Goal: Task Accomplishment & Management: Use online tool/utility

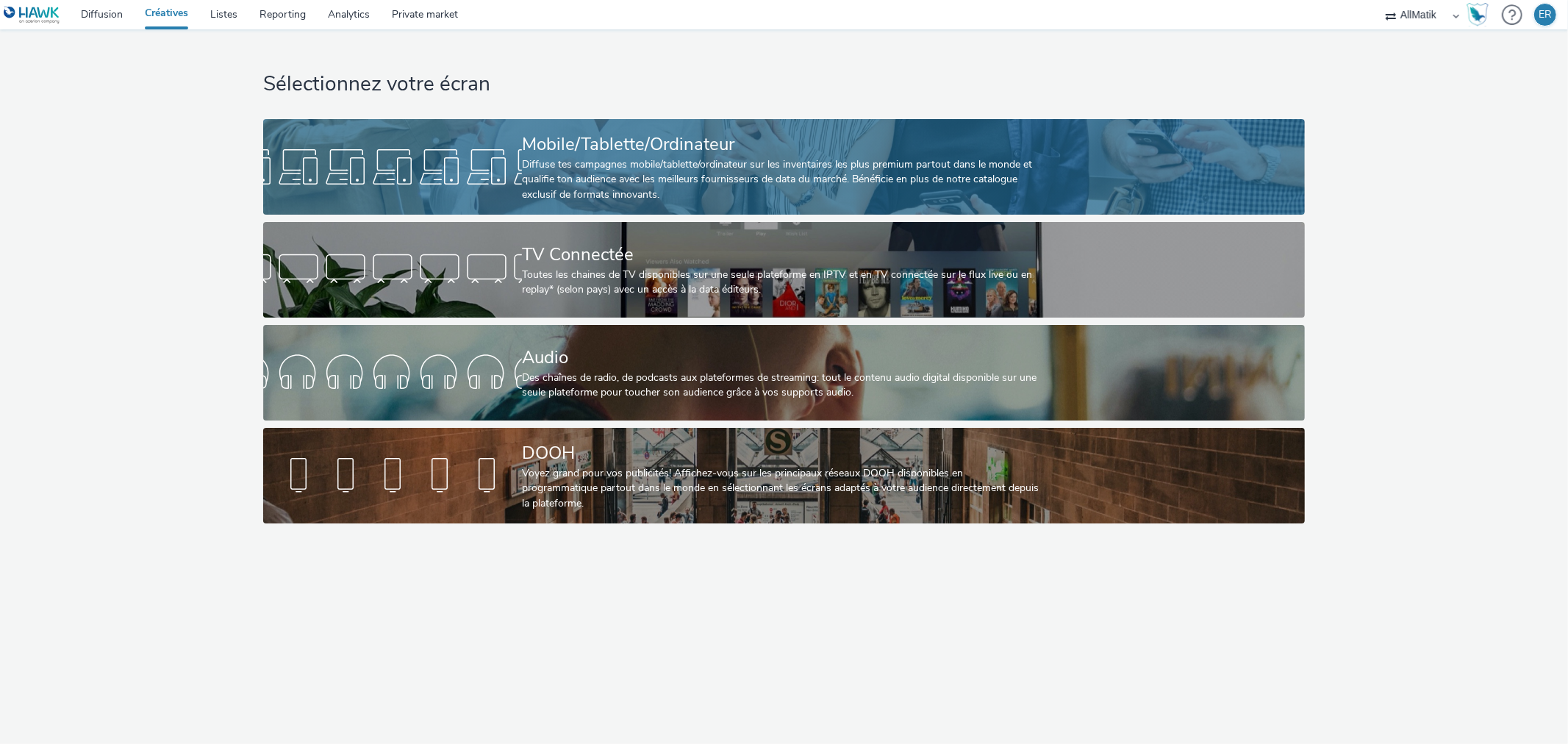
click at [423, 158] on div at bounding box center [392, 166] width 258 height 47
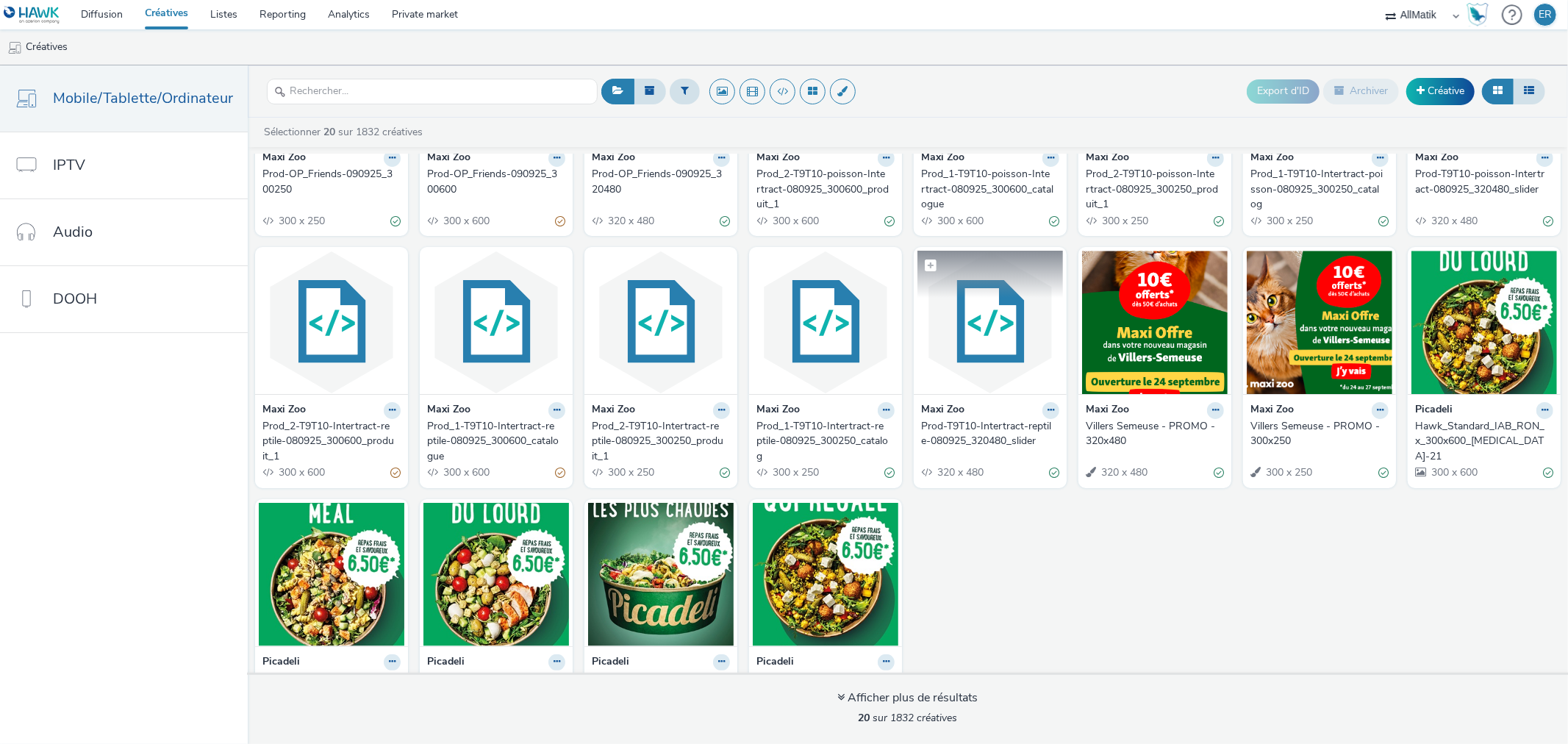
scroll to position [224, 0]
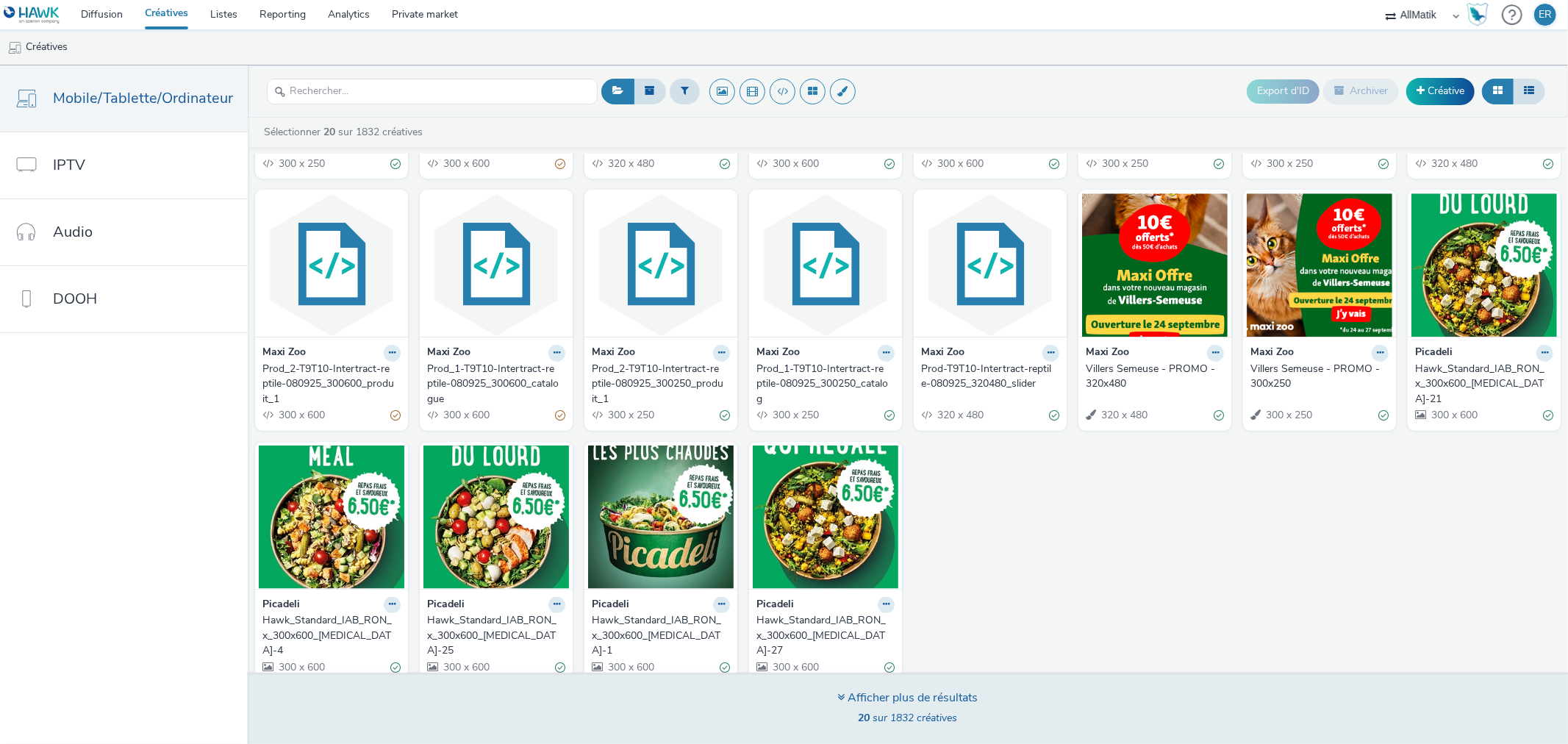
click at [929, 682] on div "Afficher plus de résultats 20 sur 1832 créatives" at bounding box center [908, 708] width 1331 height 72
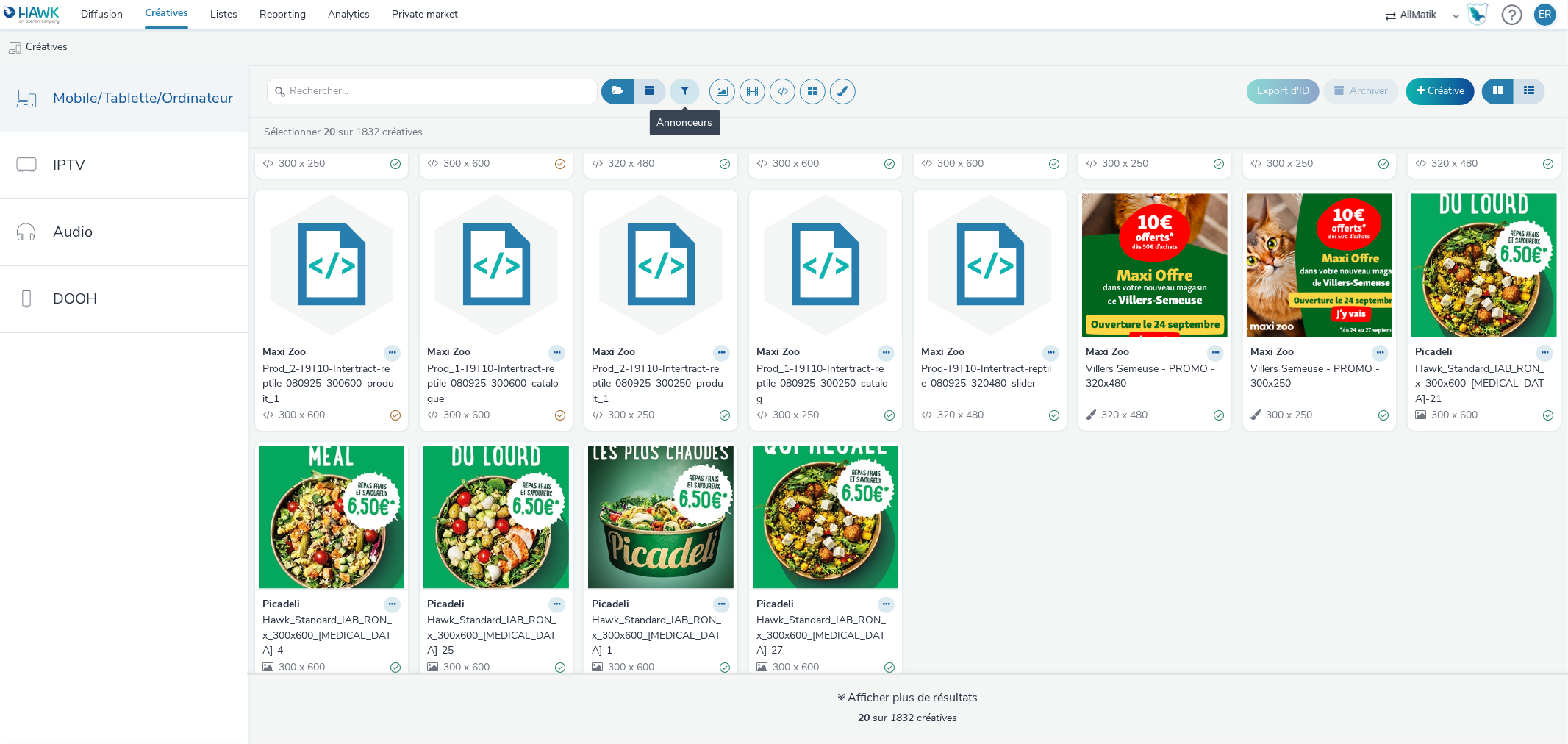
click at [673, 93] on button at bounding box center [684, 91] width 30 height 25
click at [736, 99] on div at bounding box center [760, 97] width 104 height 17
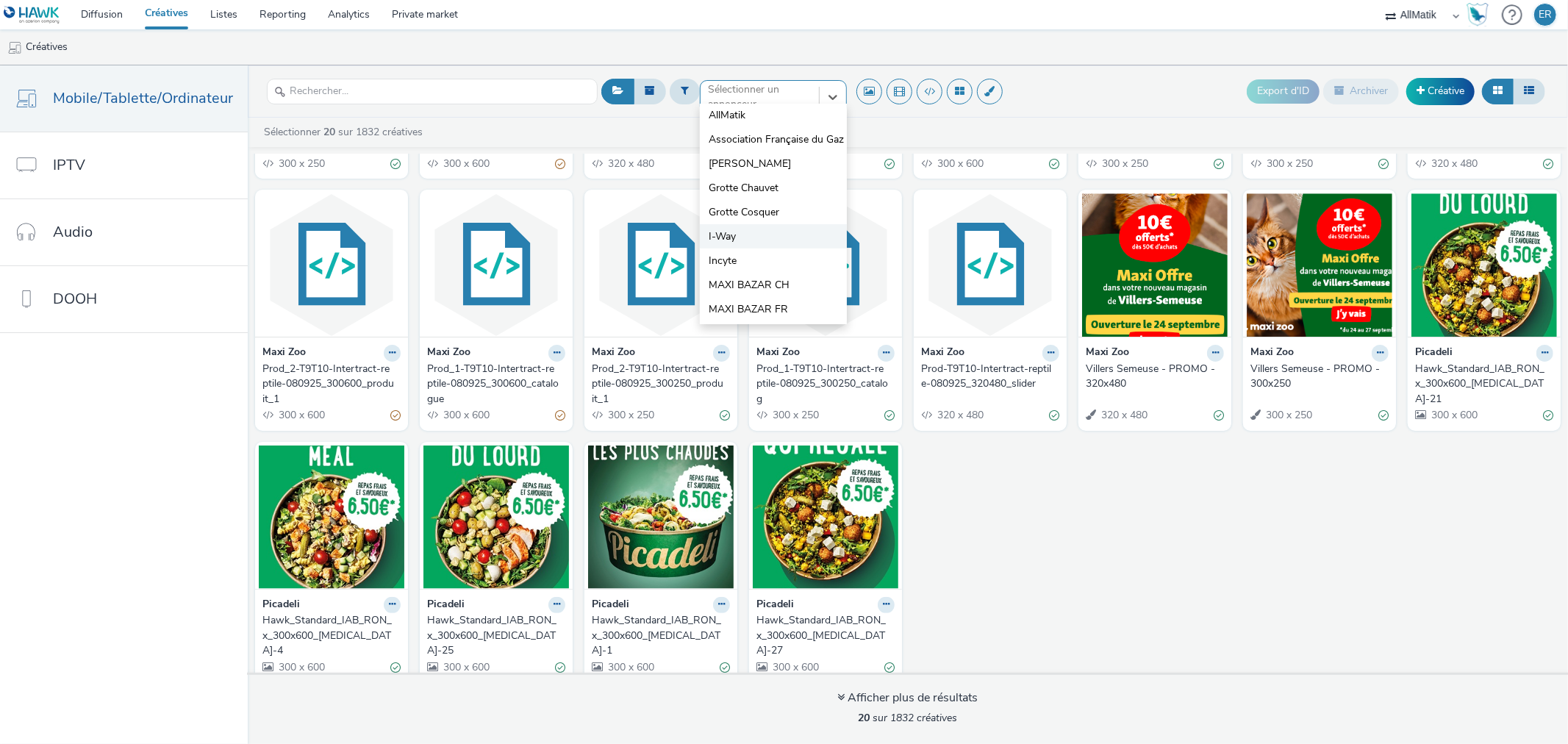
scroll to position [0, 0]
click at [761, 84] on div "Sélectionner un annonceur..." at bounding box center [760, 97] width 104 height 30
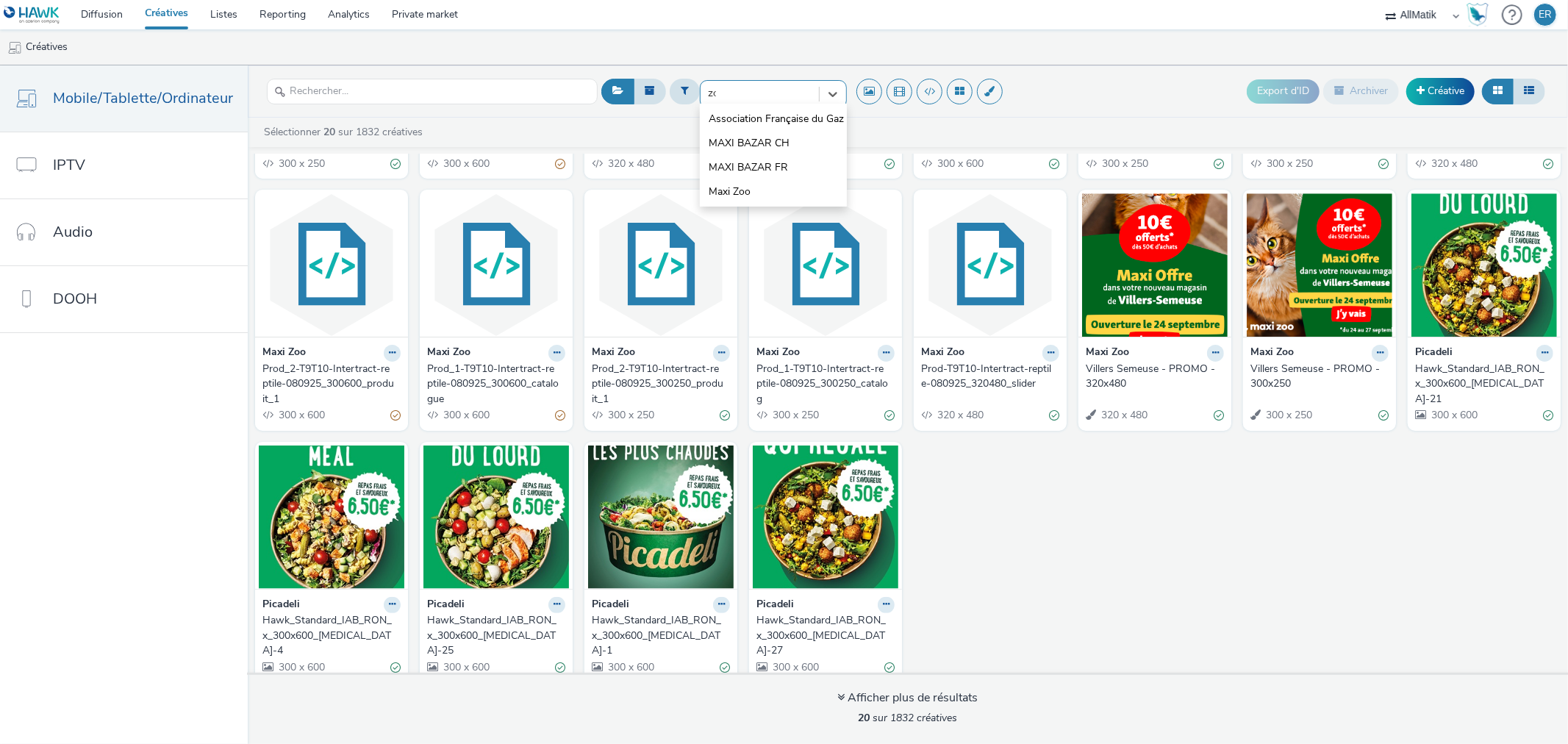
type input "zoo"
click at [748, 115] on li "Maxi Zoo" at bounding box center [773, 118] width 147 height 24
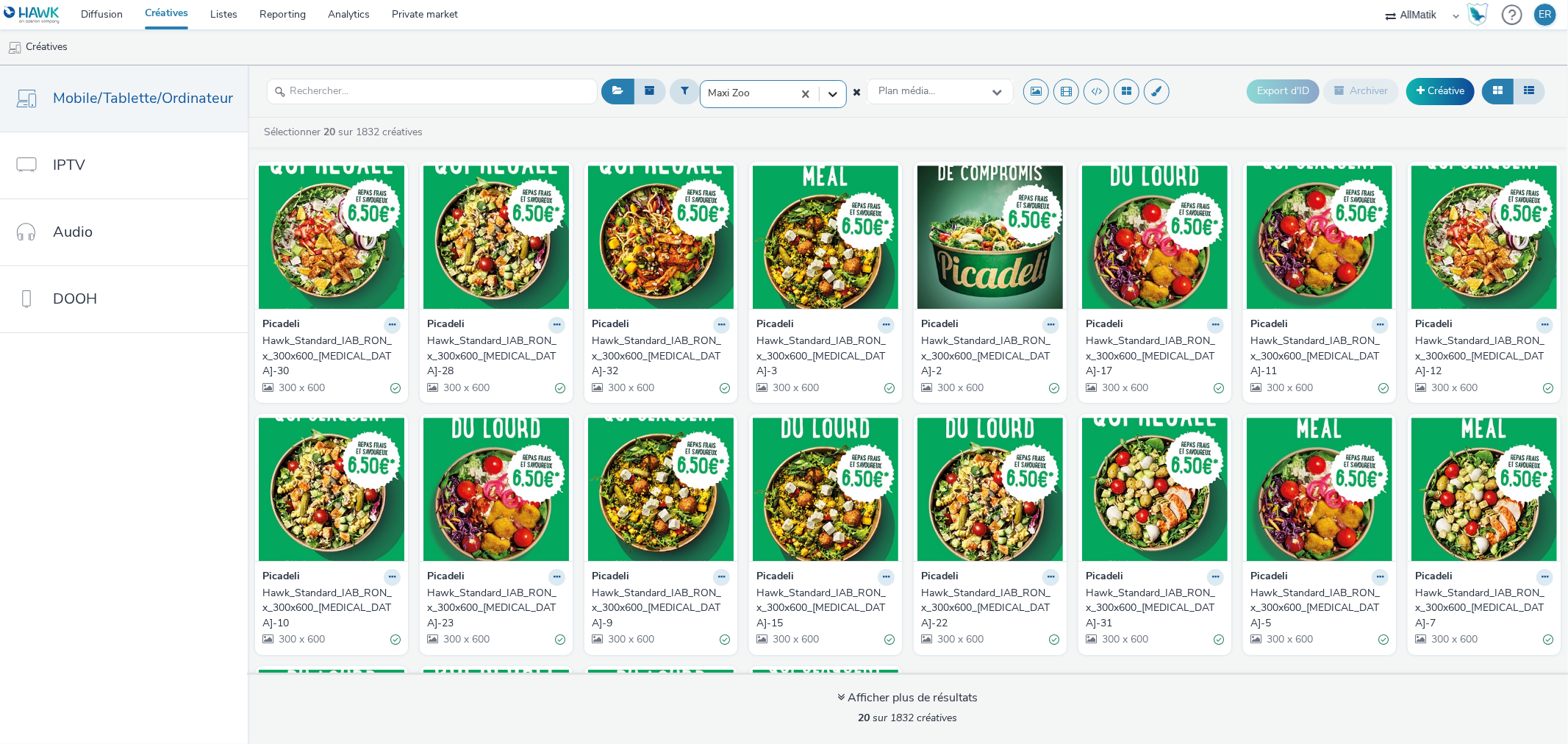
click at [829, 97] on icon at bounding box center [832, 94] width 9 height 5
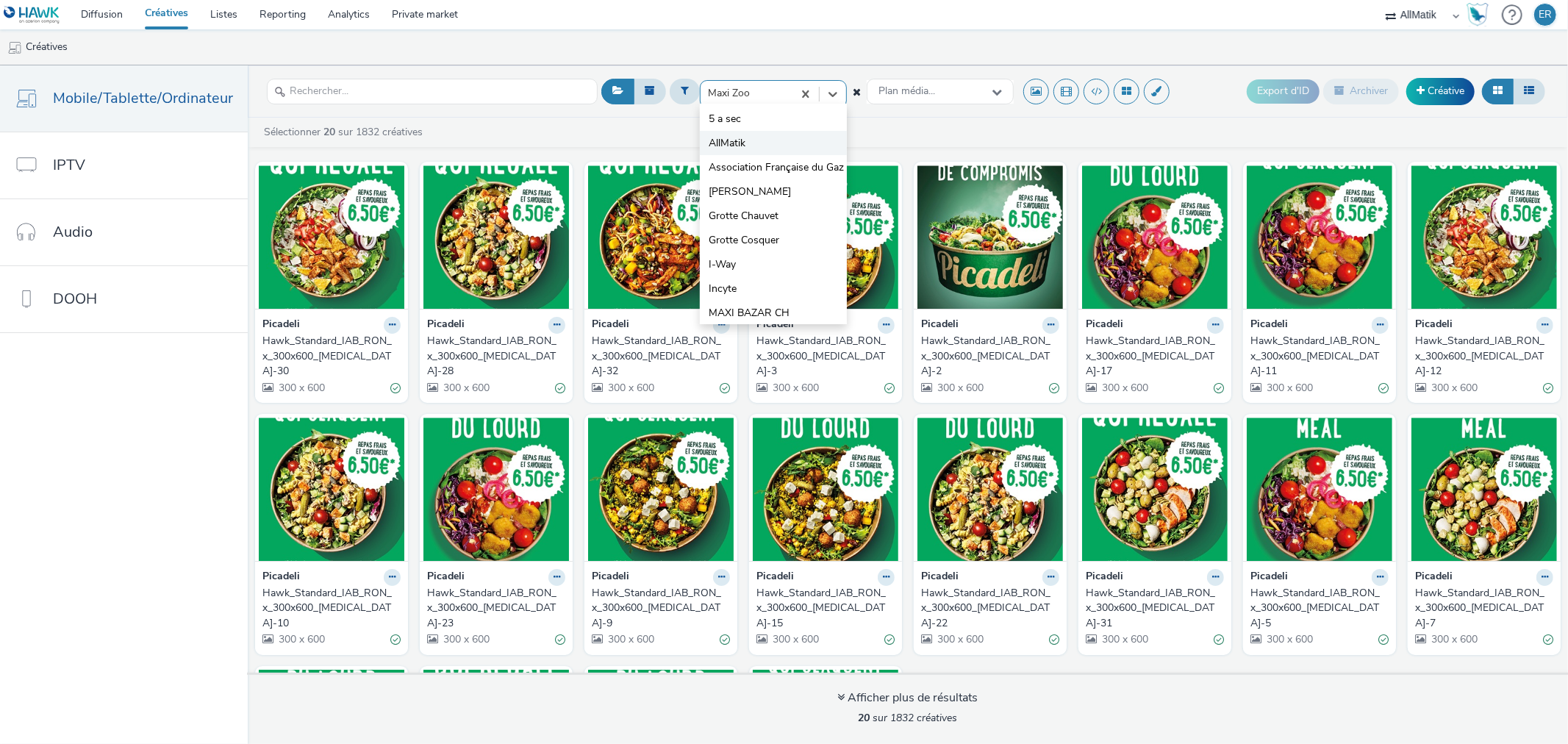
click at [776, 134] on li "AllMatik" at bounding box center [773, 142] width 147 height 24
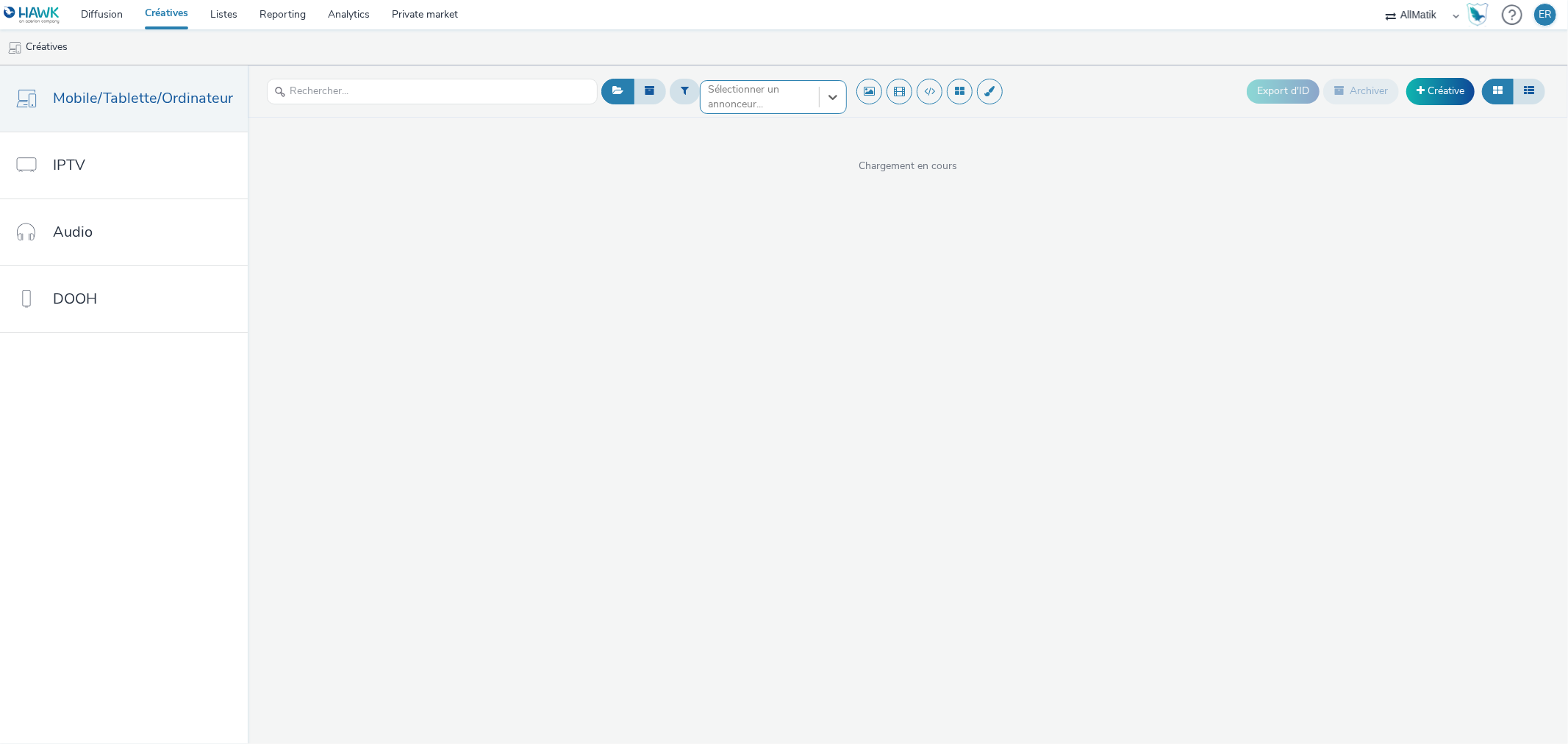
click at [767, 97] on div at bounding box center [760, 97] width 104 height 17
type input "zo"
click at [761, 128] on li "Maxi Zoo" at bounding box center [773, 118] width 147 height 24
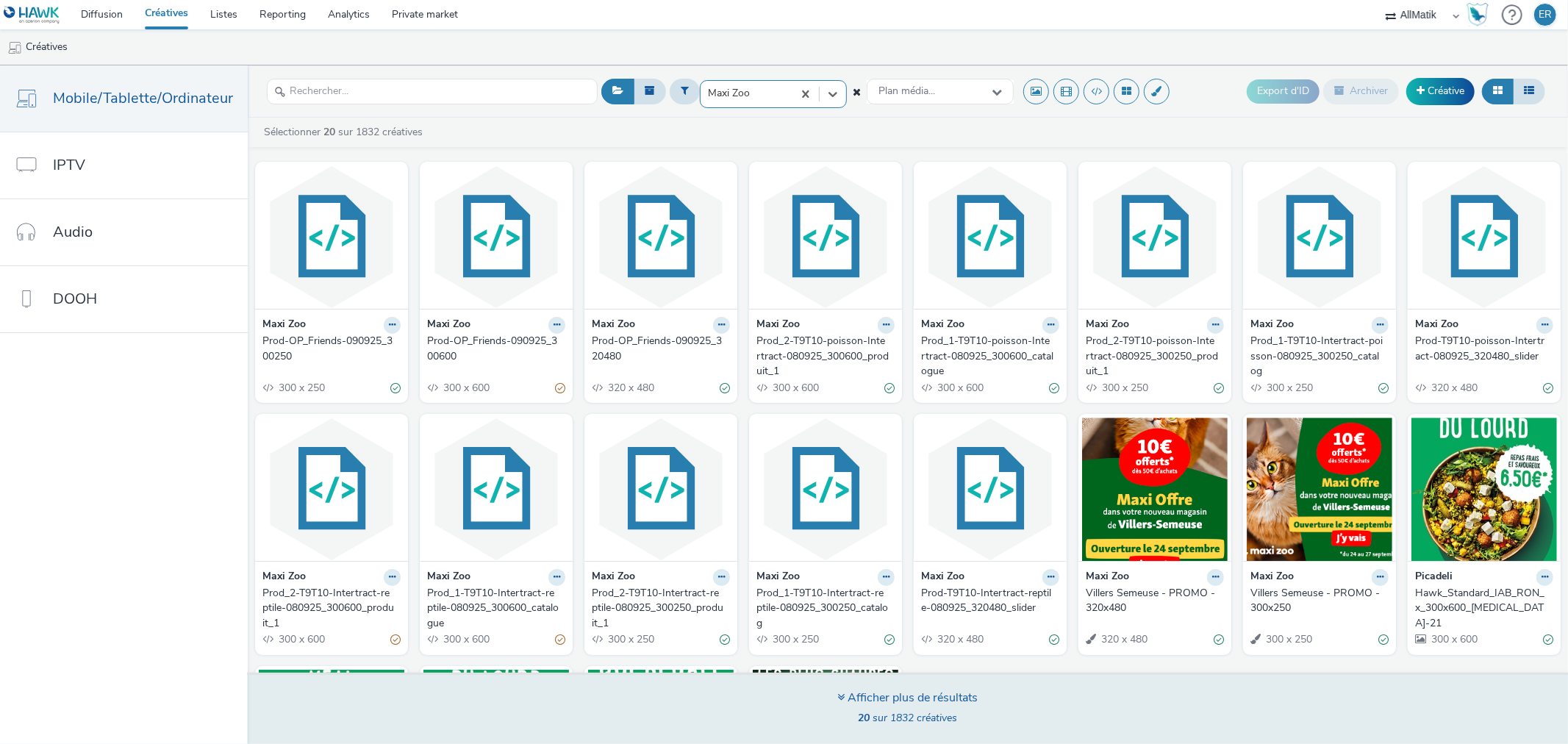
click at [863, 702] on div "Afficher plus de résultats" at bounding box center [908, 698] width 140 height 16
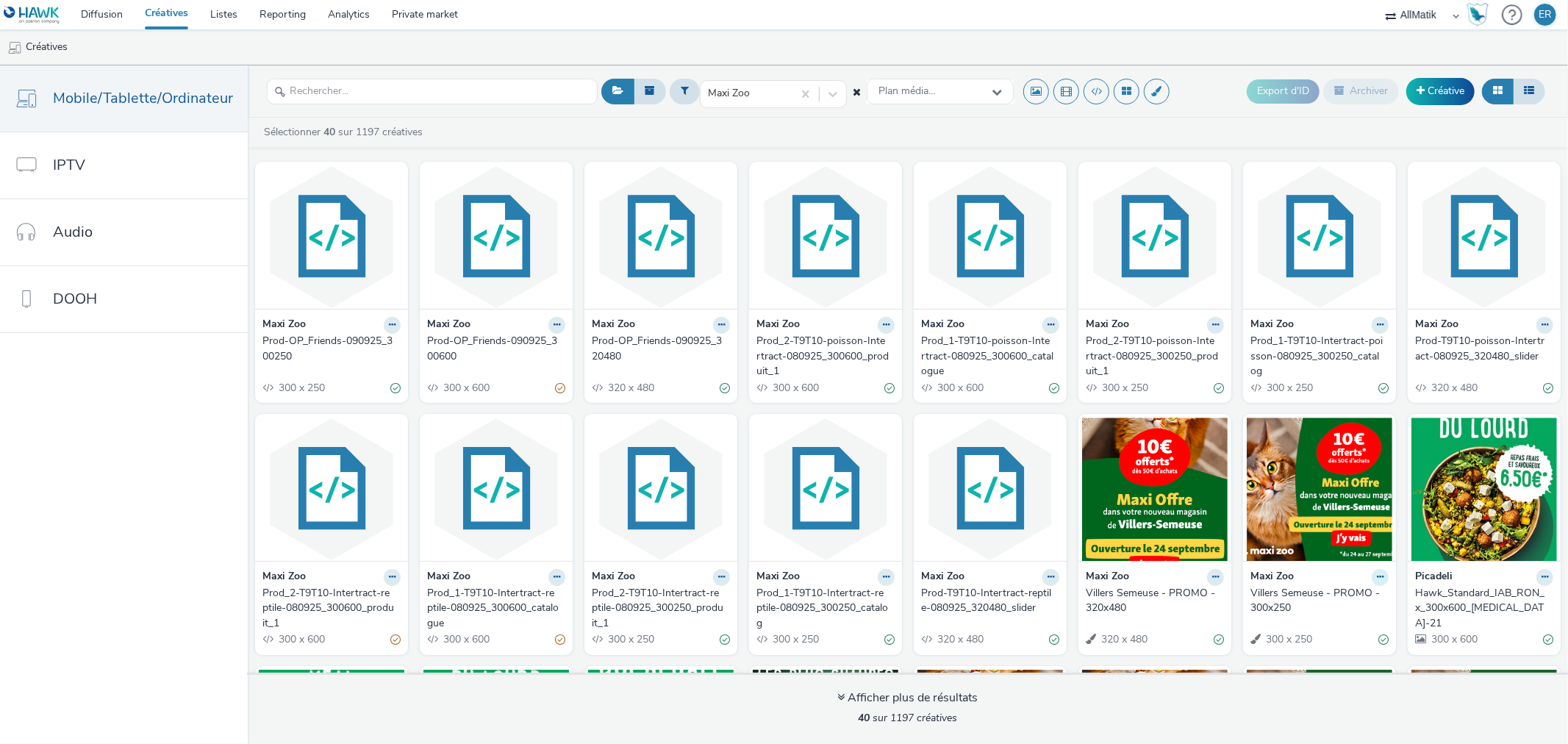
click at [1377, 577] on icon at bounding box center [1380, 577] width 7 height 9
click at [1360, 631] on link "Dupliquer" at bounding box center [1334, 632] width 110 height 29
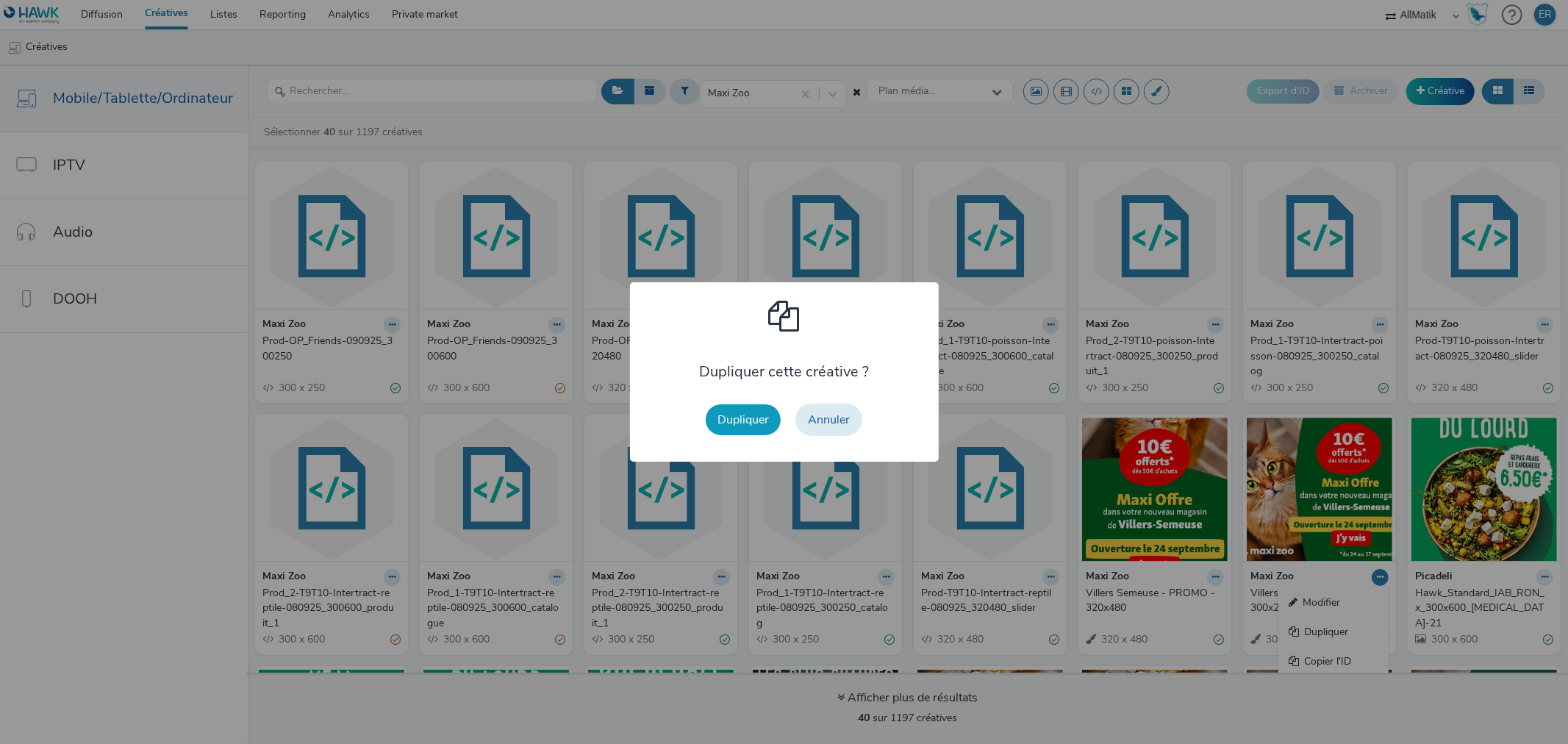
click at [762, 427] on button "Dupliquer" at bounding box center [742, 420] width 75 height 31
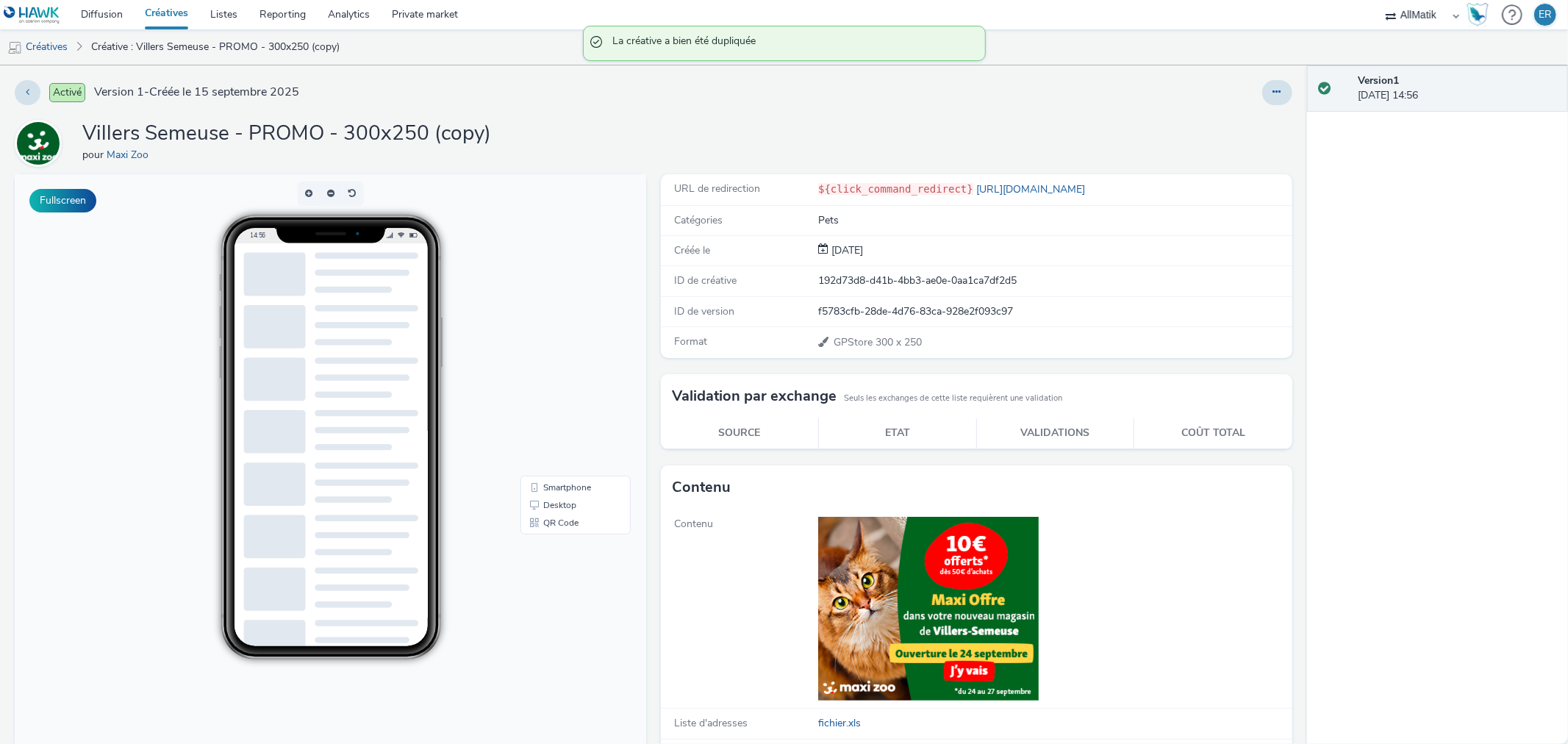
click at [1251, 107] on div "Activé Version 1 - Créée le [DATE] Villers Semeuse - PROMO - 300x250 (copy) pou…" at bounding box center [653, 404] width 1308 height 678
click at [1262, 99] on button at bounding box center [1277, 93] width 30 height 25
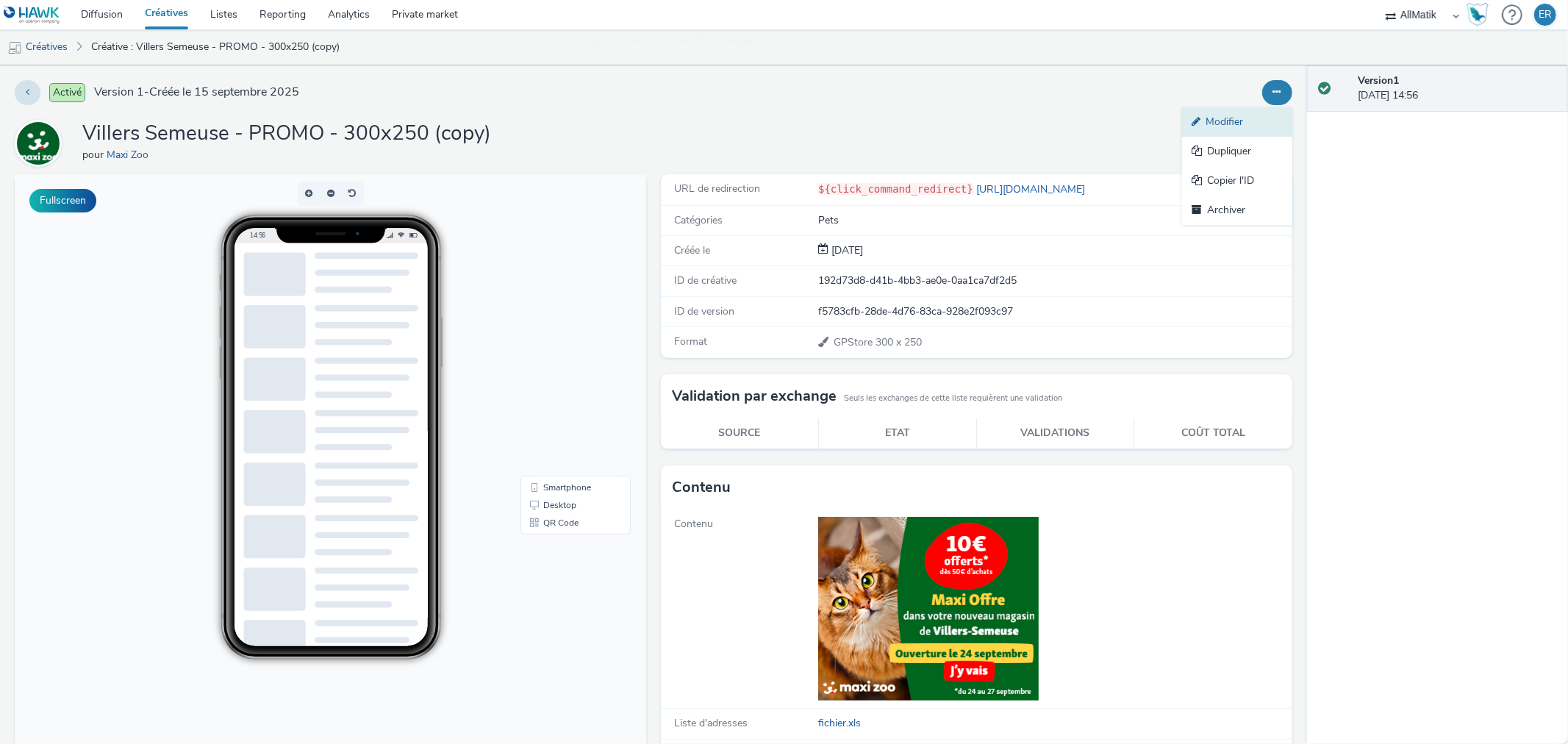
click at [1249, 118] on link "Modifier" at bounding box center [1238, 122] width 110 height 29
select select "1"
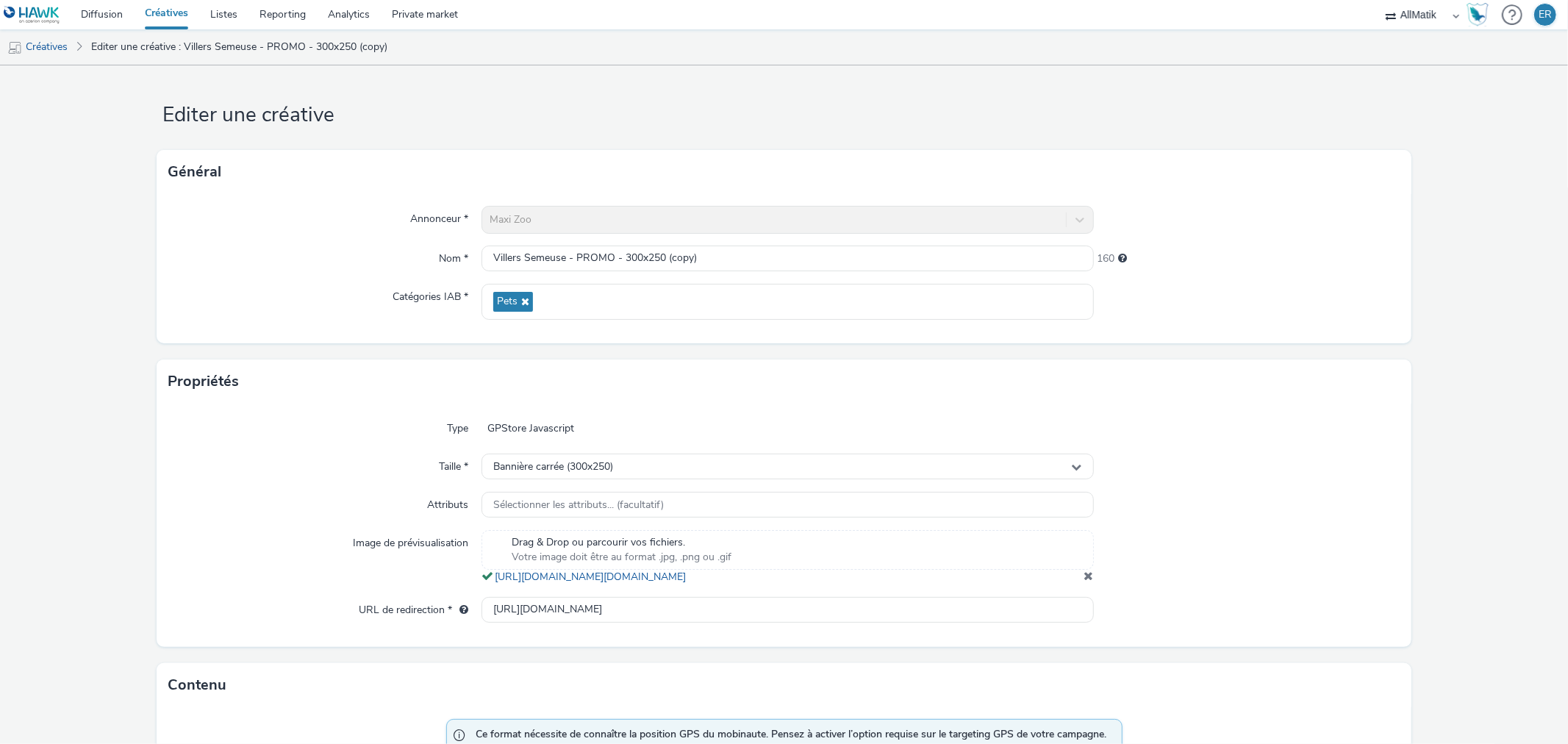
scroll to position [6, 0]
click at [1085, 580] on span at bounding box center [1090, 575] width 10 height 12
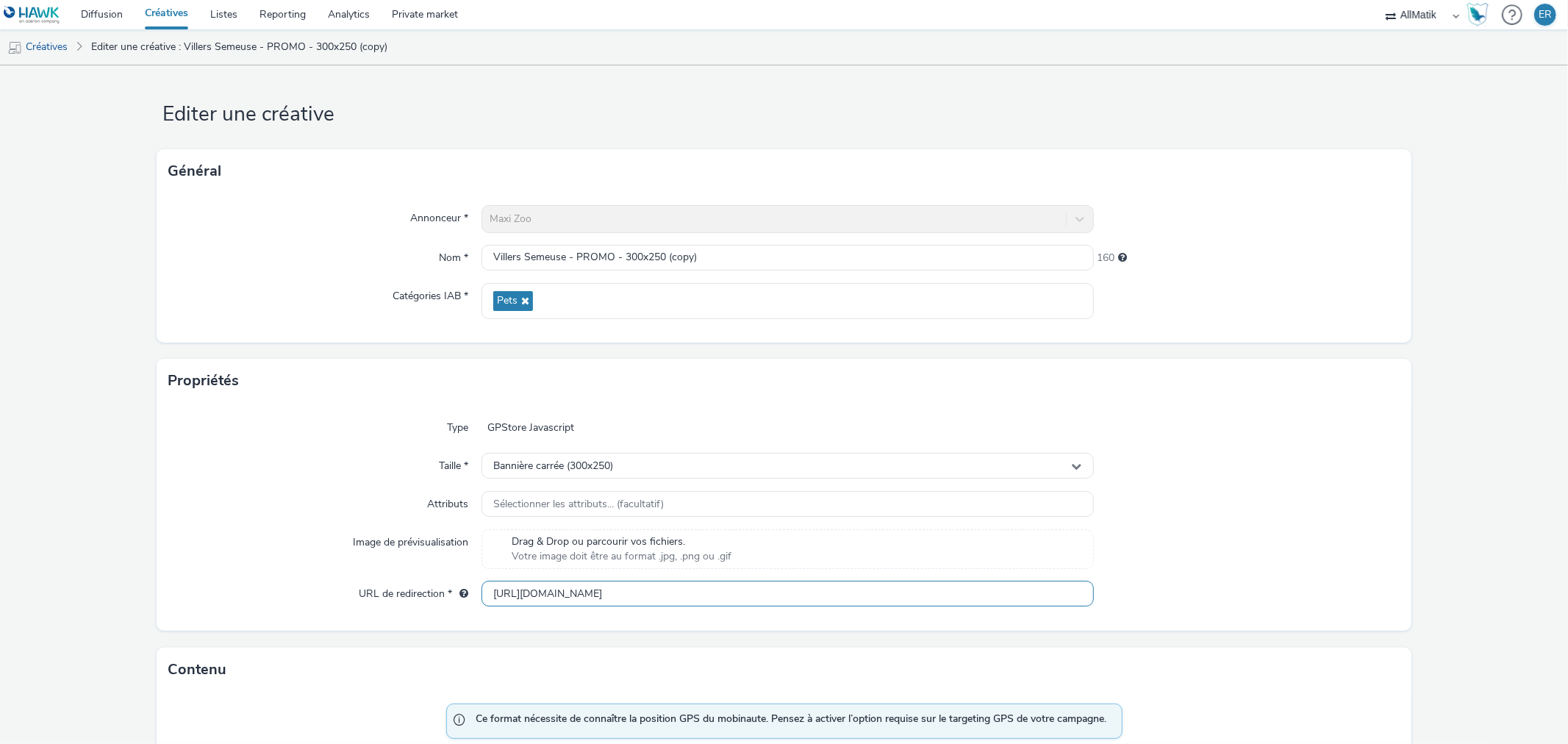
click at [592, 581] on input "[URL][DOMAIN_NAME]" at bounding box center [788, 593] width 612 height 26
click at [593, 585] on input "[URL][DOMAIN_NAME]" at bounding box center [788, 593] width 612 height 26
paste input "[URL][DOMAIN_NAME]"
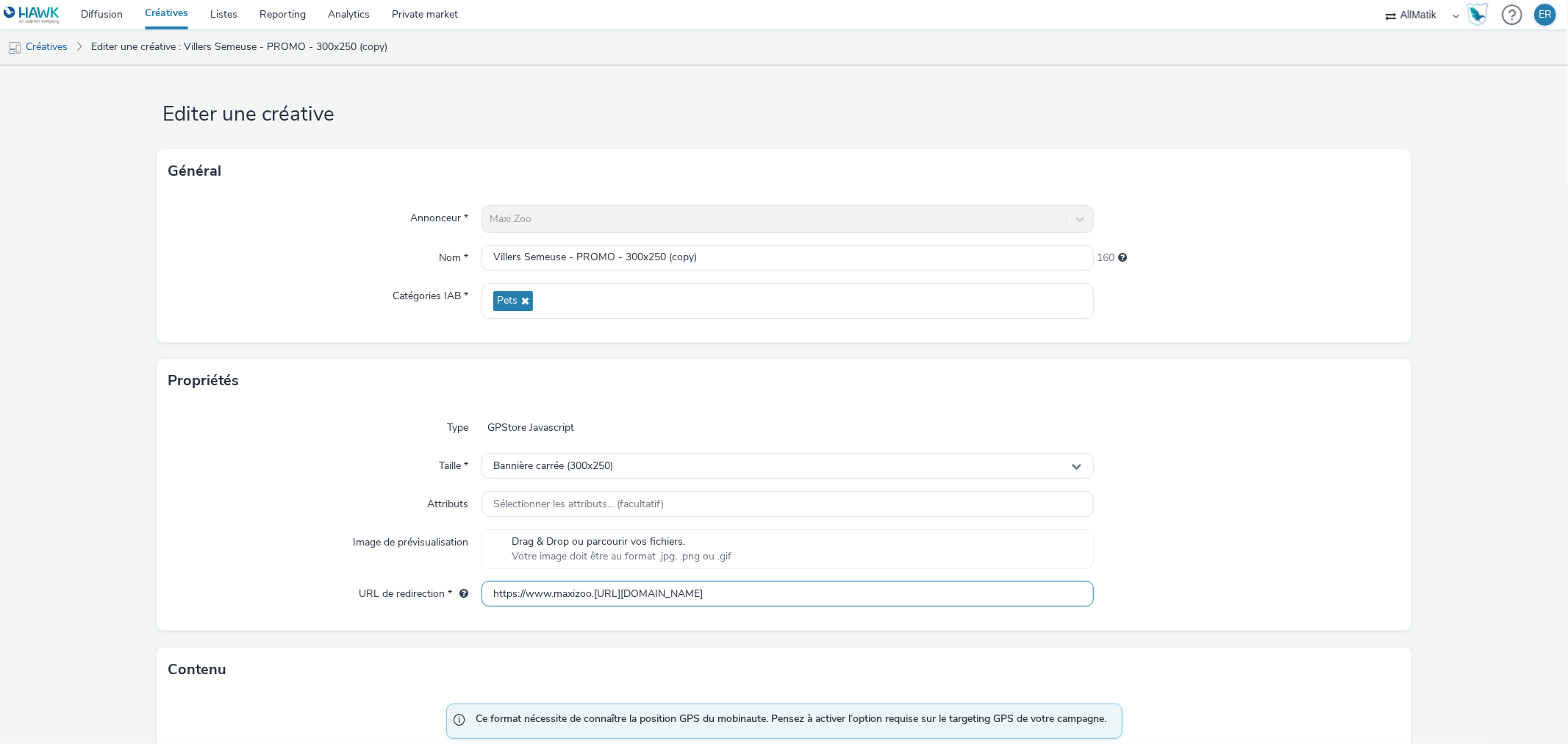
click at [862, 600] on input "https://www.maxizoo.[URL][DOMAIN_NAME]" at bounding box center [788, 593] width 612 height 26
paste input "fr/stores/maxi-zoo-lunel/?utm_campaign=TeasingOuvertureSeptembreLunel&utm_sourc…"
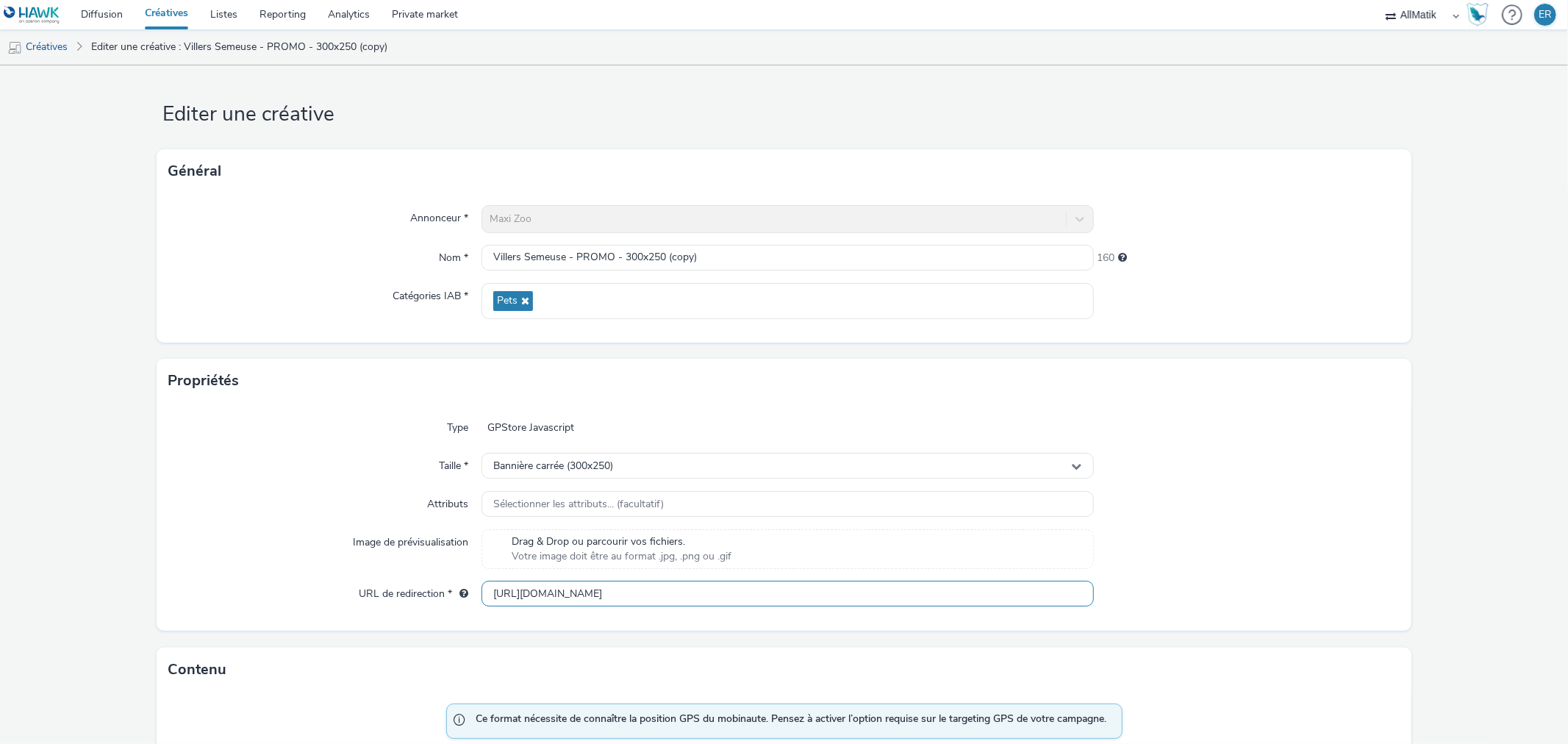
drag, startPoint x: 973, startPoint y: 591, endPoint x: 1115, endPoint y: 589, distance: 142.0
click at [1115, 589] on div "URL de redirection * [URL][DOMAIN_NAME]" at bounding box center [784, 593] width 1231 height 26
type input "[URL][DOMAIN_NAME]"
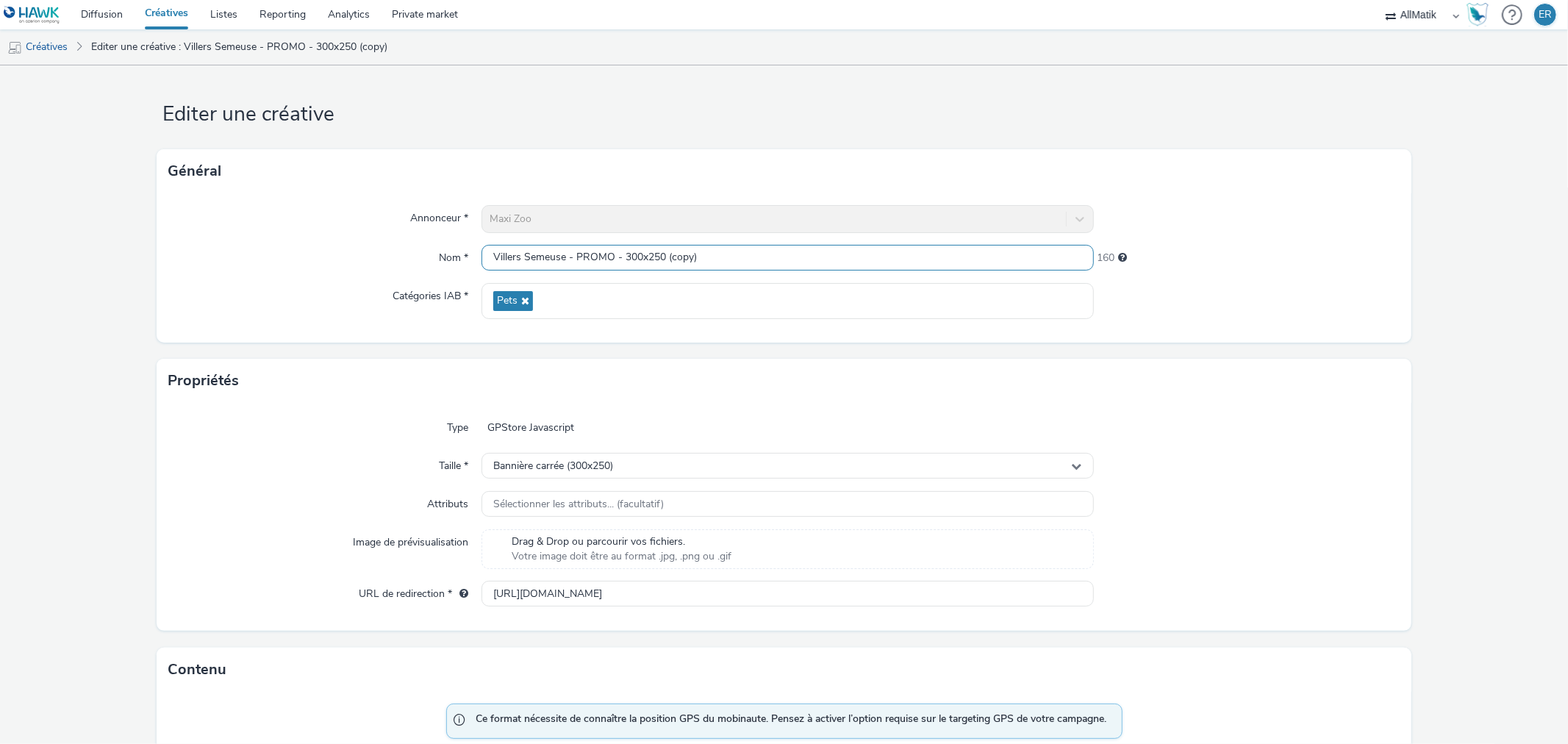
click at [590, 257] on input "Villers Semeuse - PROMO - 300x250 (copy)" at bounding box center [788, 257] width 612 height 26
click at [561, 255] on input "Villers Semeuse - PROMO - 300x250 (copy)" at bounding box center [788, 257] width 612 height 26
paste input "DV360_OuvertureSeptembreLunel_300x250_dv"
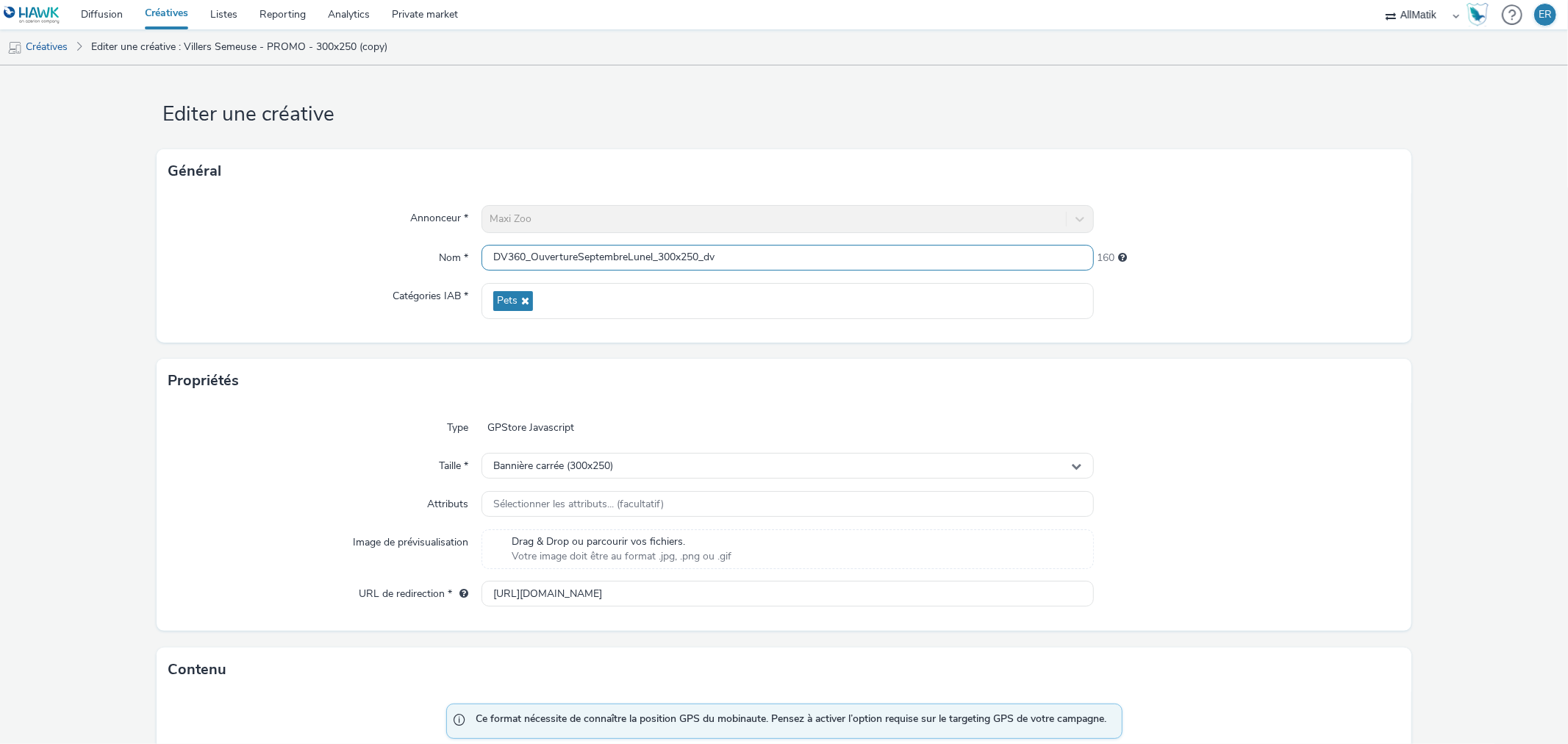
drag, startPoint x: 530, startPoint y: 253, endPoint x: 421, endPoint y: 247, distance: 109.2
click at [421, 247] on div "Nom * DV360_OuvertureSeptembreLunel_300x250_dv 160" at bounding box center [784, 257] width 1231 height 26
drag, startPoint x: 673, startPoint y: 258, endPoint x: 665, endPoint y: 258, distance: 8.0
click at [665, 258] on input "OuvertureSeptembreLunel_300x250_dv" at bounding box center [788, 257] width 612 height 26
click at [614, 261] on input "OuvertureSeptembreLunel_300x250" at bounding box center [788, 257] width 612 height 26
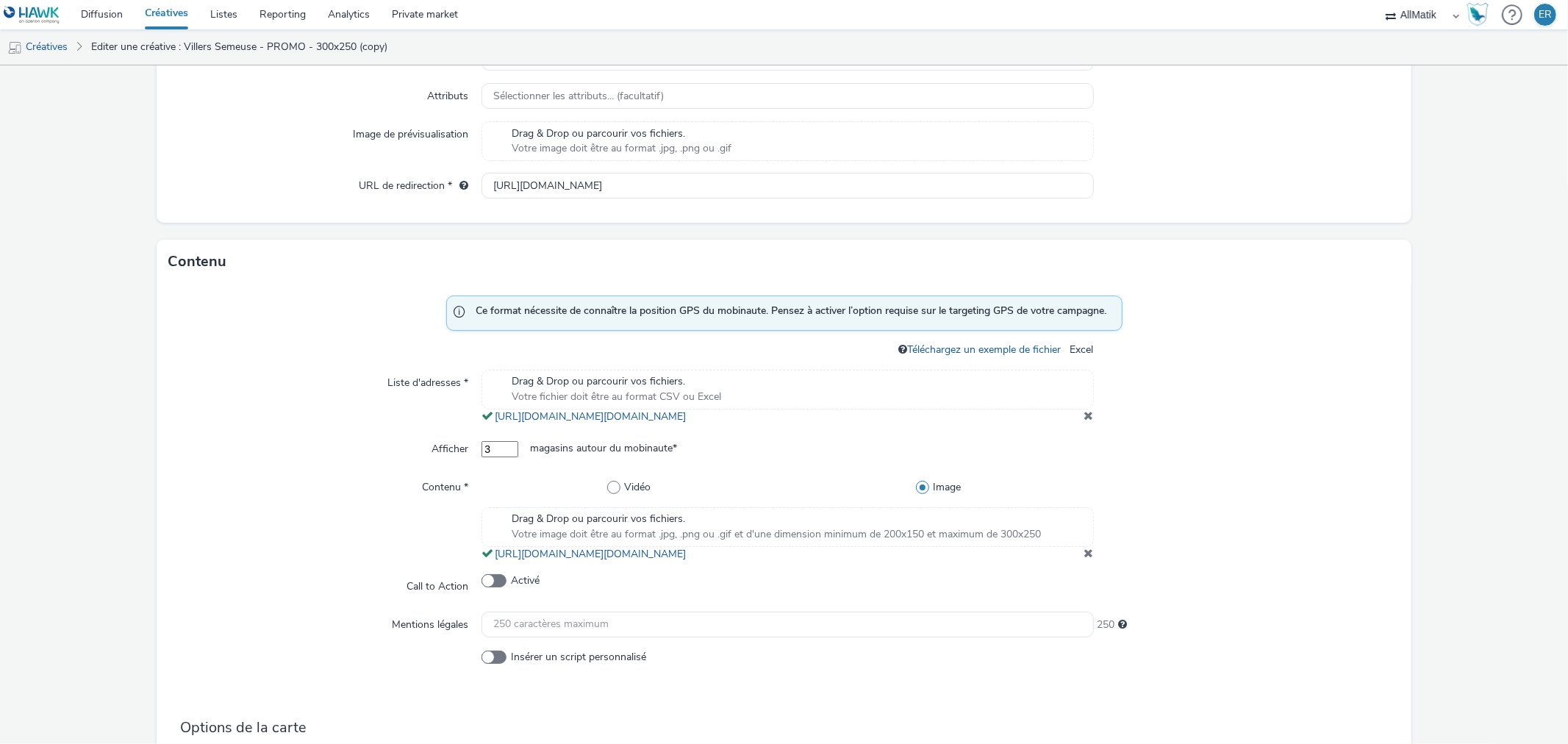
type input "OuvertureSeptembreLunel_PROMO_300x250"
drag, startPoint x: 1084, startPoint y: 430, endPoint x: 1085, endPoint y: 437, distance: 7.1
click at [1085, 421] on span at bounding box center [1090, 415] width 10 height 12
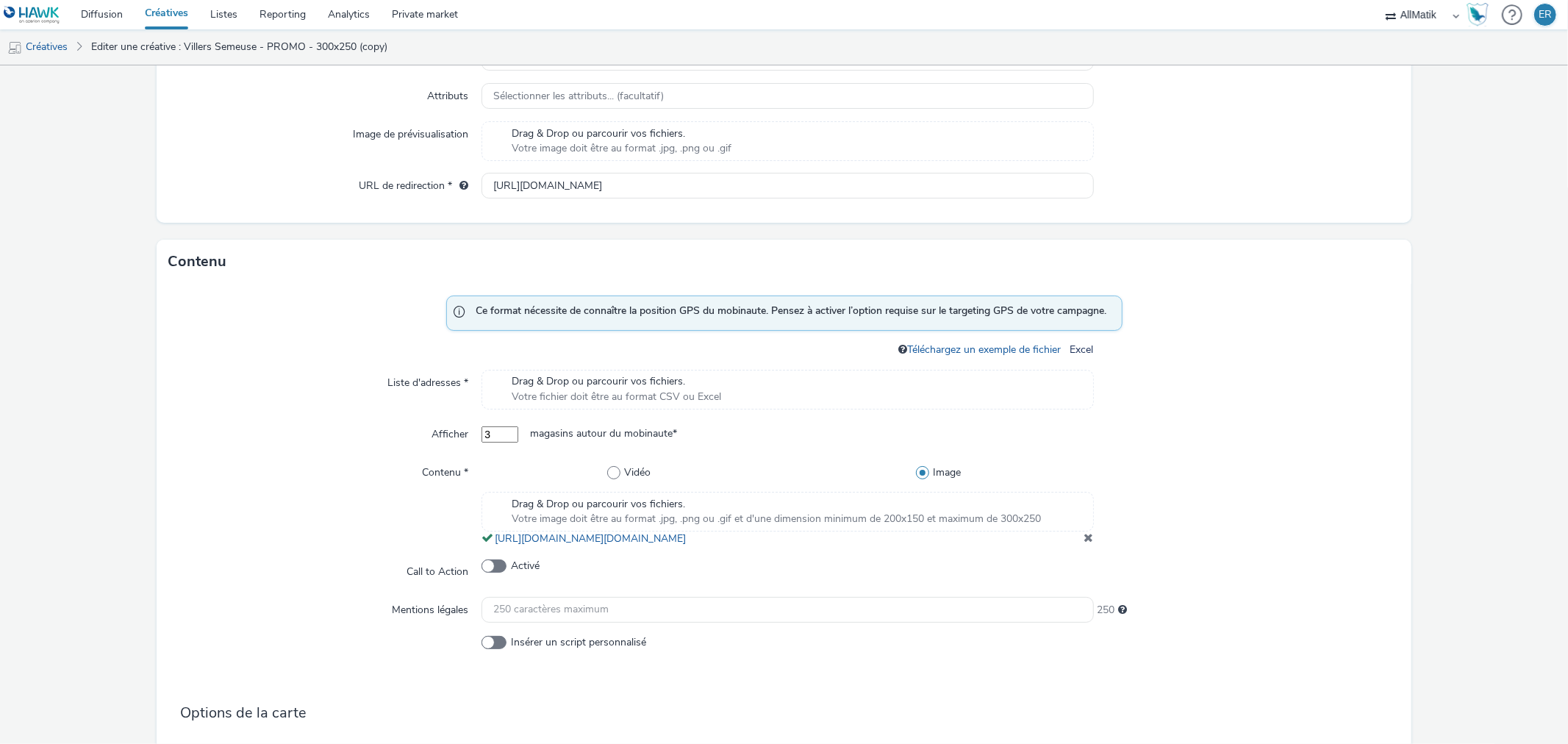
scroll to position [414, 0]
click at [1085, 543] on span at bounding box center [1090, 537] width 10 height 12
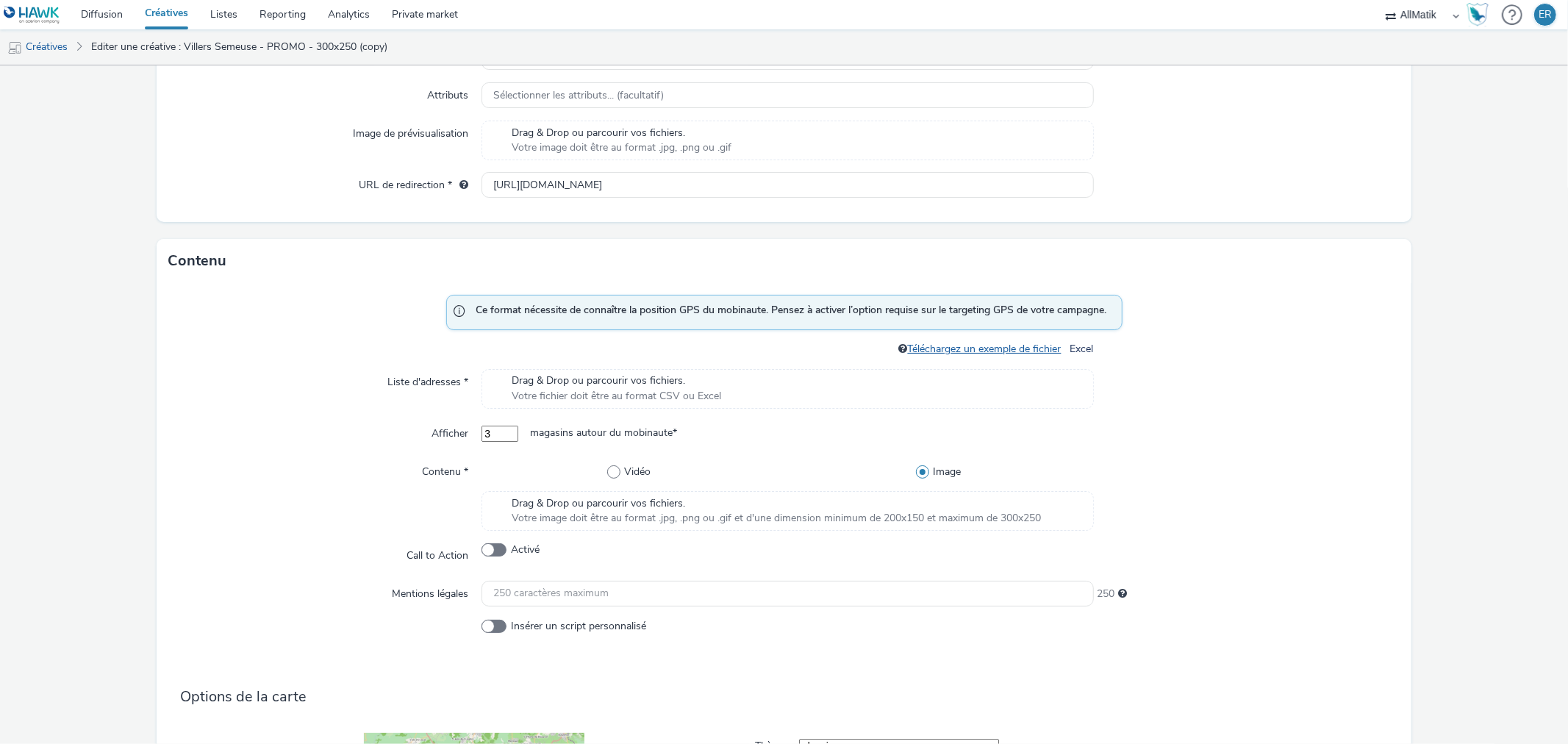
click at [982, 354] on link "Téléchargez un exemple de fichier" at bounding box center [987, 348] width 160 height 14
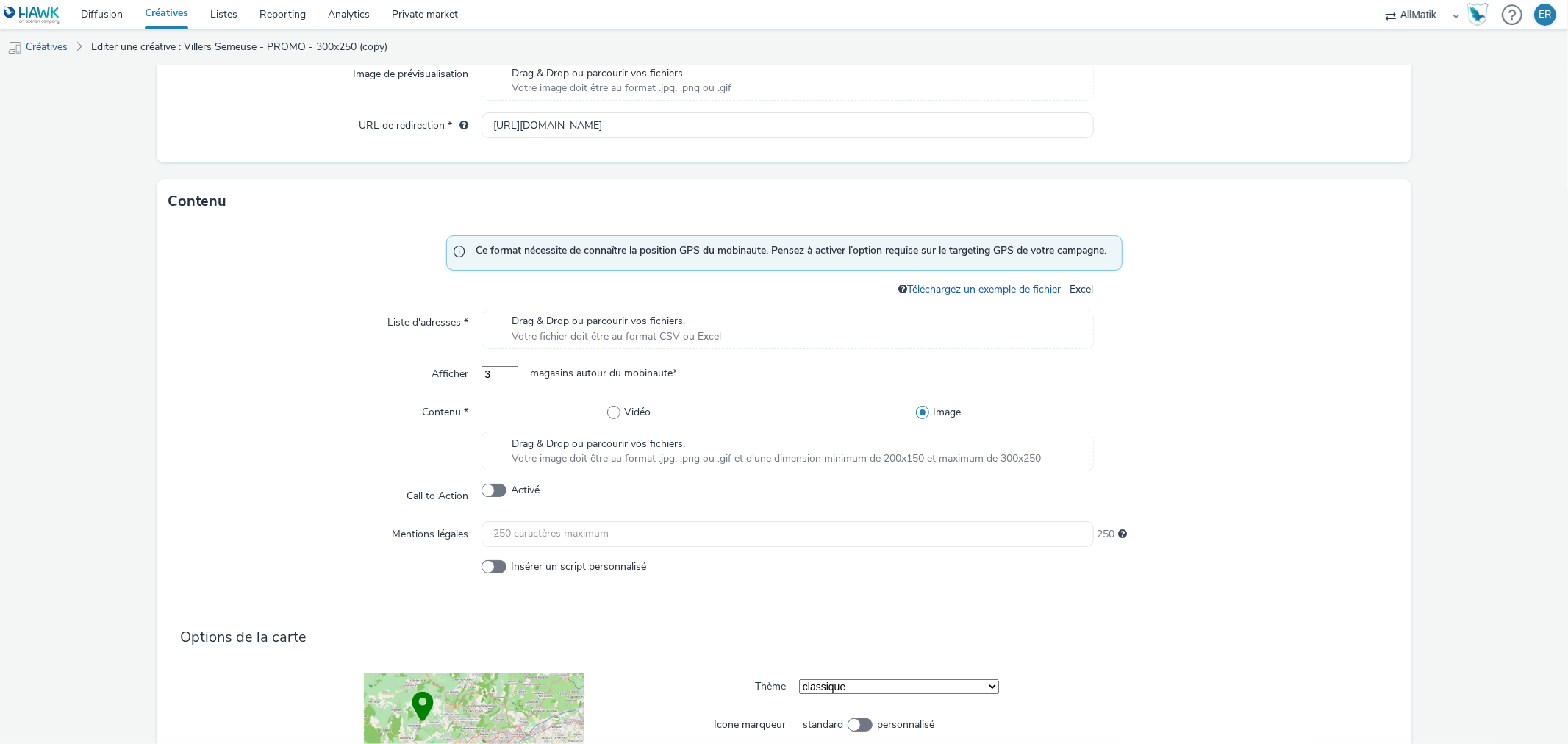
scroll to position [475, 0]
click at [714, 321] on span "Drag & Drop ou parcourir vos fichiers." at bounding box center [617, 320] width 210 height 15
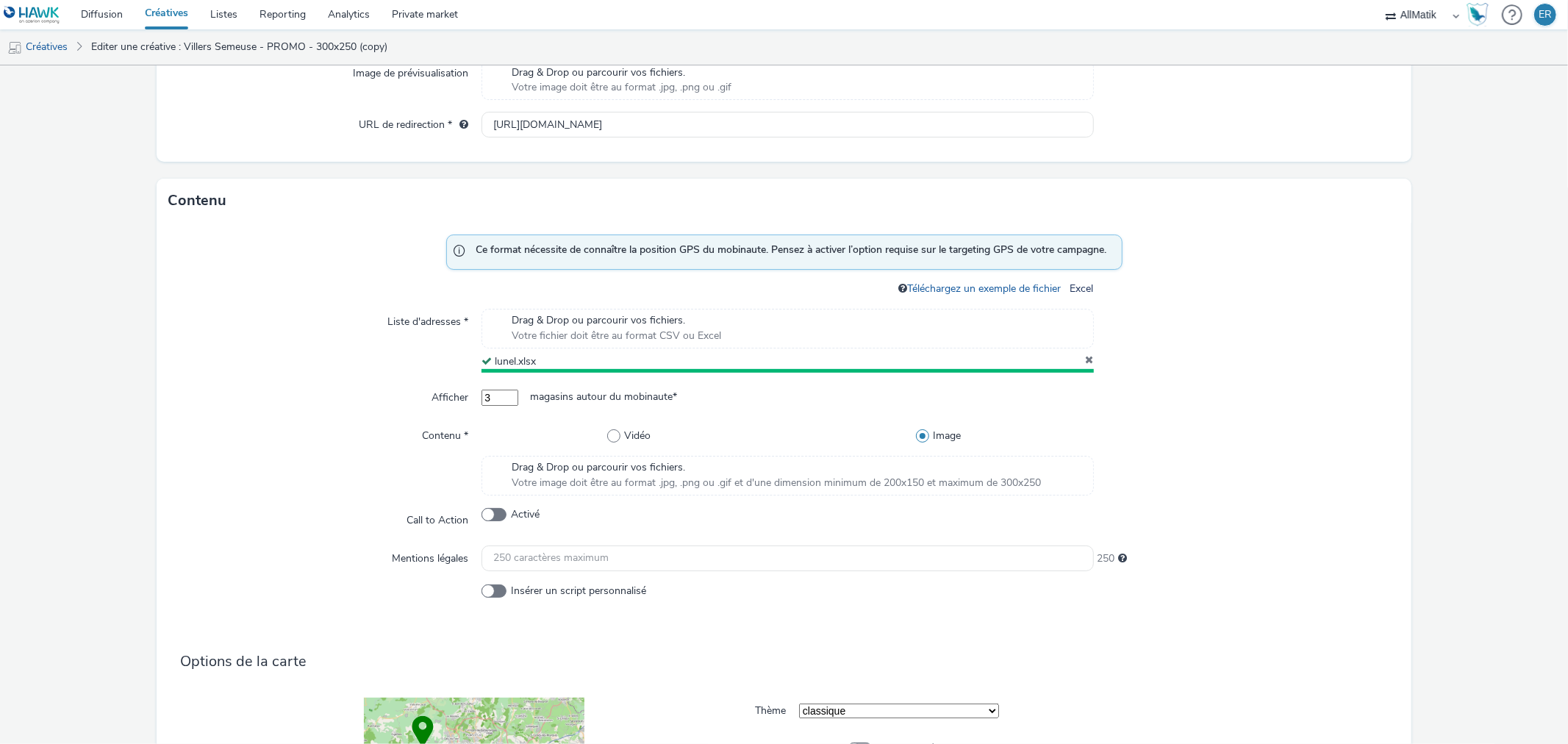
click at [586, 479] on span "Votre image doit être au format .jpg, .png ou .gif et d'une dimension minimum d…" at bounding box center [776, 483] width 529 height 15
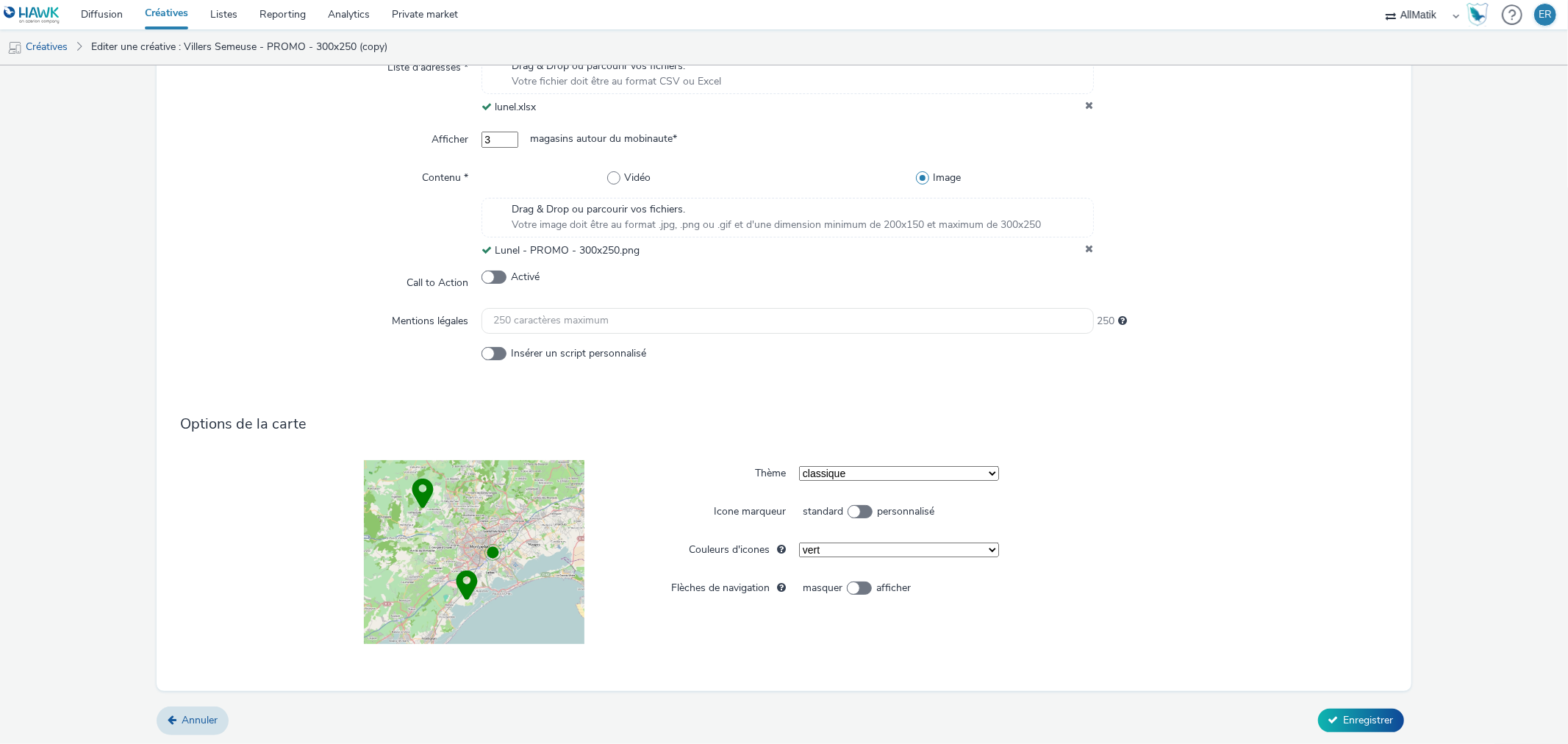
scroll to position [730, 0]
click at [1325, 727] on button "Enregistrer" at bounding box center [1361, 719] width 86 height 23
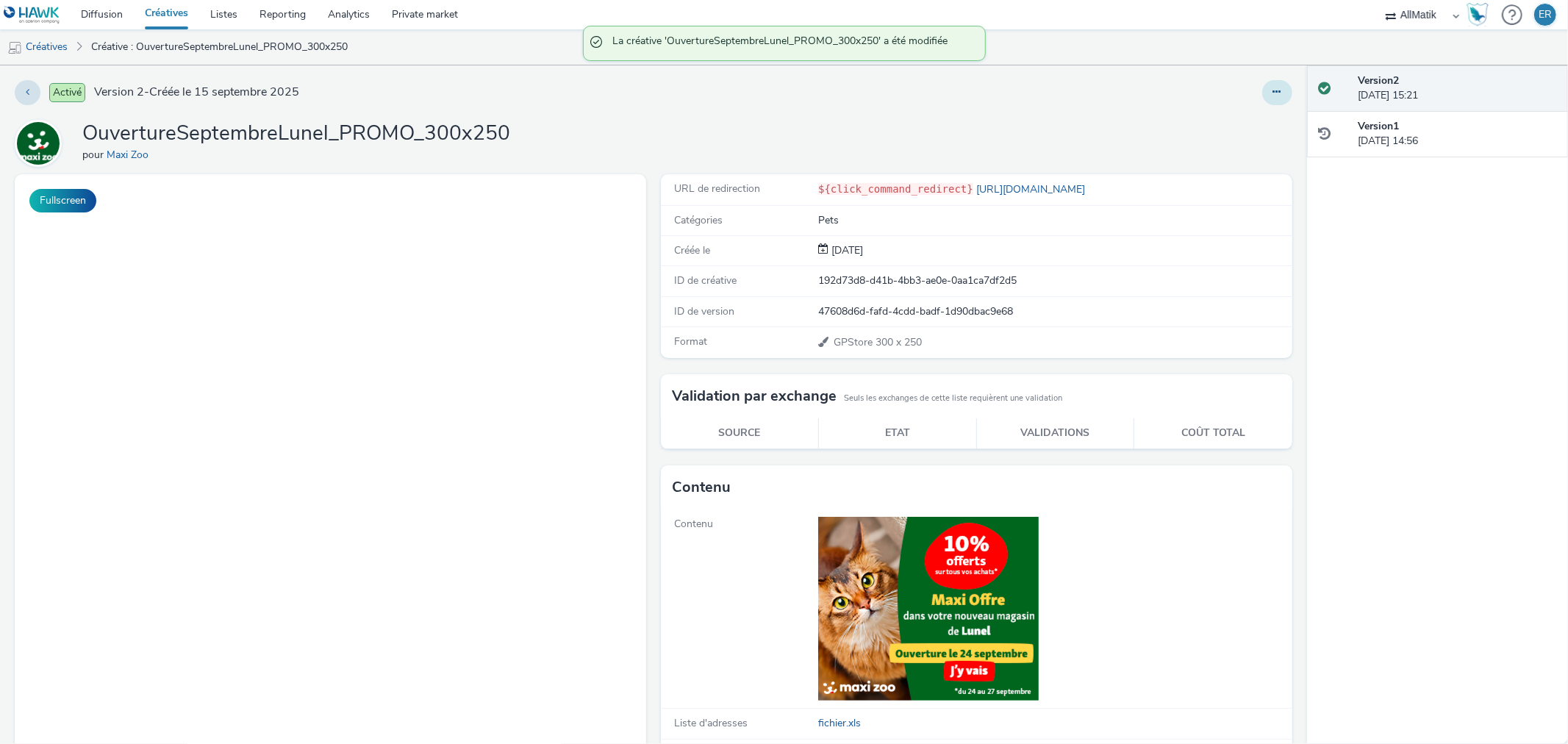
click at [1274, 97] on icon at bounding box center [1278, 92] width 8 height 11
click at [1225, 151] on link "Dupliquer" at bounding box center [1238, 151] width 110 height 29
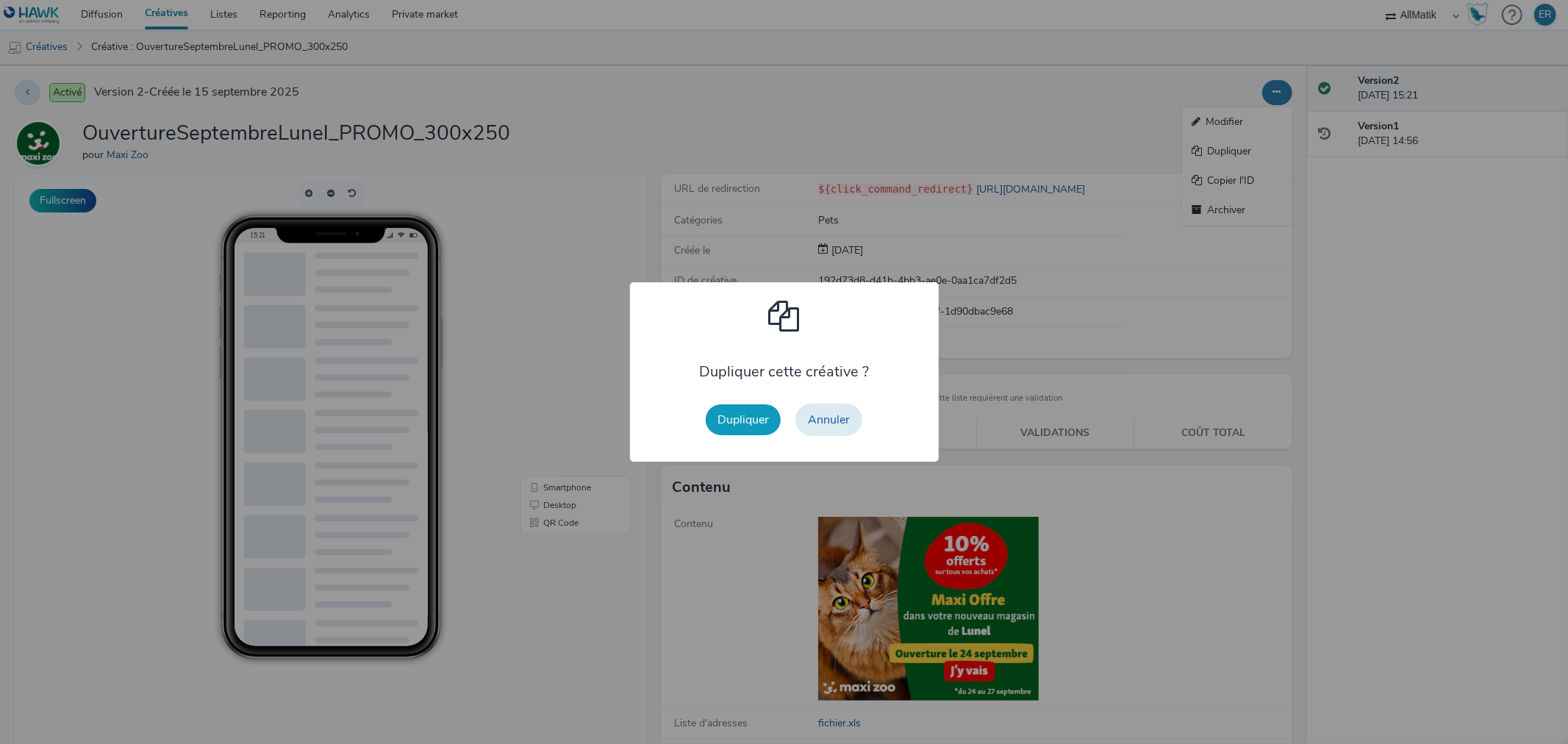
click at [745, 417] on button "Dupliquer" at bounding box center [742, 420] width 75 height 31
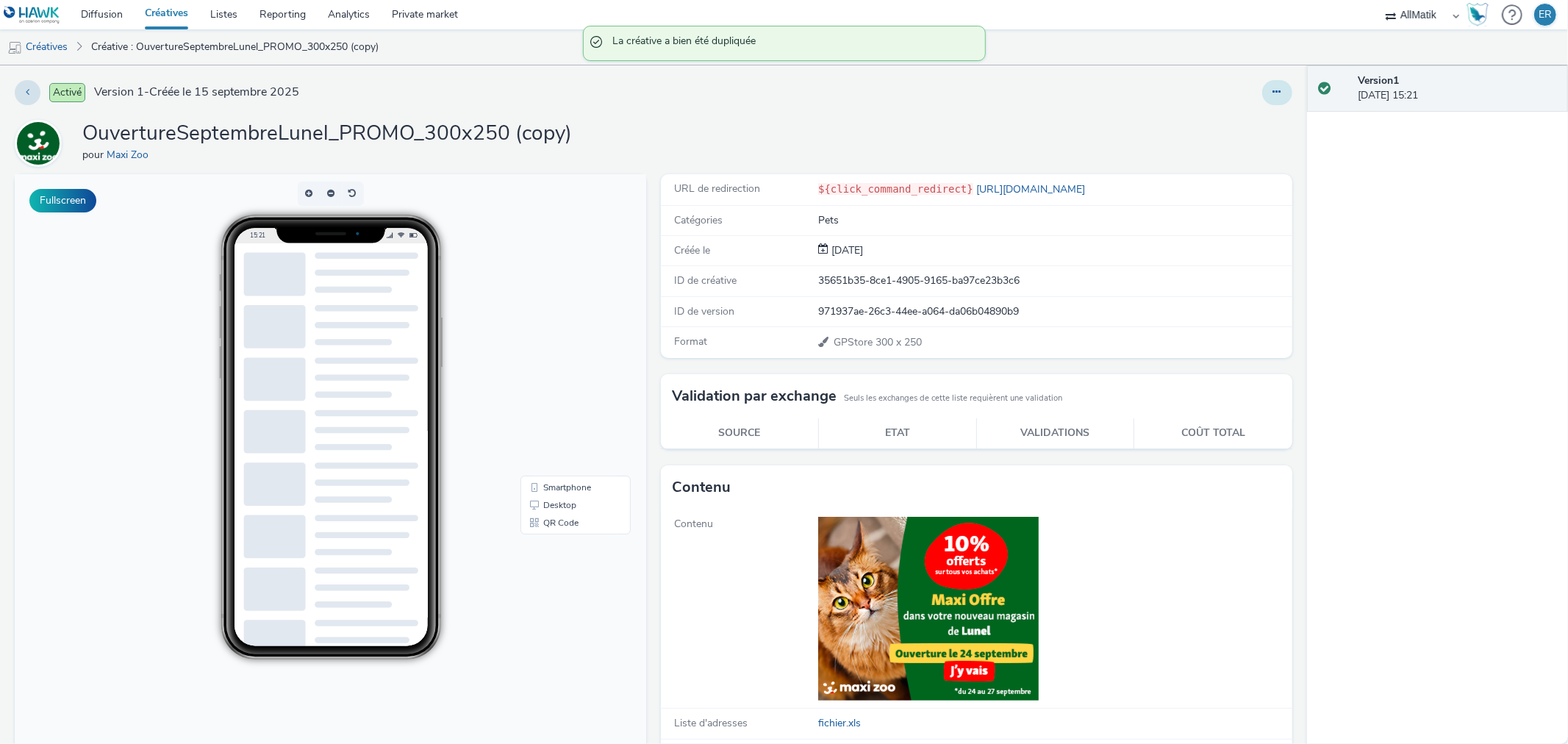
click at [1274, 89] on icon at bounding box center [1278, 92] width 8 height 11
click at [1251, 125] on link "Modifier" at bounding box center [1238, 122] width 110 height 29
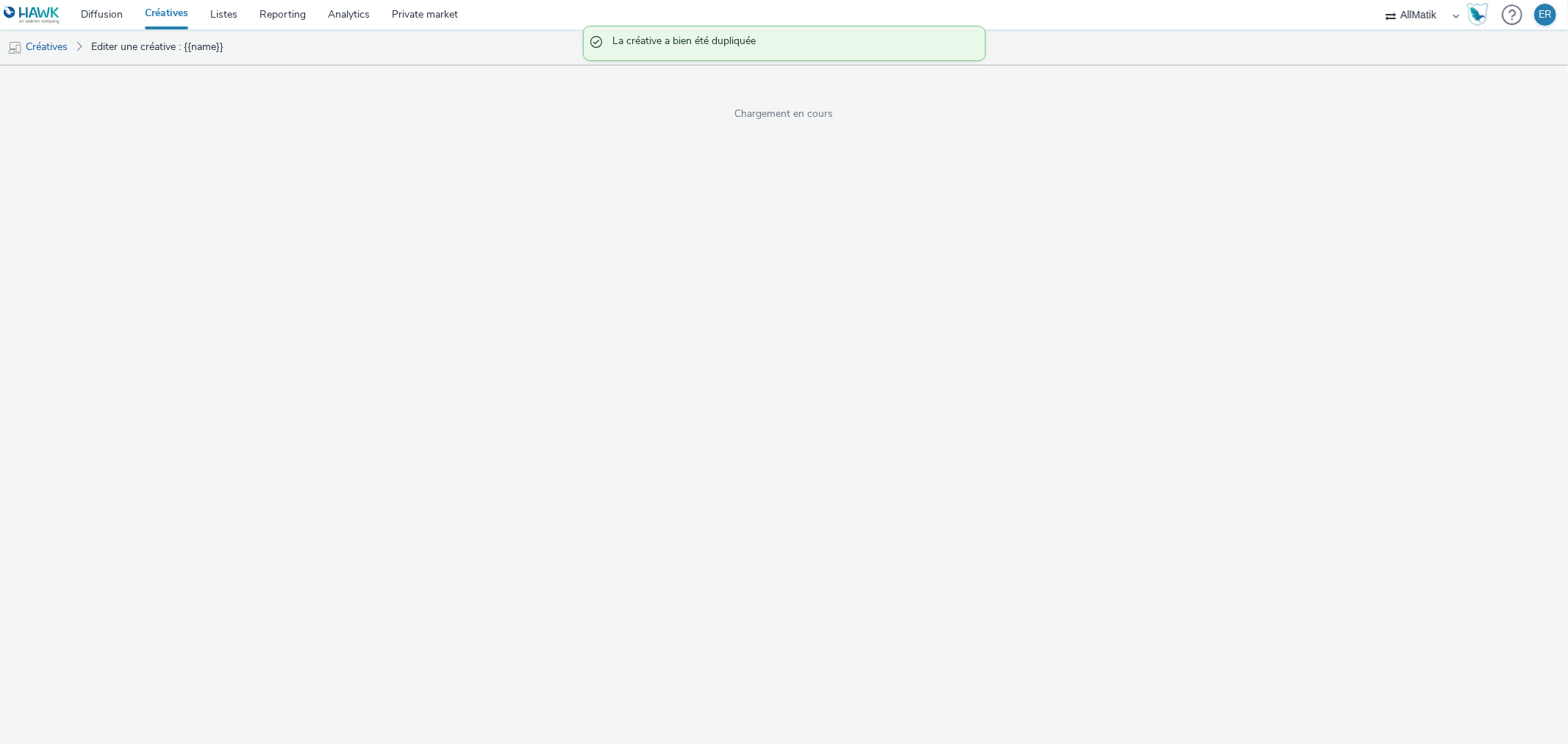
select select "1"
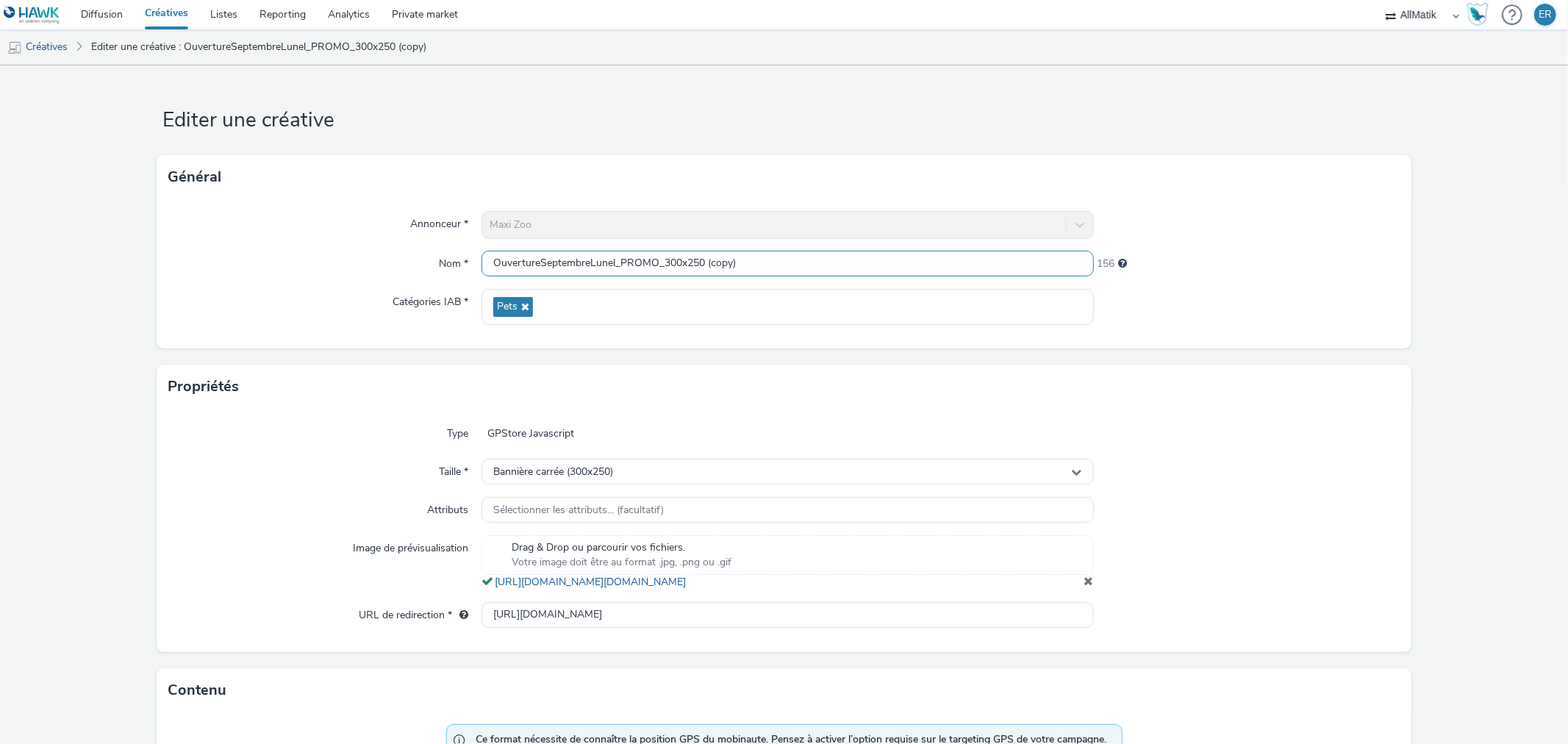
drag, startPoint x: 669, startPoint y: 263, endPoint x: 800, endPoint y: 253, distance: 131.4
click at [800, 253] on input "OuvertureSeptembreLunel_PROMO_300x250 (copy)" at bounding box center [788, 263] width 612 height 26
type input "OuvertureSeptembreLunel_PROMO_320x480"
click at [1085, 586] on span at bounding box center [1090, 580] width 10 height 12
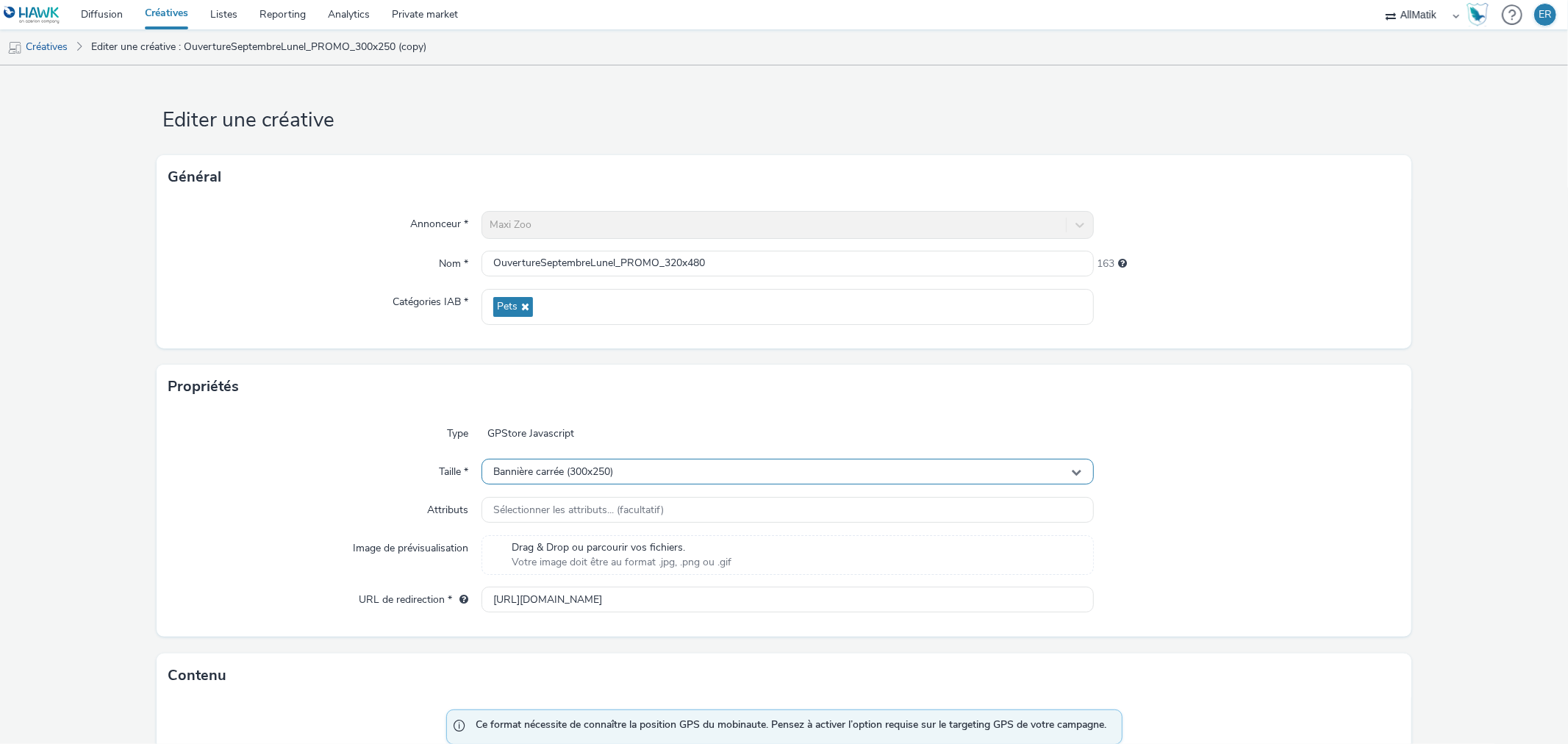
click at [789, 468] on div "Bannière carrée (300x250)" at bounding box center [788, 471] width 612 height 26
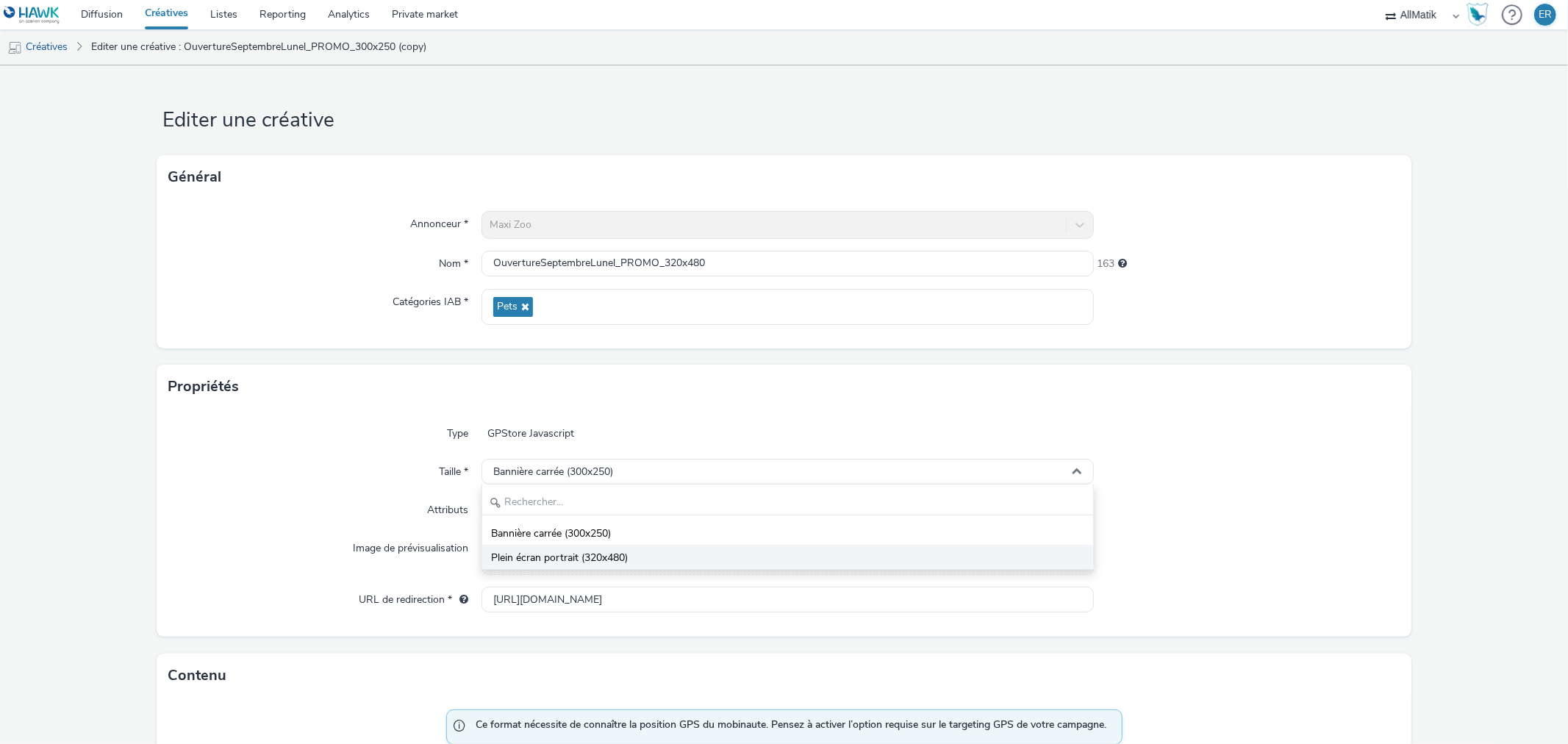
click at [707, 560] on li "Plein écran portrait (320x480)" at bounding box center [787, 556] width 611 height 24
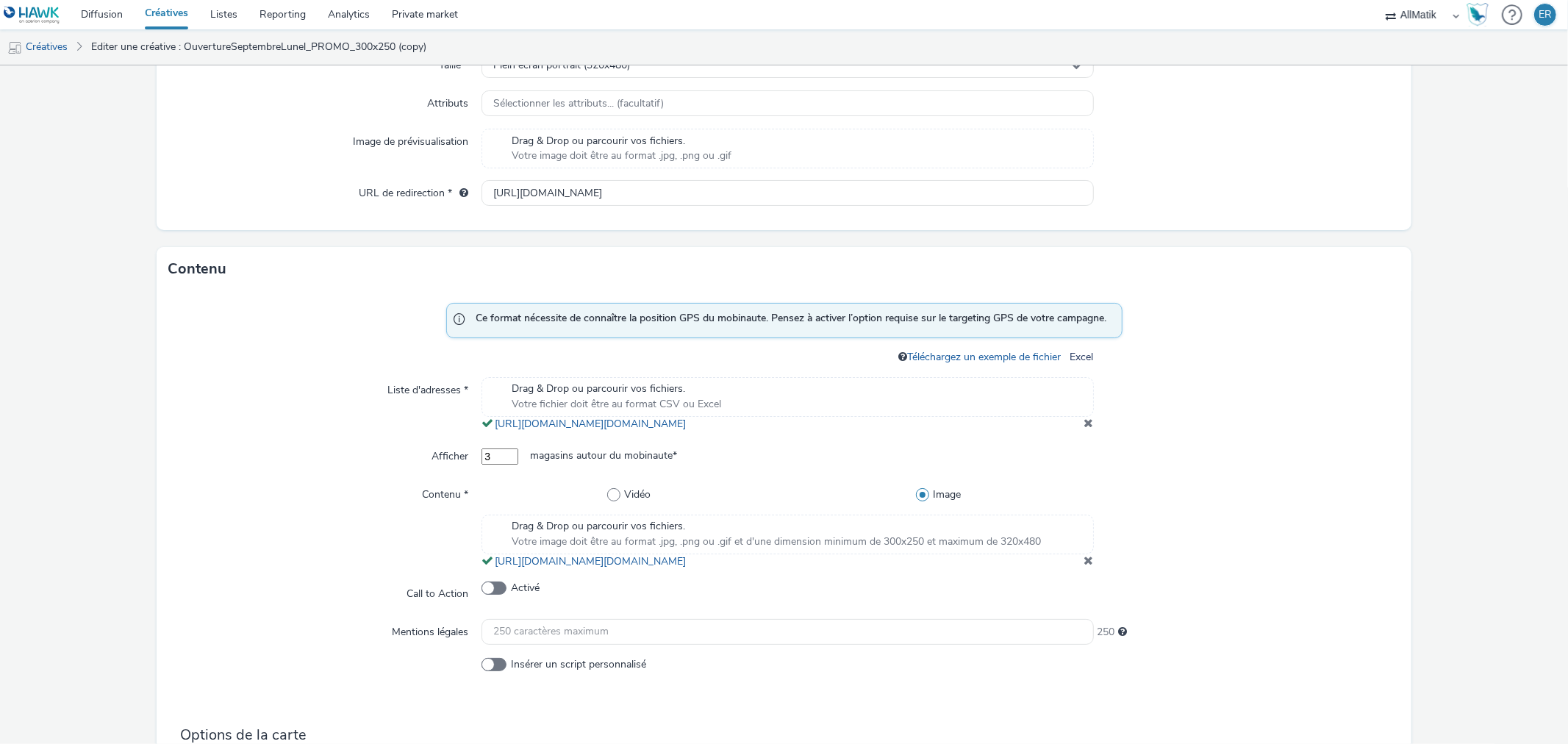
scroll to position [407, 0]
click at [1084, 568] on div "Contenu * Vidéo Image Drag & Drop ou parcourir vos fichiers. Votre image doit ê…" at bounding box center [784, 524] width 1231 height 87
click at [1085, 565] on span at bounding box center [1090, 559] width 10 height 12
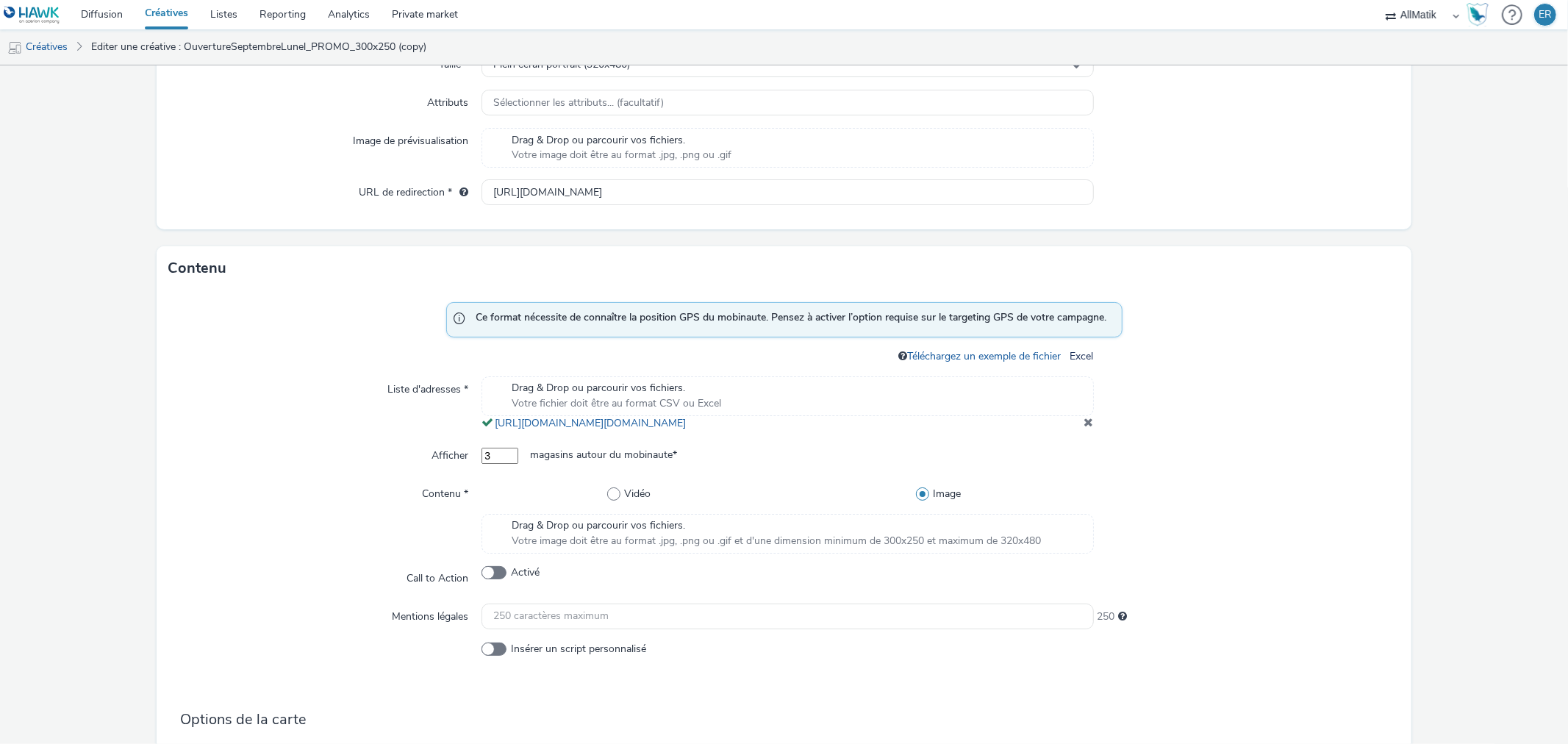
click at [881, 553] on div "Drag & Drop ou parcourir vos fichiers. Votre image doit être au format .jpg, .p…" at bounding box center [788, 533] width 612 height 40
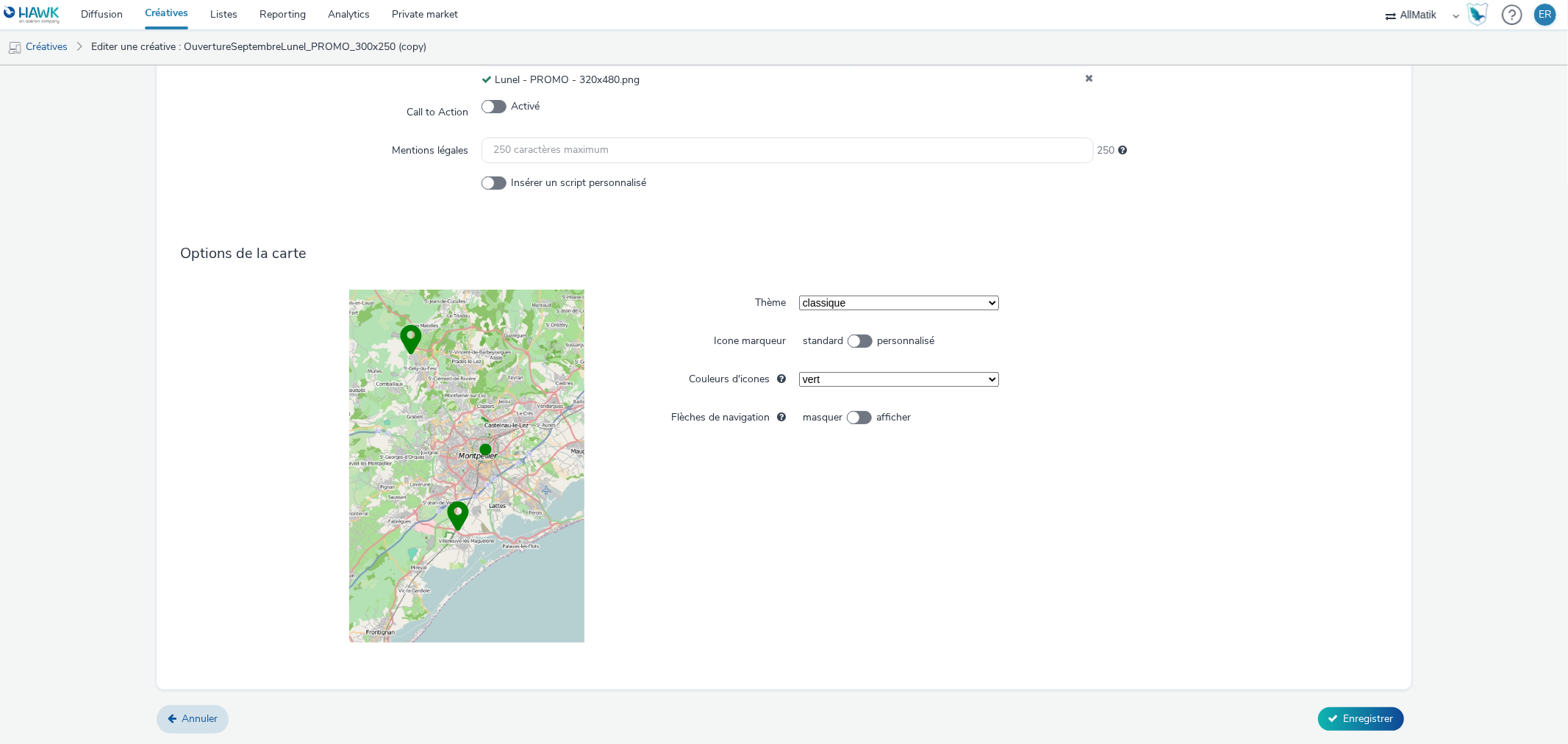
scroll to position [908, 0]
click at [1344, 722] on span "Enregistrer" at bounding box center [1370, 718] width 50 height 14
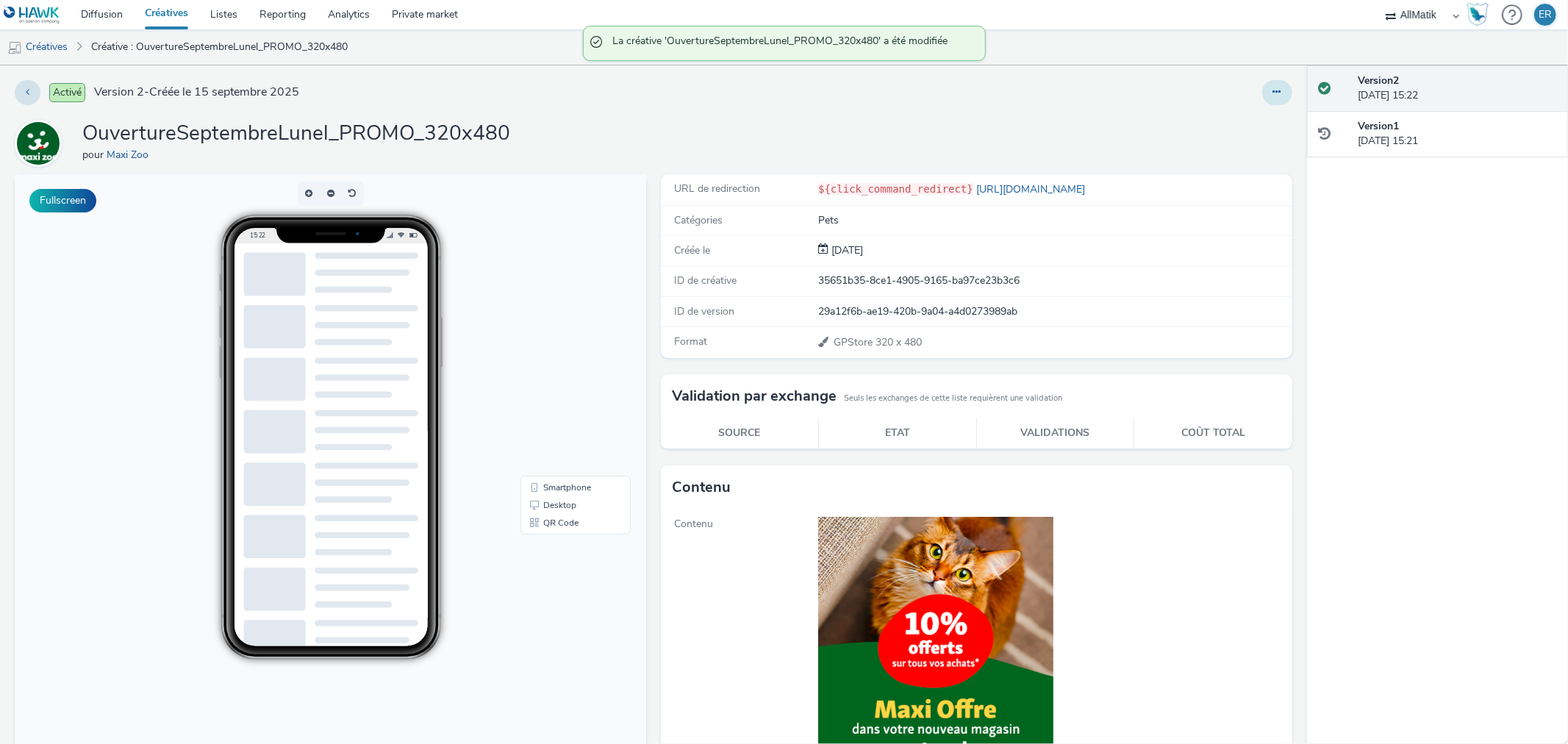
click at [1265, 100] on button at bounding box center [1277, 93] width 30 height 25
click at [1255, 148] on link "Dupliquer" at bounding box center [1238, 151] width 110 height 29
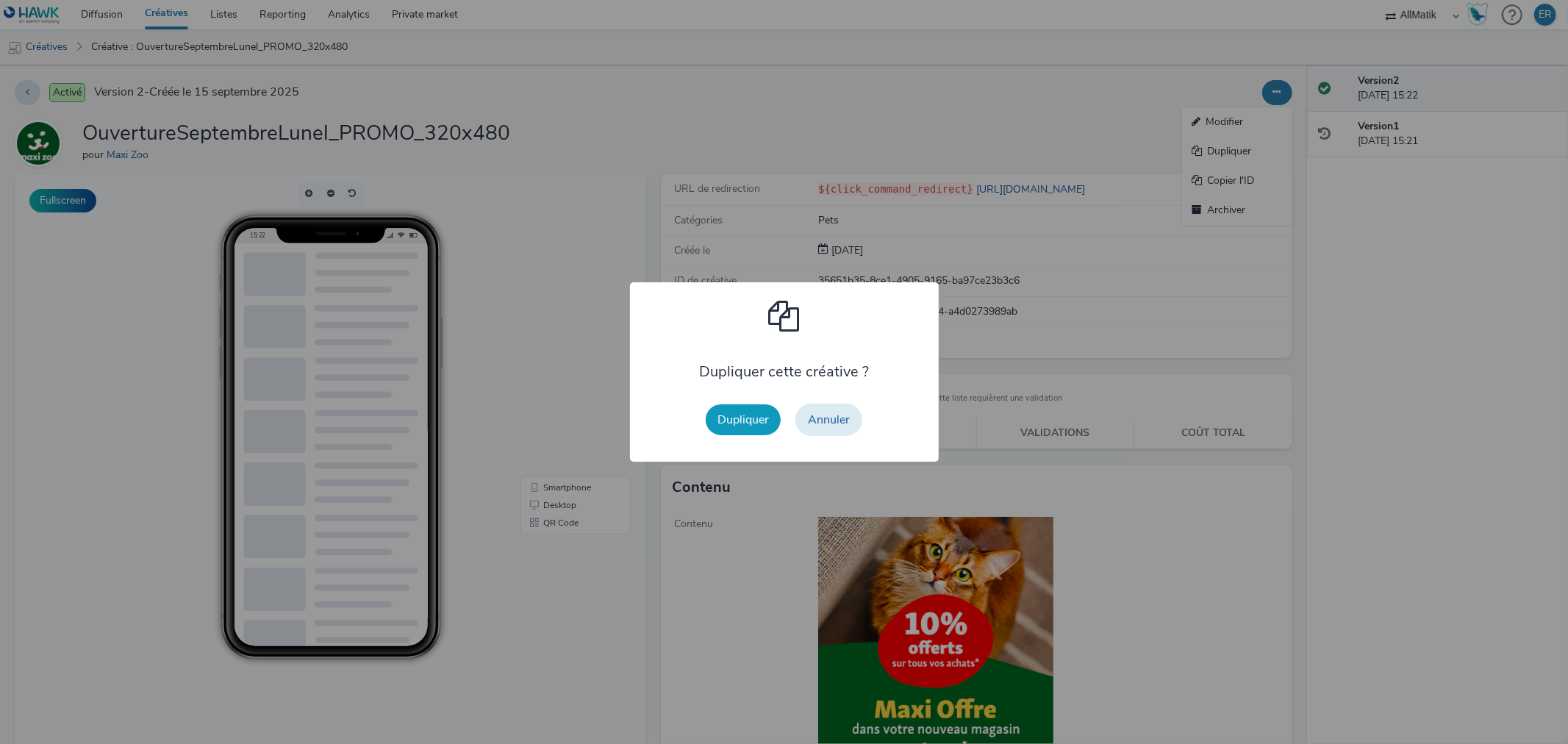
click at [772, 418] on button "Dupliquer" at bounding box center [742, 420] width 75 height 31
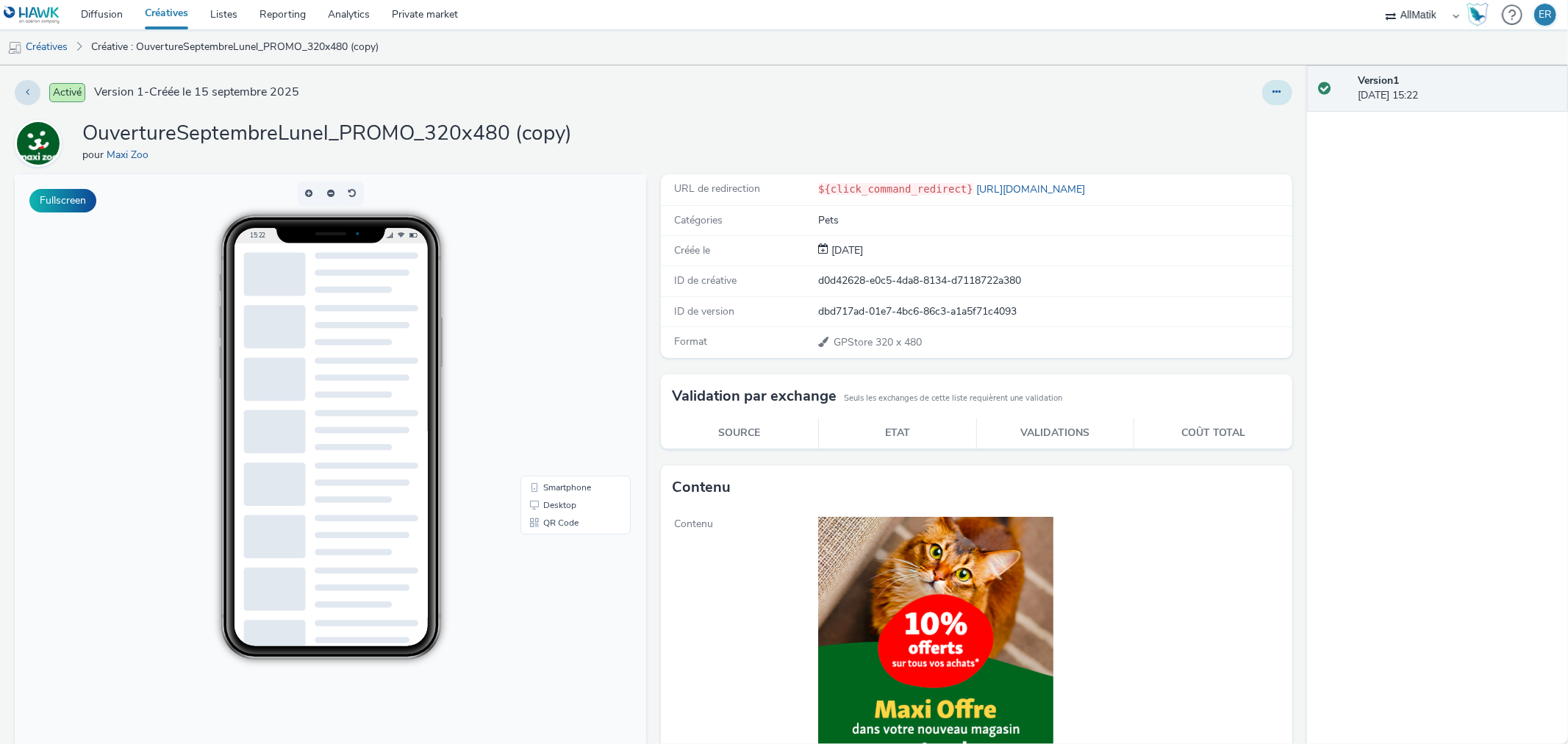
click at [1262, 84] on button at bounding box center [1277, 93] width 30 height 25
click at [1249, 118] on link "Modifier" at bounding box center [1238, 122] width 110 height 29
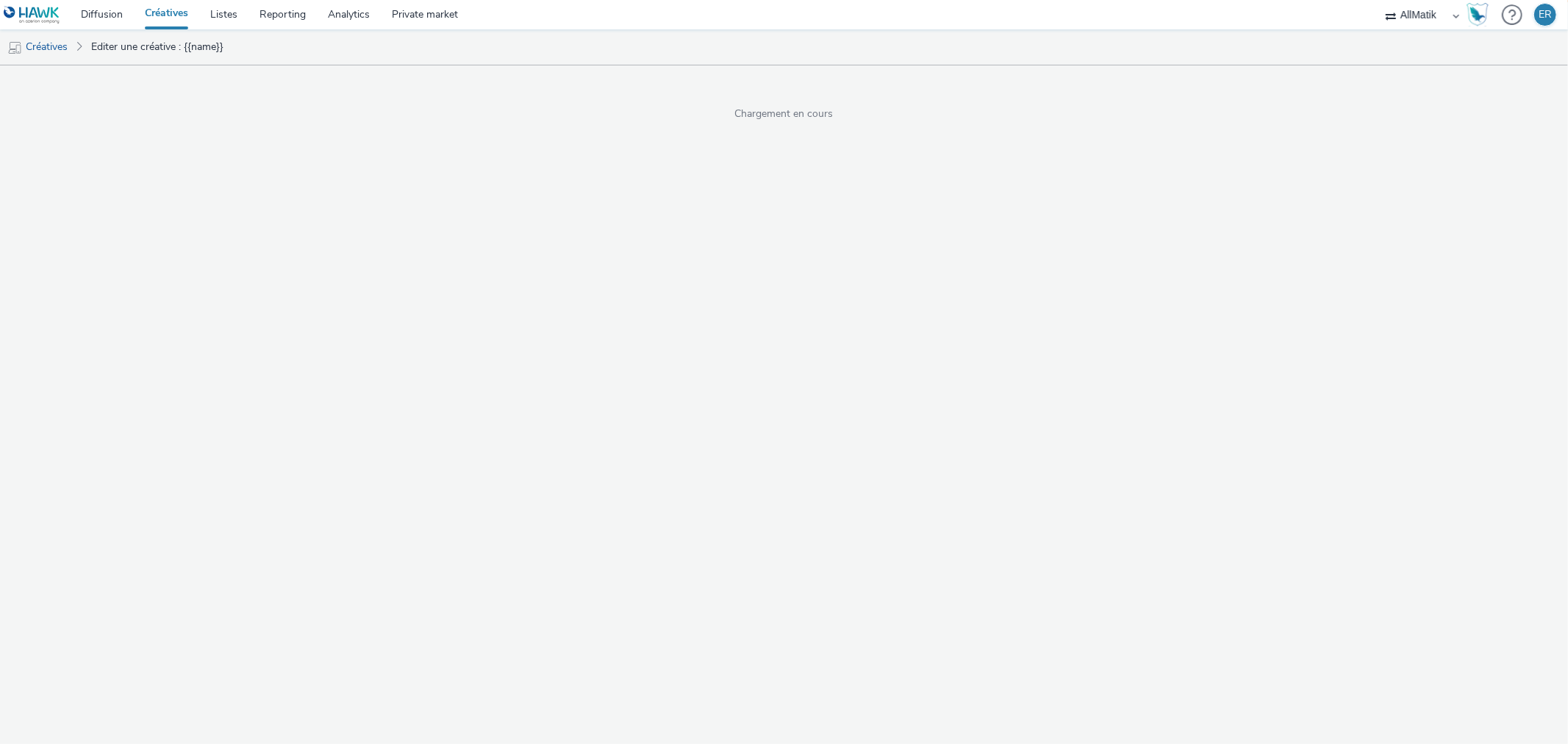
select select "1"
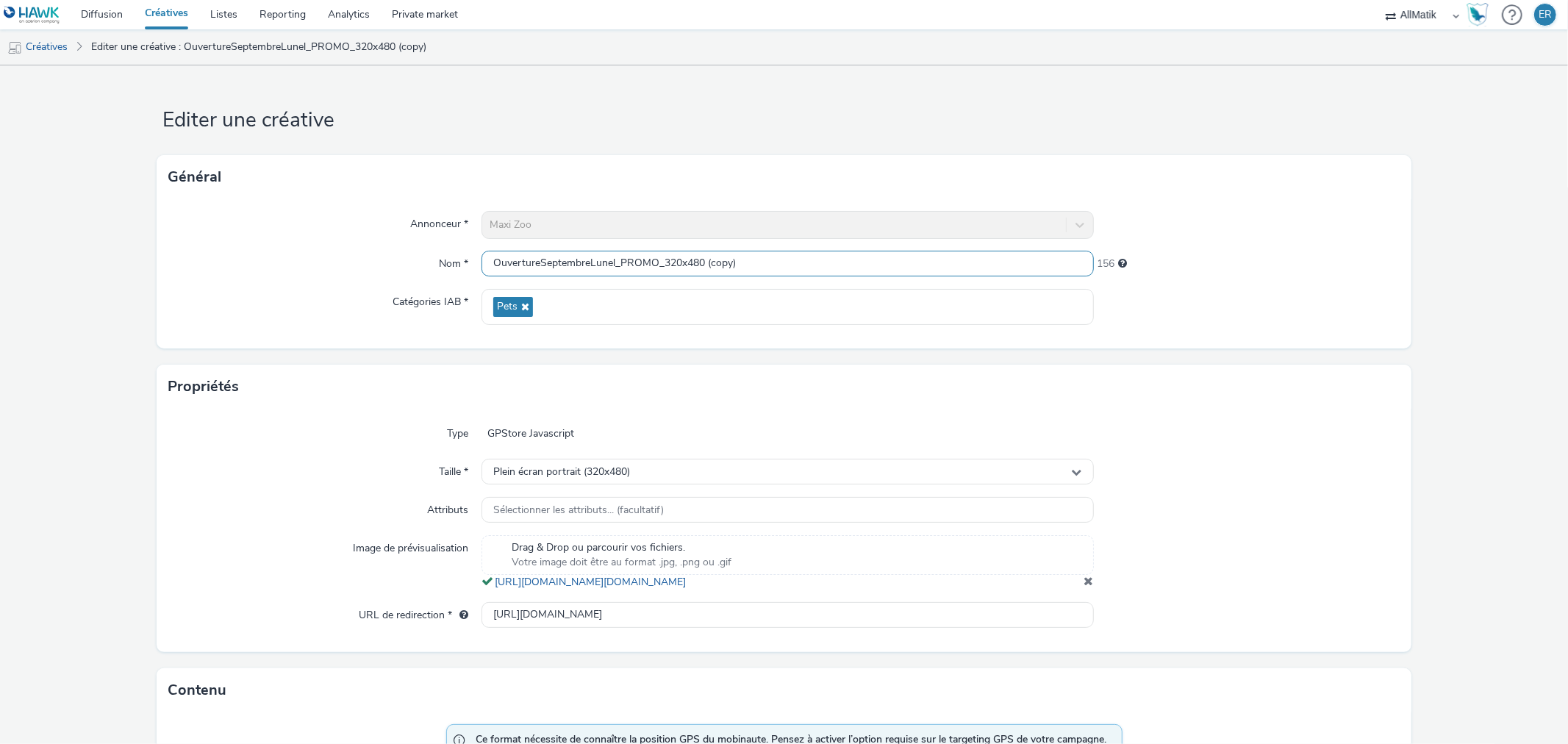
drag, startPoint x: 611, startPoint y: 262, endPoint x: 592, endPoint y: 264, distance: 19.1
click at [592, 264] on input "OuvertureSeptembreLunel_PROMO_320x480 (copy)" at bounding box center [788, 263] width 612 height 26
drag, startPoint x: 716, startPoint y: 260, endPoint x: 800, endPoint y: 262, distance: 84.0
click at [800, 262] on input "OuvertureSeptembreLanester_PROMO_320x480 (copy)" at bounding box center [788, 263] width 612 height 26
type input "OuvertureSeptembreLanester_PROMO_320x480"
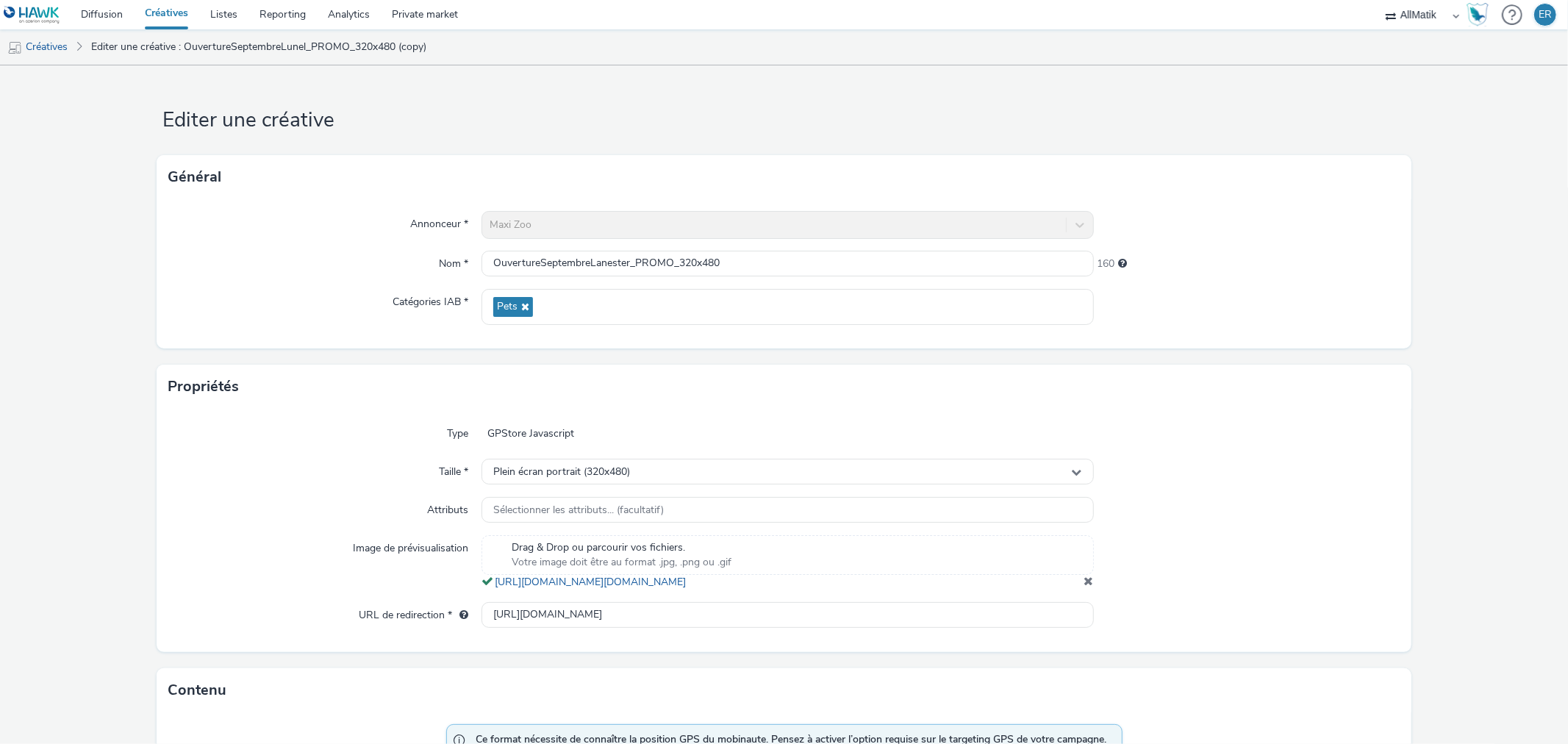
click at [1085, 586] on span at bounding box center [1090, 580] width 10 height 12
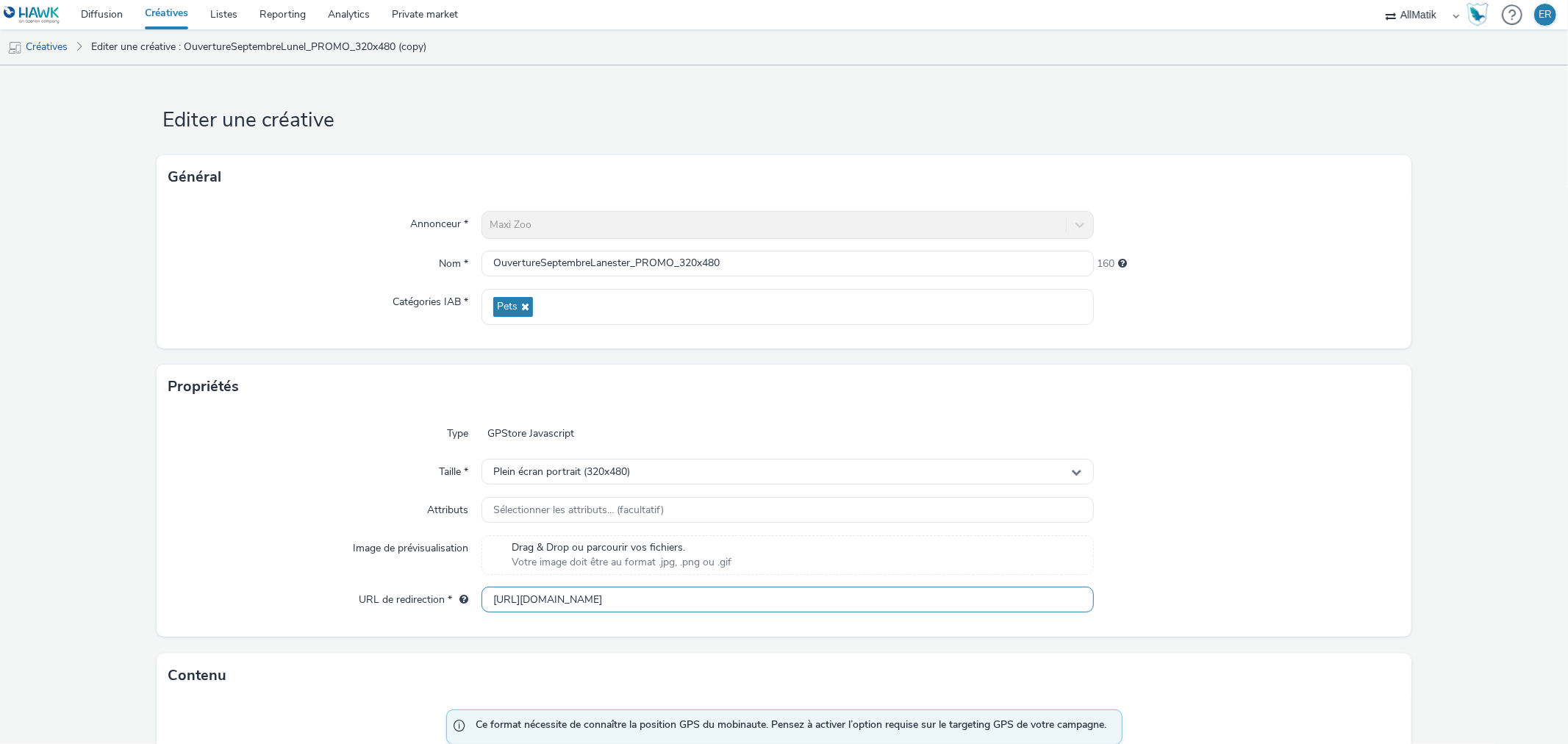
click at [592, 598] on input "[URL][DOMAIN_NAME]" at bounding box center [788, 599] width 612 height 26
paste input "anester/?utm_campaign=OuvertureSeptembreLanester&utm_source=DV360&utm_medium=di…"
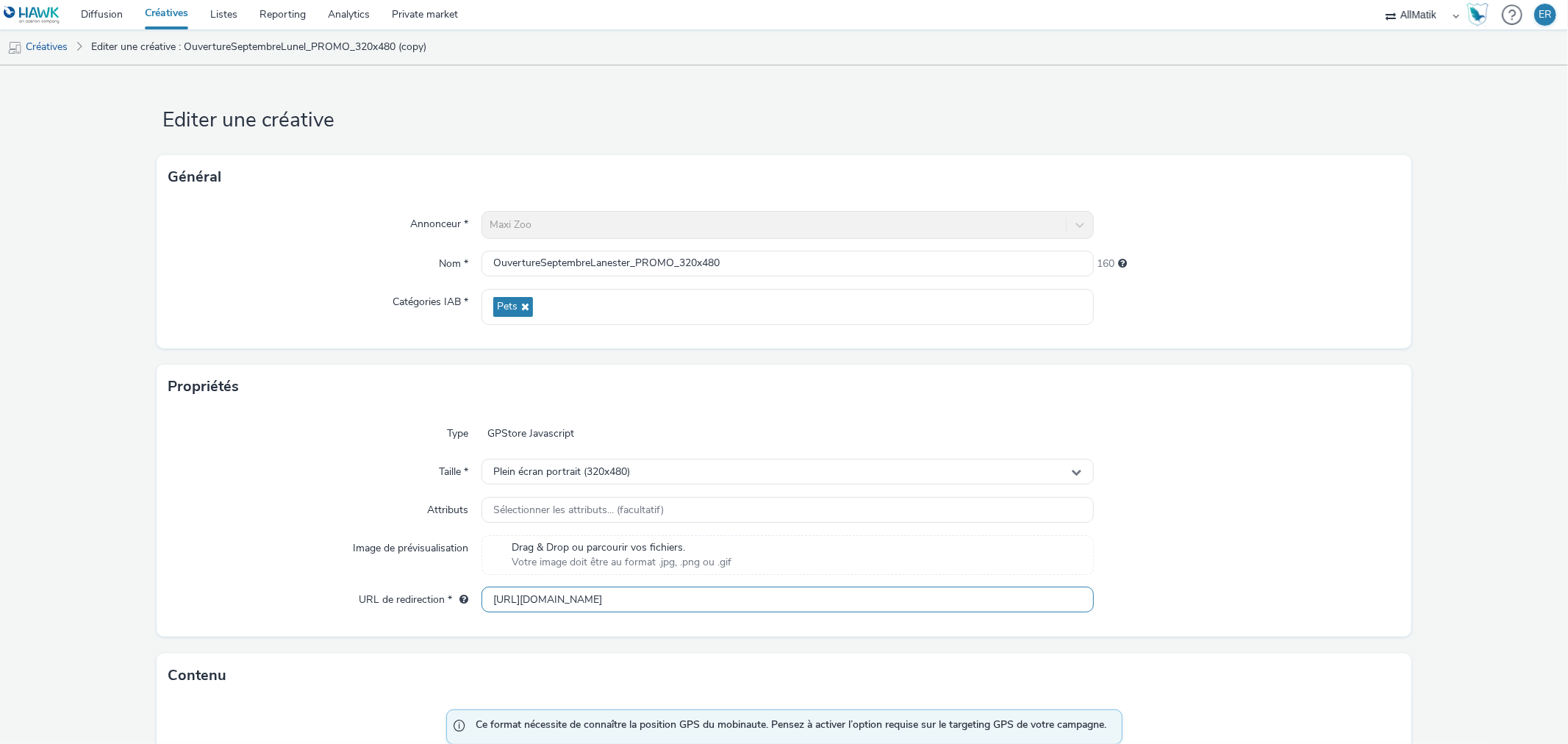
drag, startPoint x: 1000, startPoint y: 598, endPoint x: 1167, endPoint y: 593, distance: 167.1
click at [1167, 593] on div "URL de redirection * [URL][DOMAIN_NAME]" at bounding box center [784, 599] width 1231 height 26
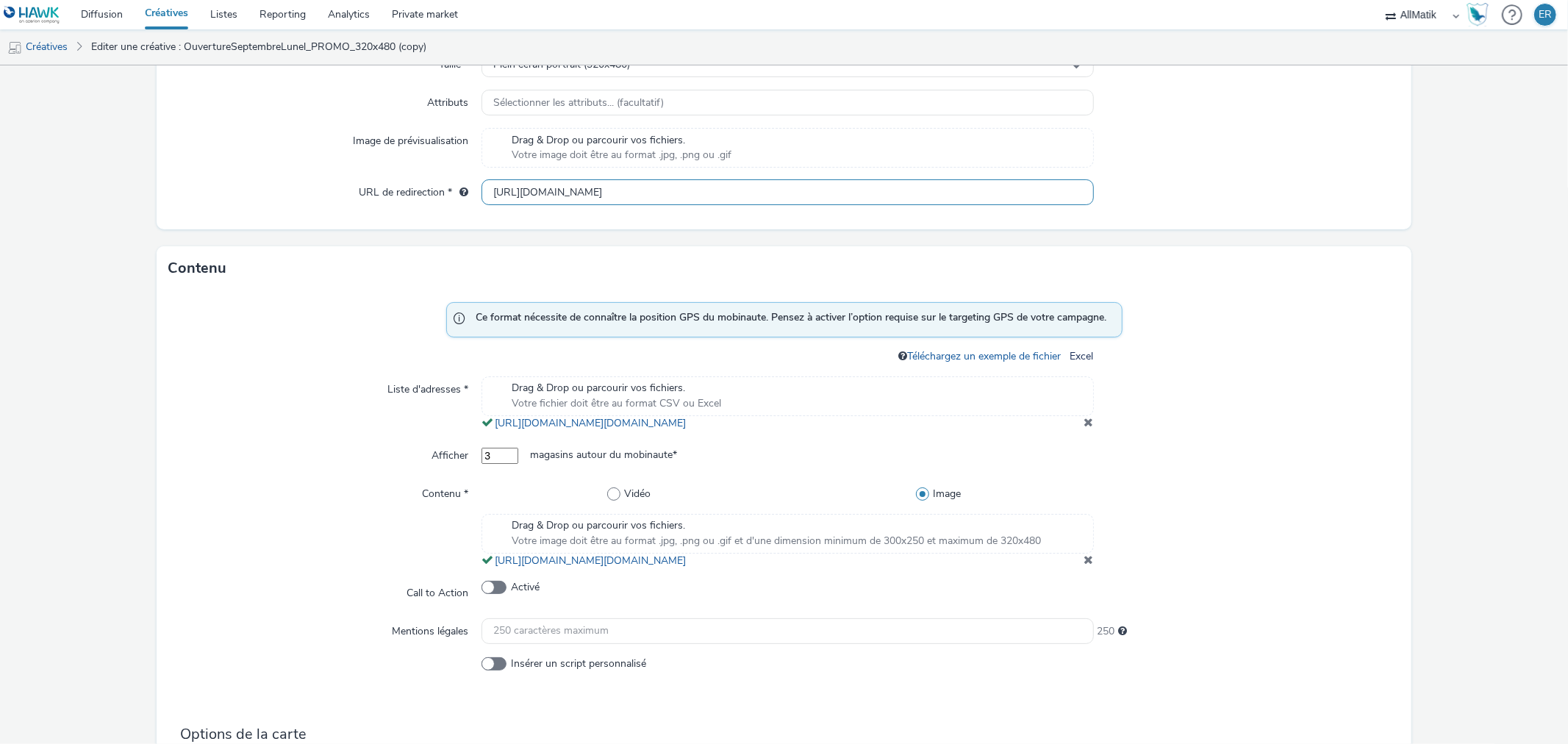
scroll to position [408, 0]
type input "[URL][DOMAIN_NAME]"
click at [1082, 430] on div "Drag & Drop ou parcourir vos fichiers. Votre fichier doit être au format CSV ou…" at bounding box center [788, 402] width 612 height 54
click at [1085, 564] on span at bounding box center [1090, 558] width 10 height 12
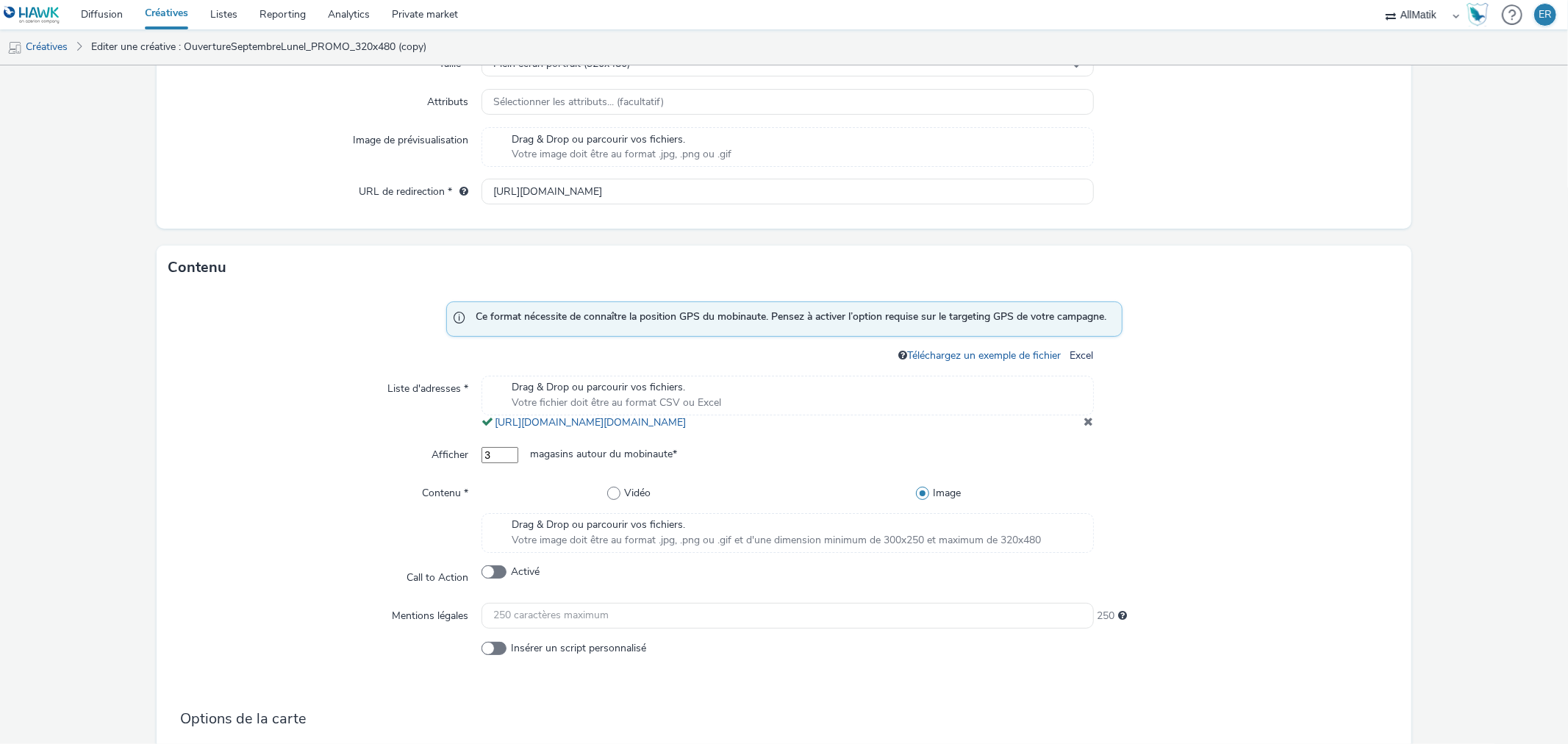
click at [1085, 427] on span at bounding box center [1090, 421] width 10 height 12
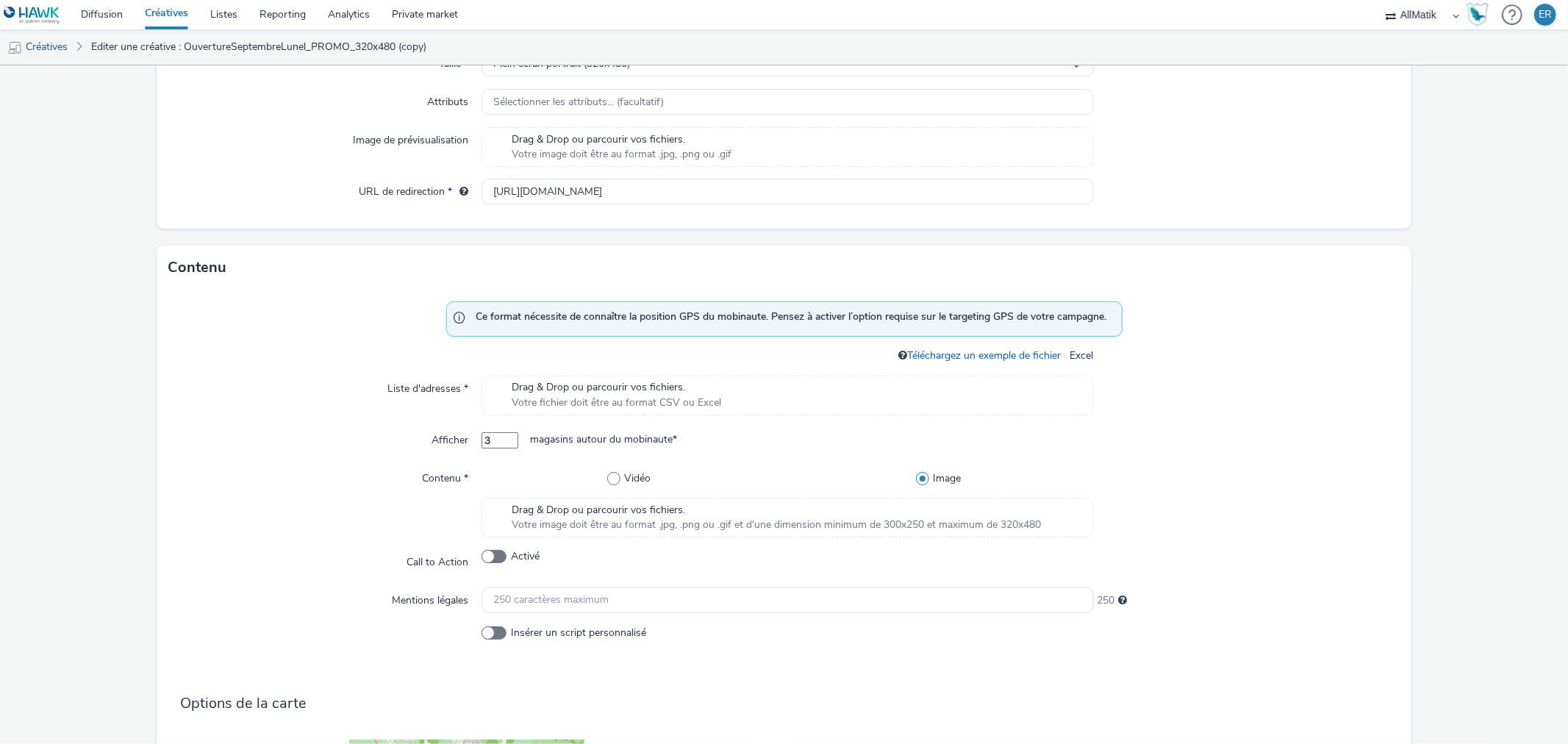
click at [748, 400] on div "Drag & Drop ou parcourir vos fichiers. Votre fichier doit être au format CSV ou…" at bounding box center [788, 395] width 612 height 40
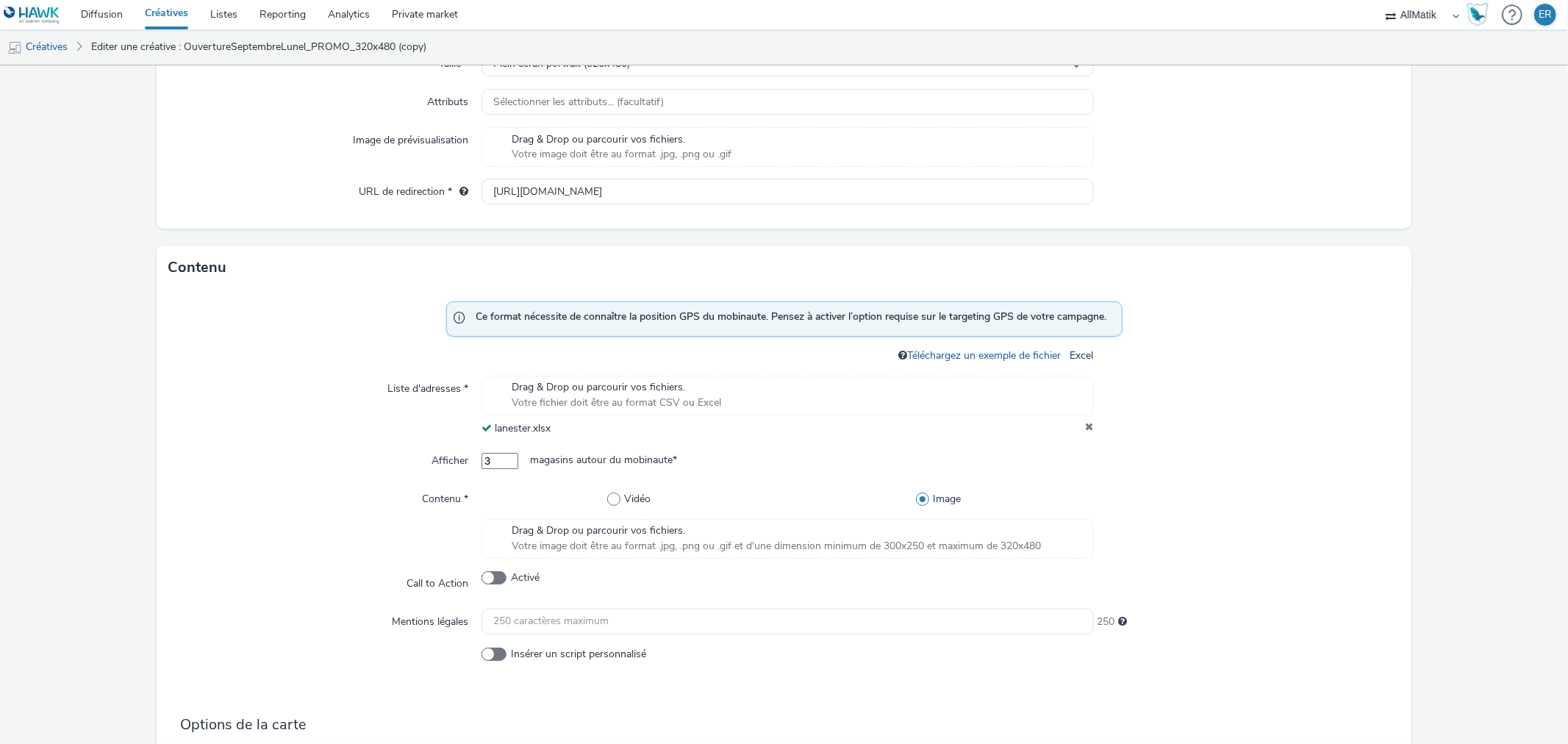
click at [640, 537] on span "Drag & Drop ou parcourir vos fichiers." at bounding box center [776, 530] width 529 height 15
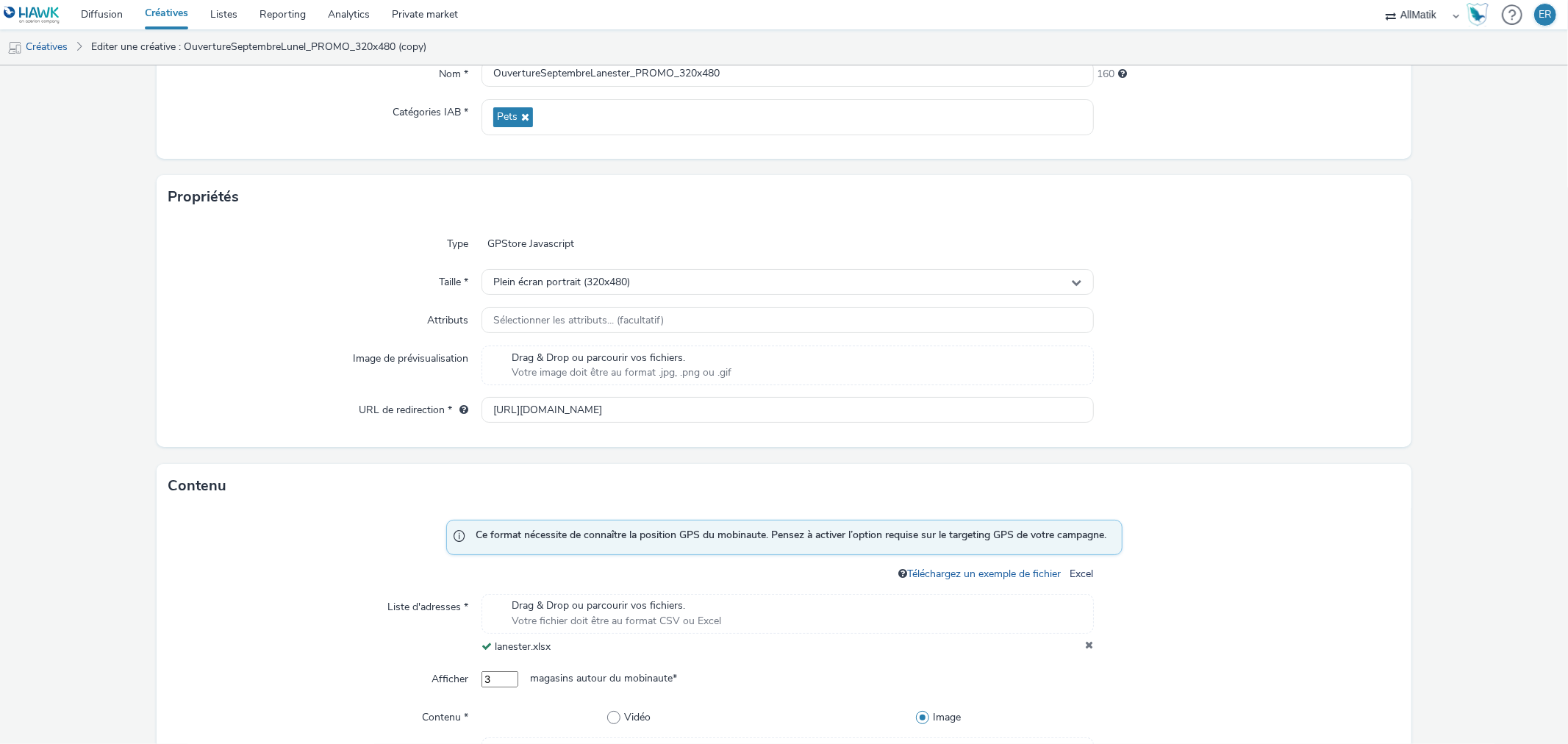
scroll to position [900, 0]
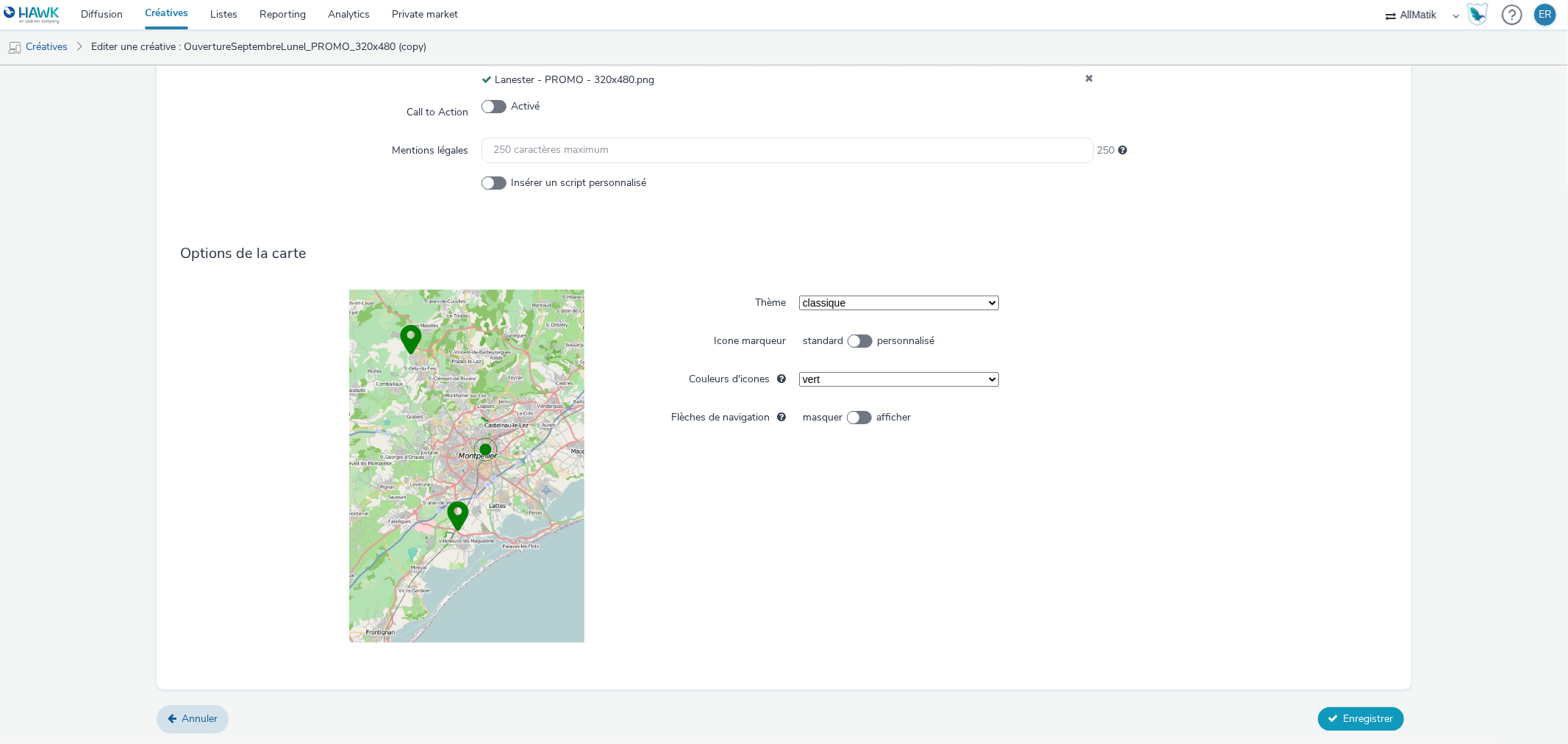
click at [1388, 721] on button "Enregistrer" at bounding box center [1361, 719] width 86 height 23
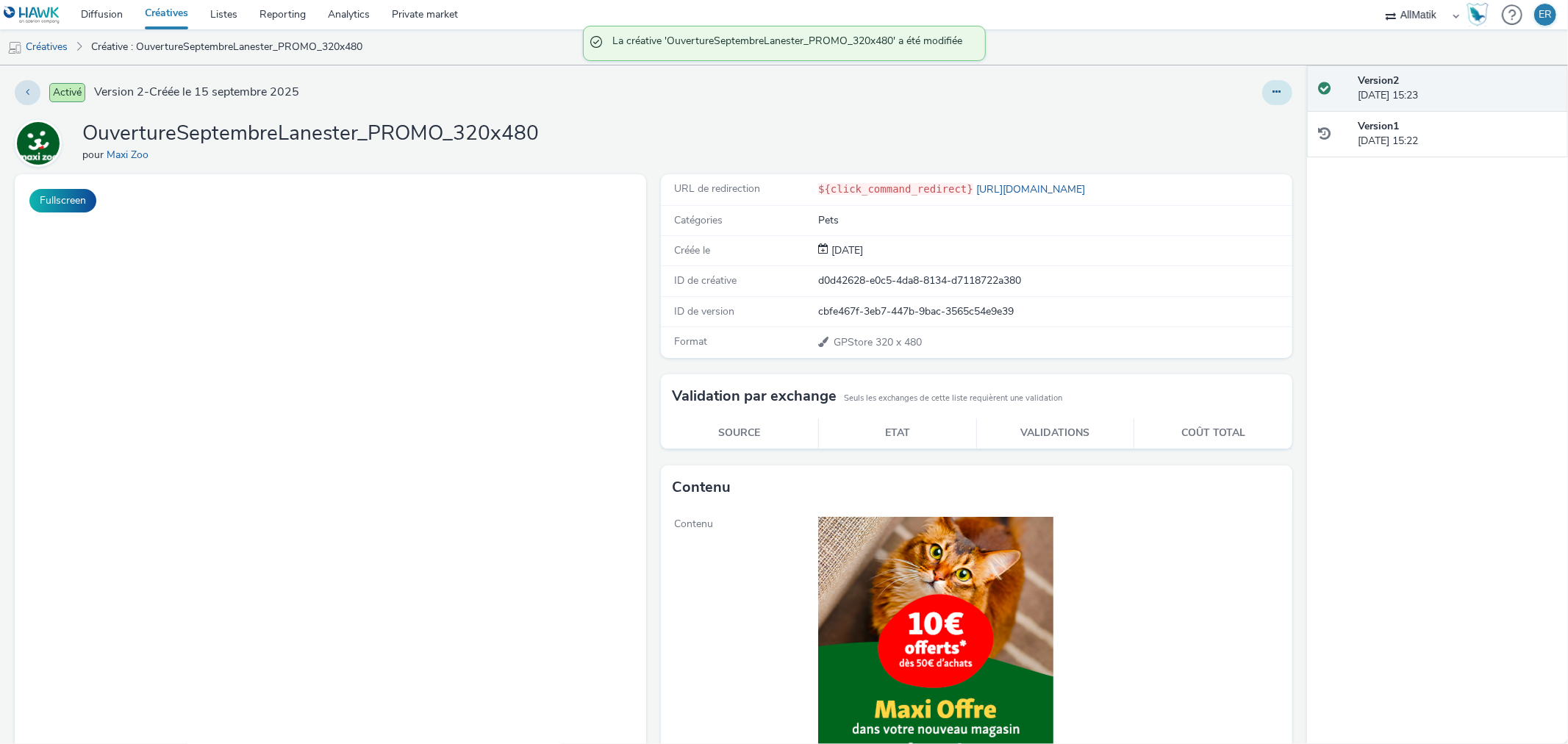
click at [1274, 97] on icon at bounding box center [1278, 92] width 8 height 11
click at [1241, 151] on link "Dupliquer" at bounding box center [1238, 151] width 110 height 29
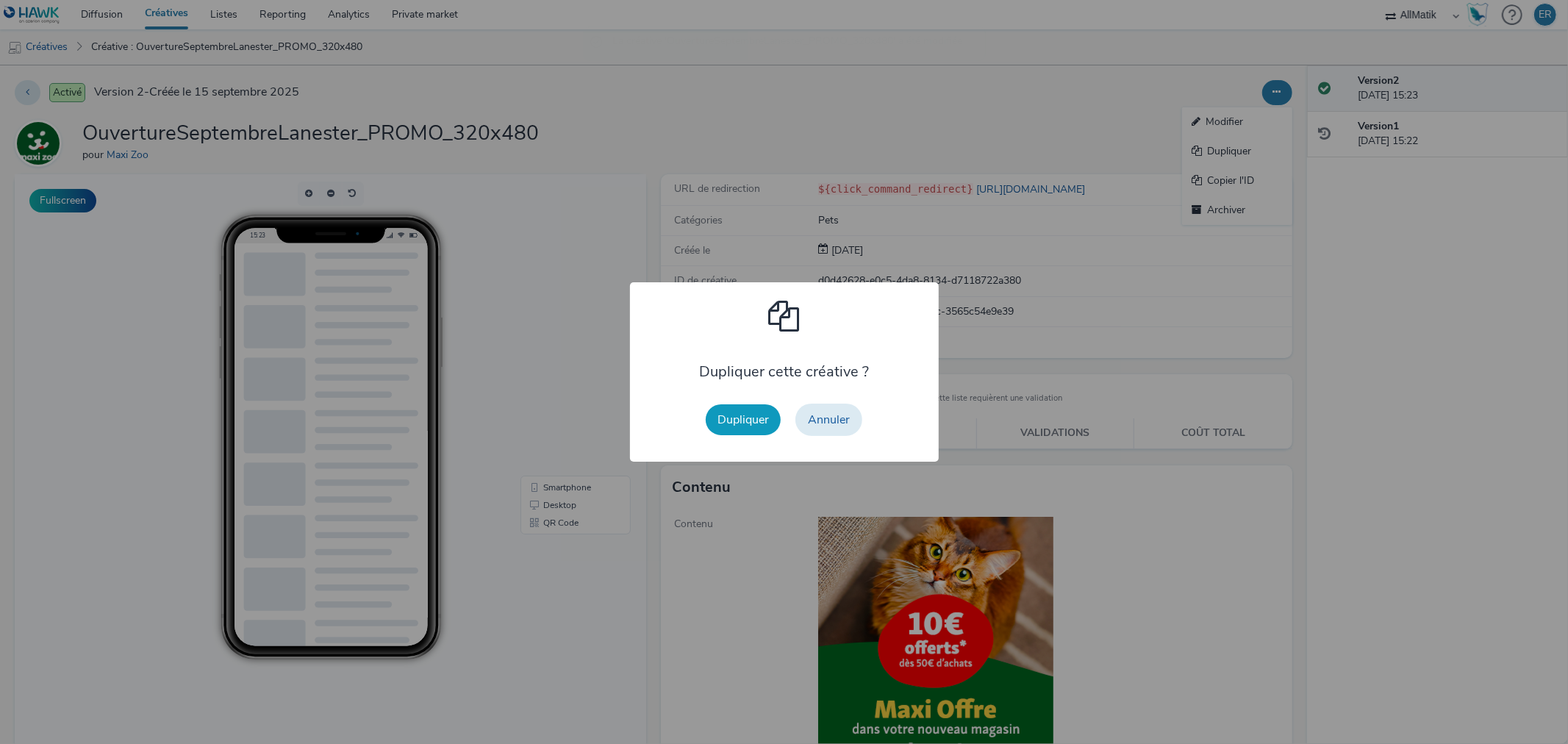
click at [719, 417] on button "Dupliquer" at bounding box center [742, 420] width 75 height 31
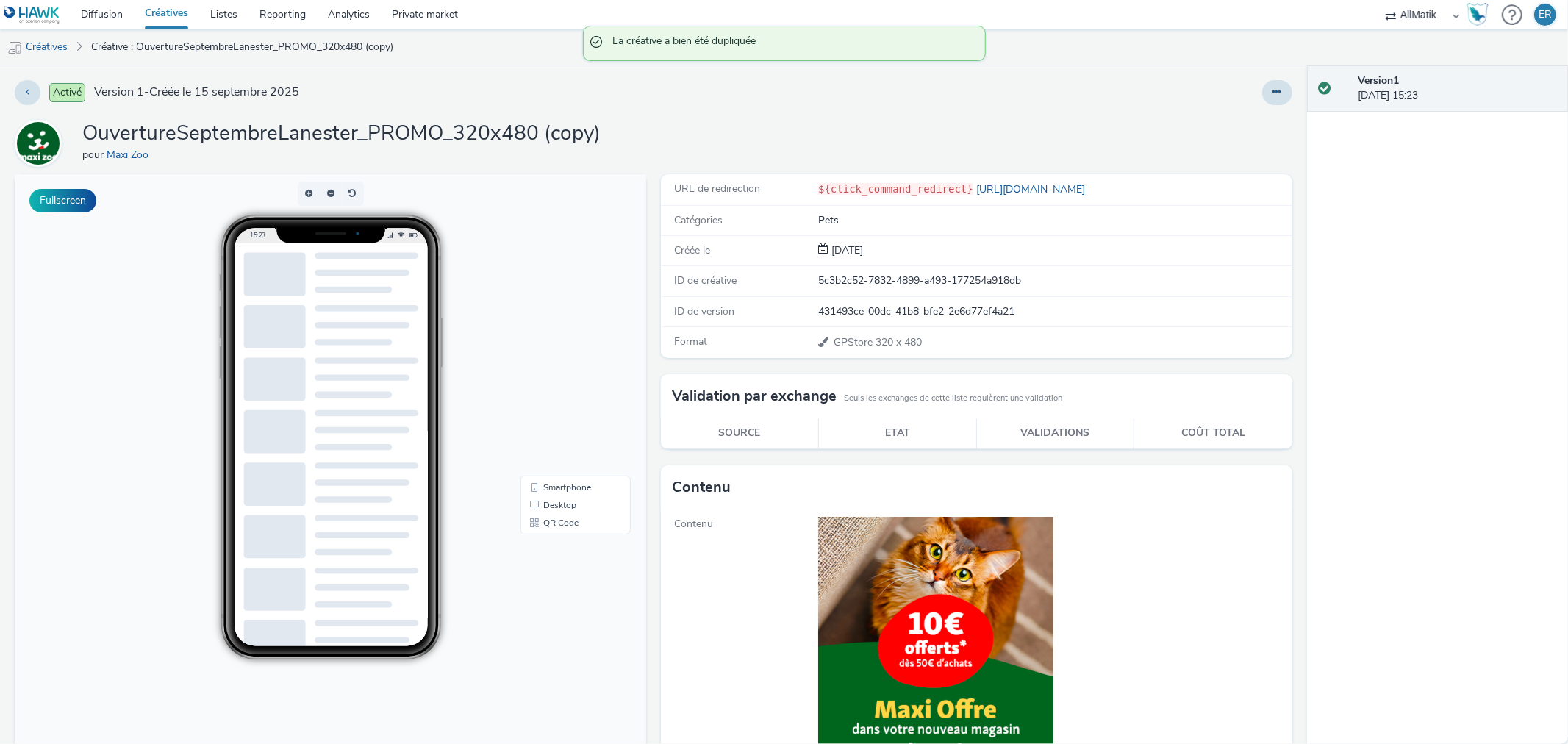
click at [1281, 90] on div "Activé Version 1 - Créée le [DATE] OuvertureSeptembreLanester_PROMO_320x480 (co…" at bounding box center [653, 404] width 1308 height 678
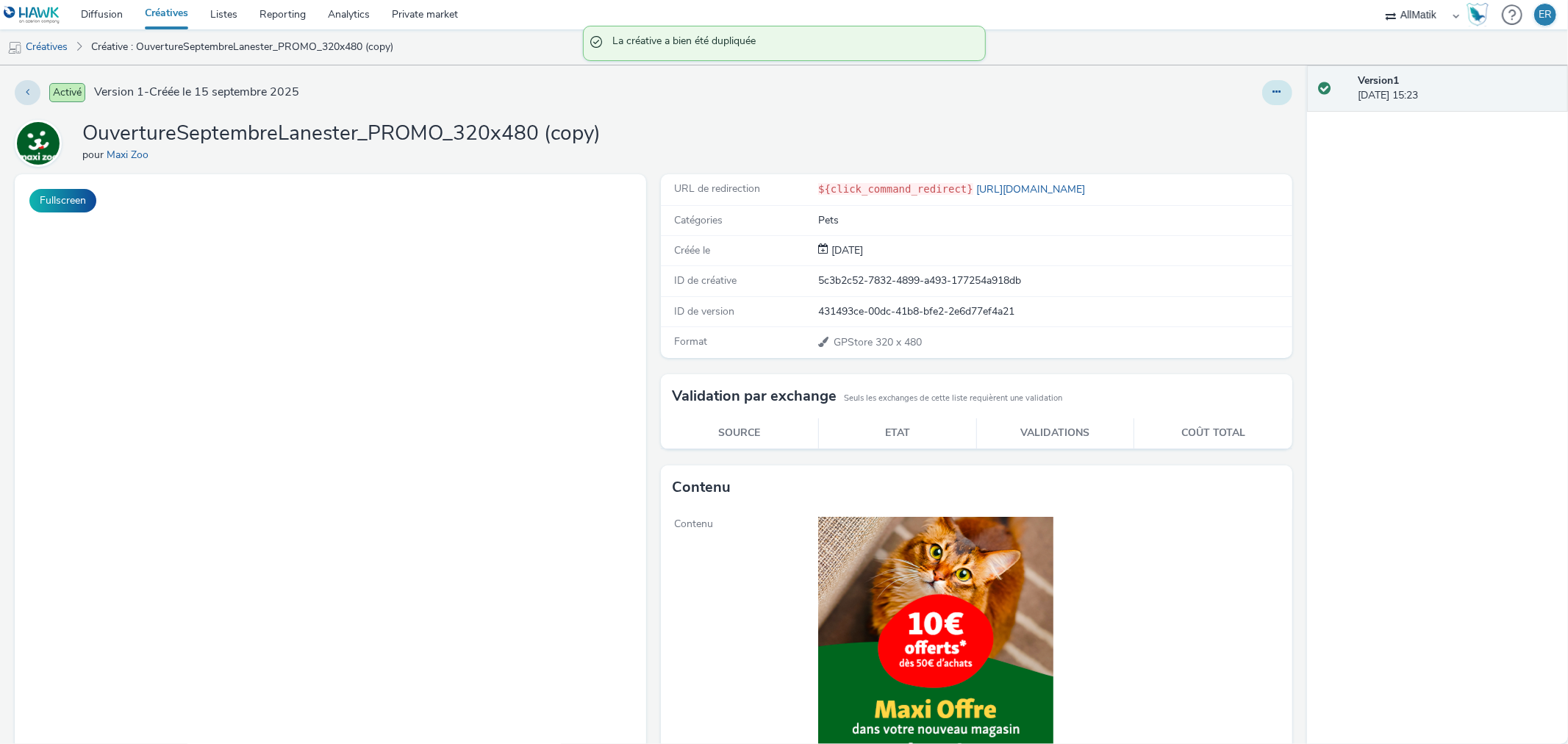
click at [1273, 91] on button at bounding box center [1277, 93] width 30 height 25
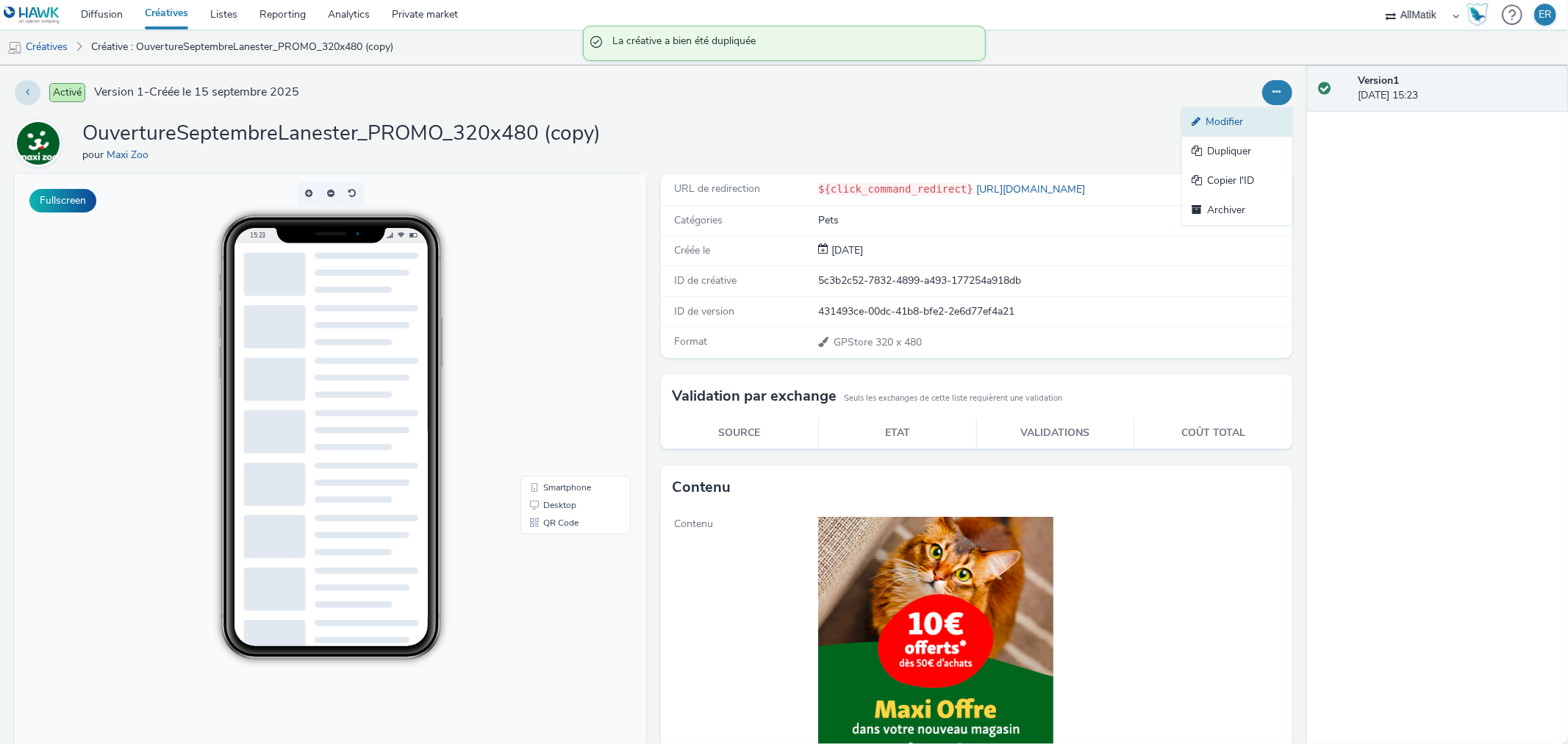
click at [1262, 114] on link "Modifier" at bounding box center [1238, 122] width 110 height 29
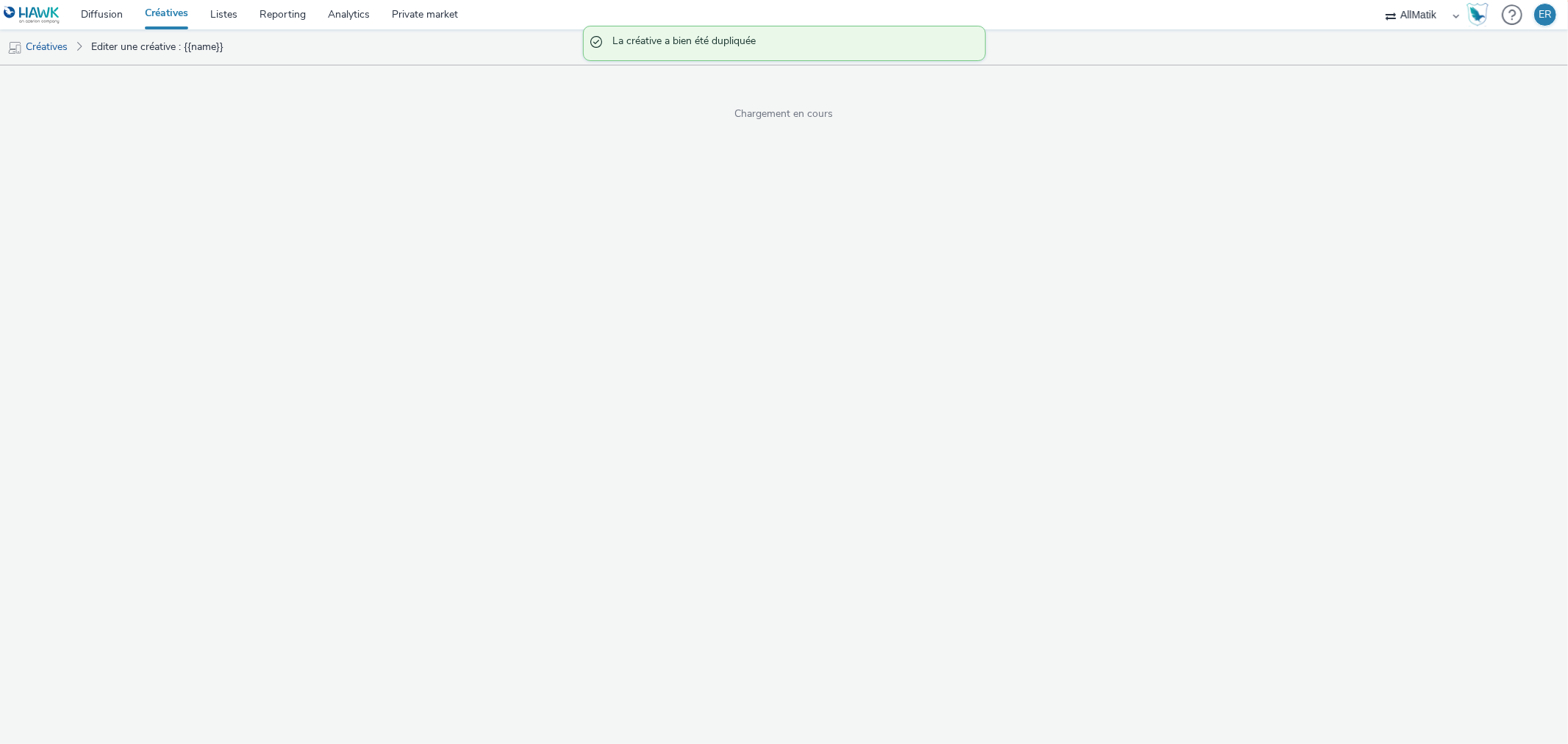
select select "1"
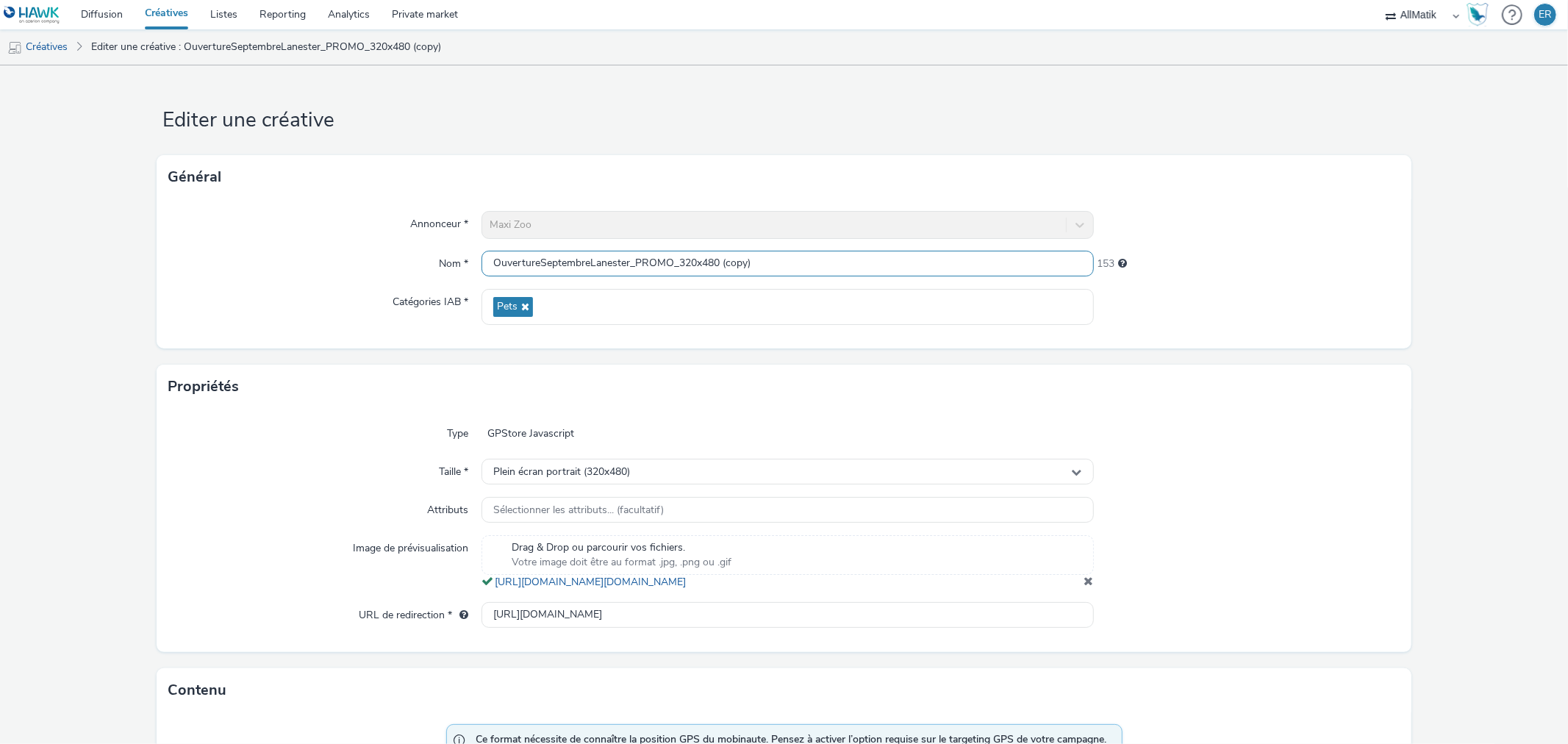
drag, startPoint x: 681, startPoint y: 263, endPoint x: 901, endPoint y: 266, distance: 220.0
click at [876, 259] on input "OuvertureSeptembreLanester_PROMO_320x480 (copy)" at bounding box center [788, 263] width 612 height 26
type input "OuvertureSeptembreLanester_PROMO_300x250"
click at [993, 470] on div "Plein écran portrait (320x480)" at bounding box center [788, 471] width 612 height 26
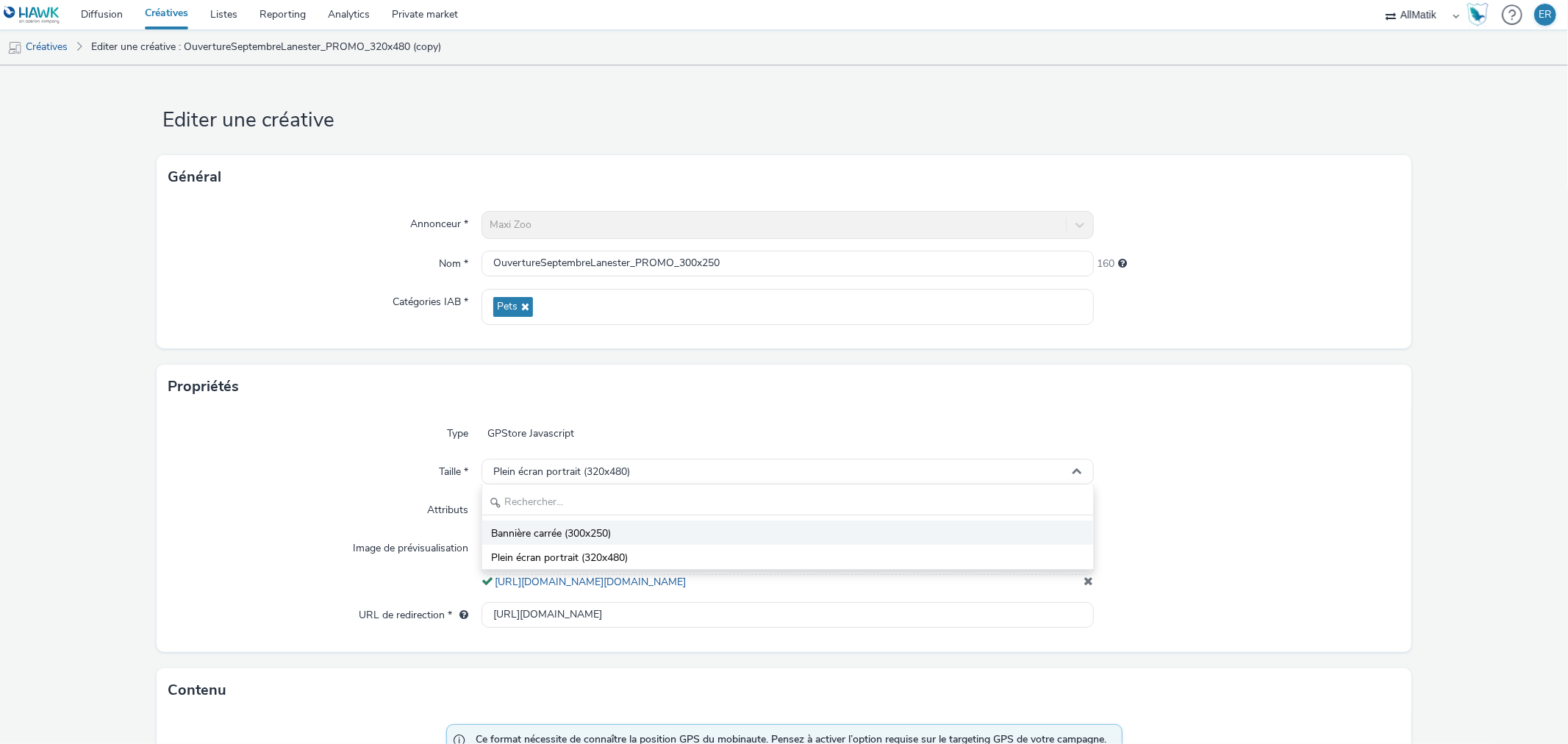
click at [564, 537] on span "Bannière carrée (300x250)" at bounding box center [551, 533] width 120 height 15
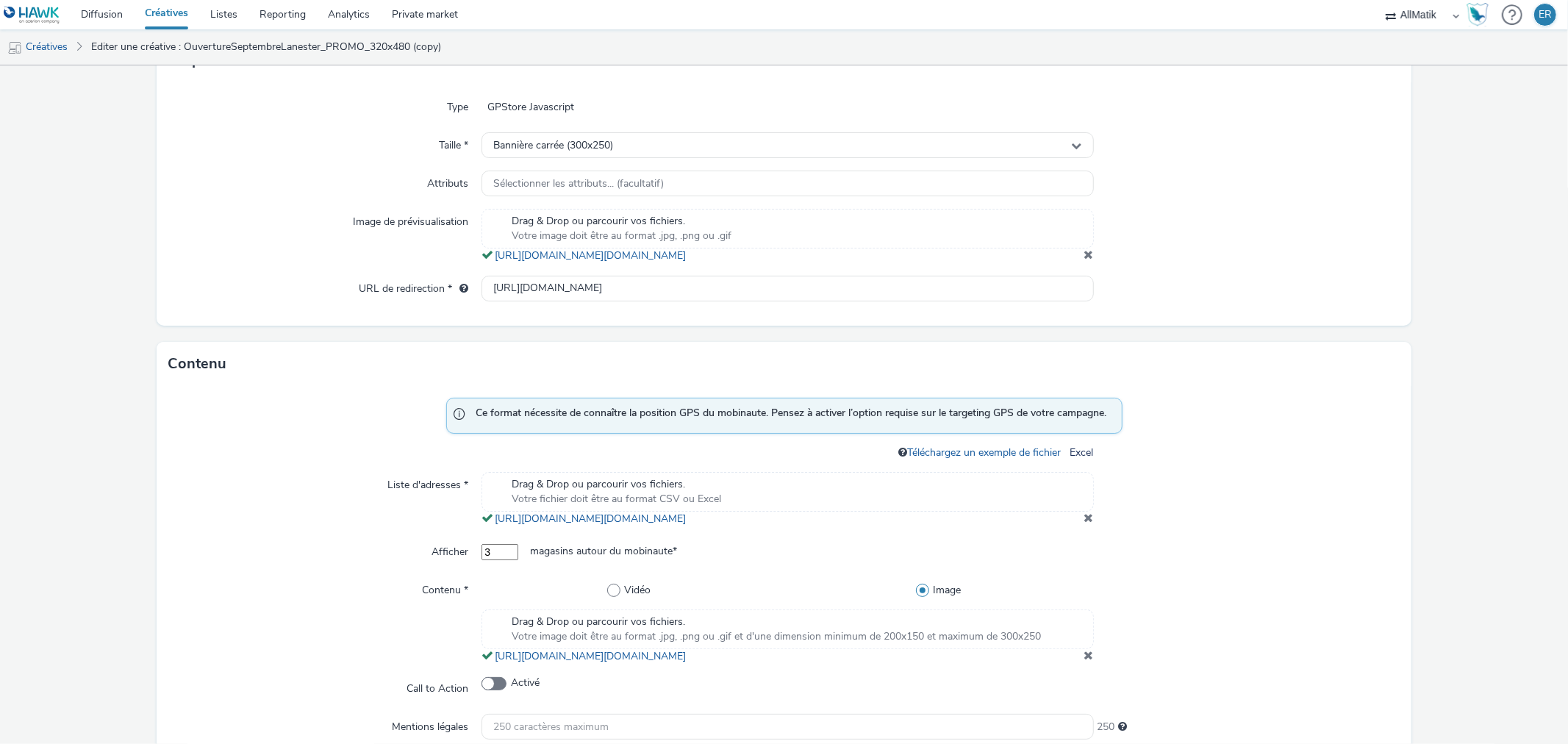
click at [1085, 260] on span at bounding box center [1090, 254] width 10 height 12
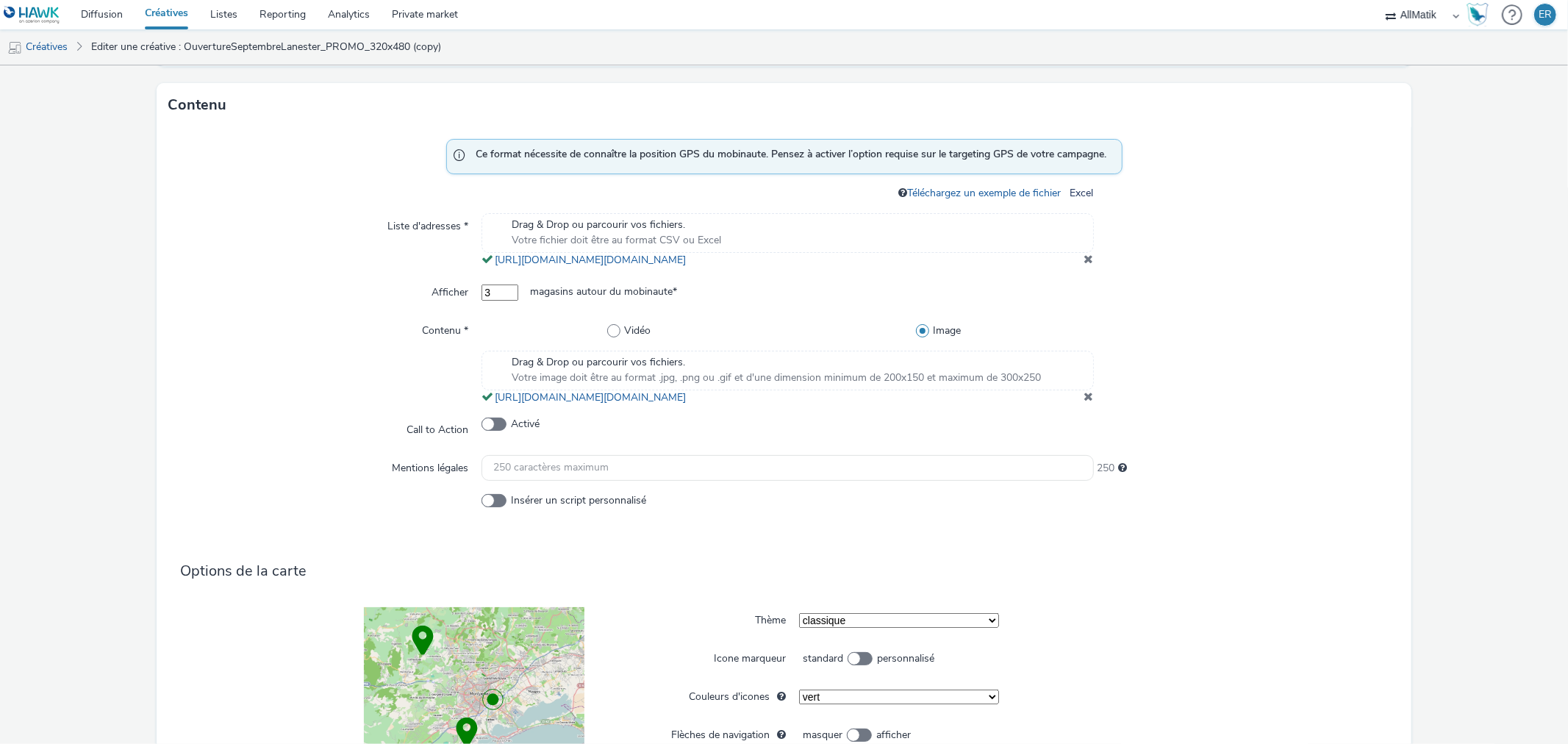
scroll to position [571, 0]
click at [1050, 387] on div "Drag & Drop ou parcourir vos fichiers. Votre image doit être au format .jpg, .p…" at bounding box center [788, 370] width 612 height 40
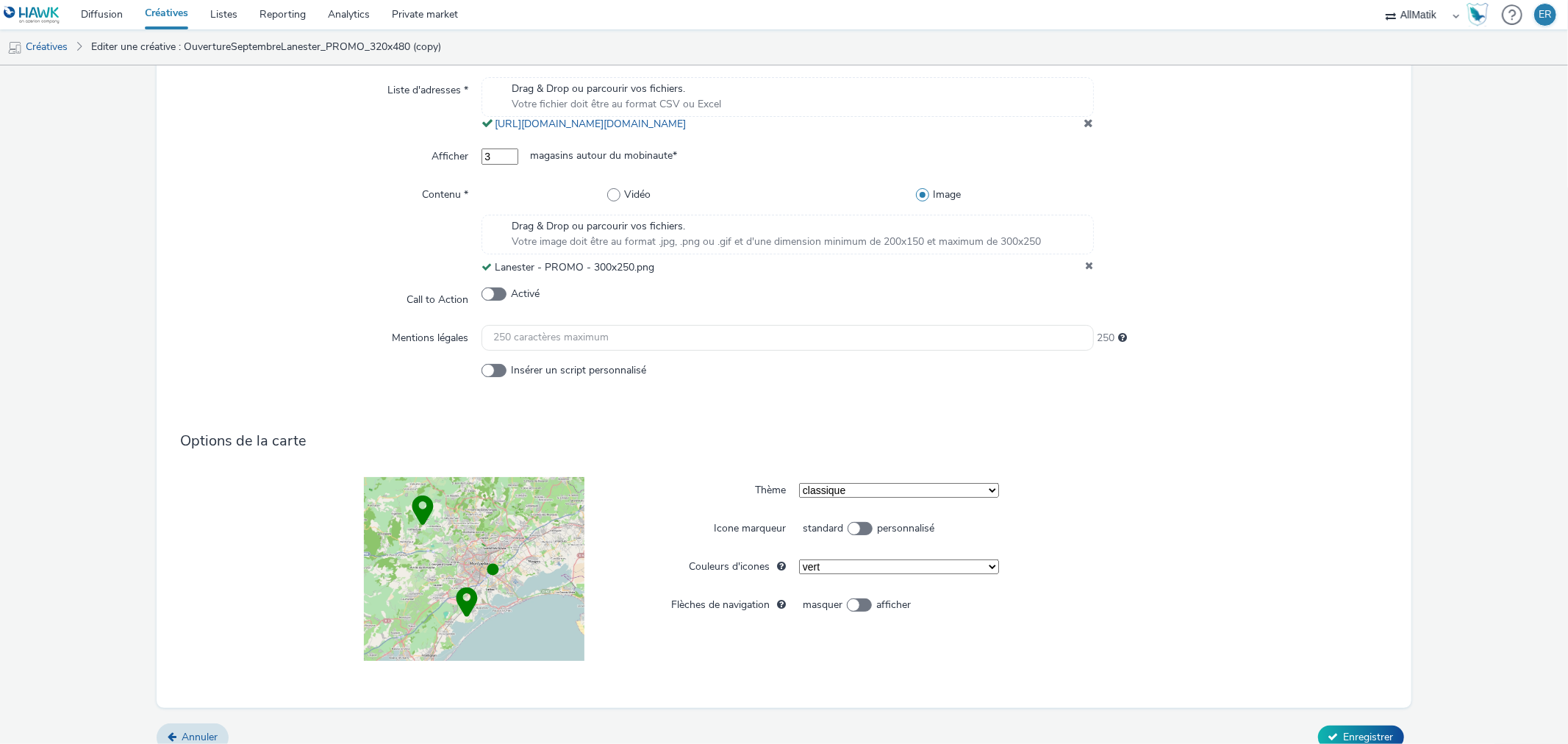
scroll to position [739, 0]
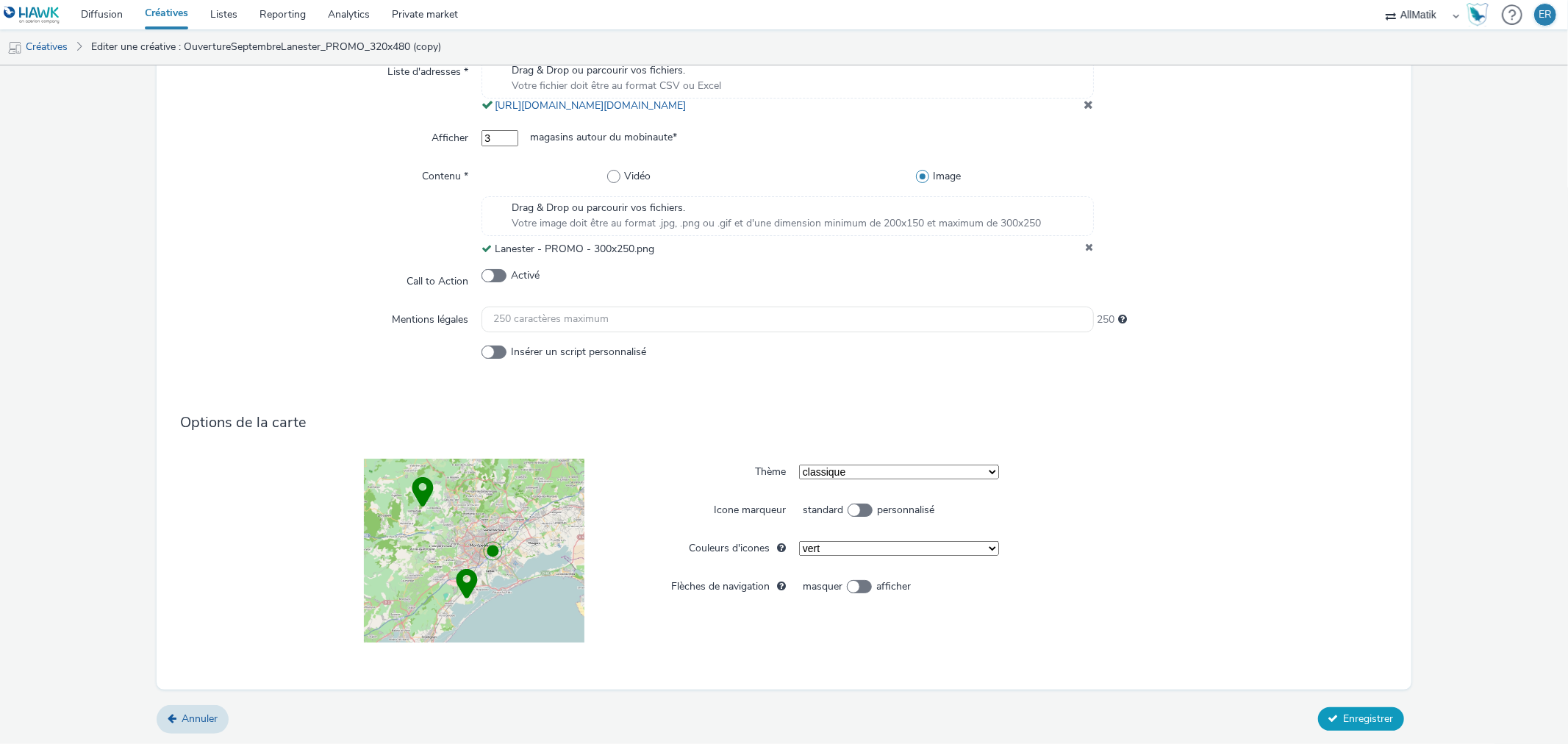
click at [1349, 716] on span "Enregistrer" at bounding box center [1370, 718] width 50 height 14
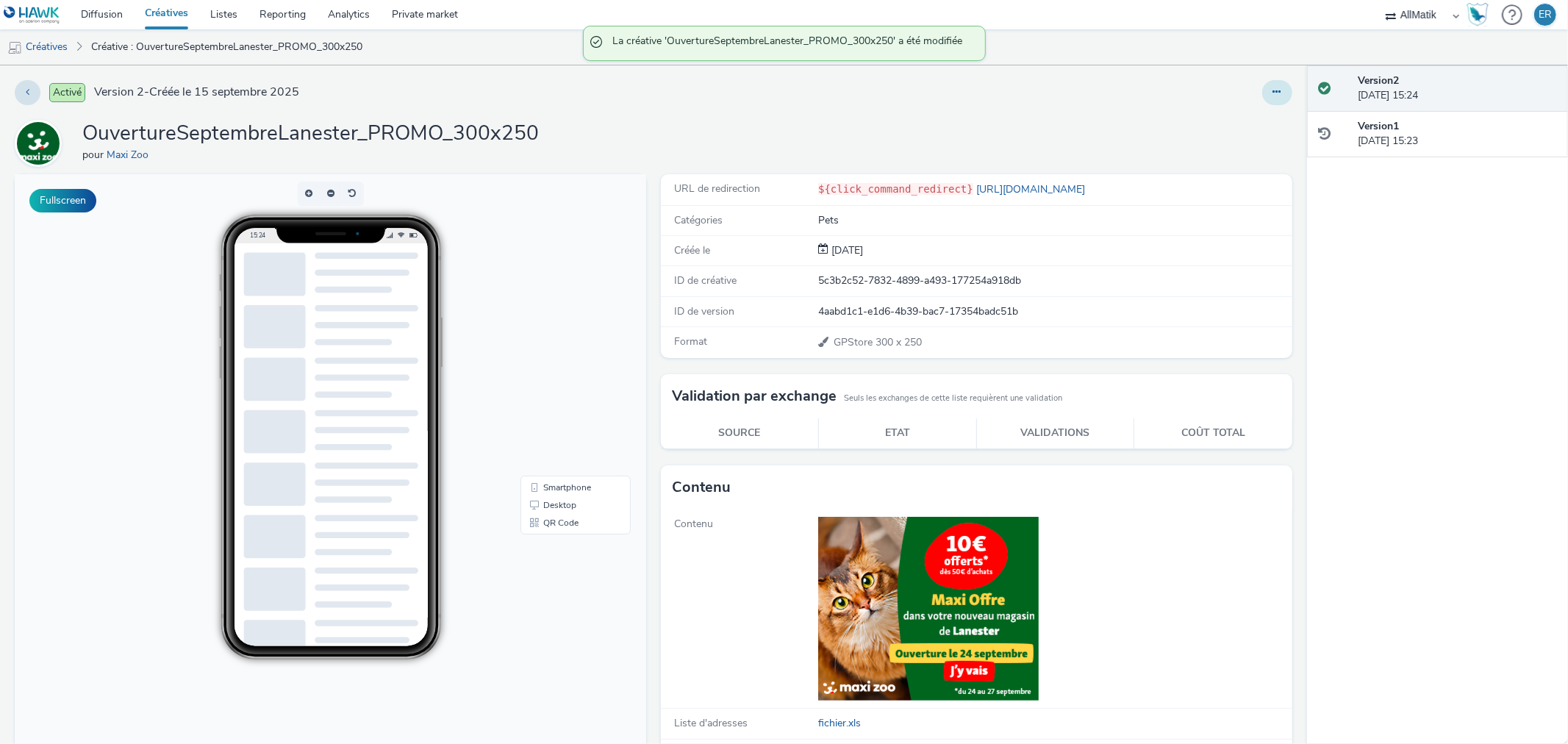
click at [1262, 88] on button at bounding box center [1277, 93] width 30 height 25
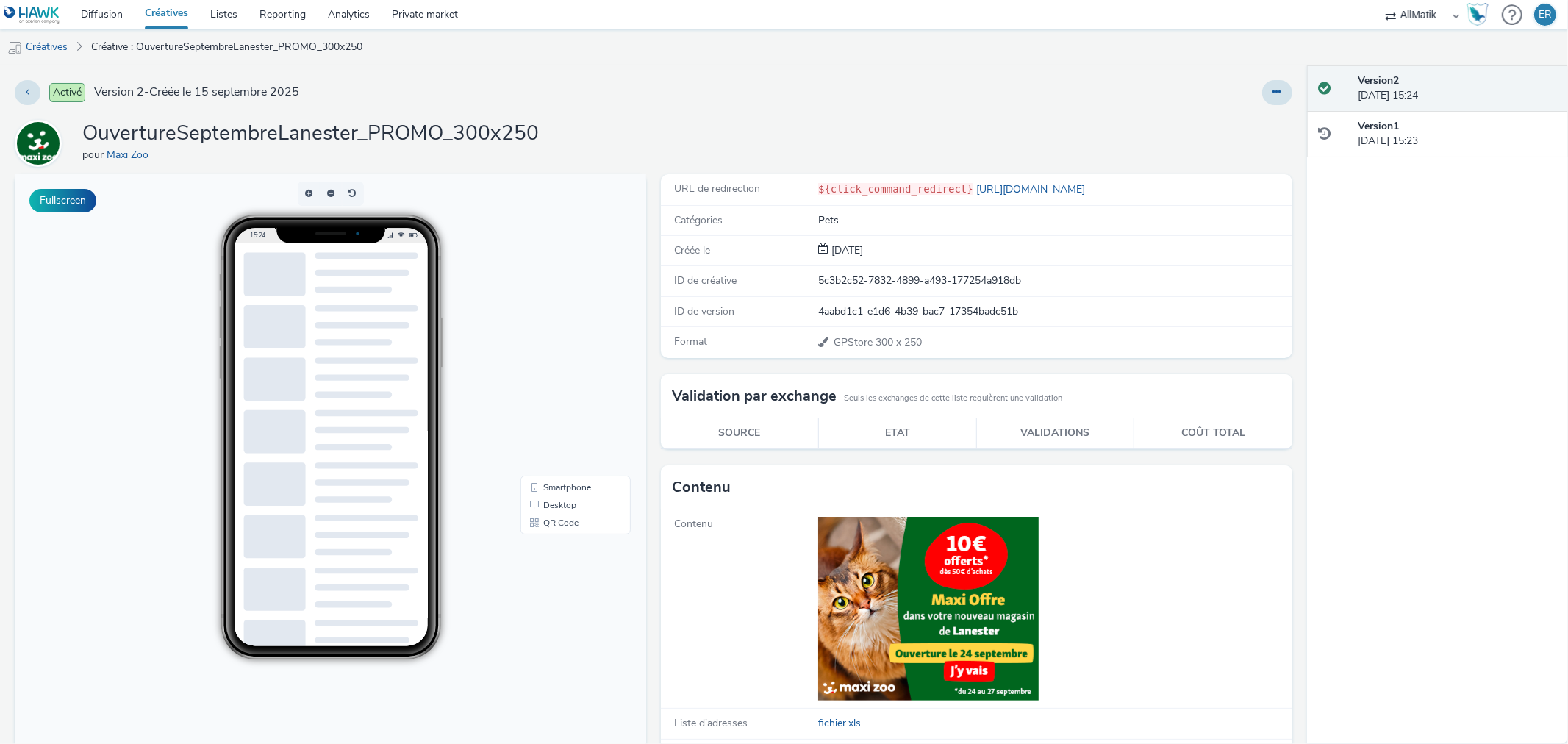
click at [994, 127] on div "OuvertureSeptembreLanester_PROMO_300x250 pour Maxi Zoo" at bounding box center [653, 143] width 1278 height 47
click at [18, 93] on button at bounding box center [27, 93] width 26 height 25
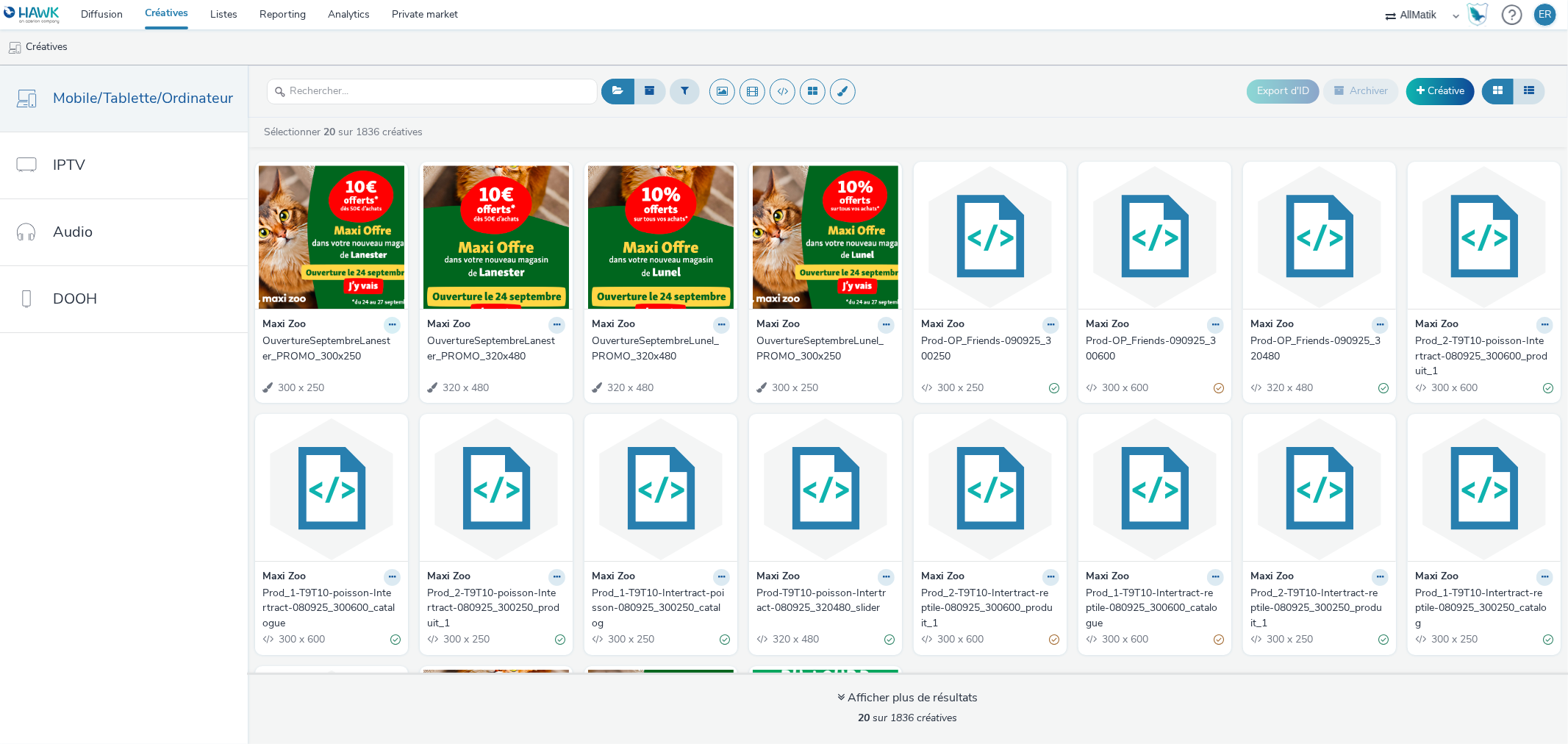
click at [390, 328] on button at bounding box center [392, 324] width 16 height 16
click at [370, 369] on link "Dupliquer" at bounding box center [346, 380] width 110 height 29
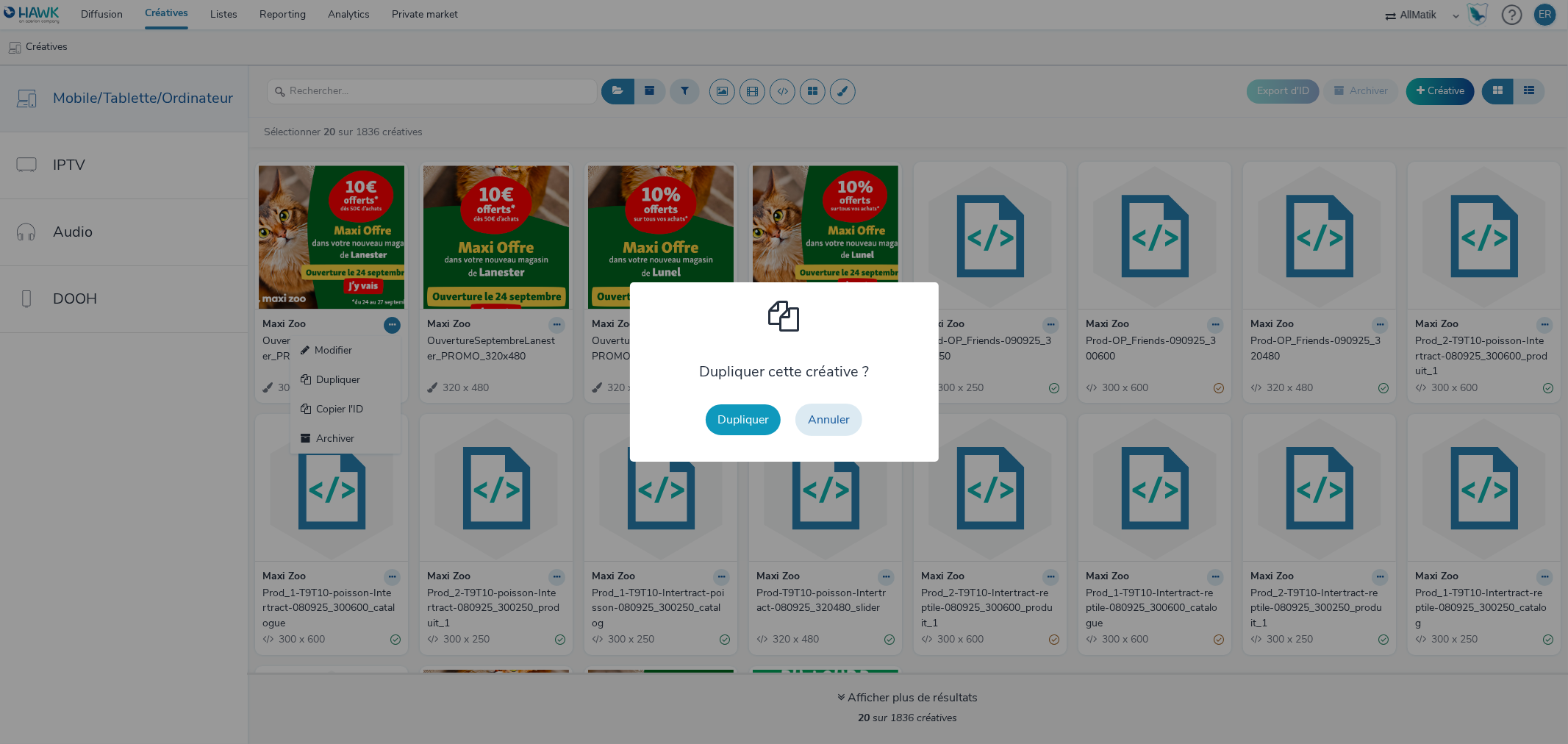
click at [739, 408] on button "Dupliquer" at bounding box center [742, 420] width 75 height 31
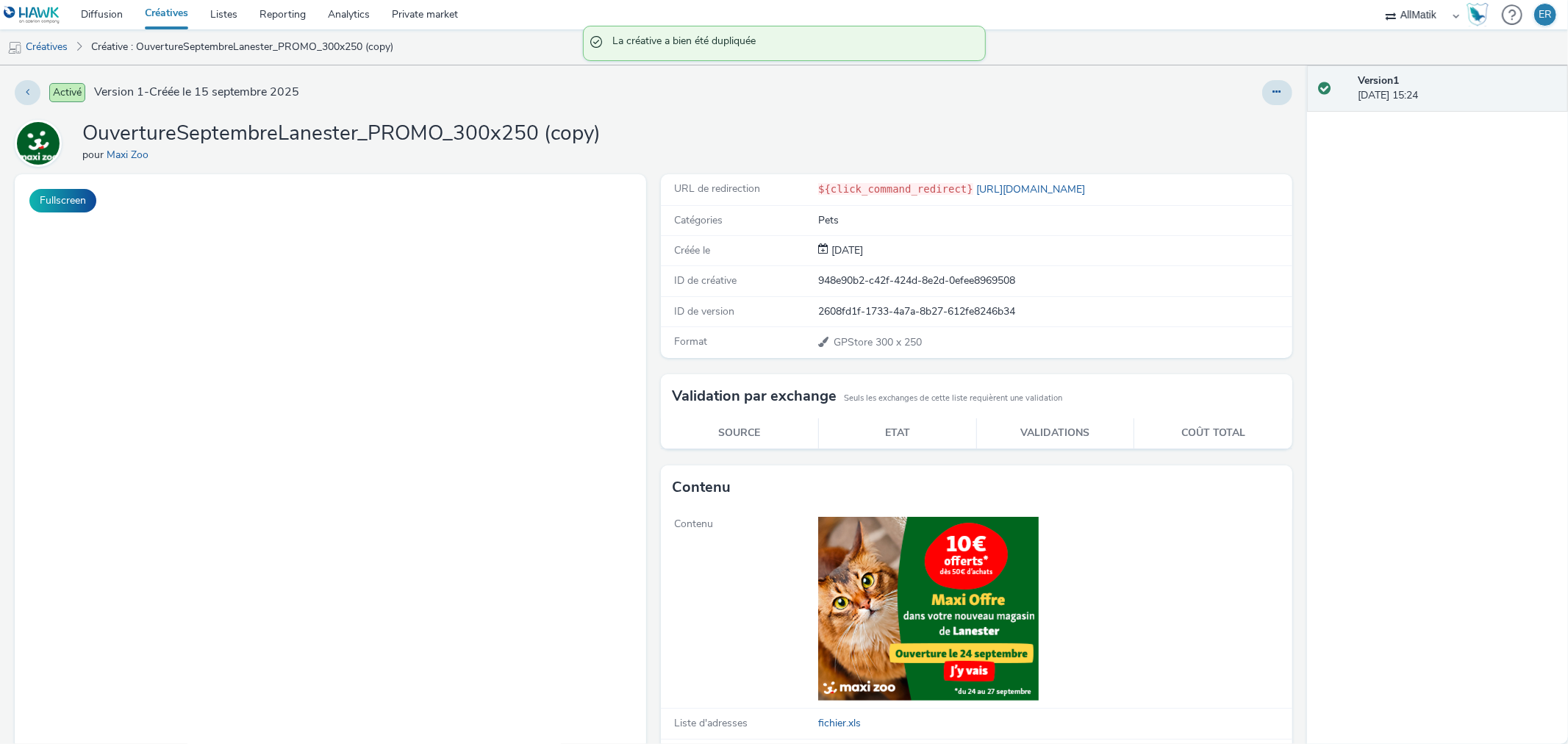
click at [1282, 98] on div "Activé Version 1 - Créée le [DATE] OuvertureSeptembreLanester_PROMO_300x250 (co…" at bounding box center [653, 404] width 1308 height 678
click at [1275, 96] on button at bounding box center [1277, 93] width 30 height 25
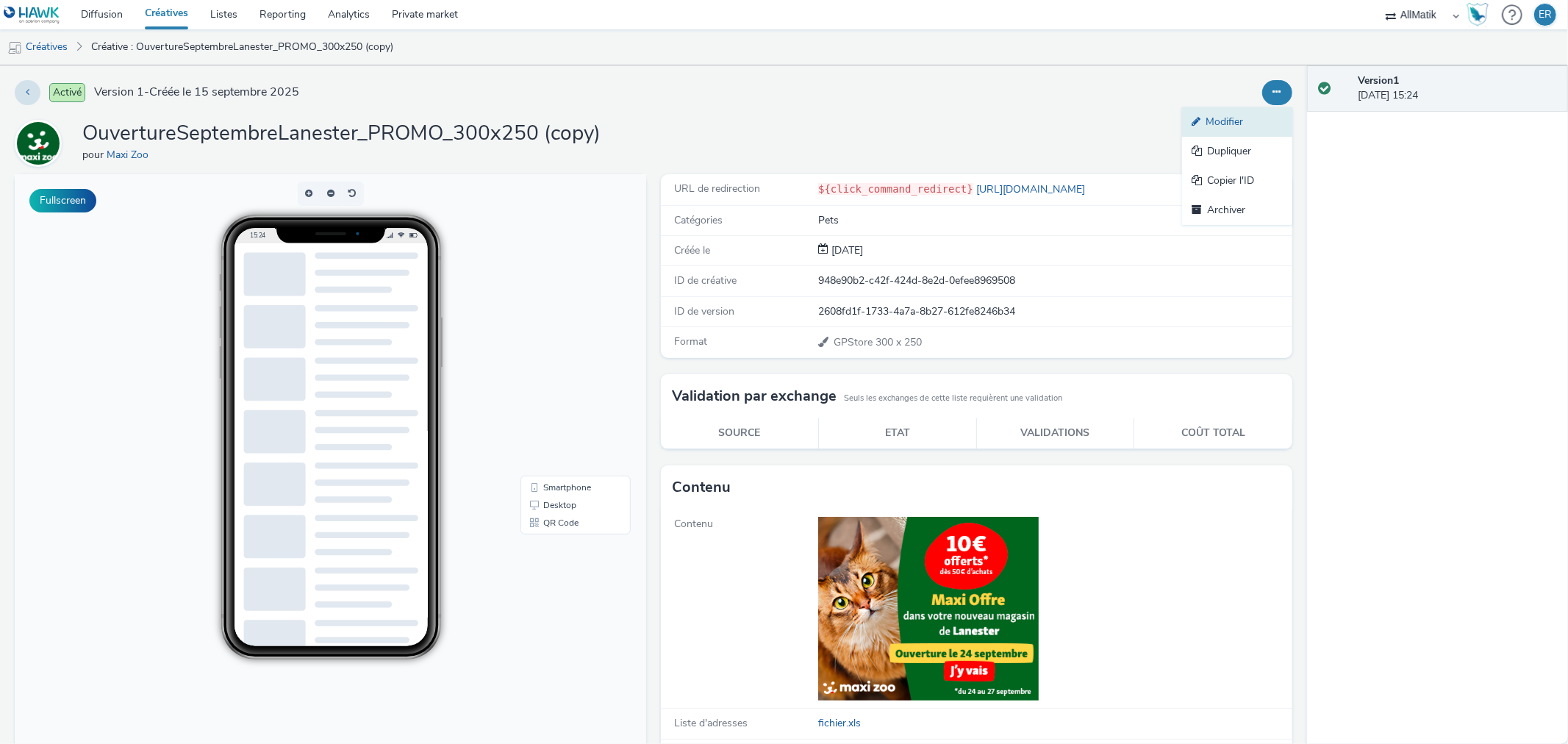
click at [1232, 133] on link "Modifier" at bounding box center [1238, 122] width 110 height 29
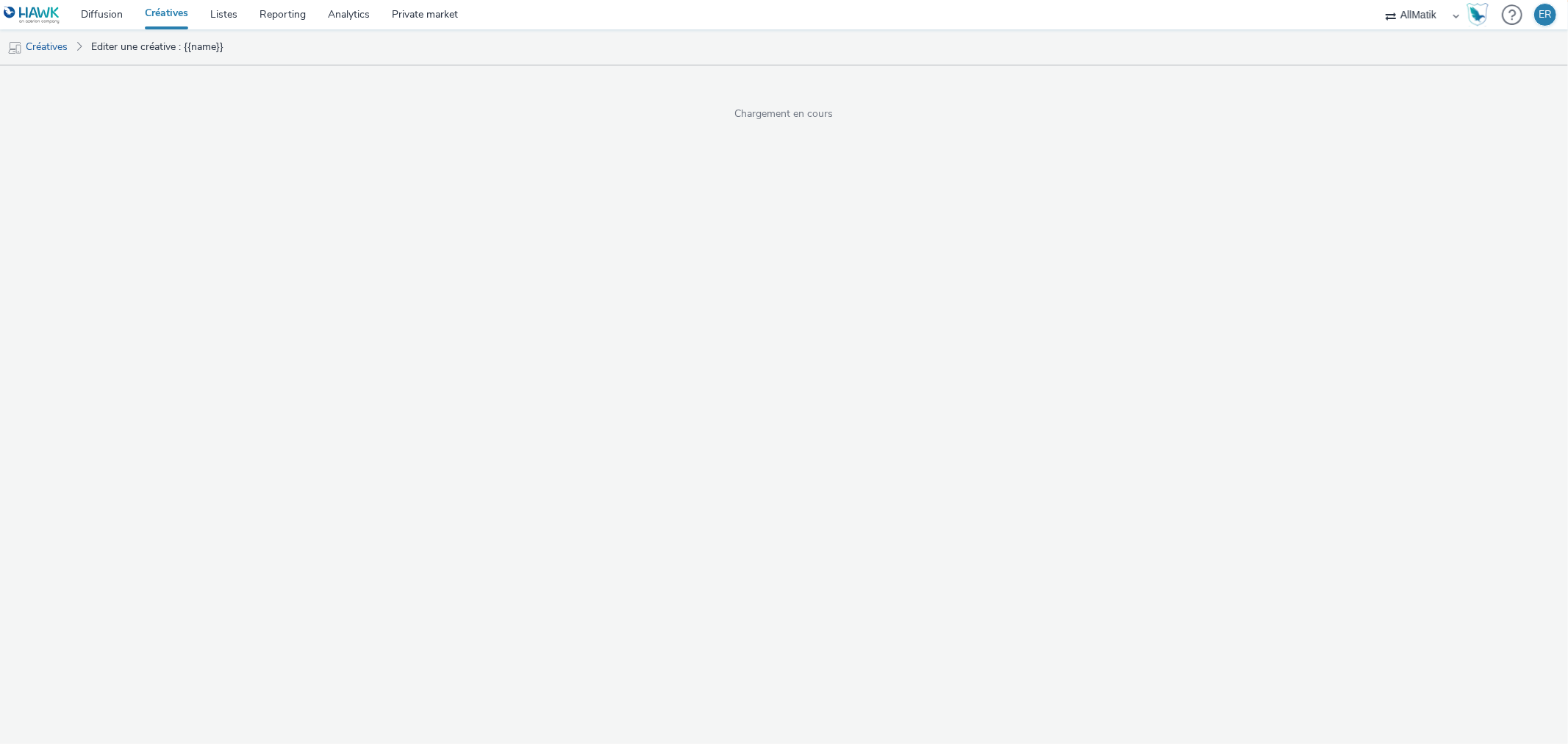
select select "1"
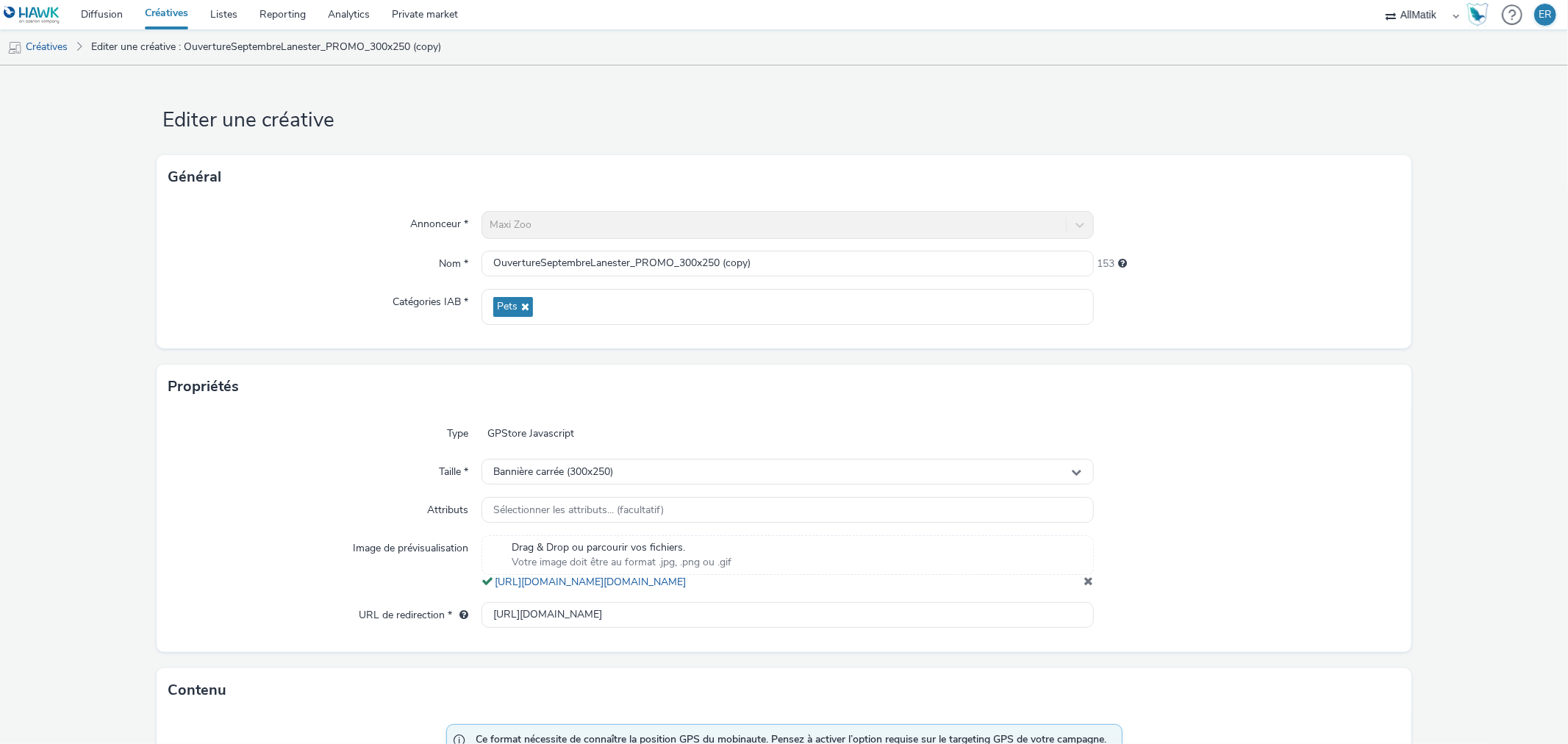
scroll to position [1, 0]
drag, startPoint x: 724, startPoint y: 265, endPoint x: 785, endPoint y: 270, distance: 61.2
click at [785, 270] on input "OuvertureSeptembreLanester_PROMO_300x250 (copy)" at bounding box center [788, 262] width 612 height 26
drag, startPoint x: 623, startPoint y: 261, endPoint x: 600, endPoint y: 261, distance: 23.0
click at [599, 261] on input "OuvertureSeptembreLanester_PROMO_300x250" at bounding box center [788, 262] width 612 height 26
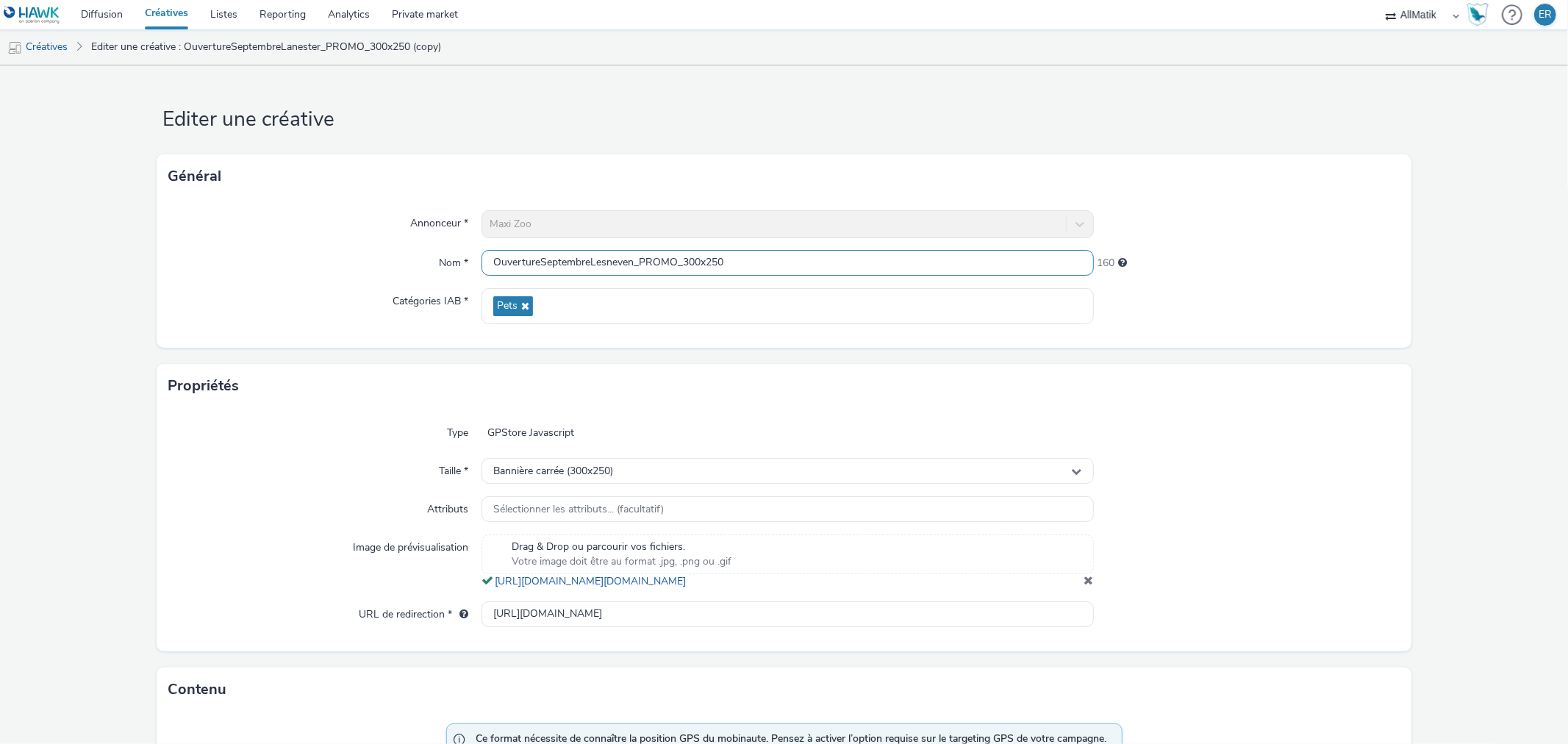
type input "OuvertureSeptembreLesneven_PROMO_300x250"
click at [1085, 585] on span at bounding box center [1090, 580] width 10 height 12
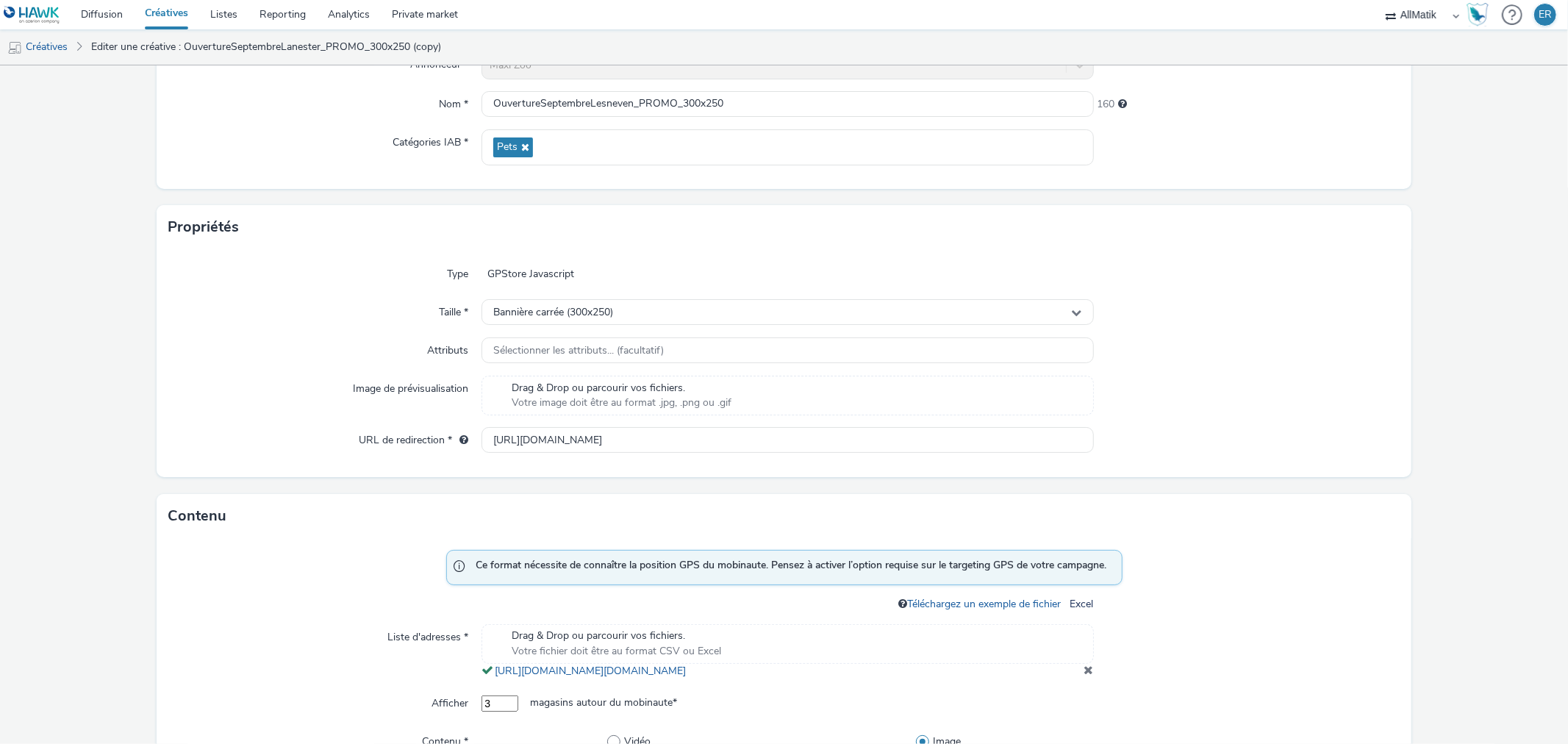
scroll to position [164, 0]
click at [585, 439] on input "[URL][DOMAIN_NAME]" at bounding box center [788, 435] width 612 height 26
paste input "esneven/?utm_campaign=OuvertureSeptembreLesneven&utm_source=Hawk&utm_medium=dis…"
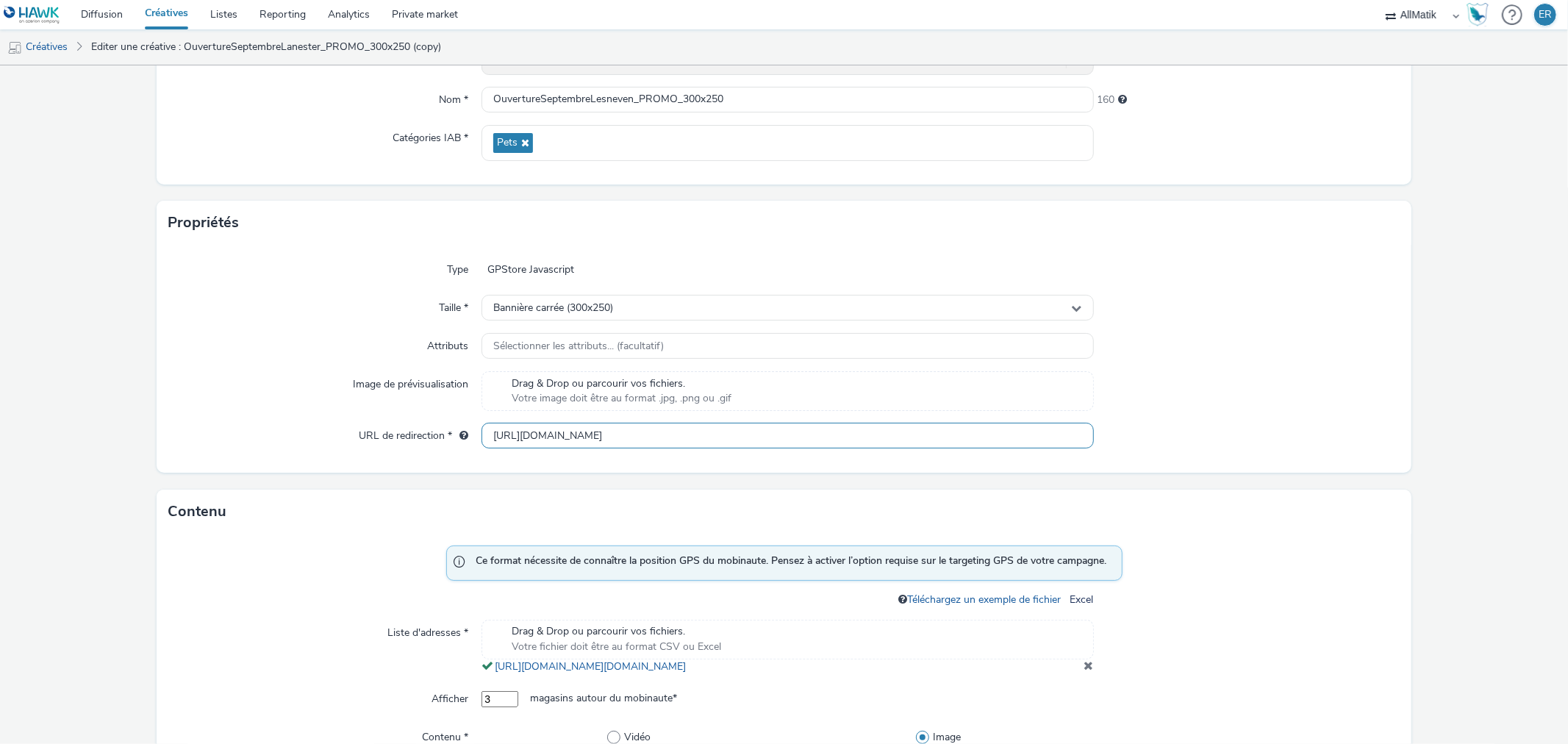
scroll to position [0, 166]
drag, startPoint x: 996, startPoint y: 435, endPoint x: 1182, endPoint y: 427, distance: 186.2
click at [1182, 427] on div "URL de redirection * [URL][DOMAIN_NAME]" at bounding box center [784, 435] width 1231 height 26
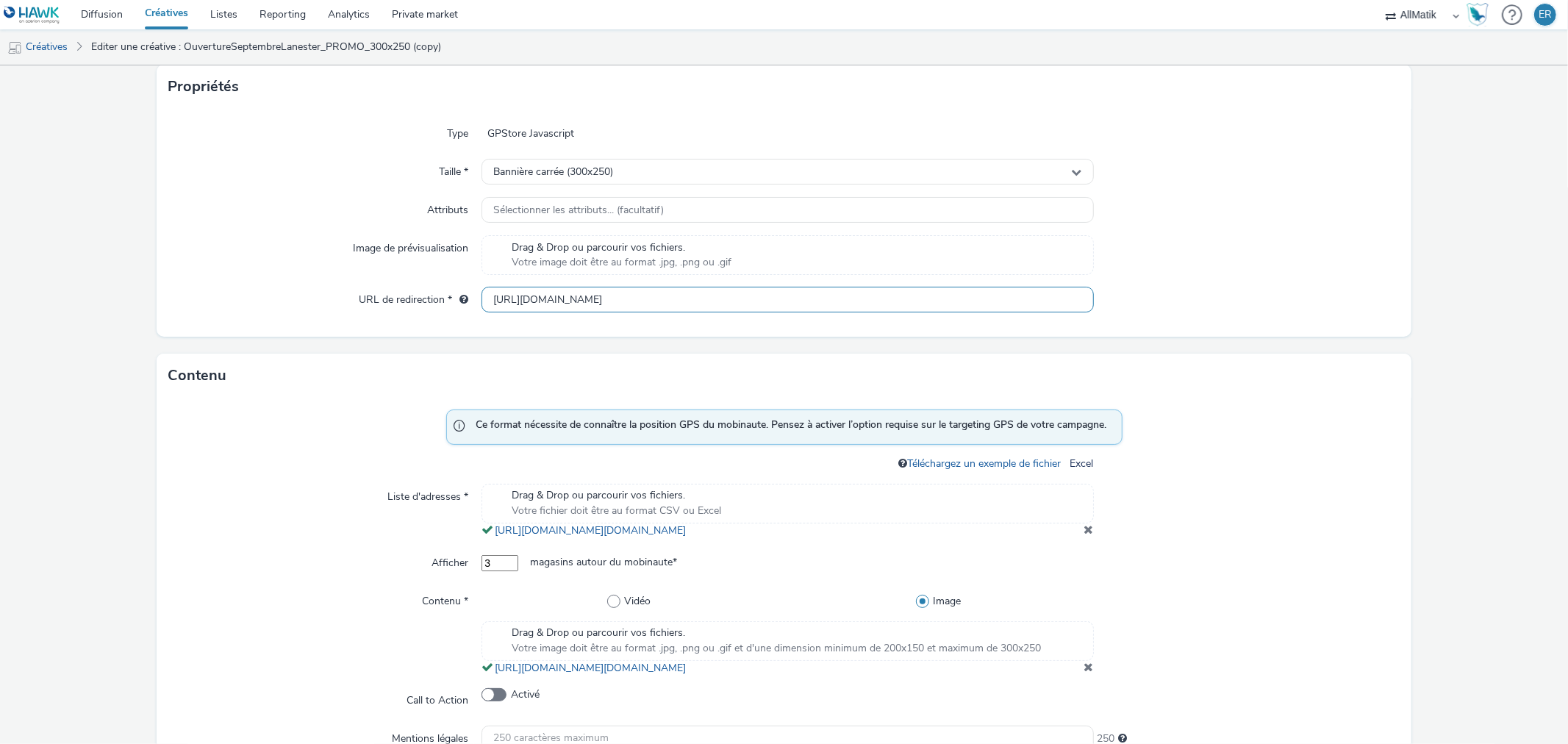
scroll to position [308, 0]
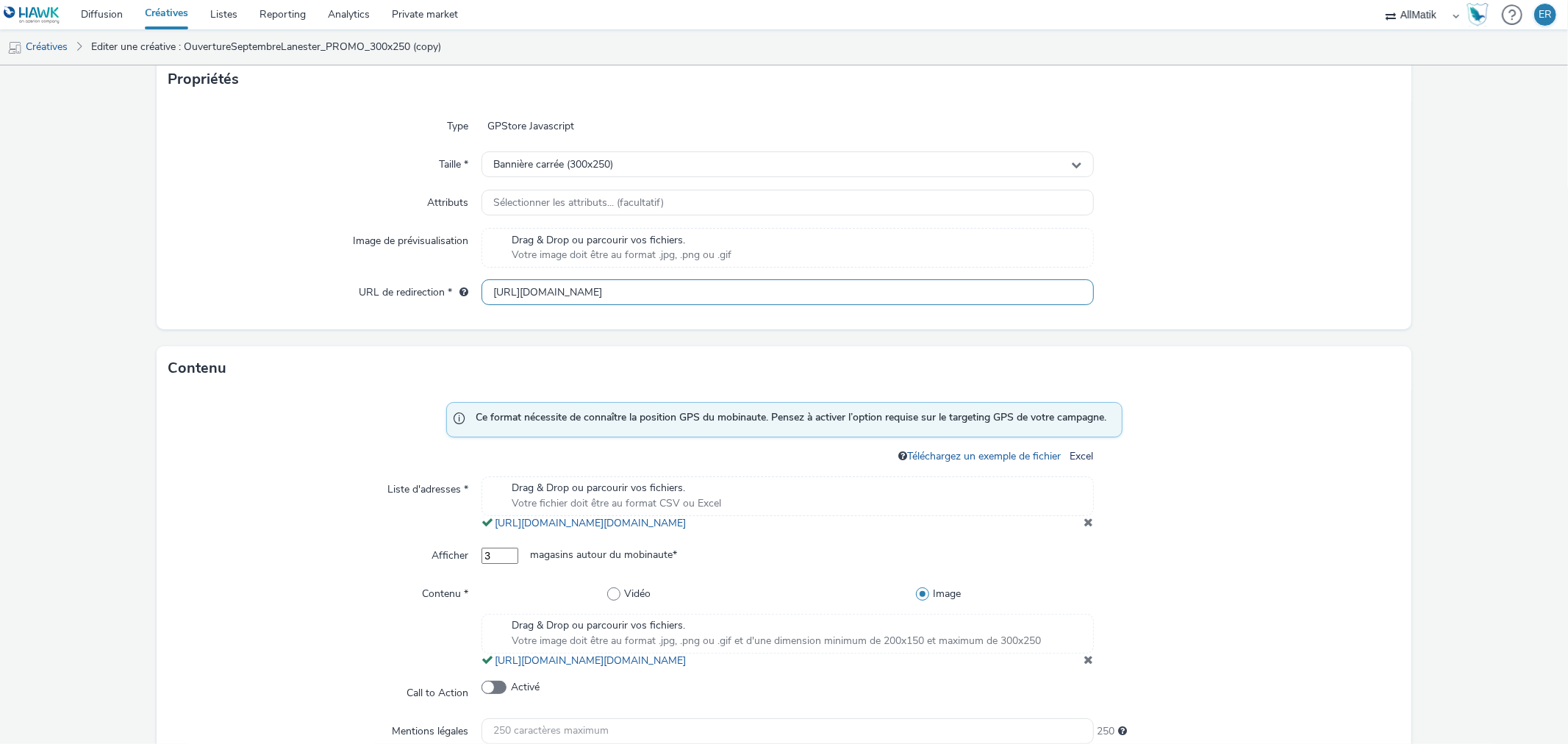
type input "[URL][DOMAIN_NAME]"
click at [1085, 527] on span at bounding box center [1090, 521] width 10 height 12
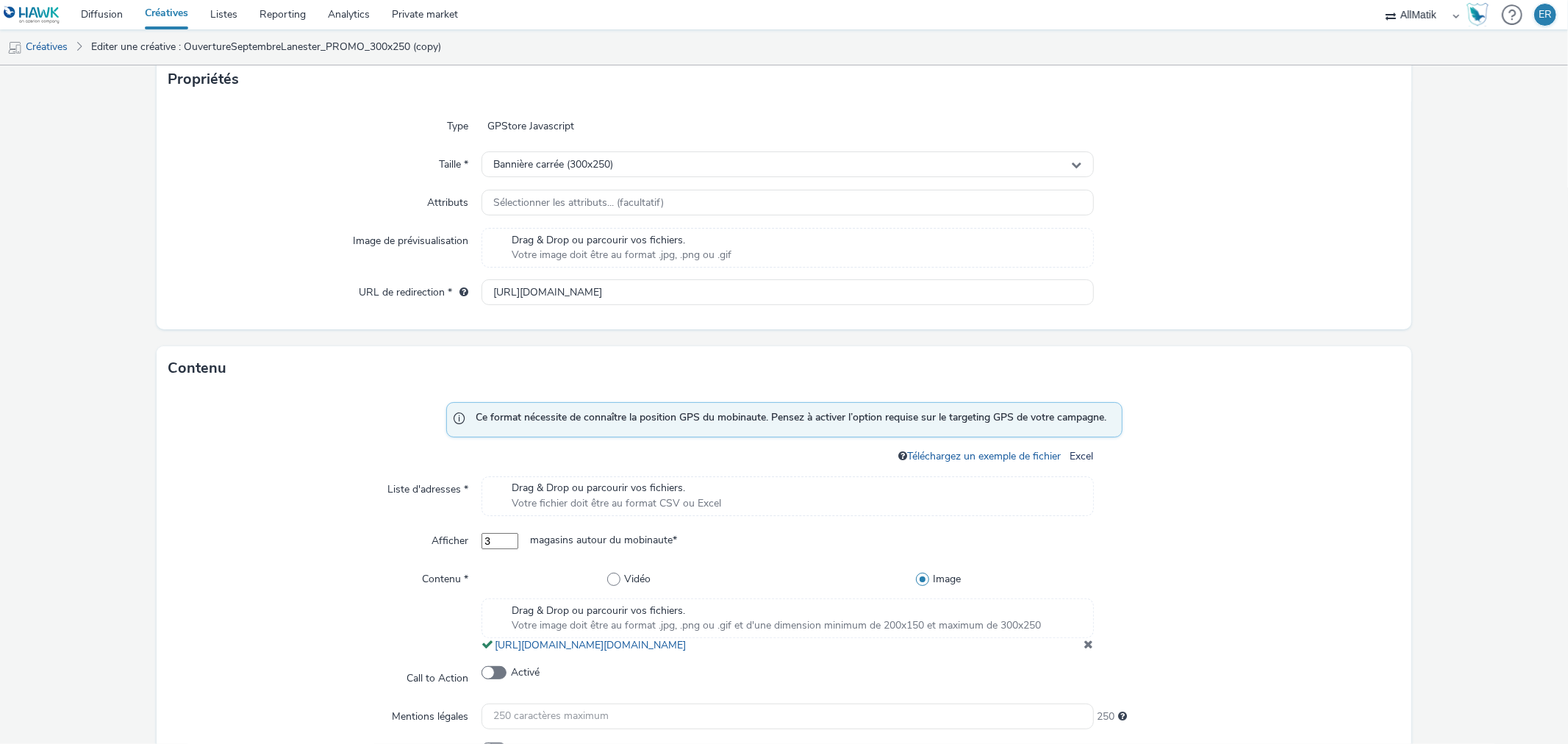
click at [840, 495] on div "Drag & Drop ou parcourir vos fichiers. Votre fichier doit être au format CSV ou…" at bounding box center [788, 495] width 612 height 40
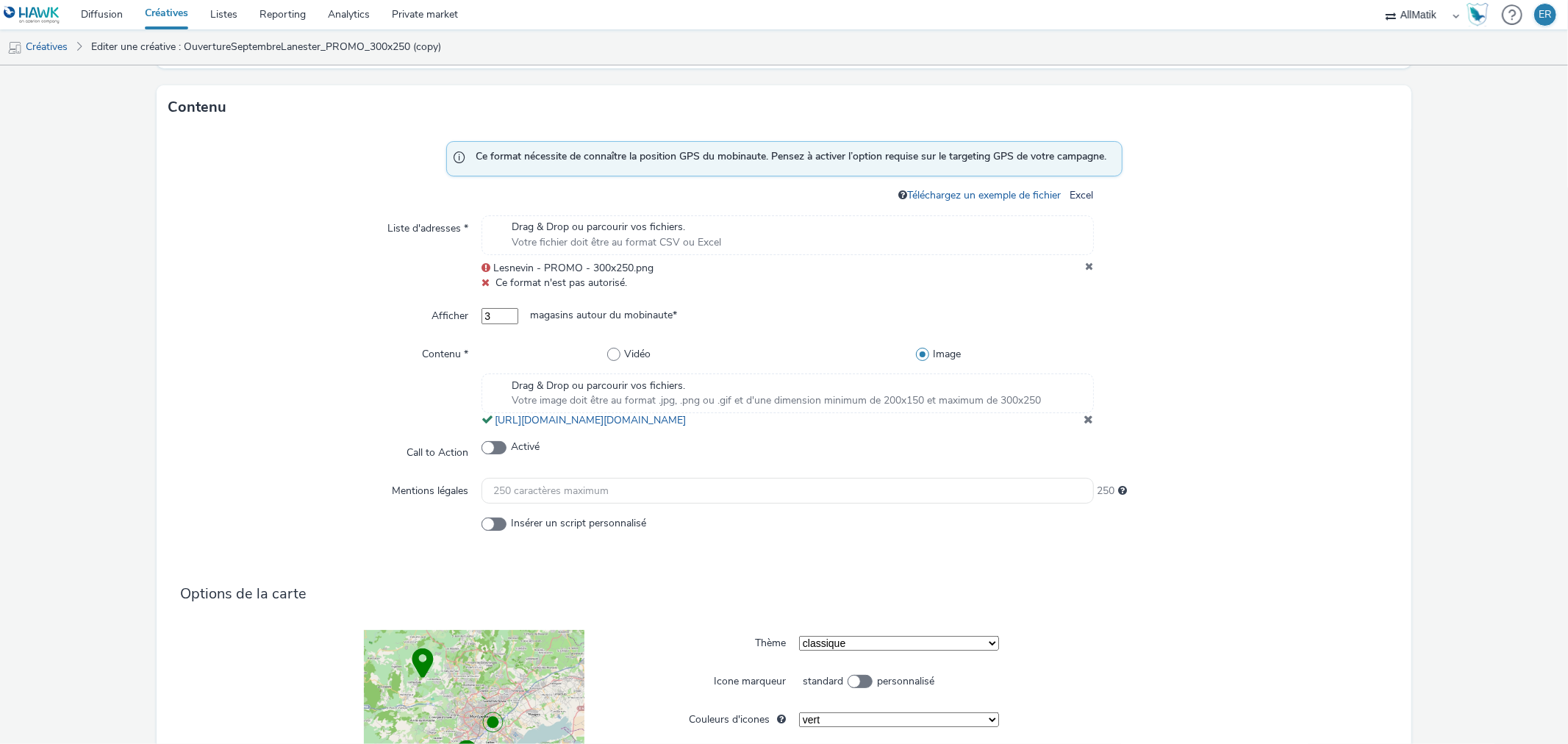
scroll to position [569, 0]
click at [1040, 224] on div "Drag & Drop ou parcourir vos fichiers. Votre fichier doit être au format CSV ou…" at bounding box center [788, 234] width 612 height 40
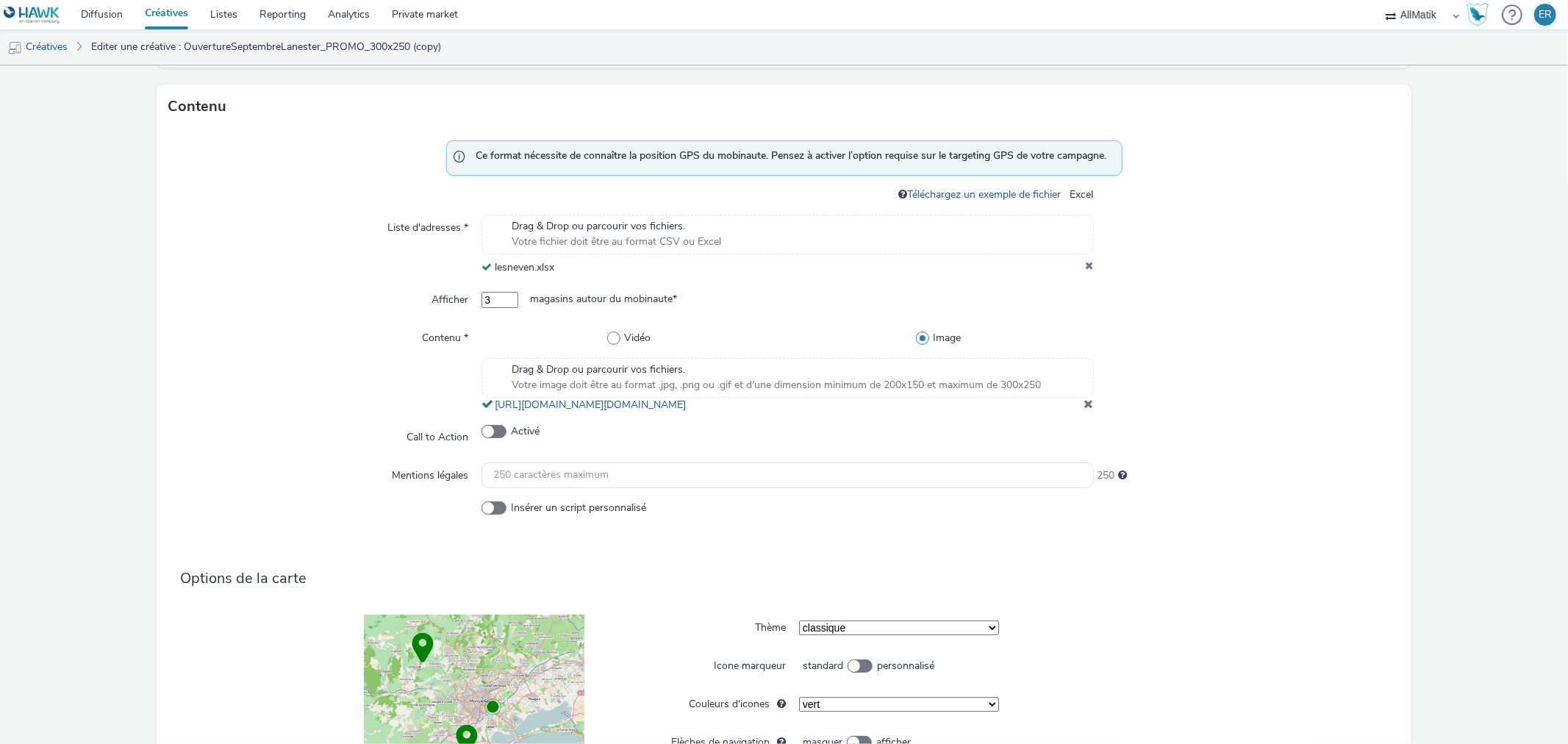
click at [1085, 409] on span at bounding box center [1090, 403] width 10 height 12
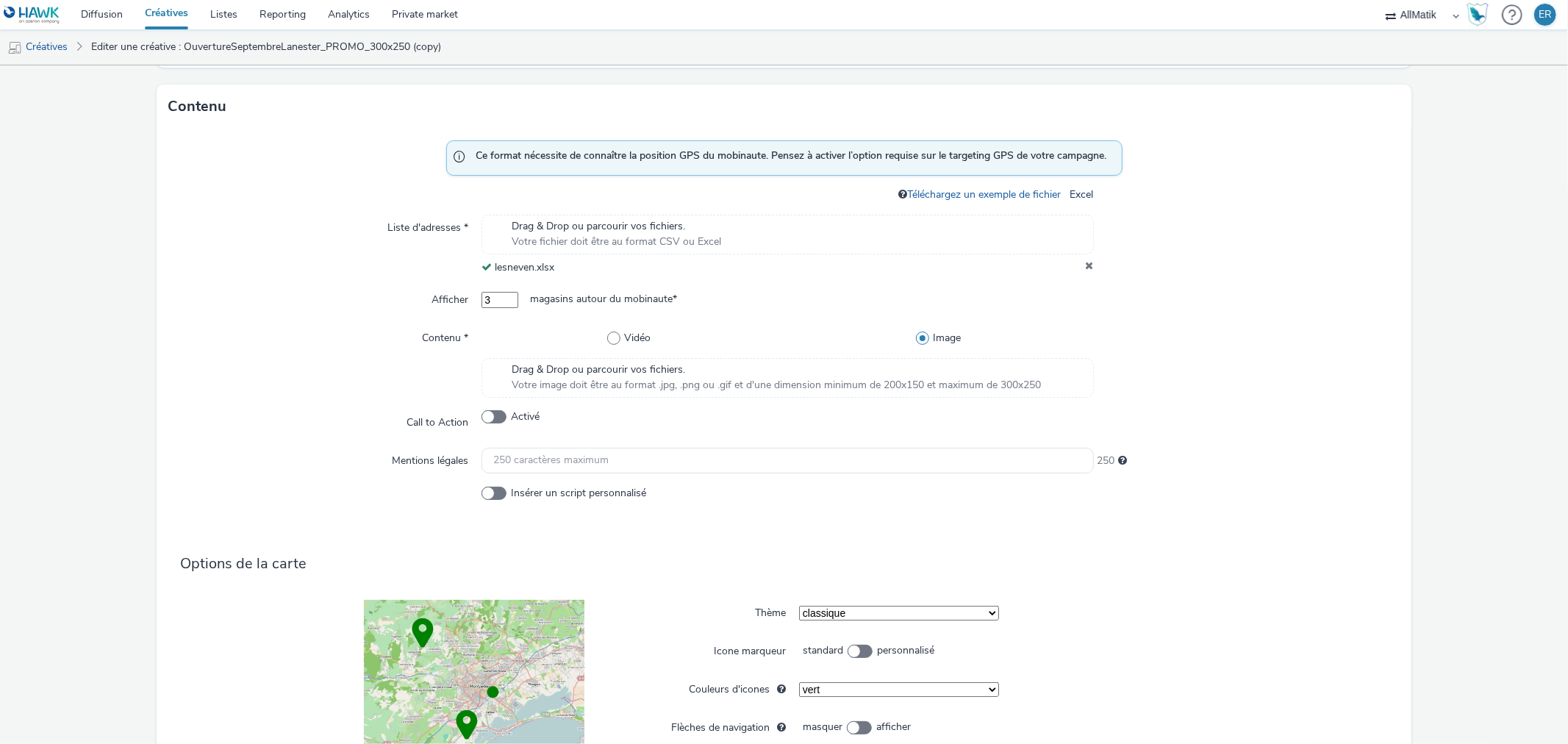
click at [851, 377] on span "Votre image doit être au format .jpg, .png ou .gif et d'une dimension minimum d…" at bounding box center [776, 384] width 529 height 15
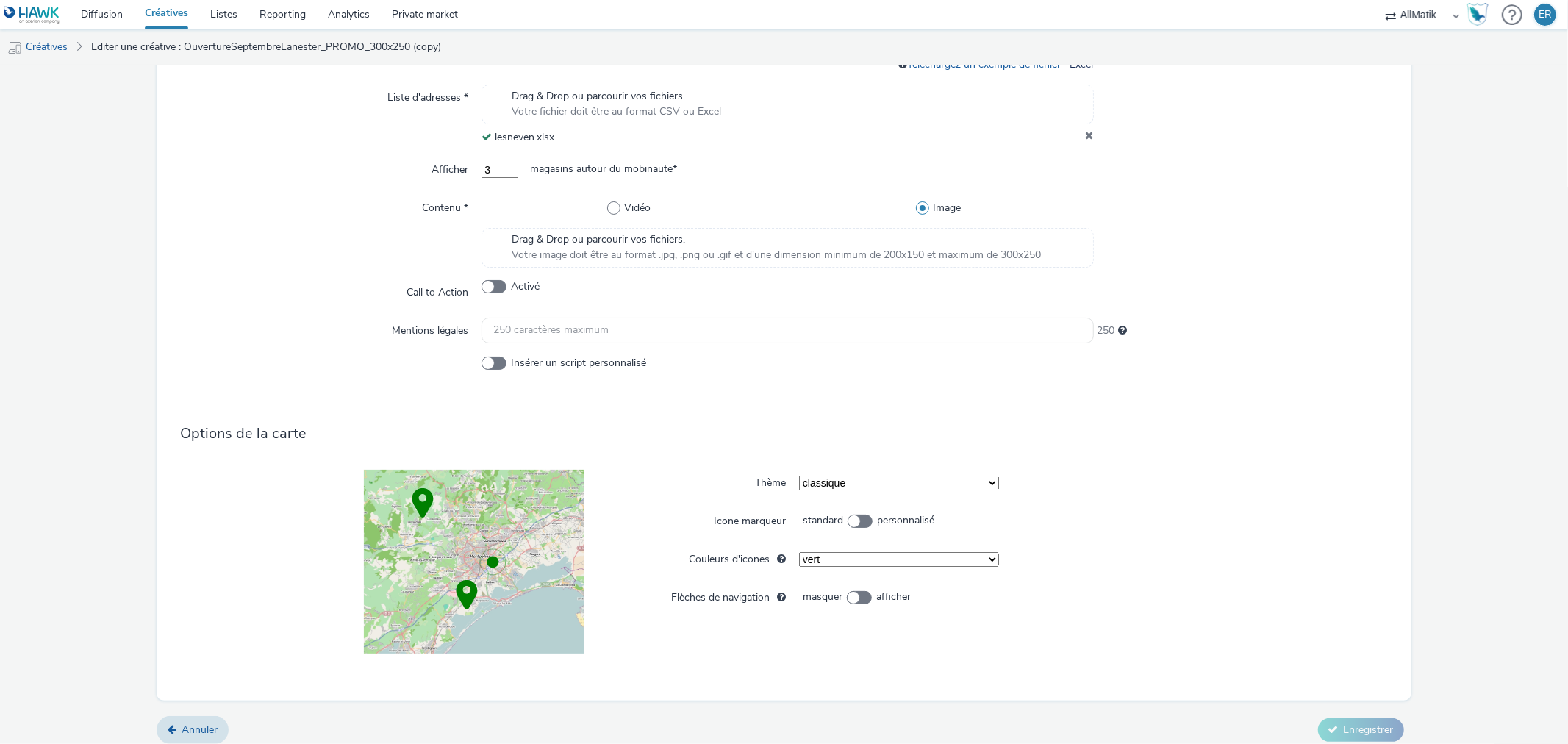
scroll to position [709, 0]
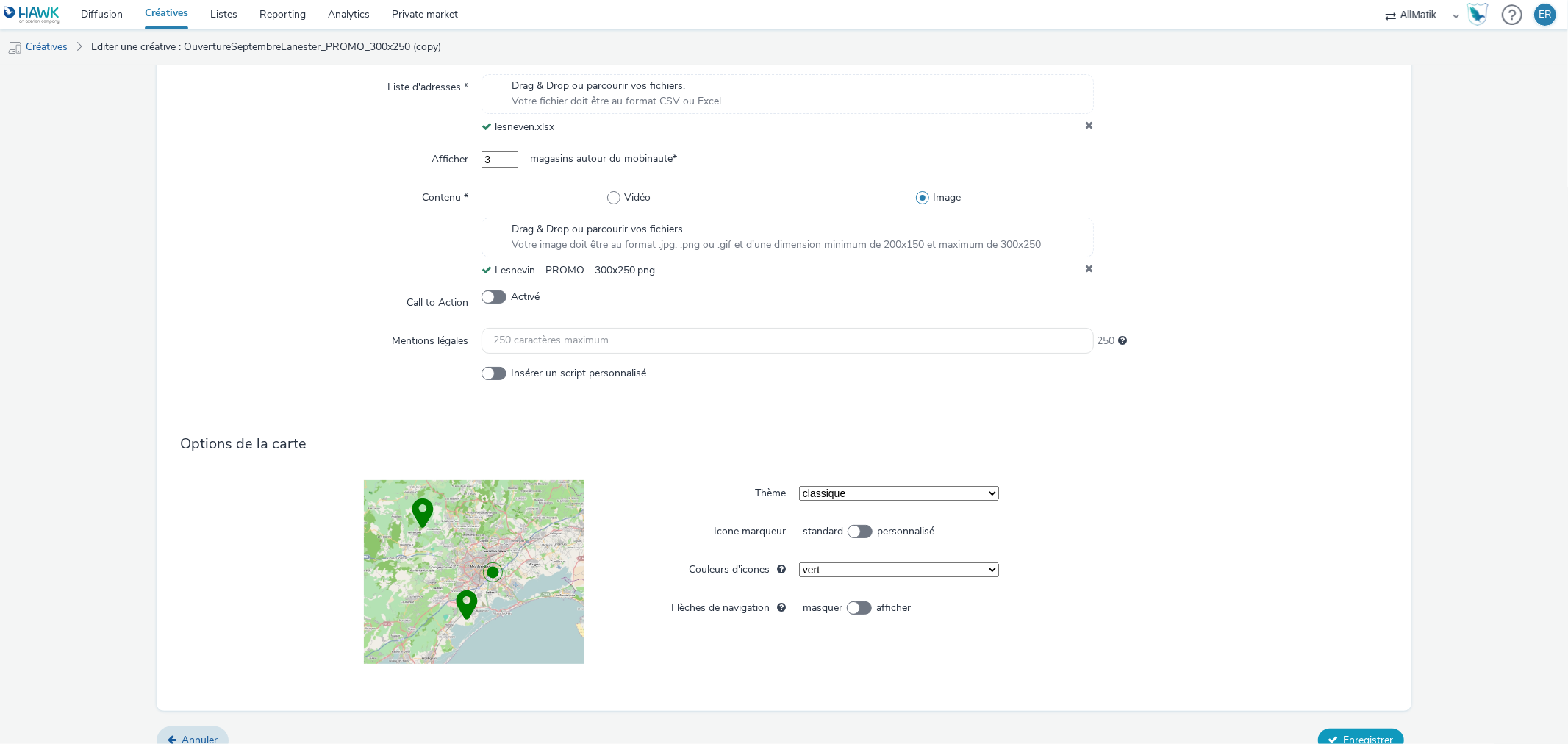
click at [1344, 742] on span "Enregistrer" at bounding box center [1370, 739] width 50 height 14
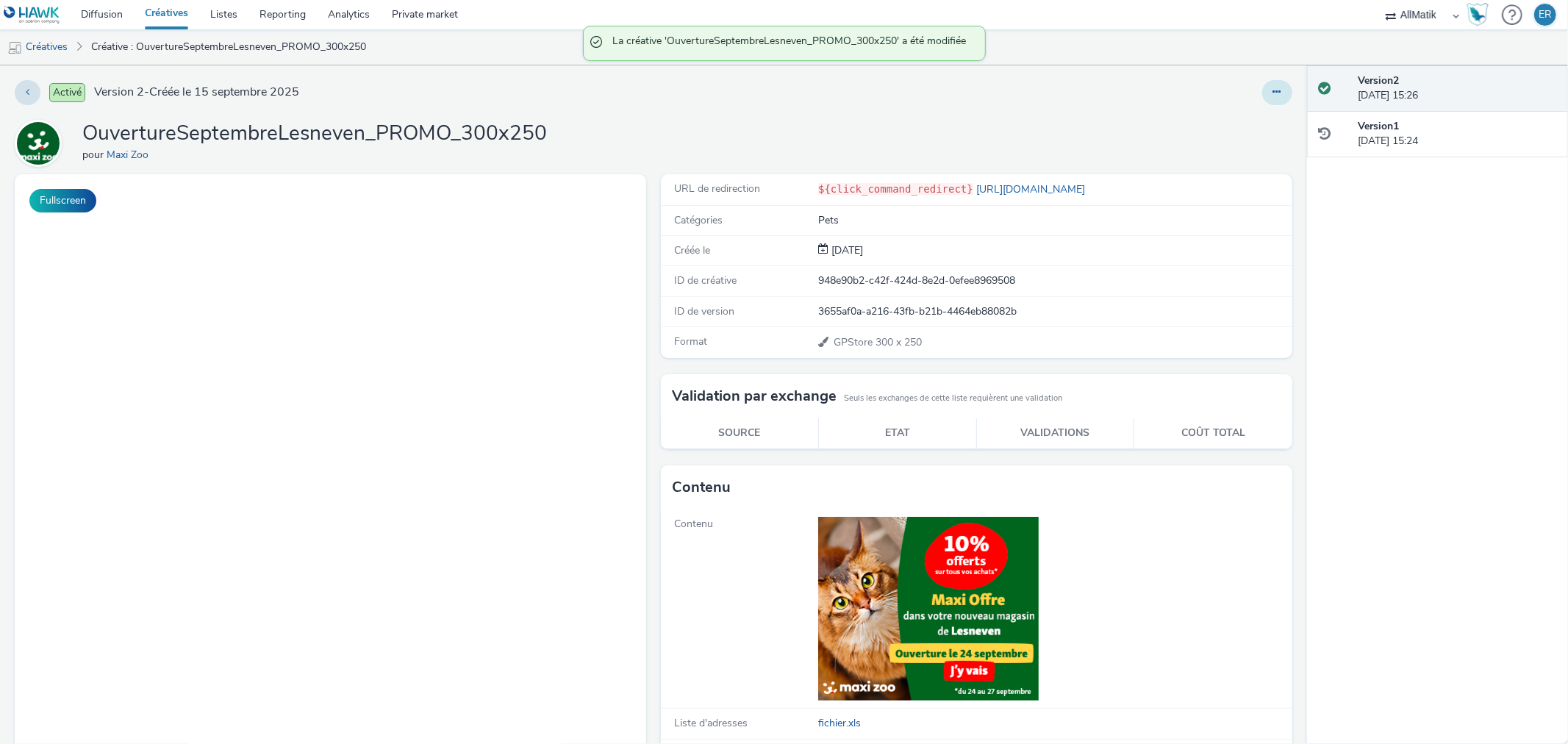
click at [1263, 104] on button at bounding box center [1277, 93] width 30 height 25
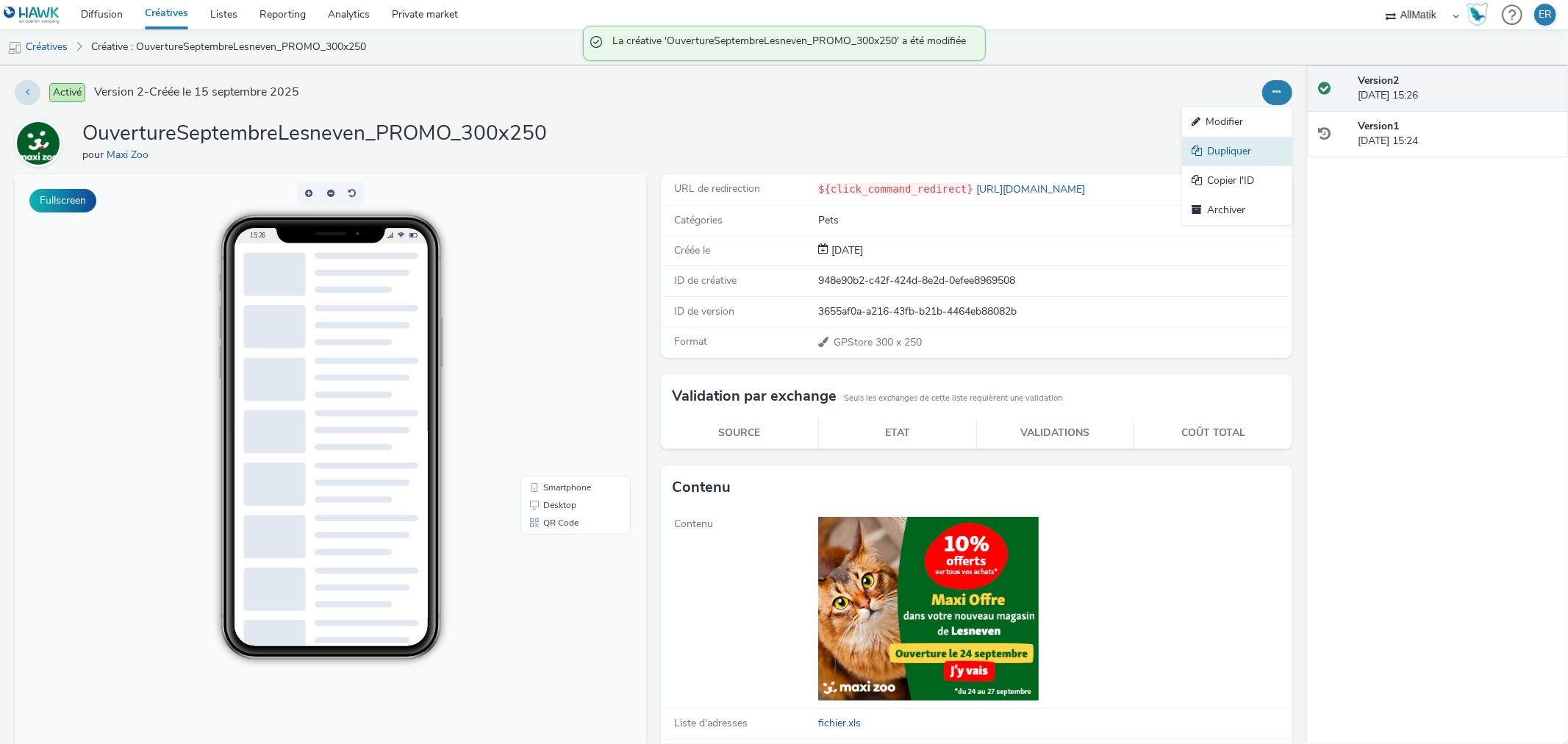
click at [1232, 155] on link "Dupliquer" at bounding box center [1238, 151] width 110 height 29
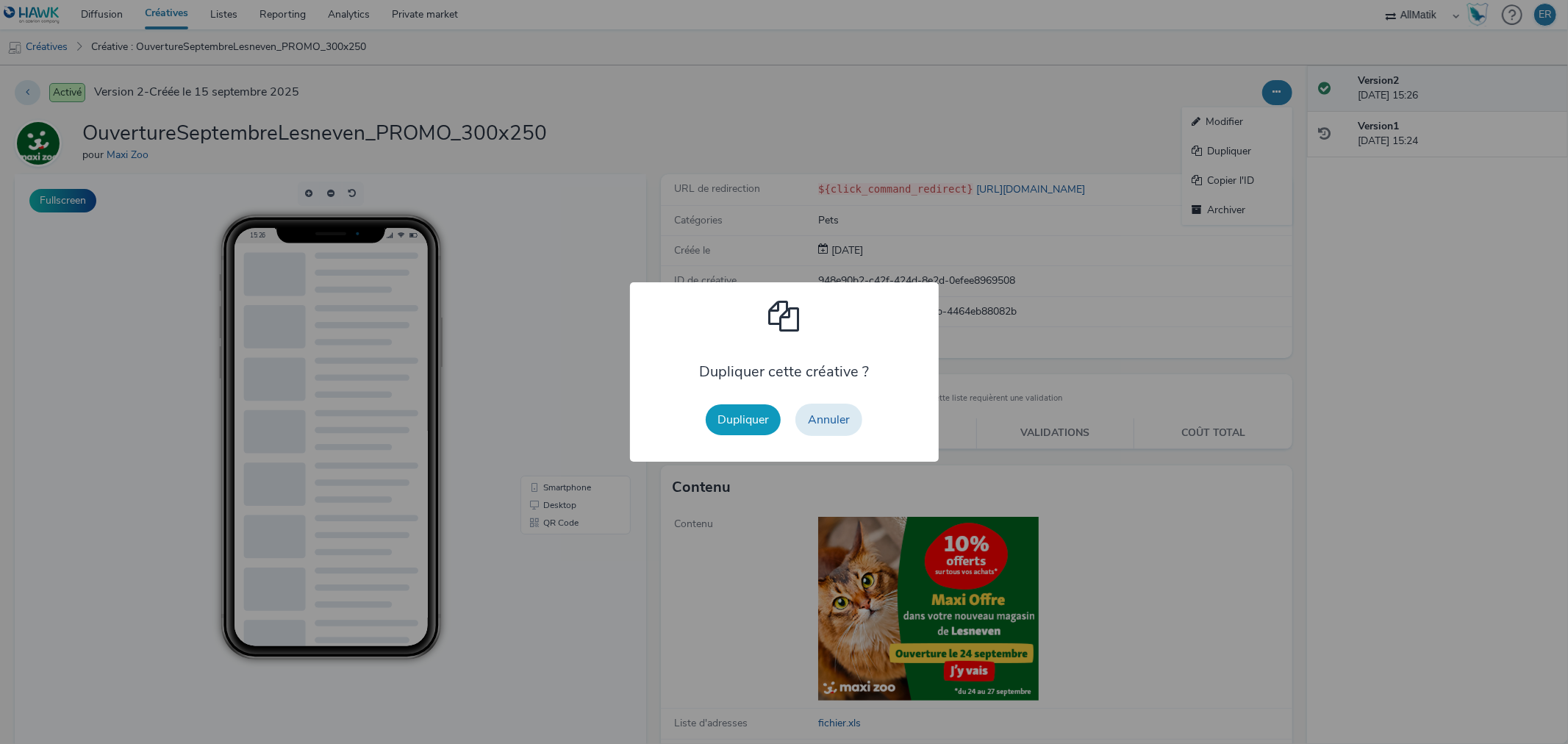
click at [775, 414] on button "Dupliquer" at bounding box center [742, 420] width 75 height 31
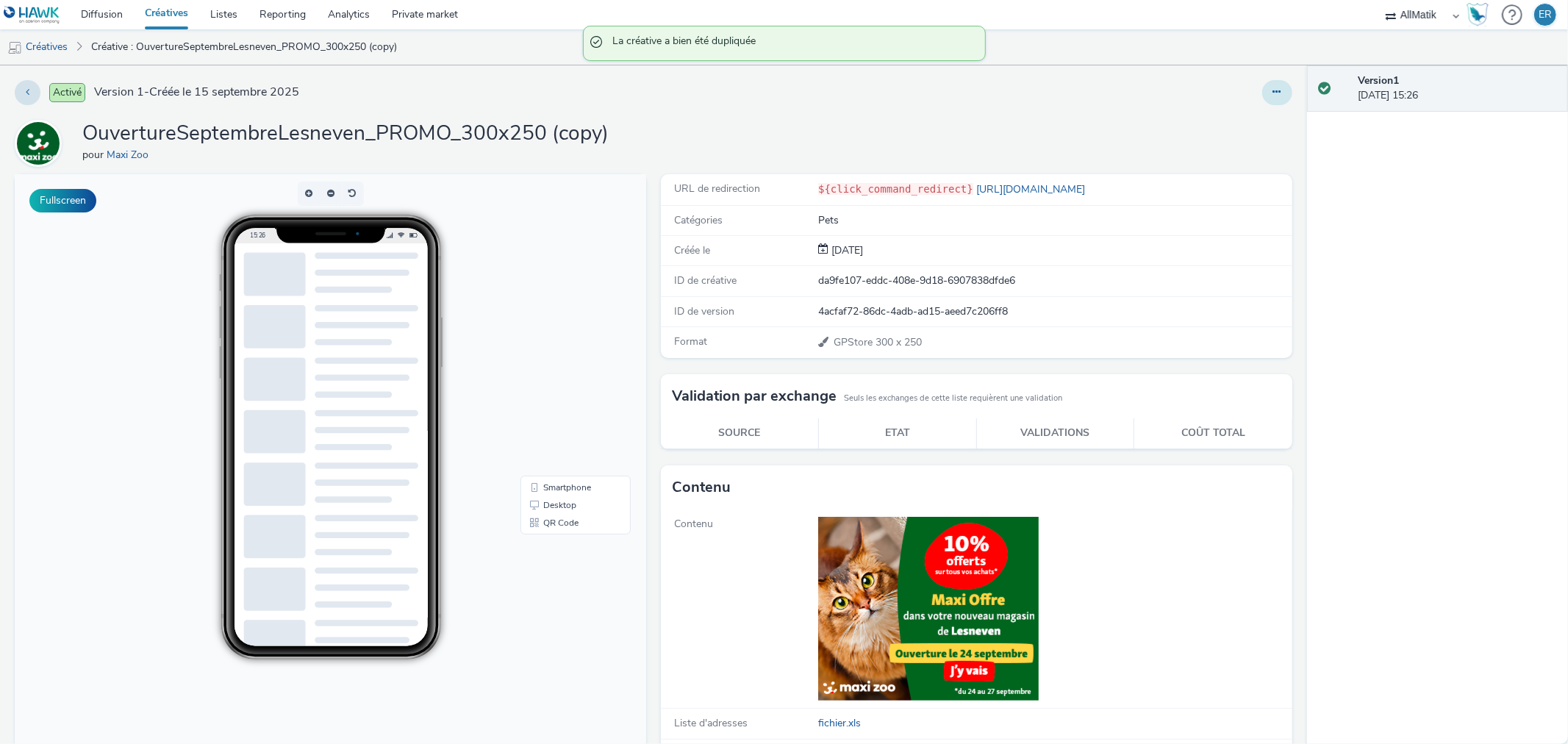
click at [1274, 87] on icon at bounding box center [1278, 92] width 8 height 11
click at [1257, 115] on link "Modifier" at bounding box center [1238, 122] width 110 height 29
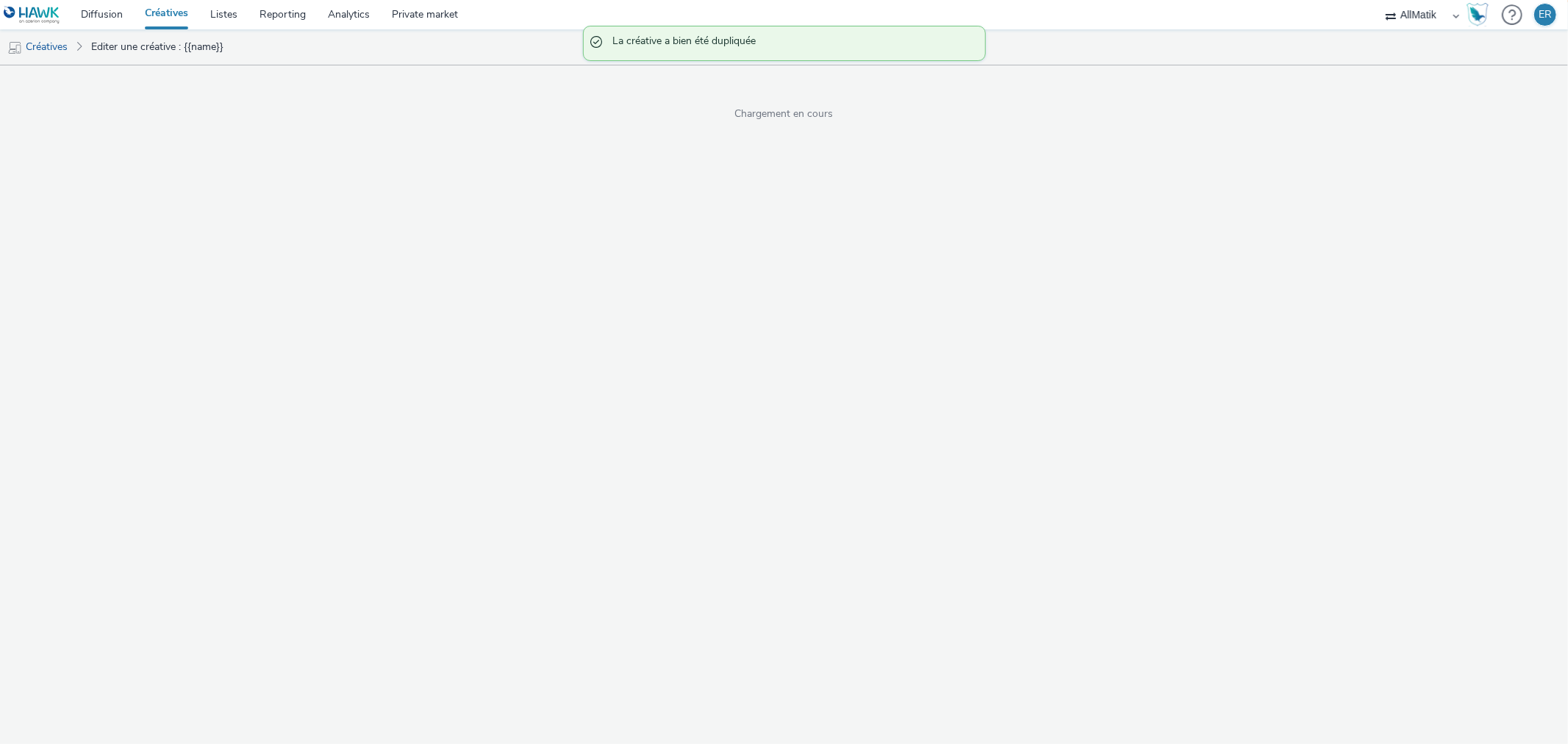
select select "1"
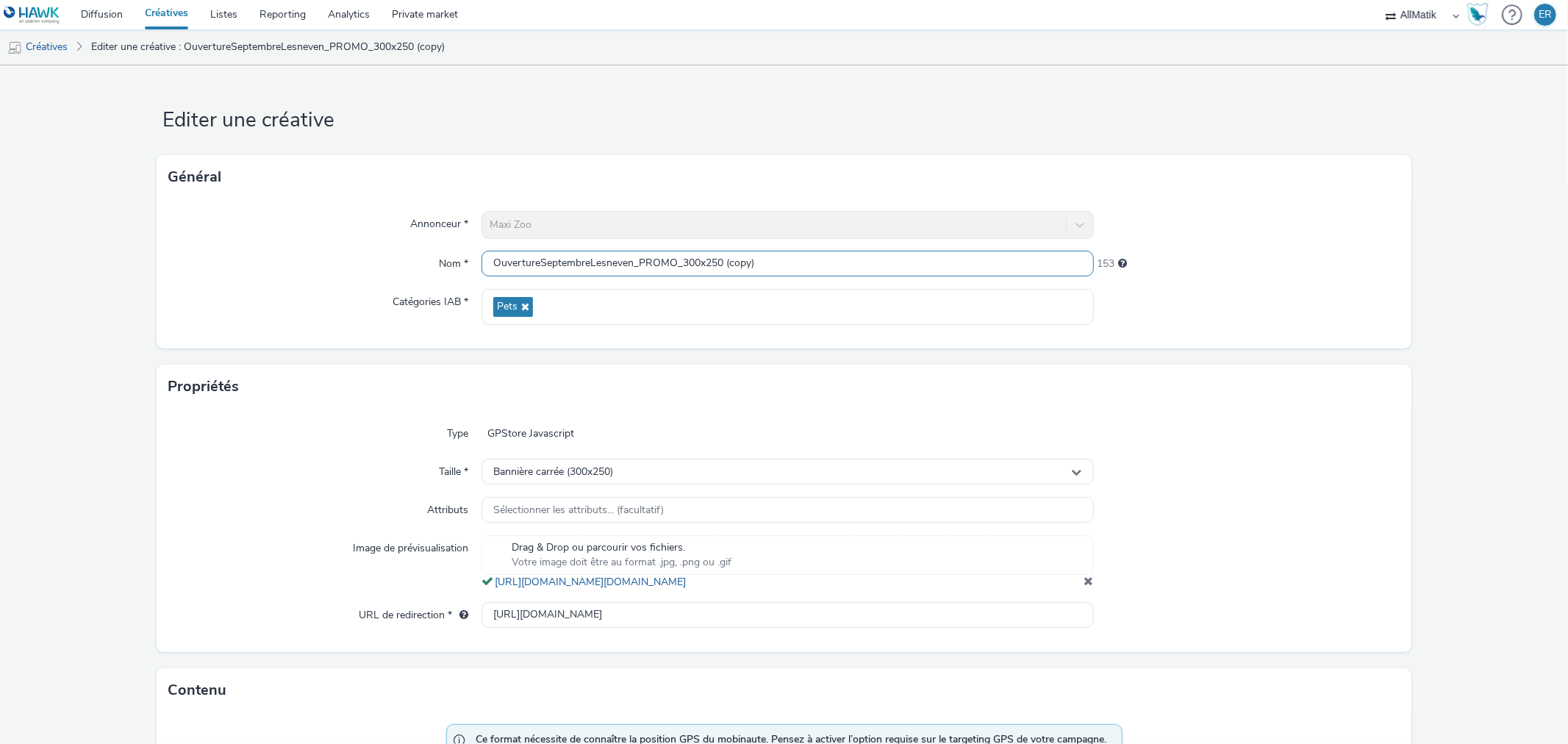
drag, startPoint x: 687, startPoint y: 261, endPoint x: 815, endPoint y: 267, distance: 128.1
click at [809, 262] on input "OuvertureSeptembreLesneven_PROMO_300x250 (copy)" at bounding box center [788, 263] width 612 height 26
type input "OuvertureSeptembreLesneven_PROMO_320x480"
click at [1085, 586] on span at bounding box center [1090, 580] width 10 height 12
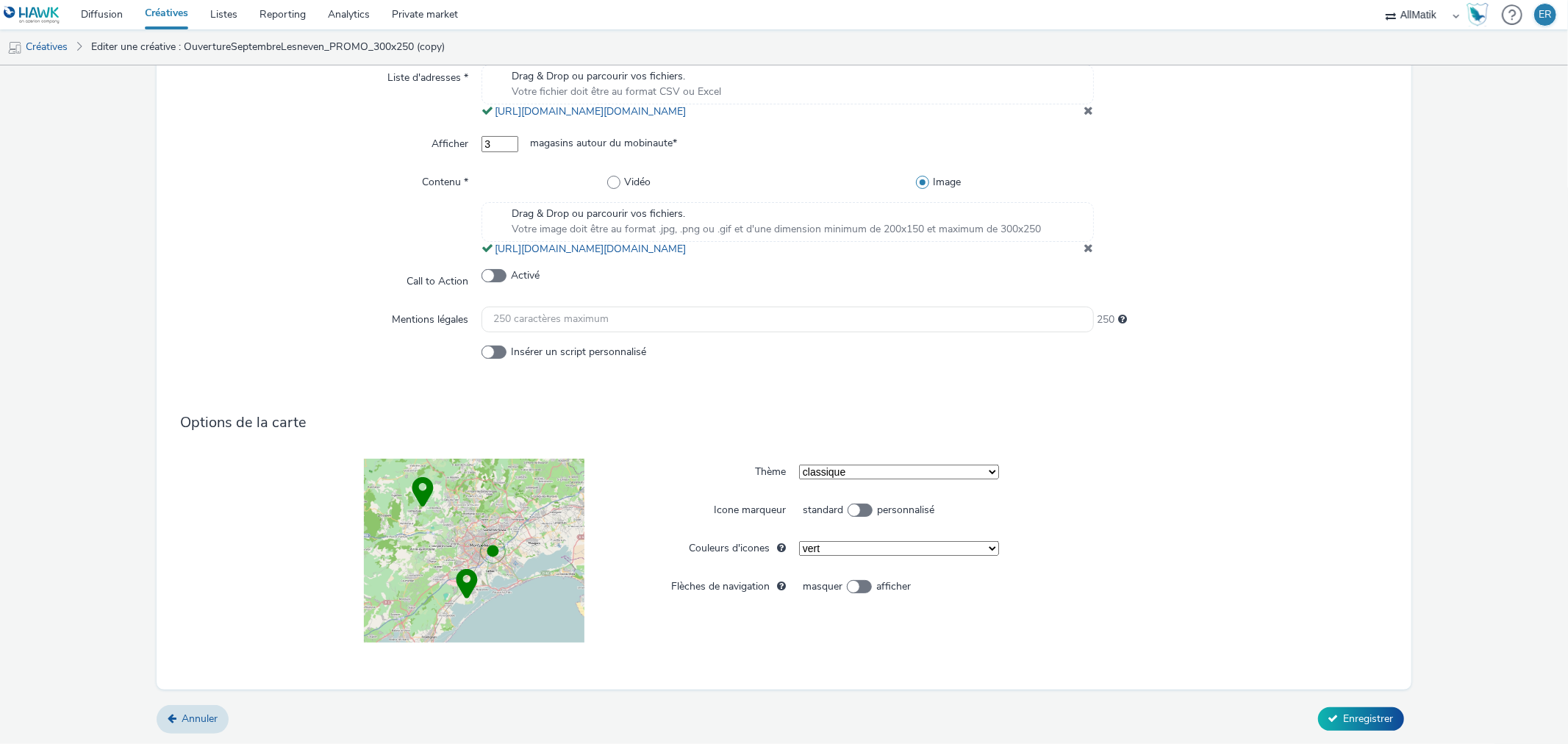
scroll to position [733, 0]
click at [1033, 216] on span "Drag & Drop ou parcourir vos fichiers." at bounding box center [776, 213] width 529 height 15
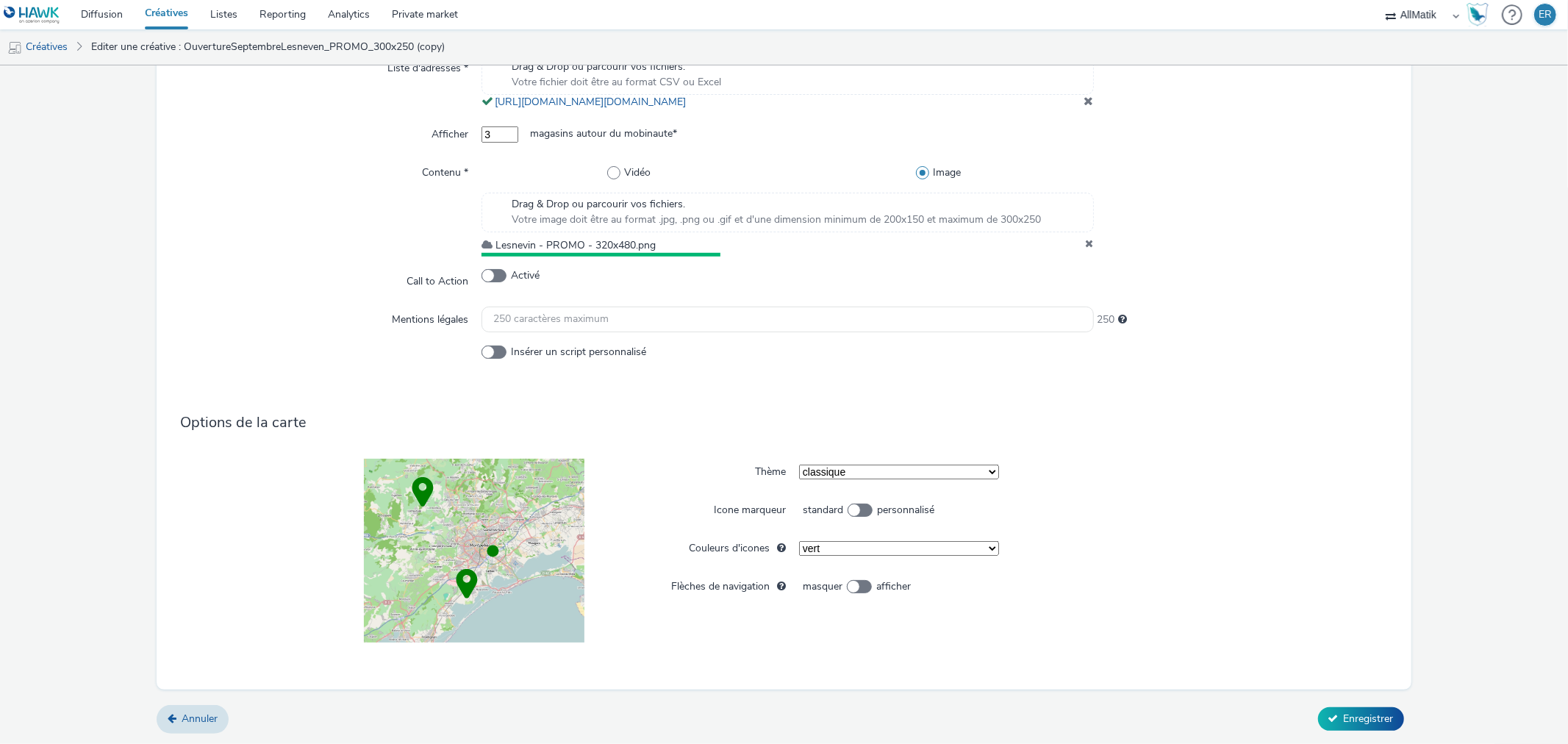
scroll to position [0, 0]
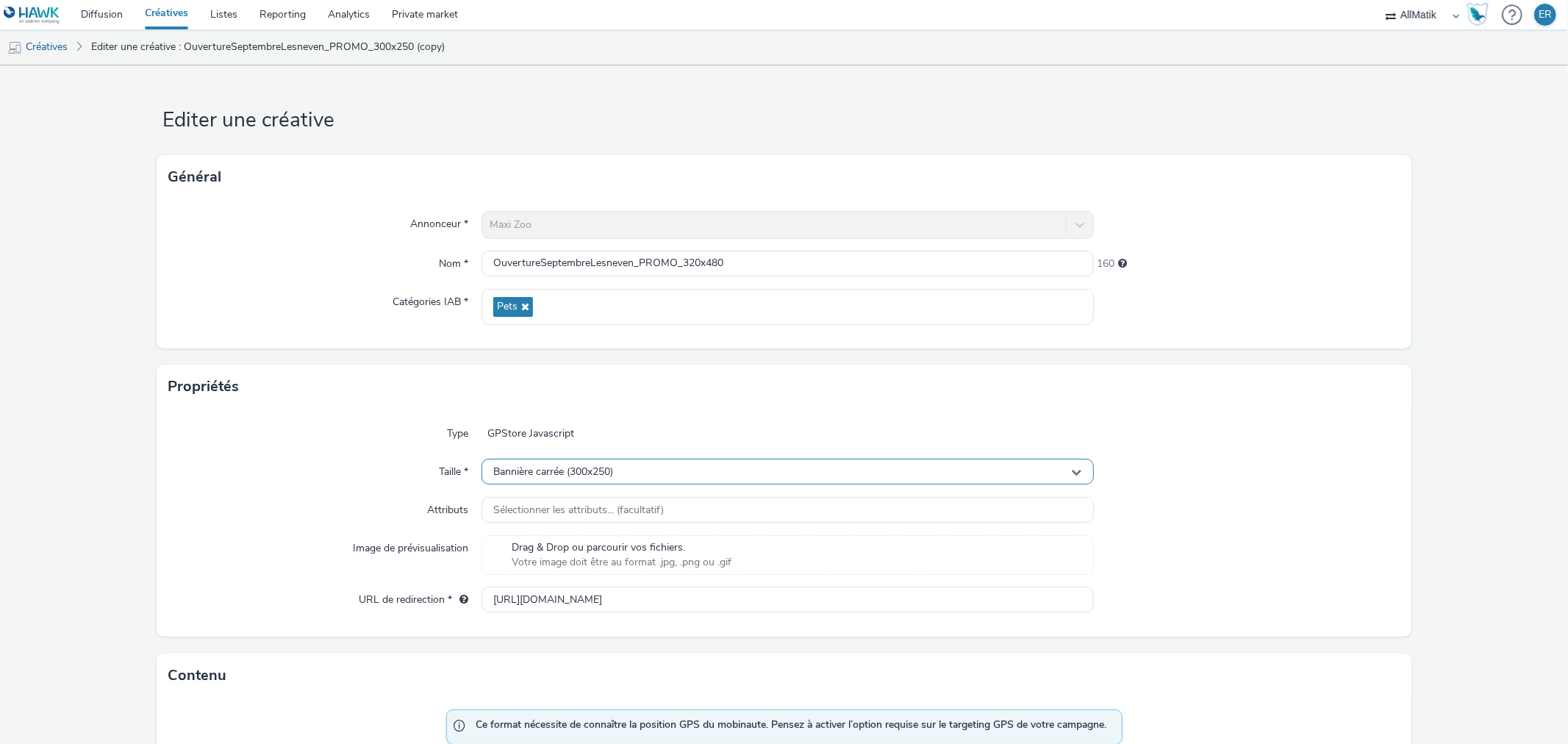
click at [664, 476] on div "Bannière carrée (300x250)" at bounding box center [788, 471] width 612 height 26
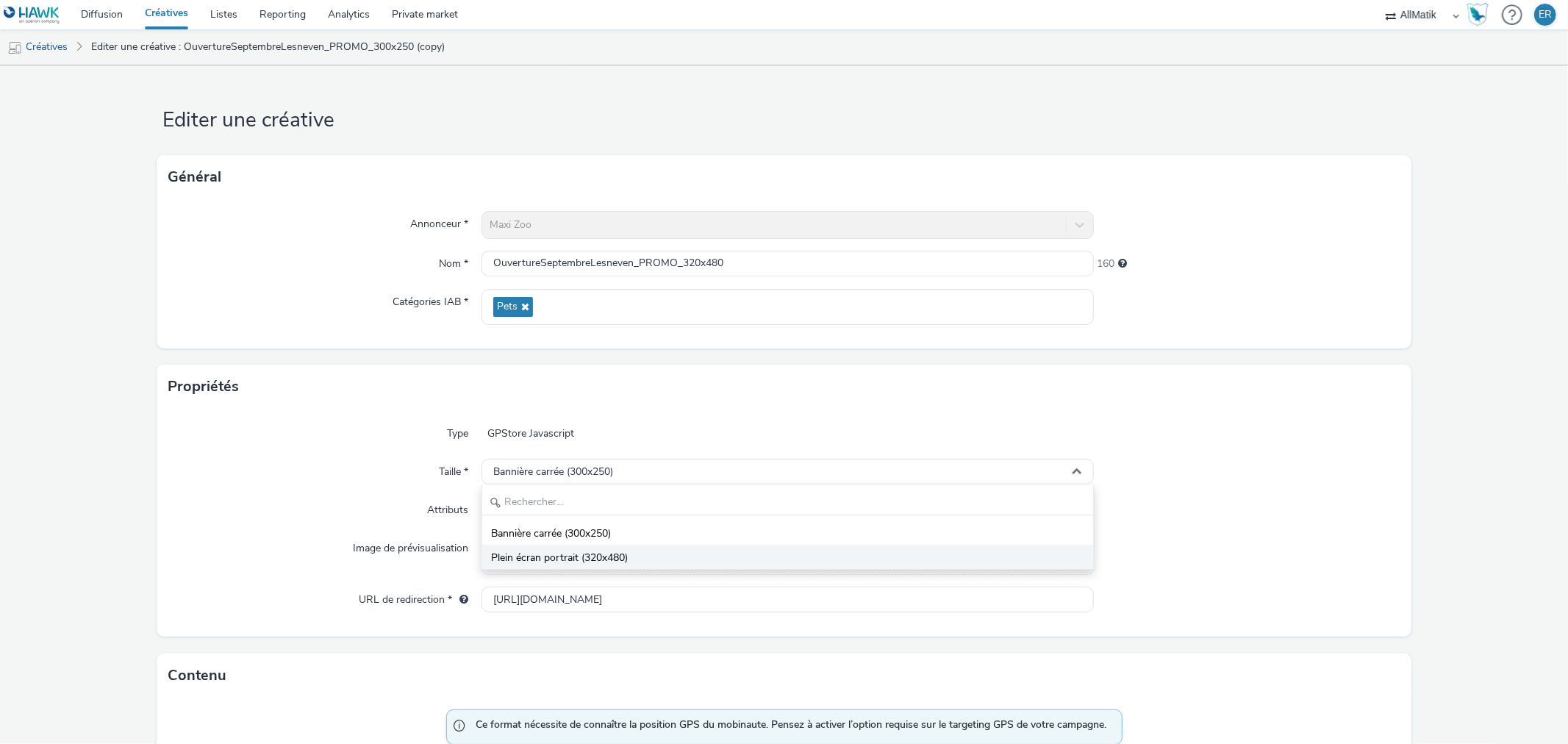
drag, startPoint x: 625, startPoint y: 553, endPoint x: 706, endPoint y: 546, distance: 81.3
click at [626, 553] on span "Plein écran portrait (320x480)" at bounding box center [558, 557] width 136 height 15
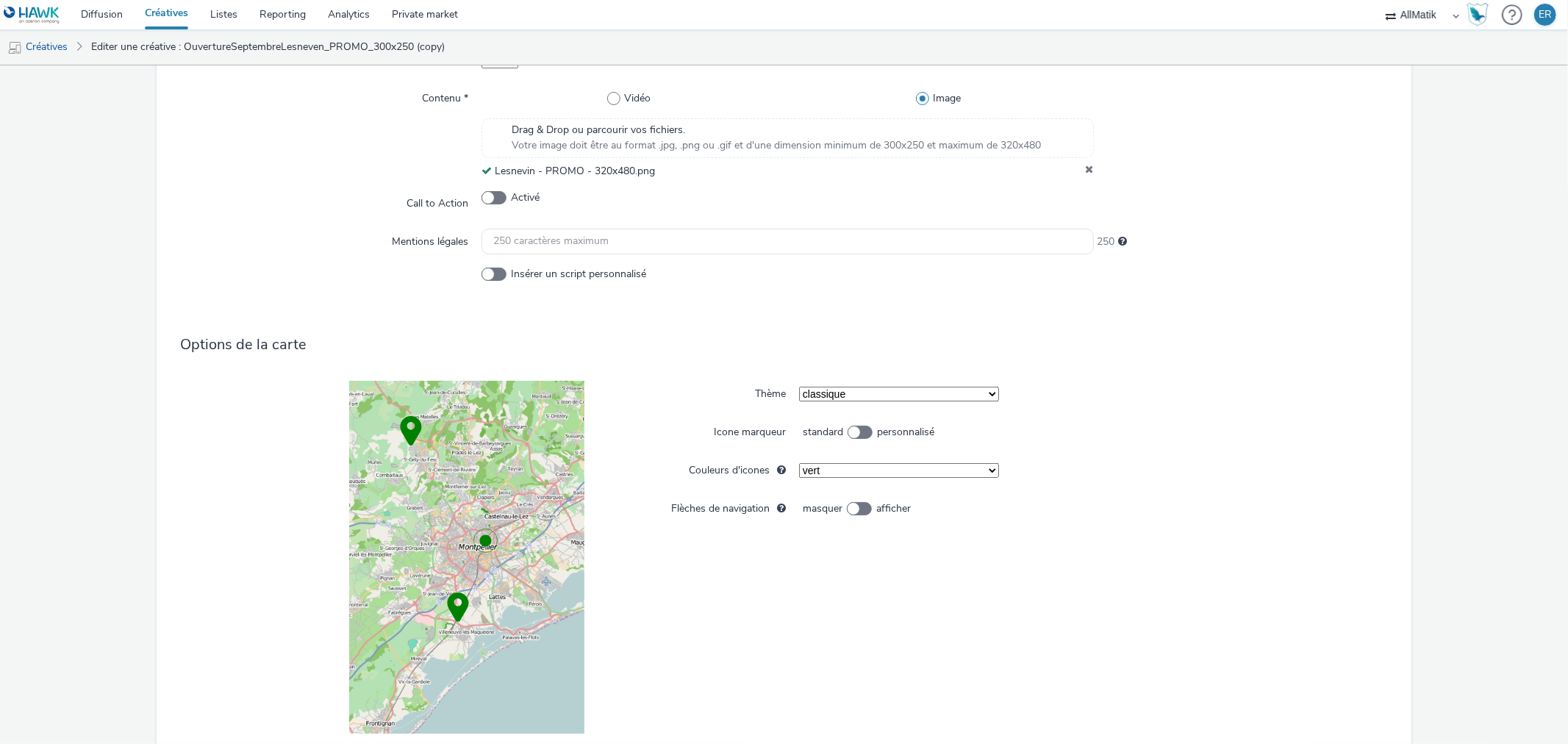
scroll to position [908, 0]
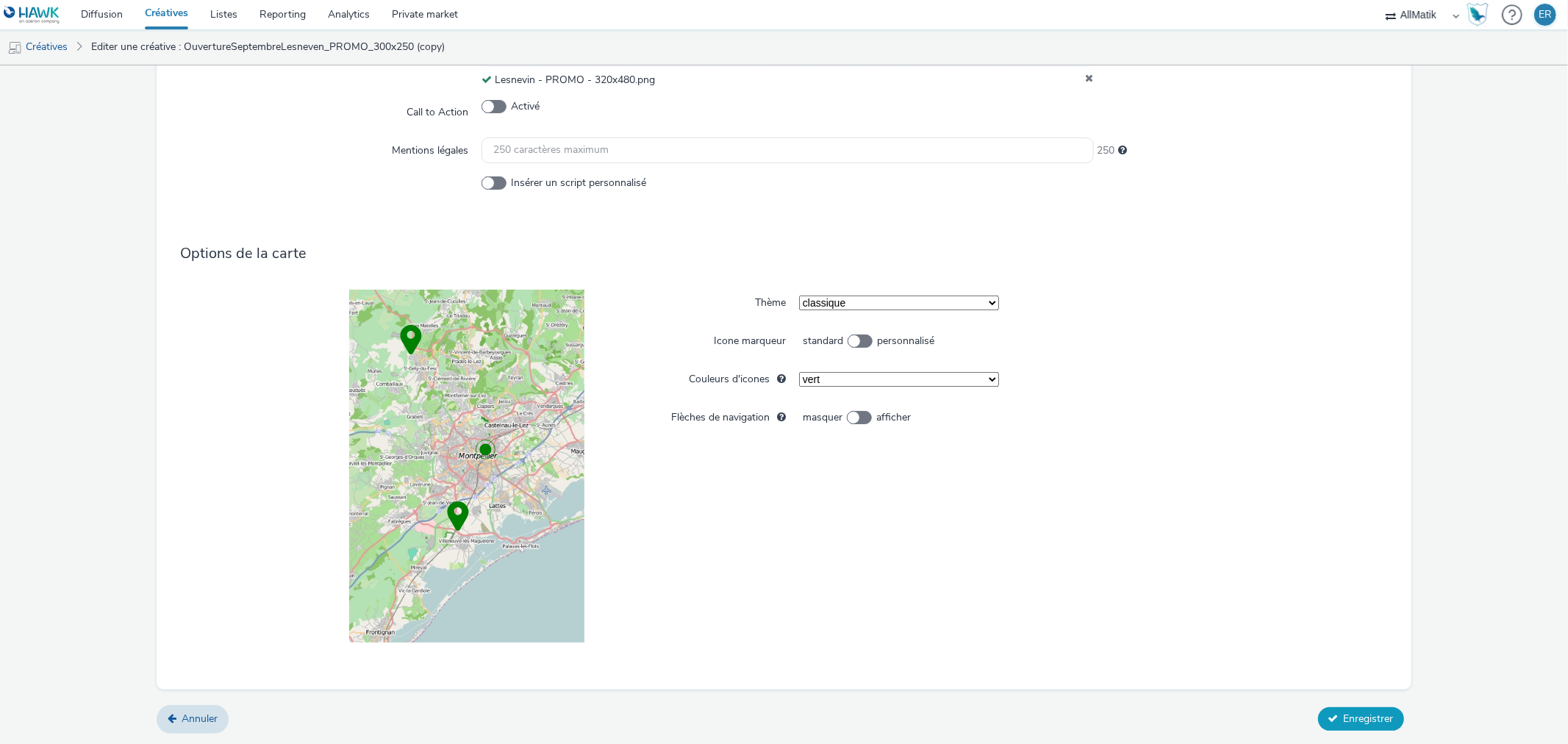
click at [1347, 714] on span "Enregistrer" at bounding box center [1370, 718] width 50 height 14
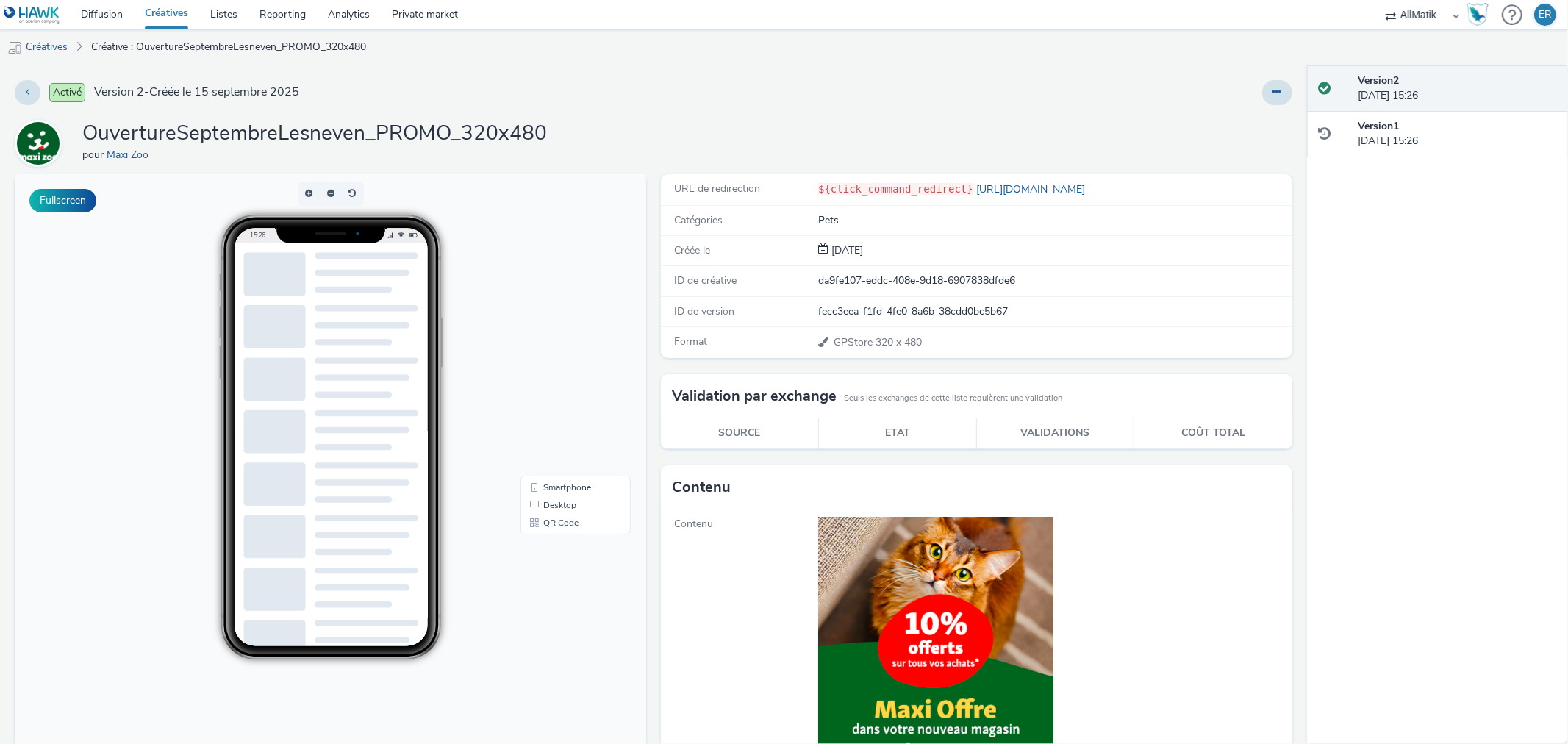
click at [1247, 84] on div at bounding box center [1038, 93] width 511 height 25
click at [1262, 84] on button at bounding box center [1277, 93] width 30 height 25
click at [1234, 142] on link "Dupliquer" at bounding box center [1238, 151] width 110 height 29
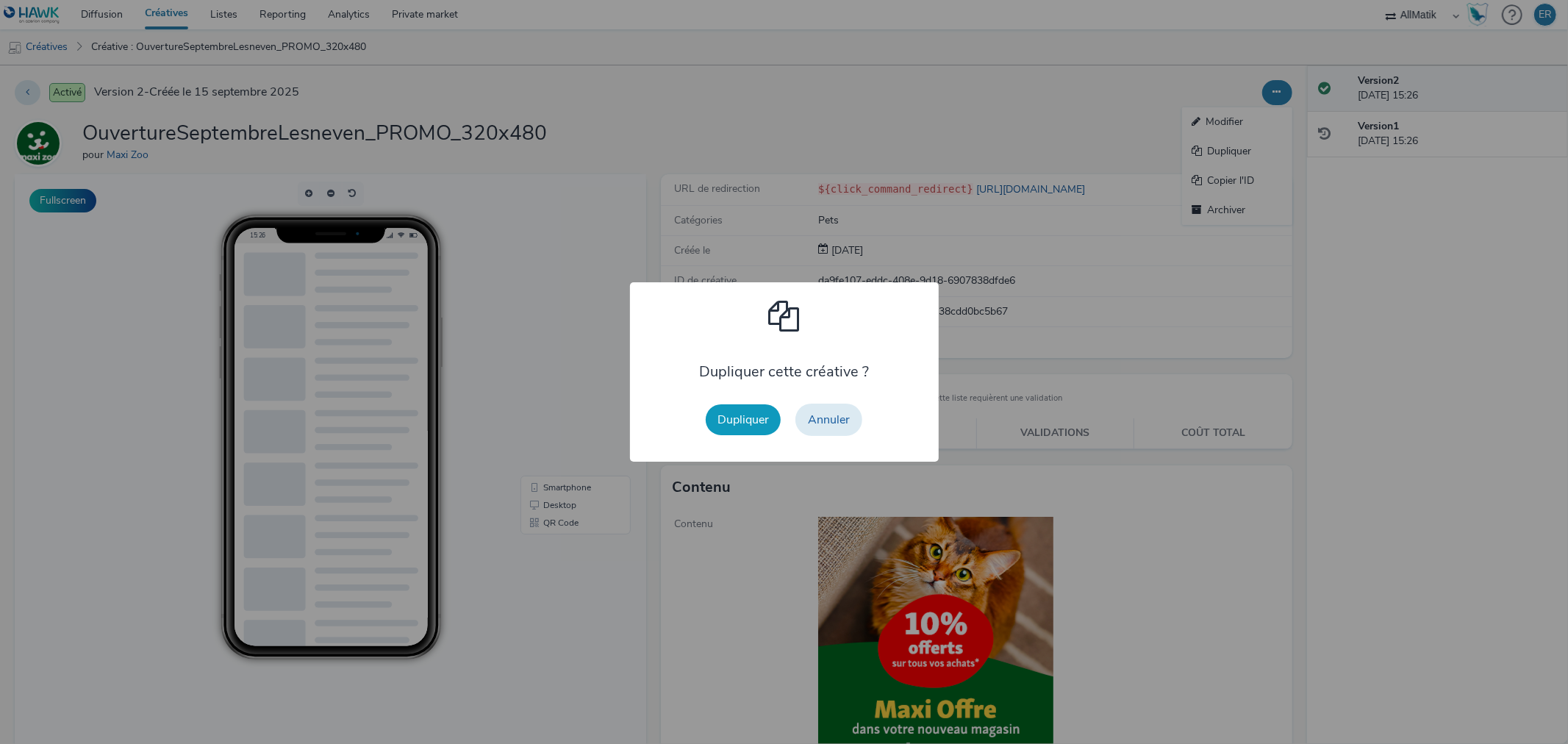
click at [736, 430] on button "Dupliquer" at bounding box center [742, 420] width 75 height 31
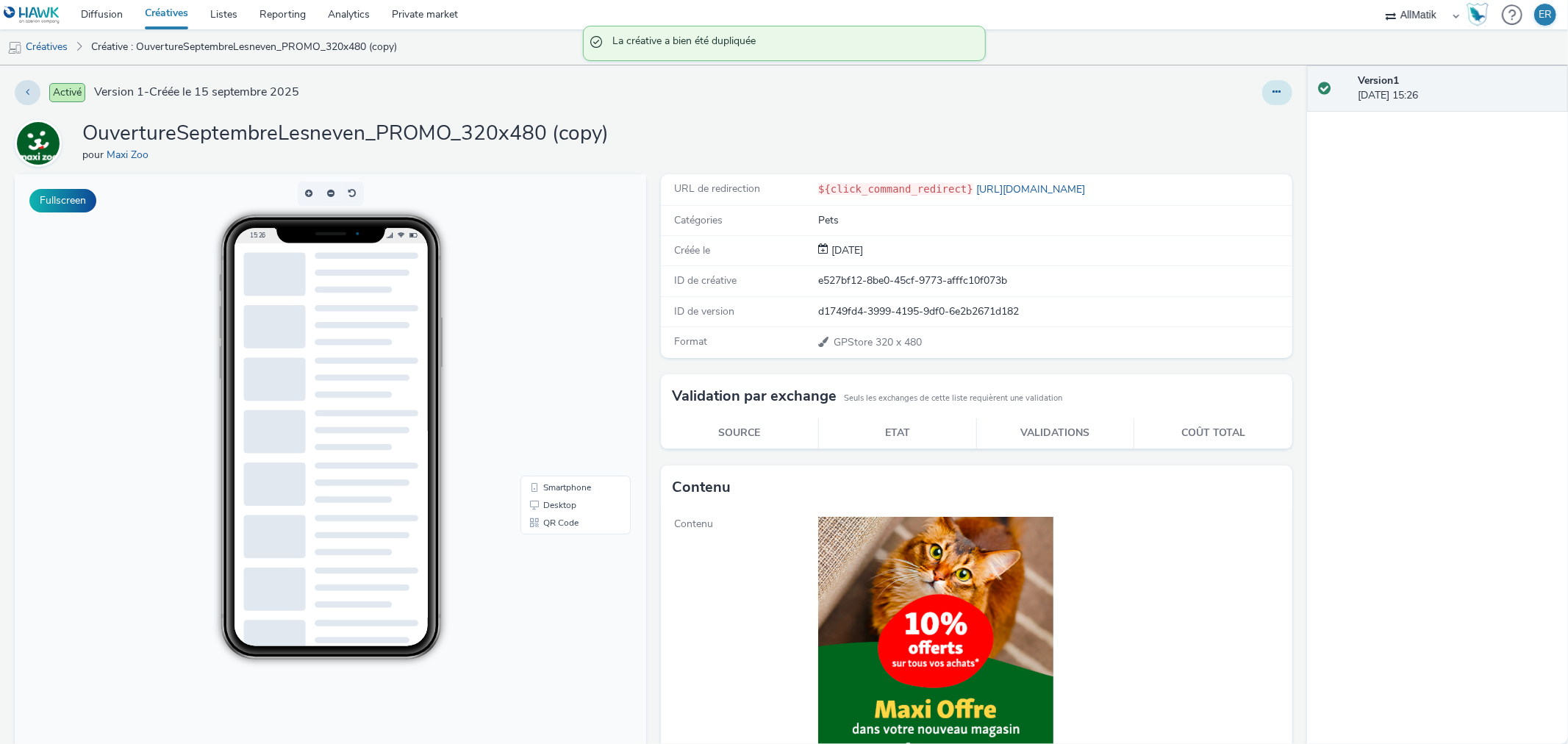
click at [1262, 87] on button at bounding box center [1277, 93] width 30 height 25
click at [1244, 123] on link "Modifier" at bounding box center [1238, 122] width 110 height 29
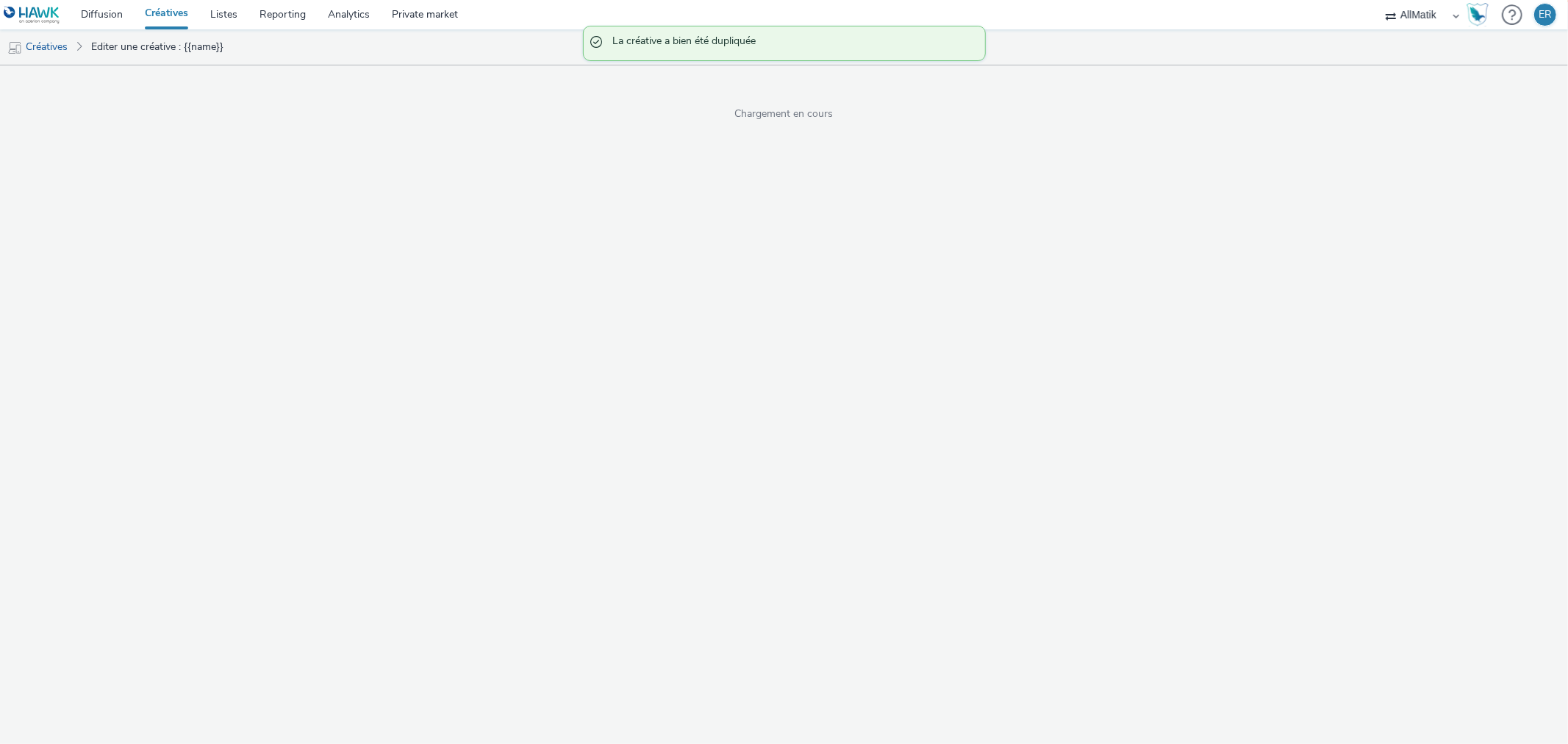
select select "1"
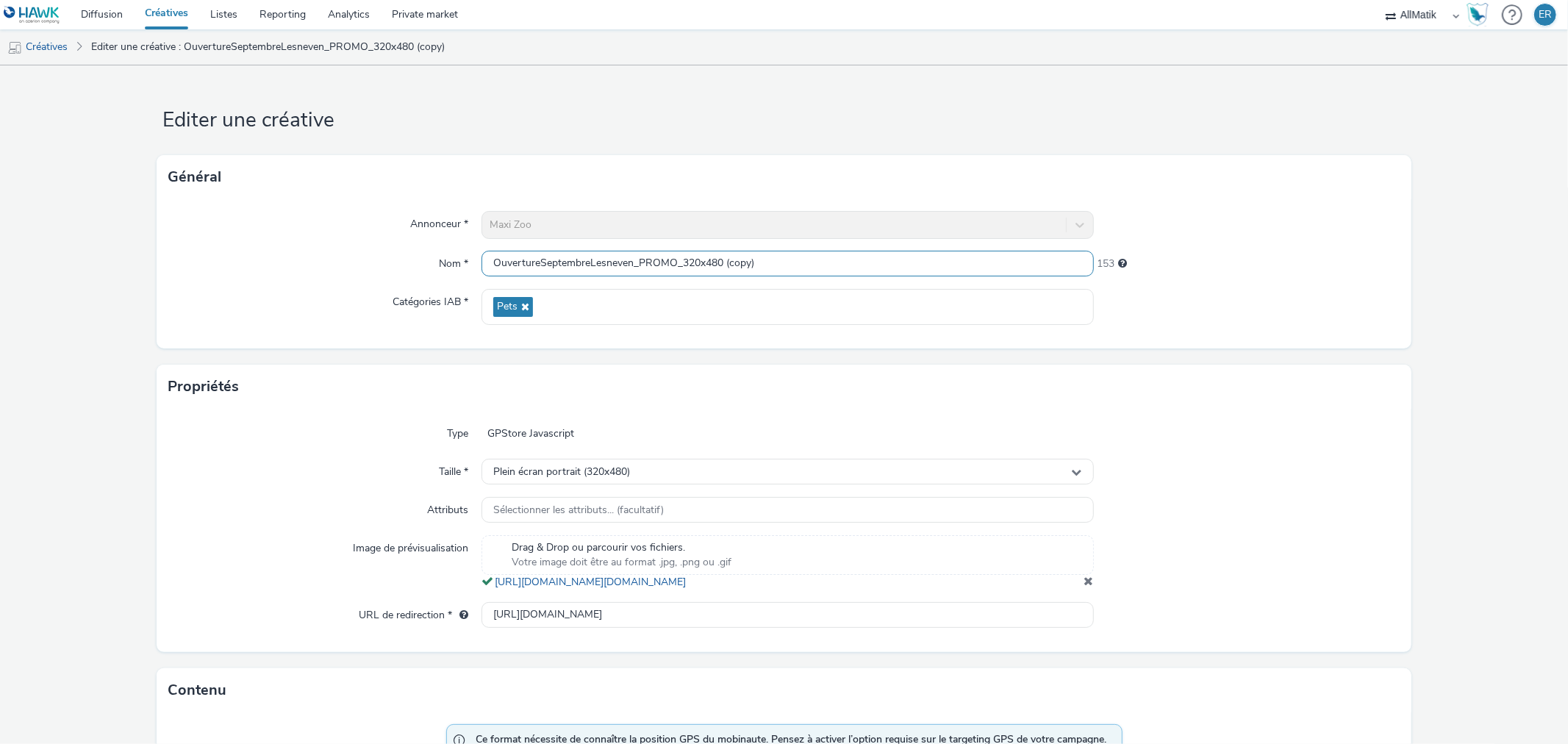
drag, startPoint x: 629, startPoint y: 264, endPoint x: 589, endPoint y: 263, distance: 40.0
click at [589, 263] on input "OuvertureSeptembreLesneven_PROMO_320x480 (copy)" at bounding box center [788, 263] width 612 height 26
drag, startPoint x: 708, startPoint y: 261, endPoint x: 920, endPoint y: 239, distance: 213.1
click at [892, 240] on div "Annonceur * Maxi Zoo Nom * OuvertureSeptembreSollies_PROMO_320x480 (copy) 154 C…" at bounding box center [784, 274] width 1254 height 149
type input "OuvertureSeptembreSollies_PROMO_320x480"
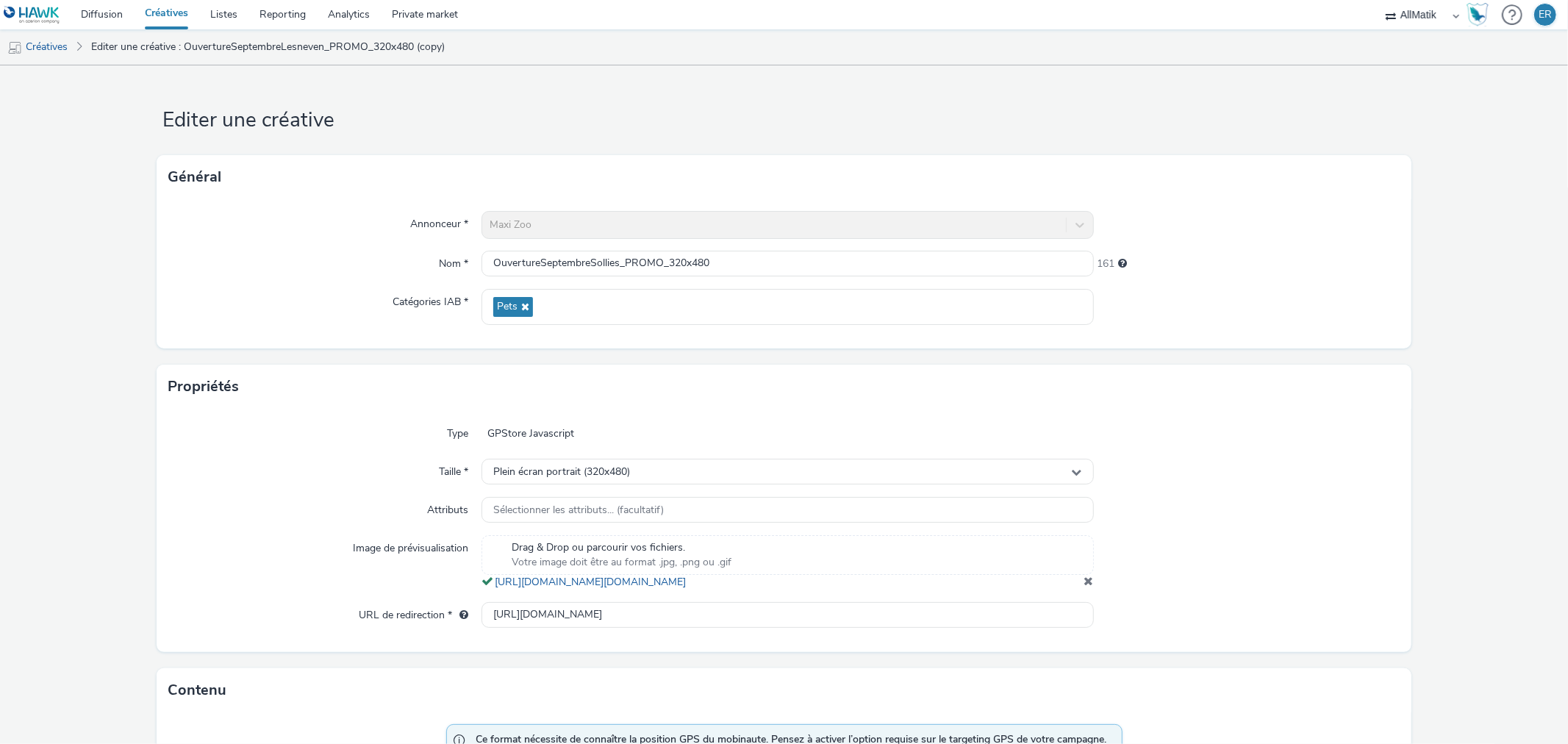
click at [1078, 589] on div "Drag & Drop ou parcourir vos fichiers. Votre image doit être au format .jpg, .p…" at bounding box center [788, 562] width 612 height 54
click at [600, 621] on input "[URL][DOMAIN_NAME]" at bounding box center [788, 614] width 612 height 26
paste input "sollies-pont/?utm_campaign=OuvertureSeptembreSolliesPont&utm_source=Hawk&utm_me…"
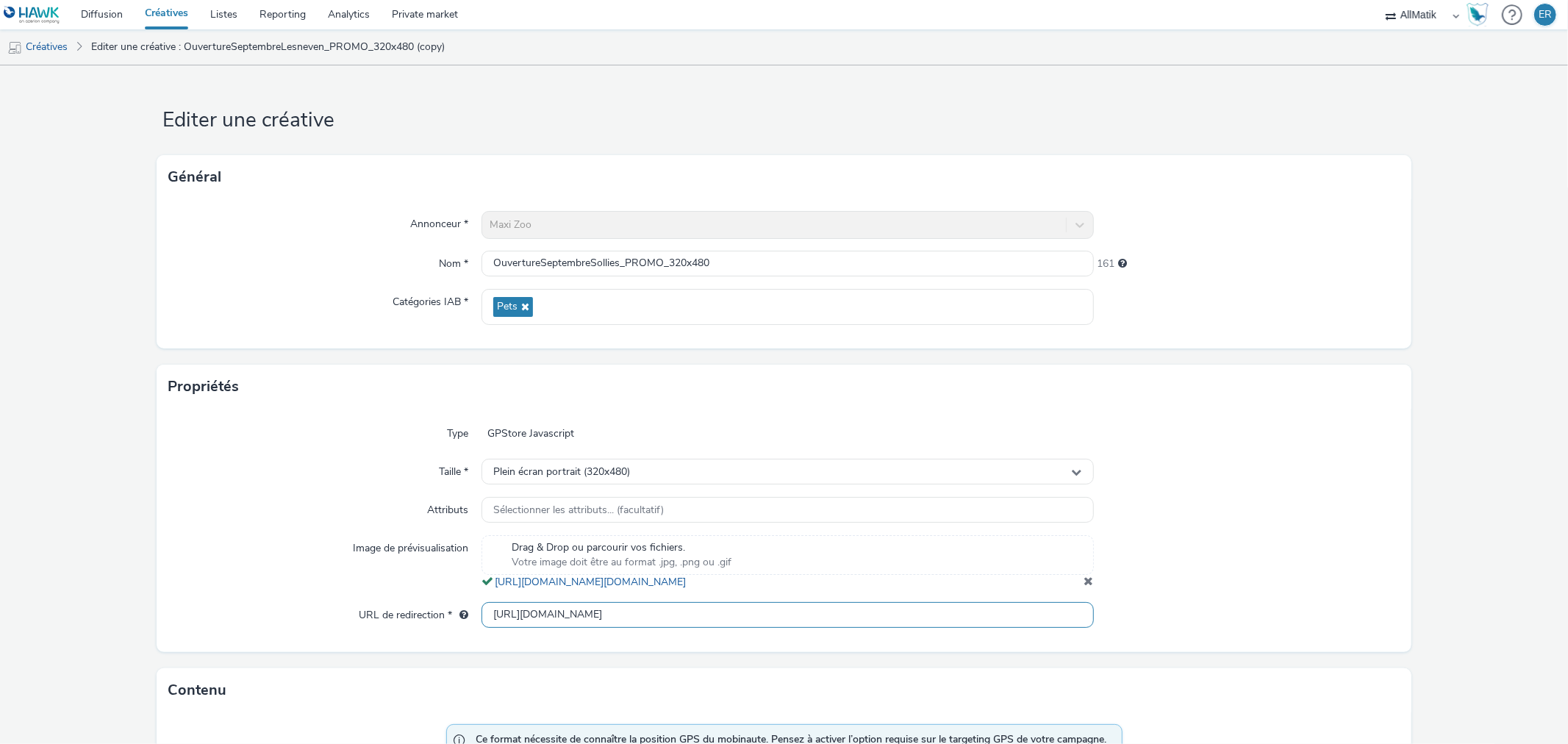
scroll to position [0, 210]
drag, startPoint x: 1010, startPoint y: 628, endPoint x: 1075, endPoint y: 627, distance: 65.0
click at [1073, 627] on input "[URL][DOMAIN_NAME]" at bounding box center [788, 614] width 612 height 26
type input "[URL][DOMAIN_NAME]"
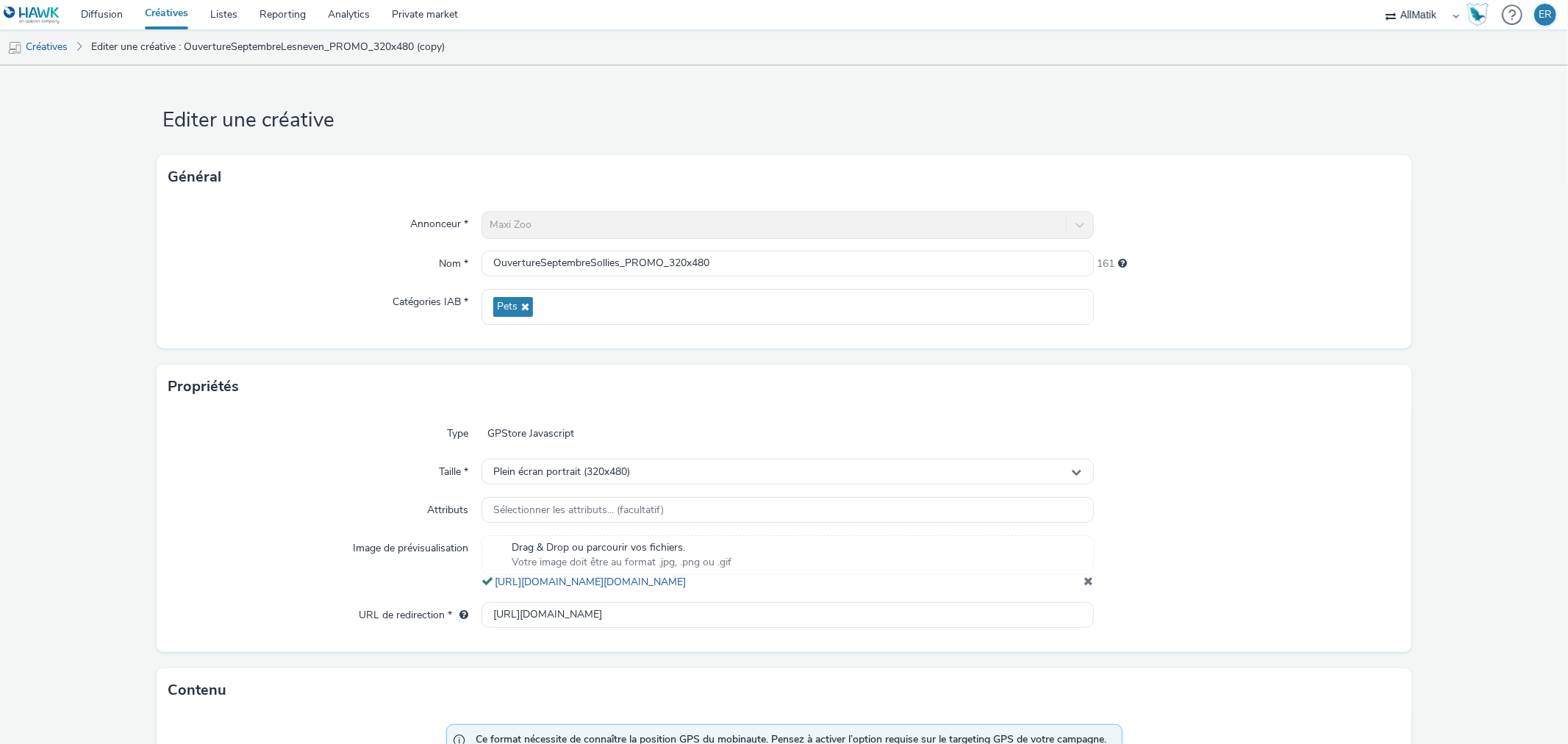
click at [1085, 586] on span at bounding box center [1090, 580] width 10 height 12
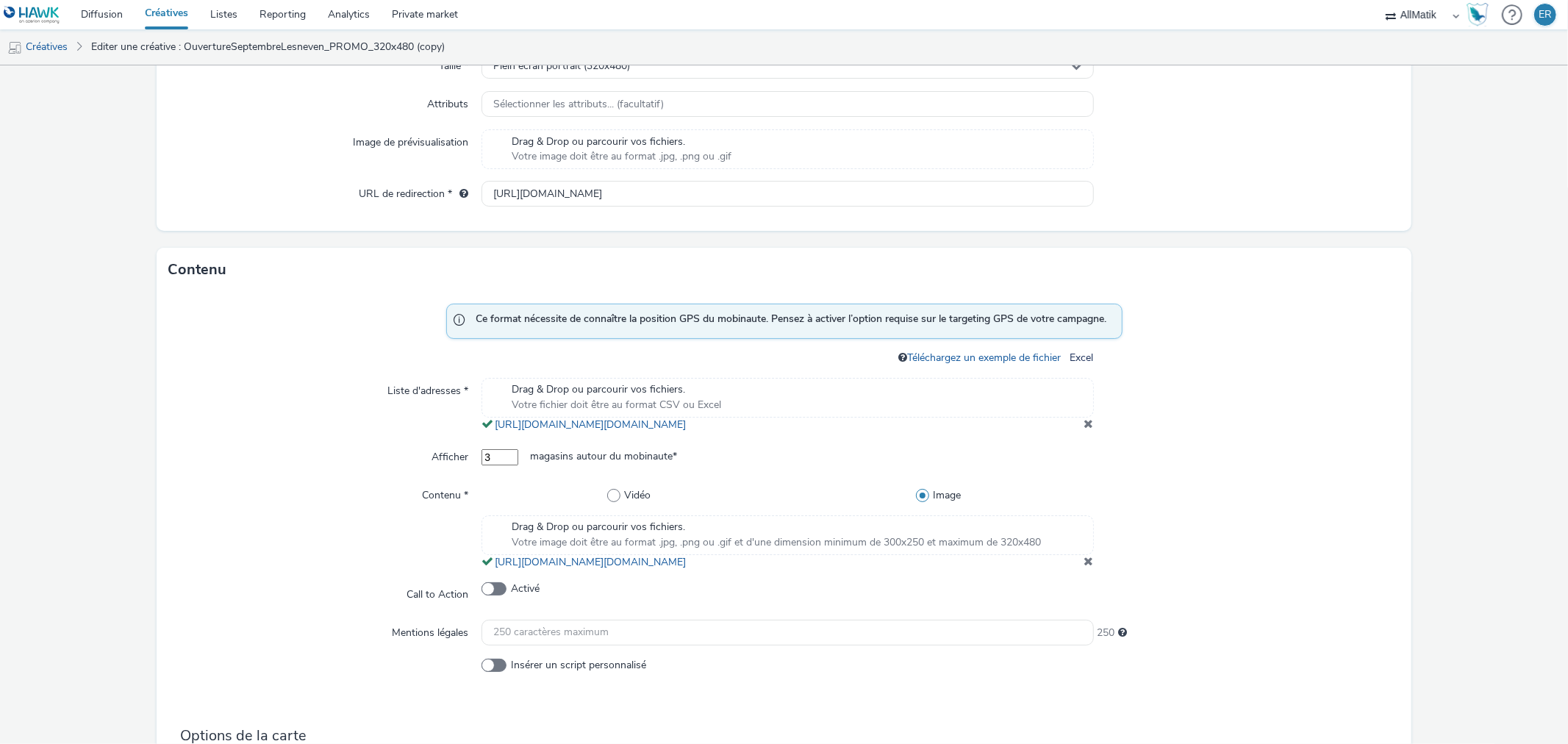
click at [787, 380] on div "Drag & Drop ou parcourir vos fichiers. Votre fichier doit être au format CSV ou…" at bounding box center [788, 397] width 612 height 40
click at [1085, 564] on span at bounding box center [1090, 558] width 10 height 12
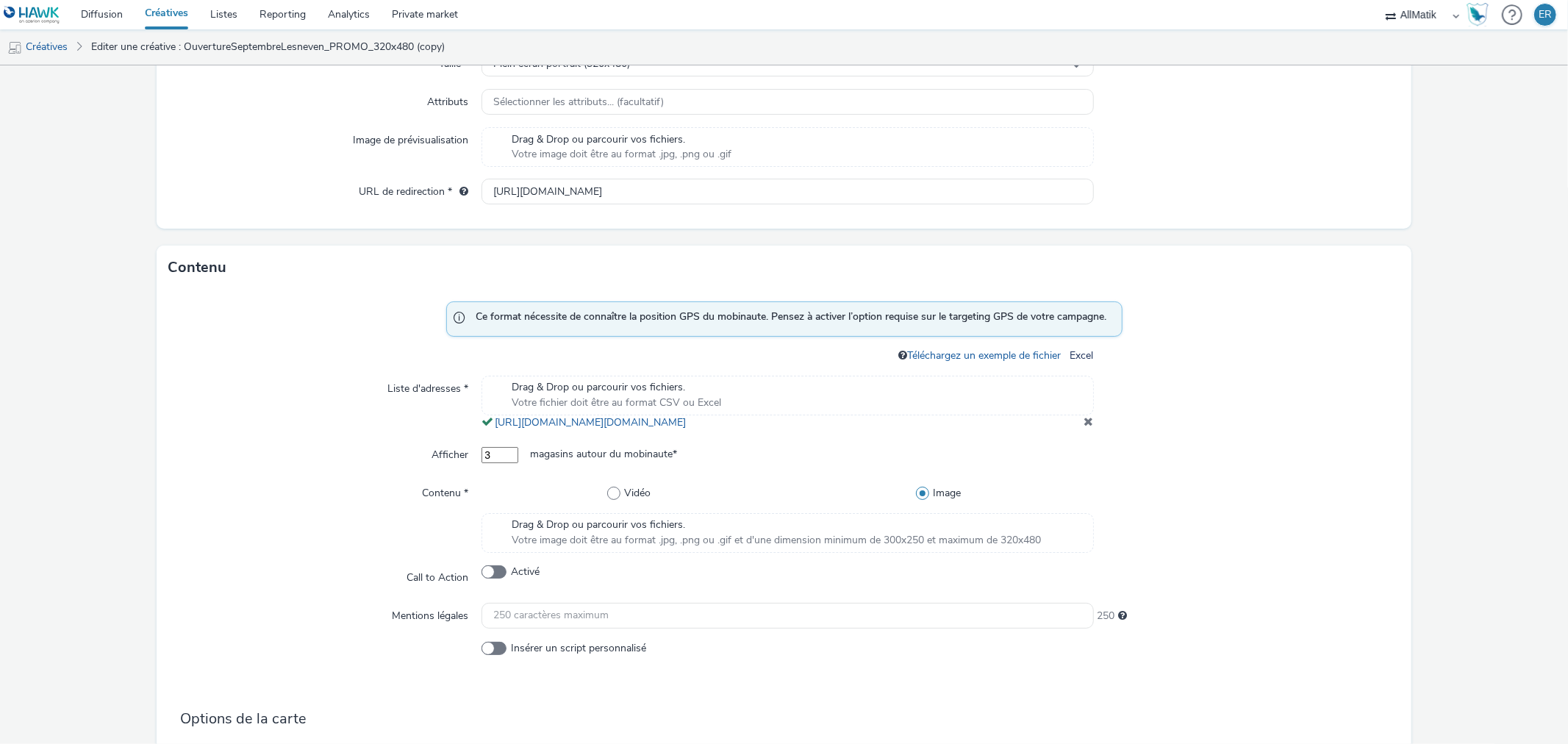
click at [1085, 427] on span at bounding box center [1090, 421] width 10 height 12
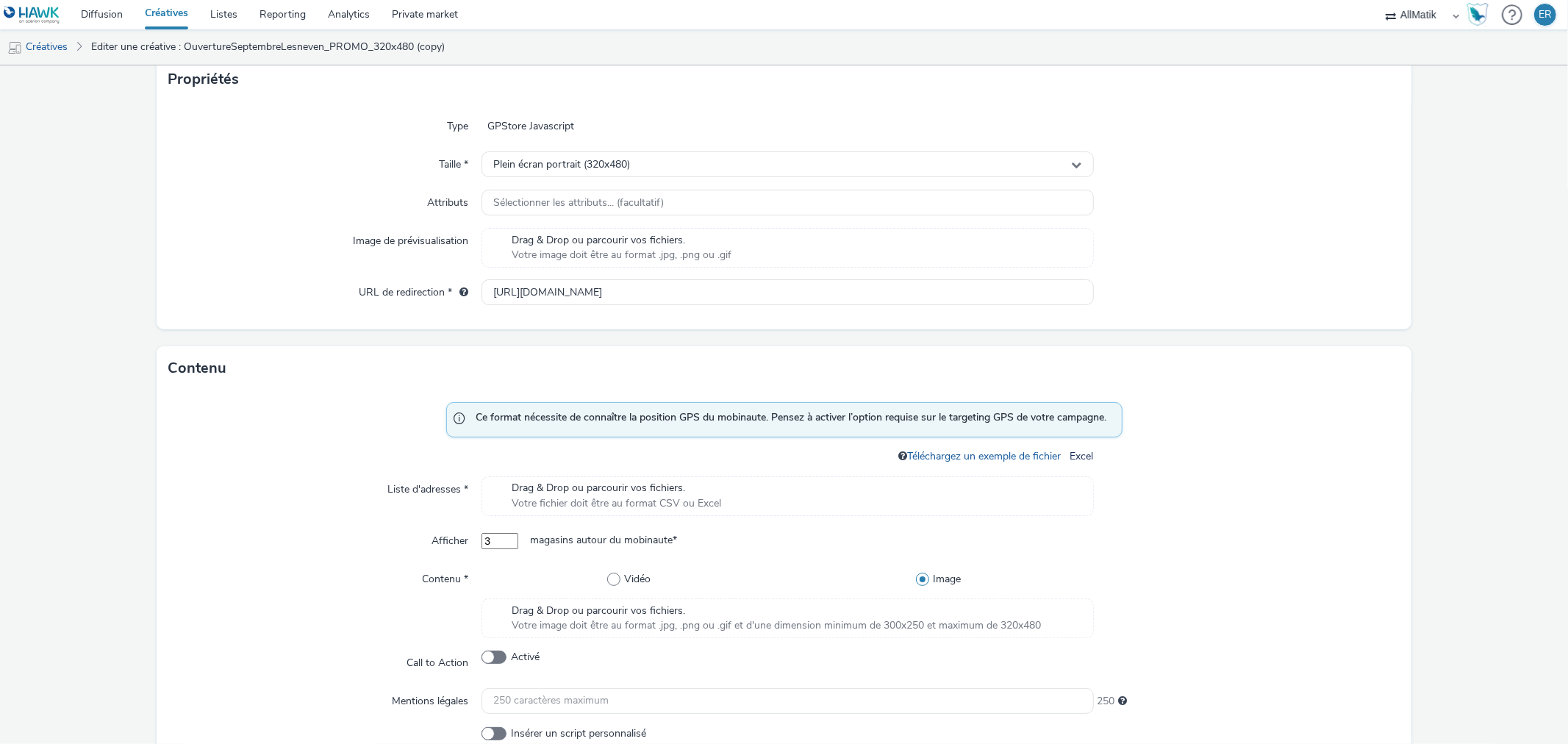
scroll to position [309, 0]
click at [750, 488] on div "Drag & Drop ou parcourir vos fichiers. Votre fichier doit être au format CSV ou…" at bounding box center [788, 494] width 612 height 40
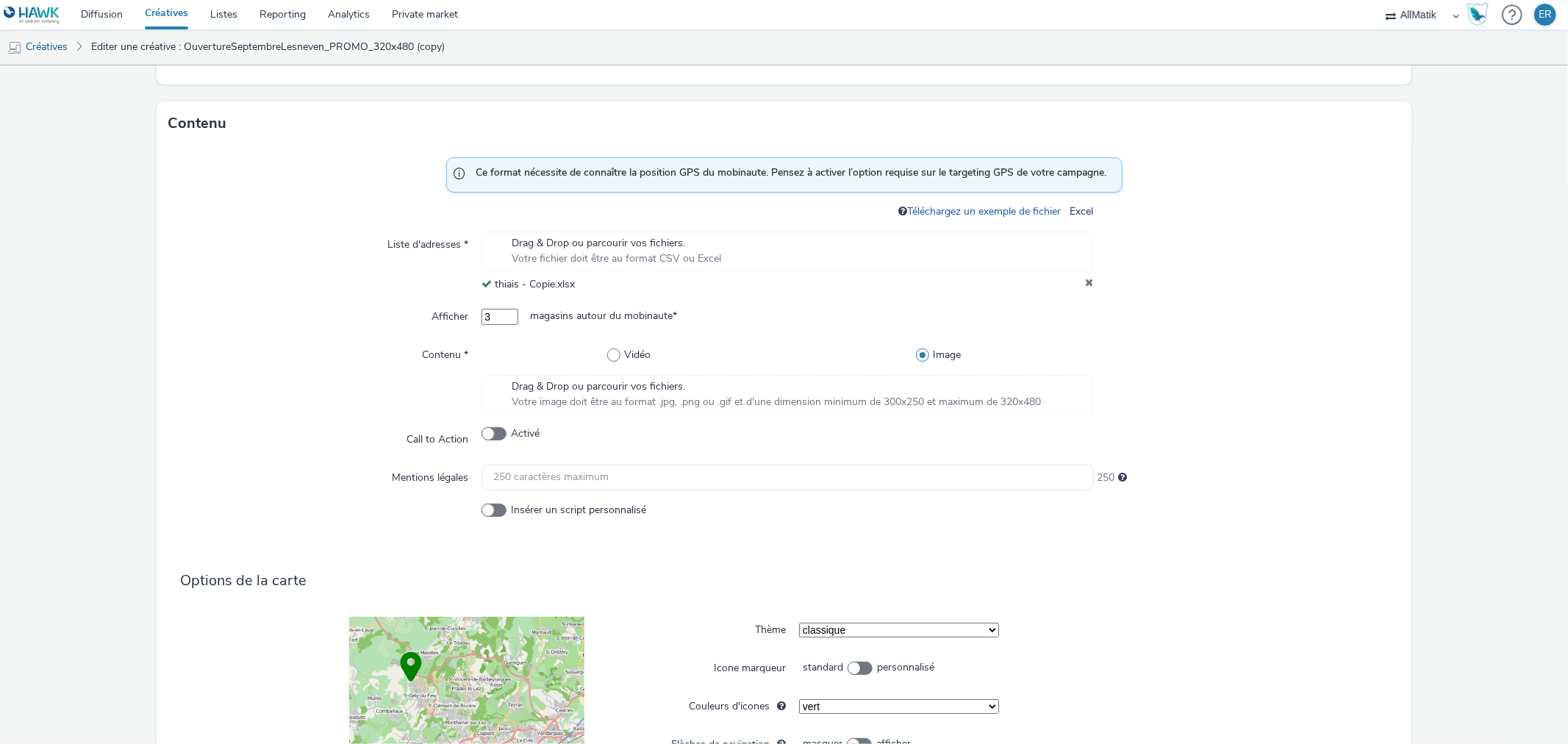
scroll to position [552, 0]
click at [864, 390] on span "Drag & Drop ou parcourir vos fichiers." at bounding box center [776, 385] width 529 height 15
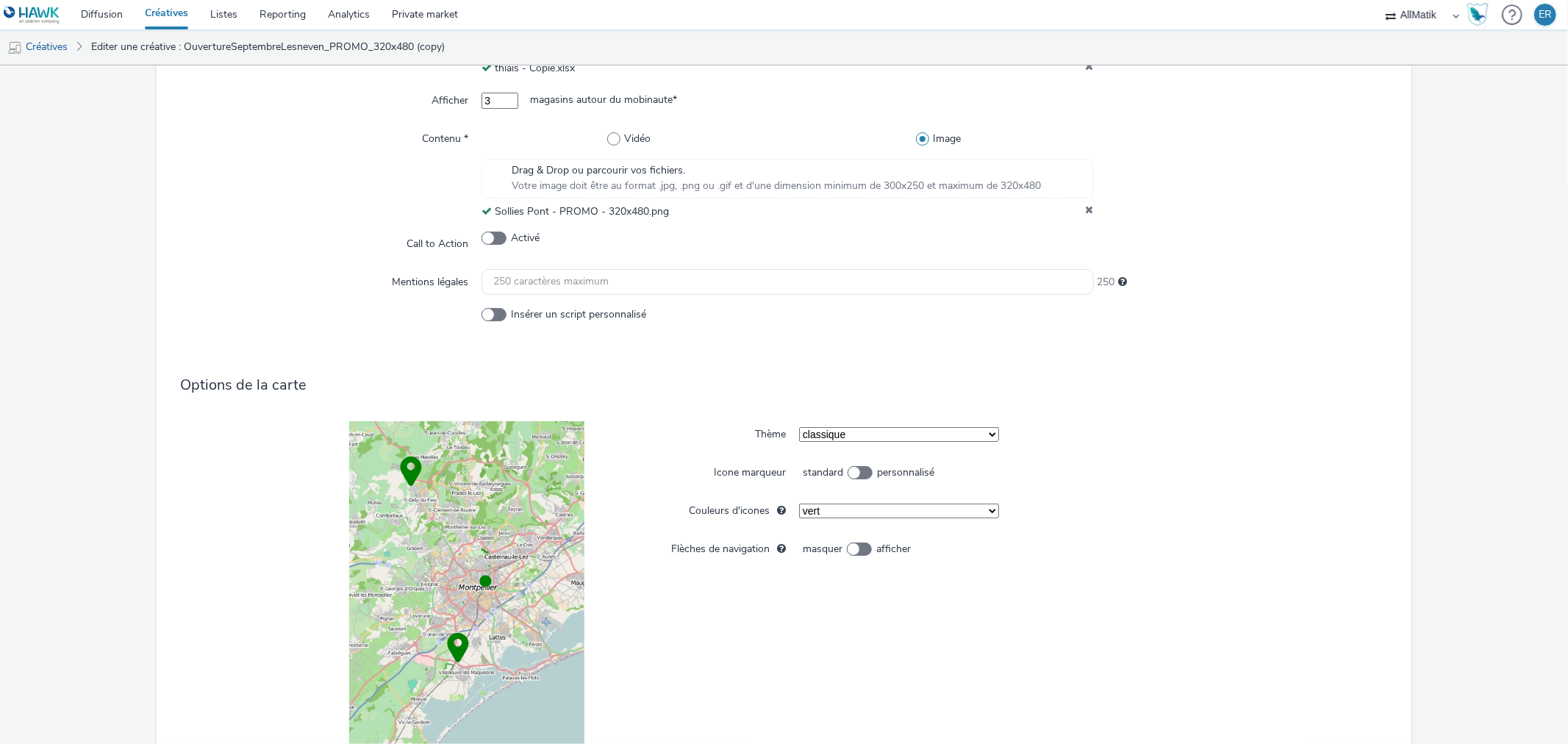
scroll to position [900, 0]
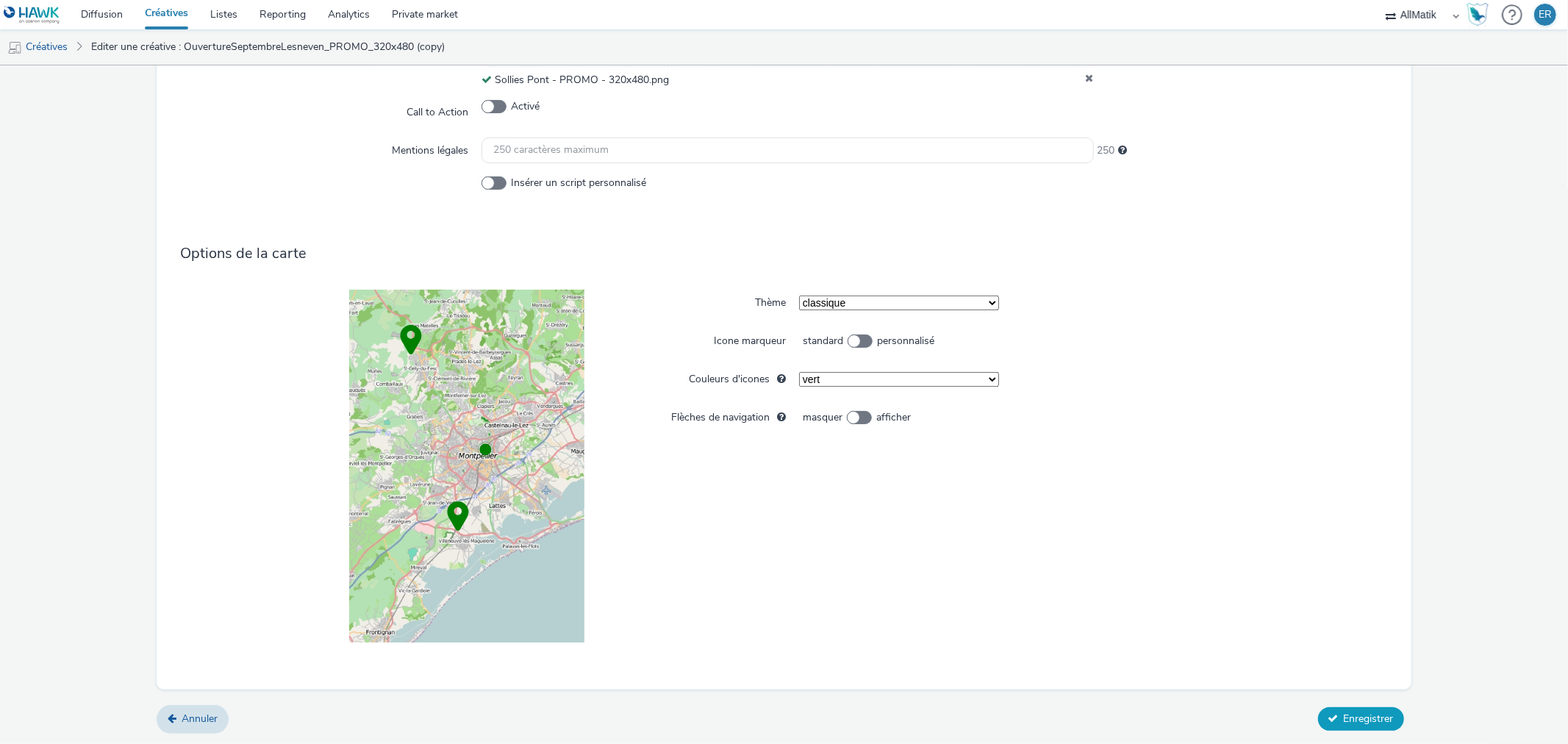
click at [1331, 725] on button "Enregistrer" at bounding box center [1361, 719] width 86 height 23
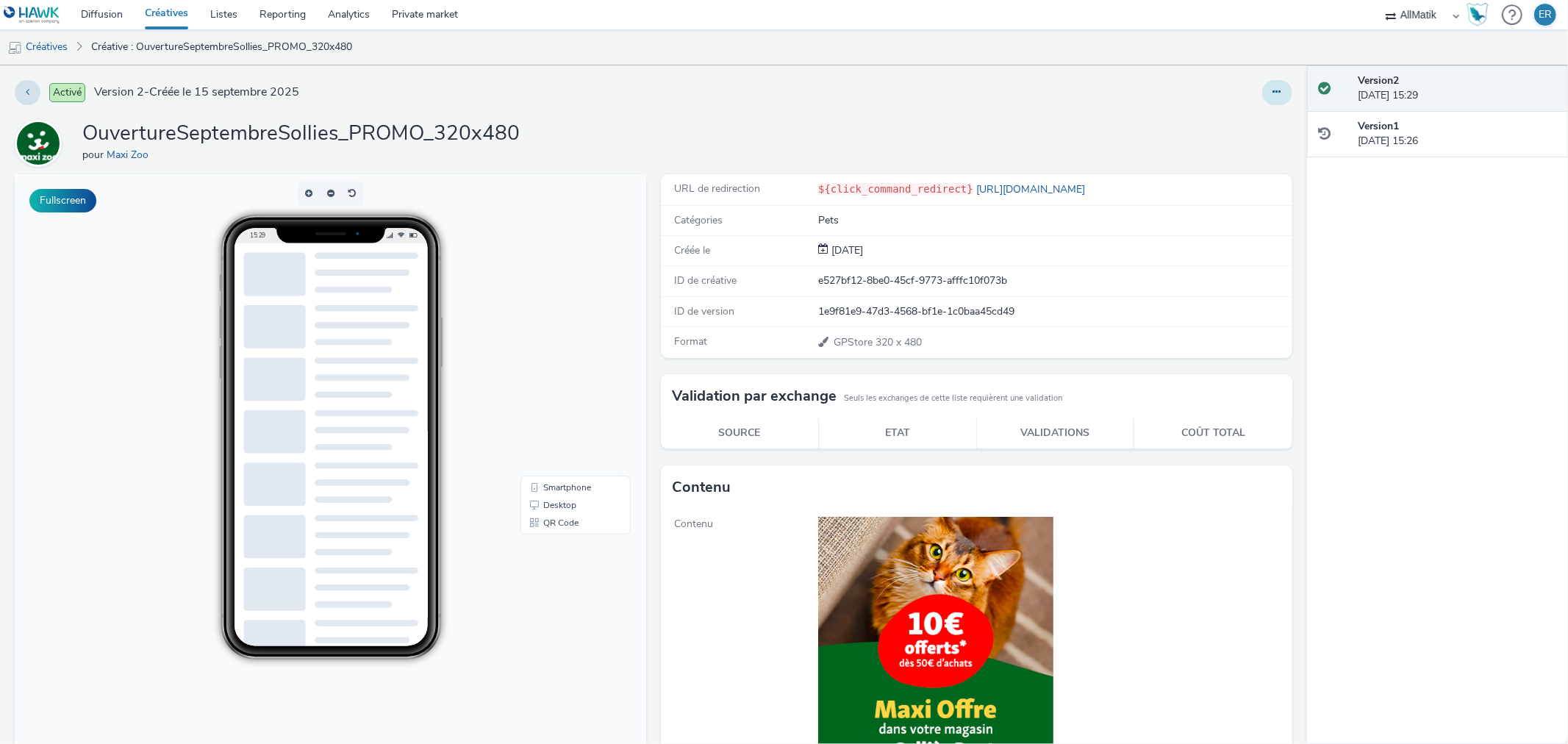
click at [1274, 88] on icon at bounding box center [1278, 92] width 8 height 11
click at [1253, 142] on link "Dupliquer" at bounding box center [1238, 151] width 110 height 29
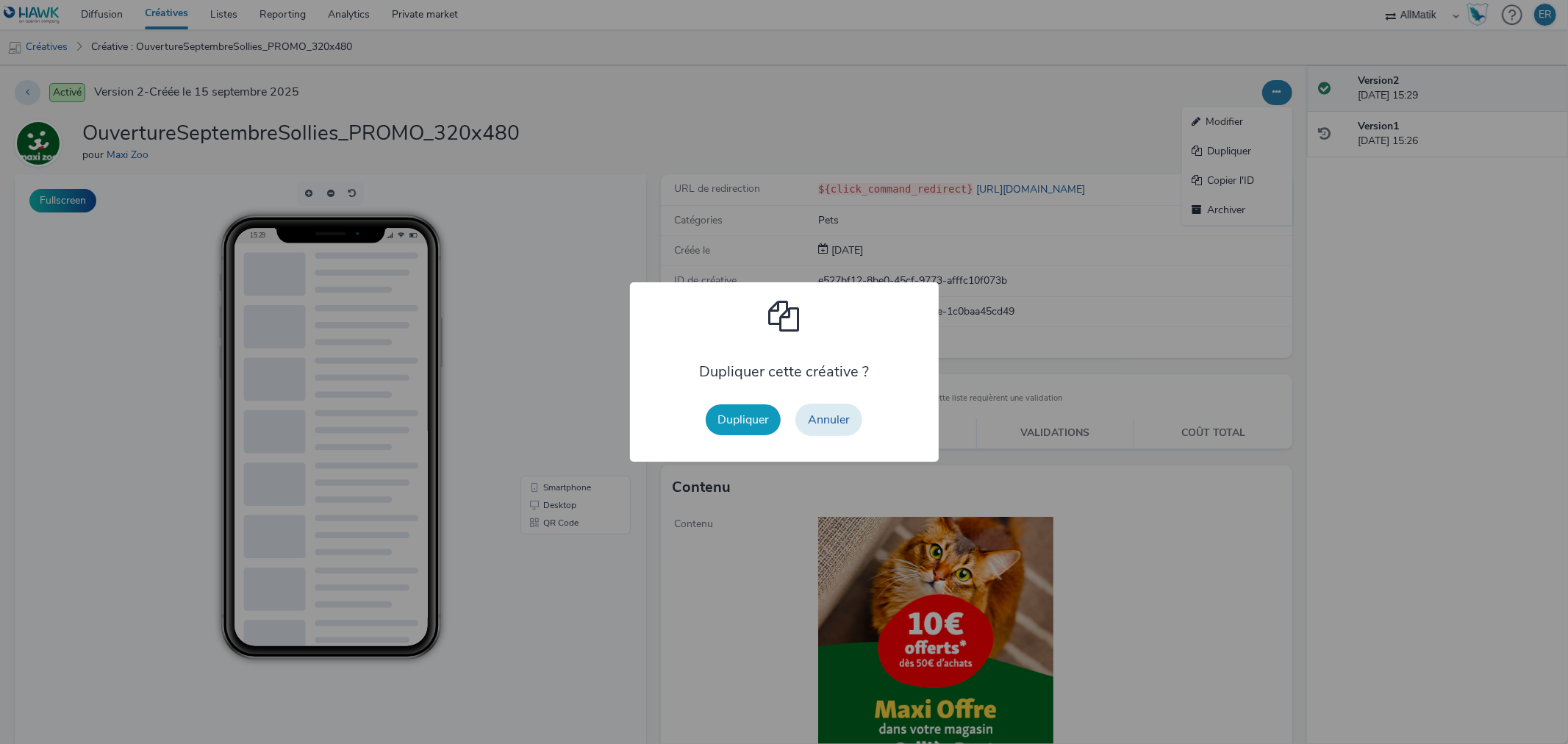
click at [725, 424] on button "Dupliquer" at bounding box center [742, 420] width 75 height 31
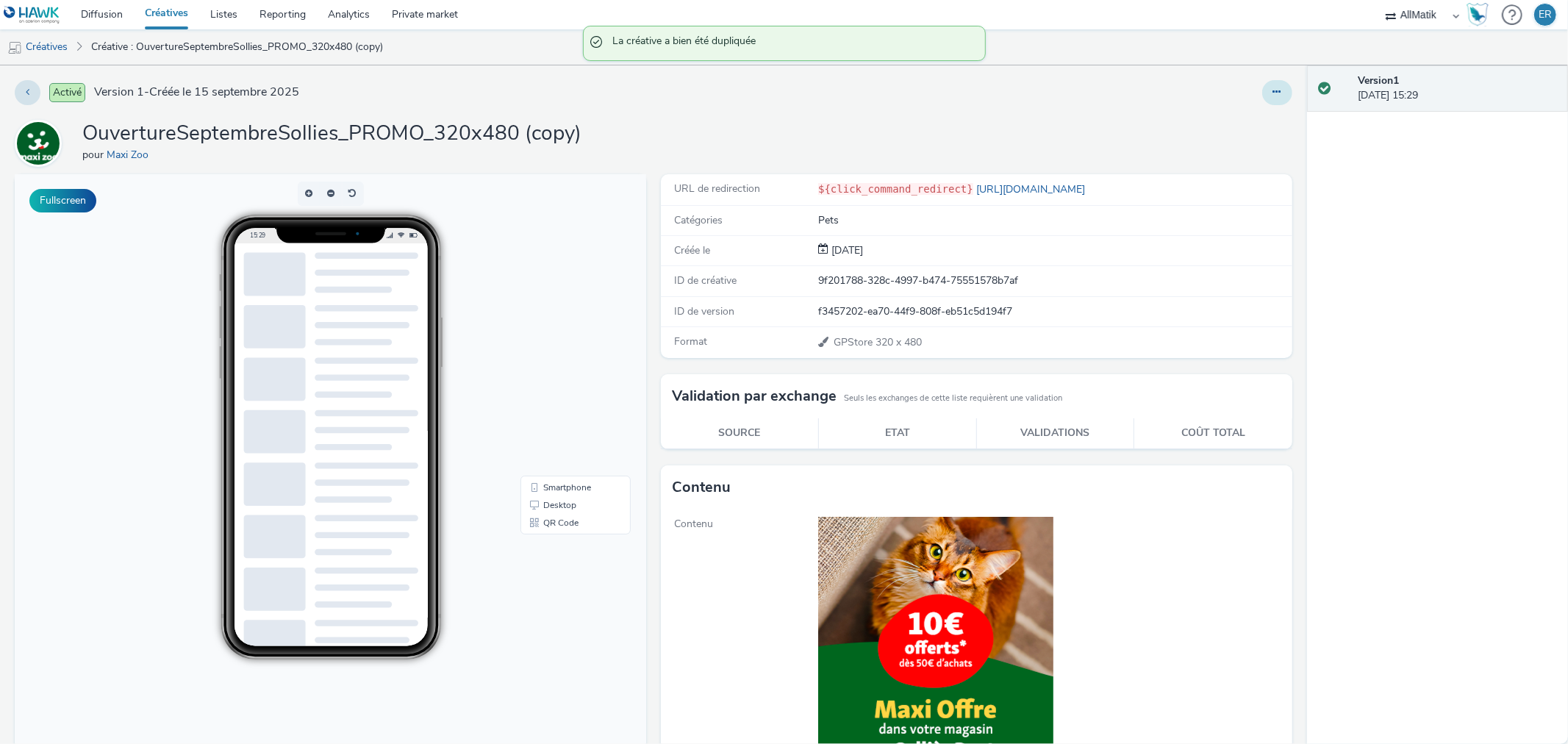
click at [1274, 97] on icon at bounding box center [1278, 92] width 8 height 11
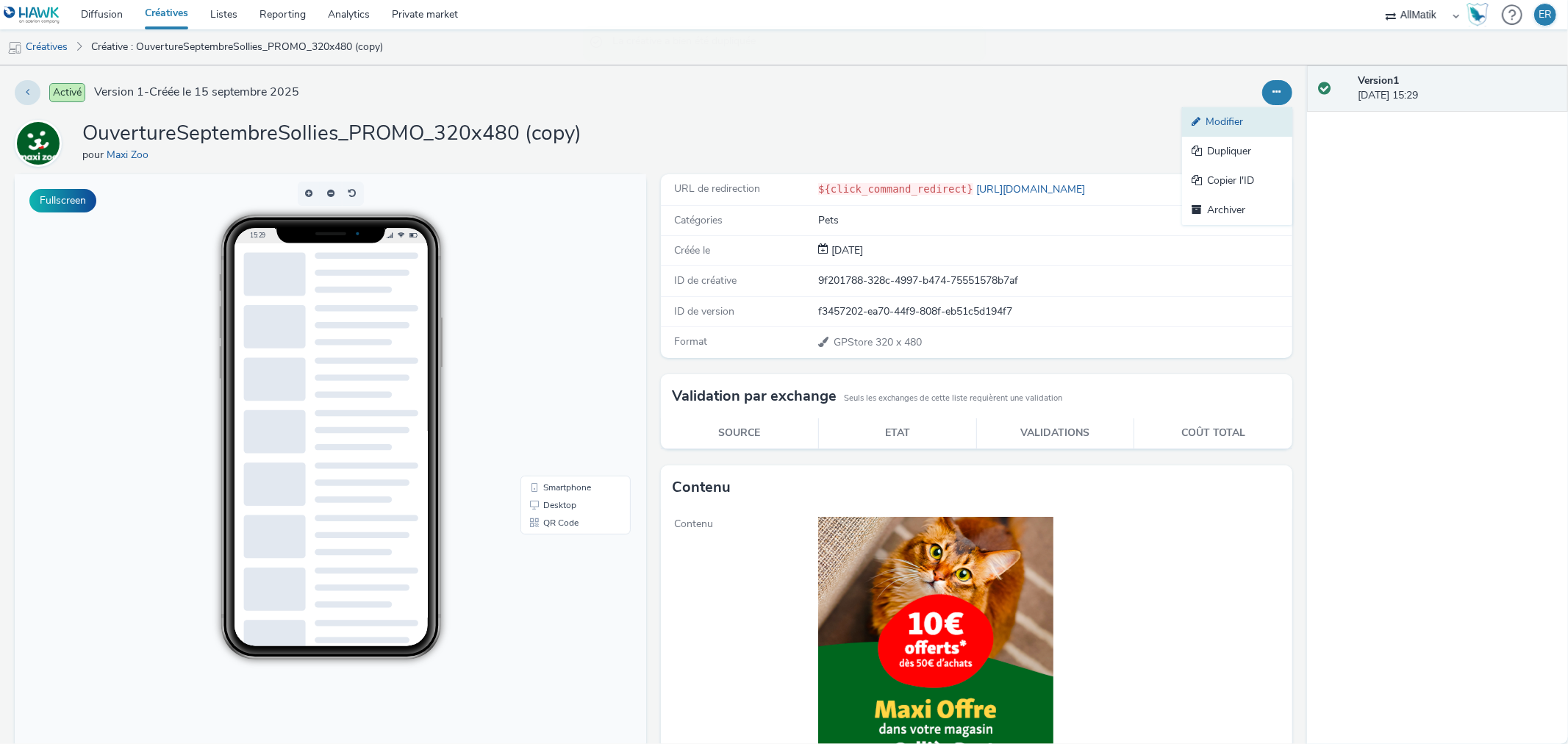
click at [1261, 110] on link "Modifier" at bounding box center [1238, 122] width 110 height 29
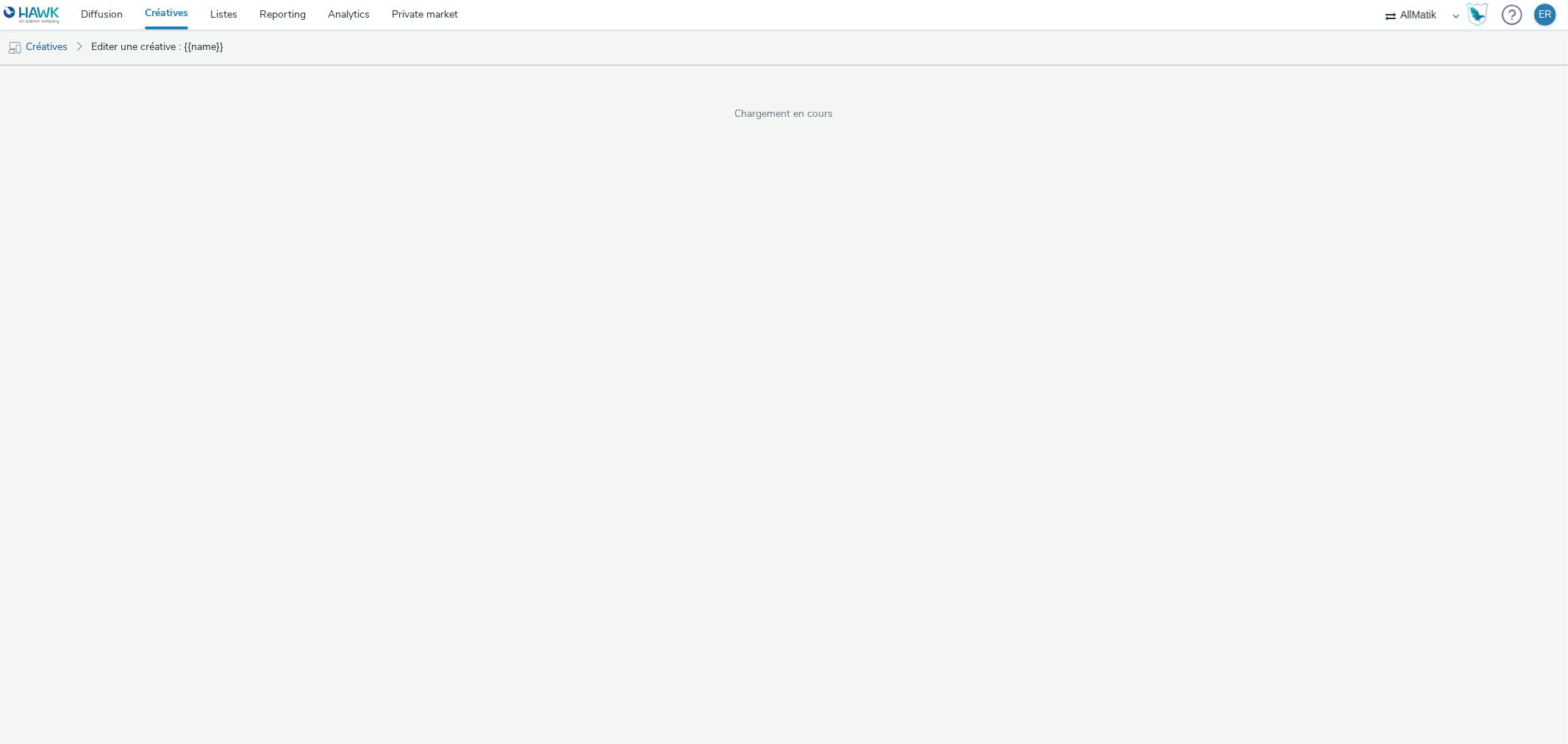
select select "1"
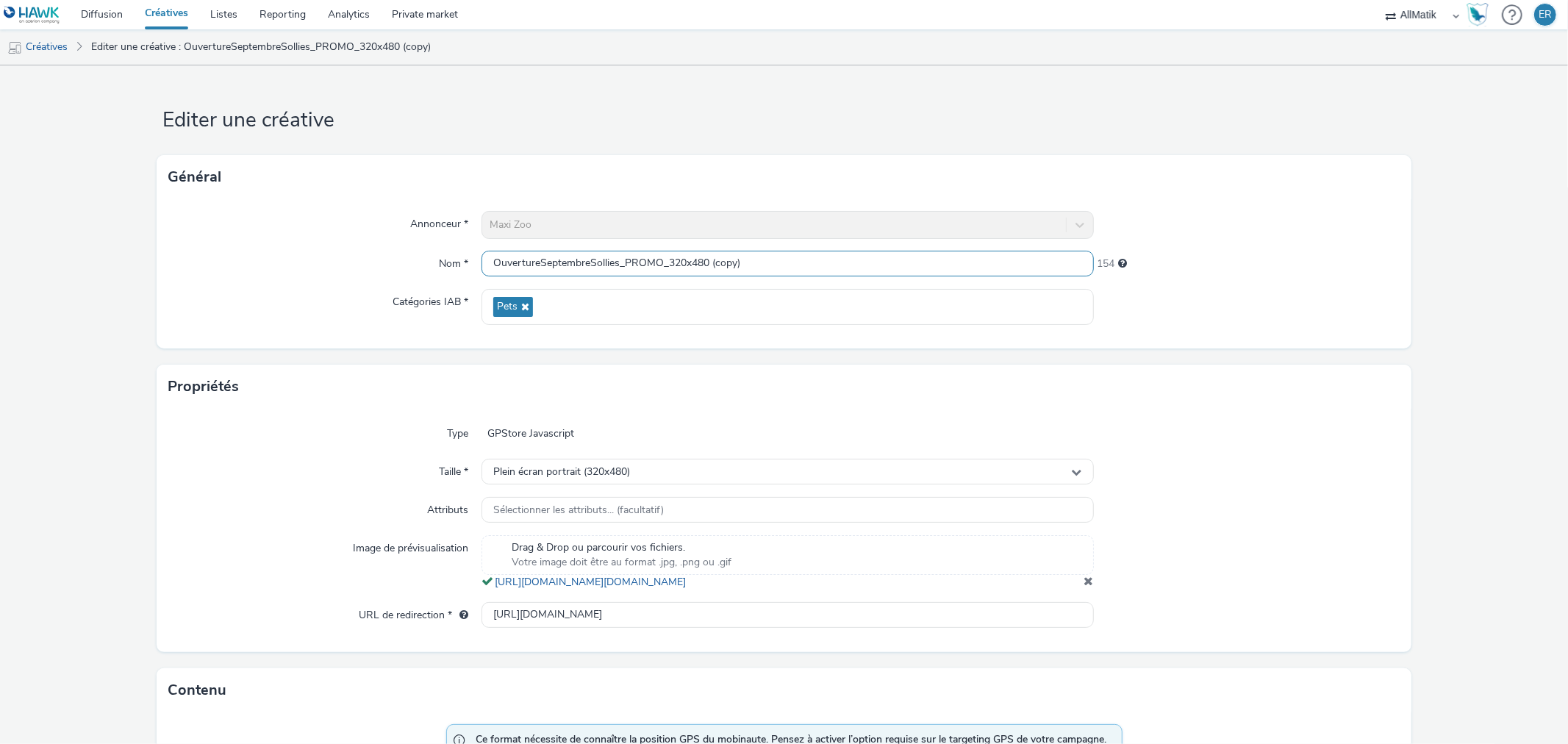
drag, startPoint x: 670, startPoint y: 260, endPoint x: 772, endPoint y: 267, distance: 102.2
click at [748, 259] on input "OuvertureSeptembreSollies_PROMO_320x480 (copy)" at bounding box center [788, 263] width 612 height 26
type input "OuvertureSeptembreSollies_PROMO_300x250"
click at [912, 482] on div "Plein écran portrait (320x480)" at bounding box center [788, 471] width 612 height 26
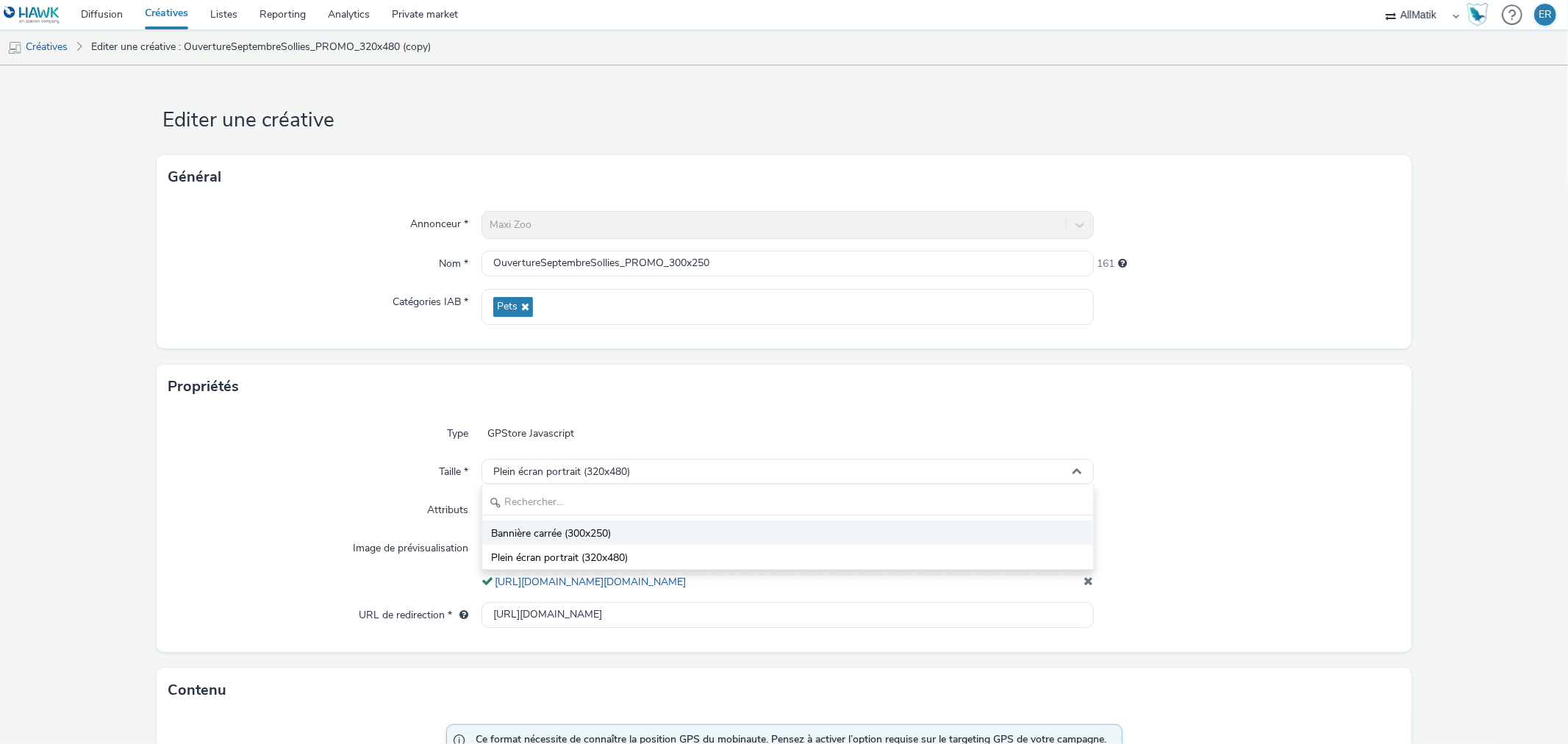
drag, startPoint x: 810, startPoint y: 553, endPoint x: 809, endPoint y: 531, distance: 22.0
click at [809, 531] on ul "Bannière carrée (300x250) Plein écran portrait (320x480)" at bounding box center [787, 545] width 611 height 48
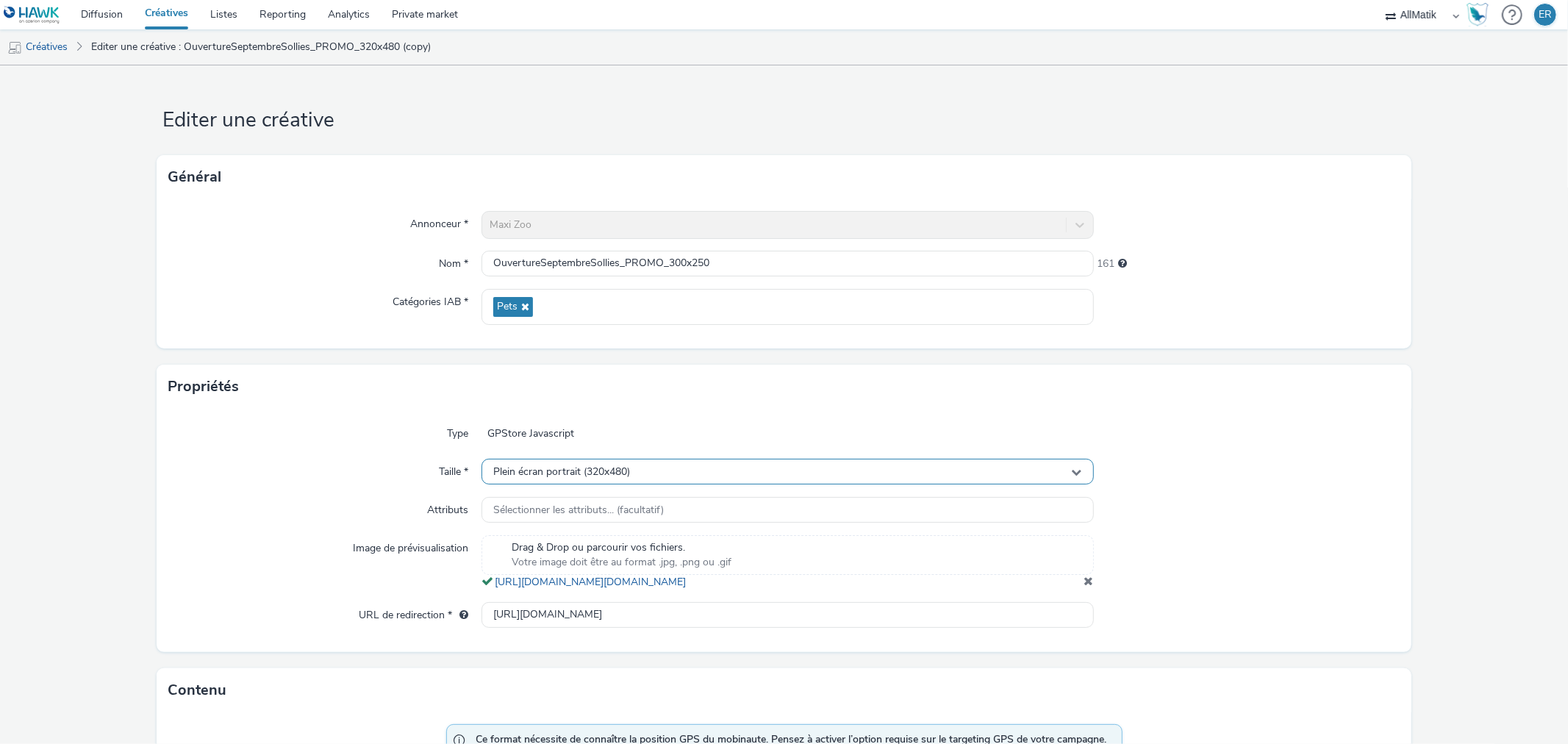
click at [776, 461] on div "Plein écran portrait (320x480)" at bounding box center [788, 471] width 612 height 26
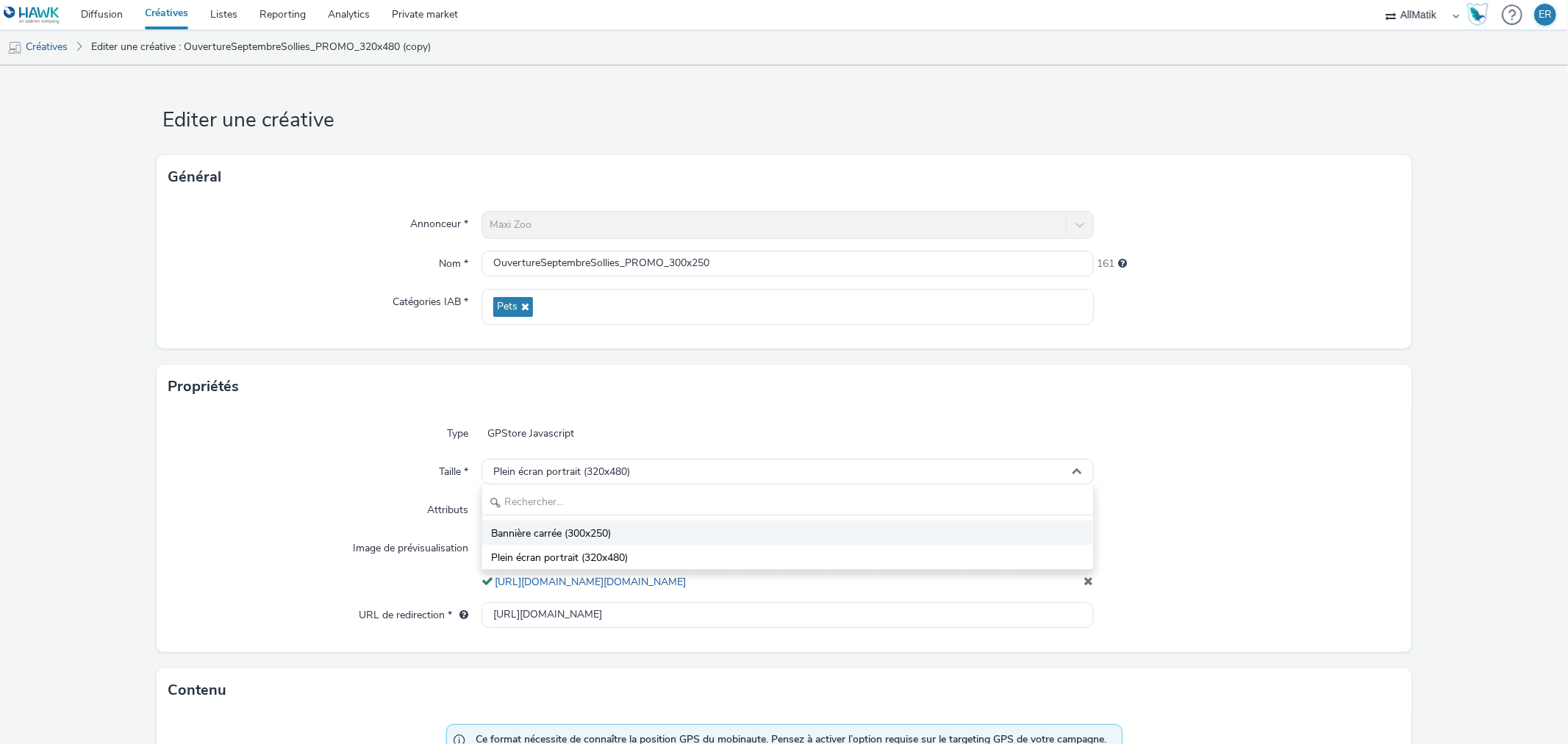
click at [632, 529] on li "Bannière carrée (300x250)" at bounding box center [787, 532] width 611 height 24
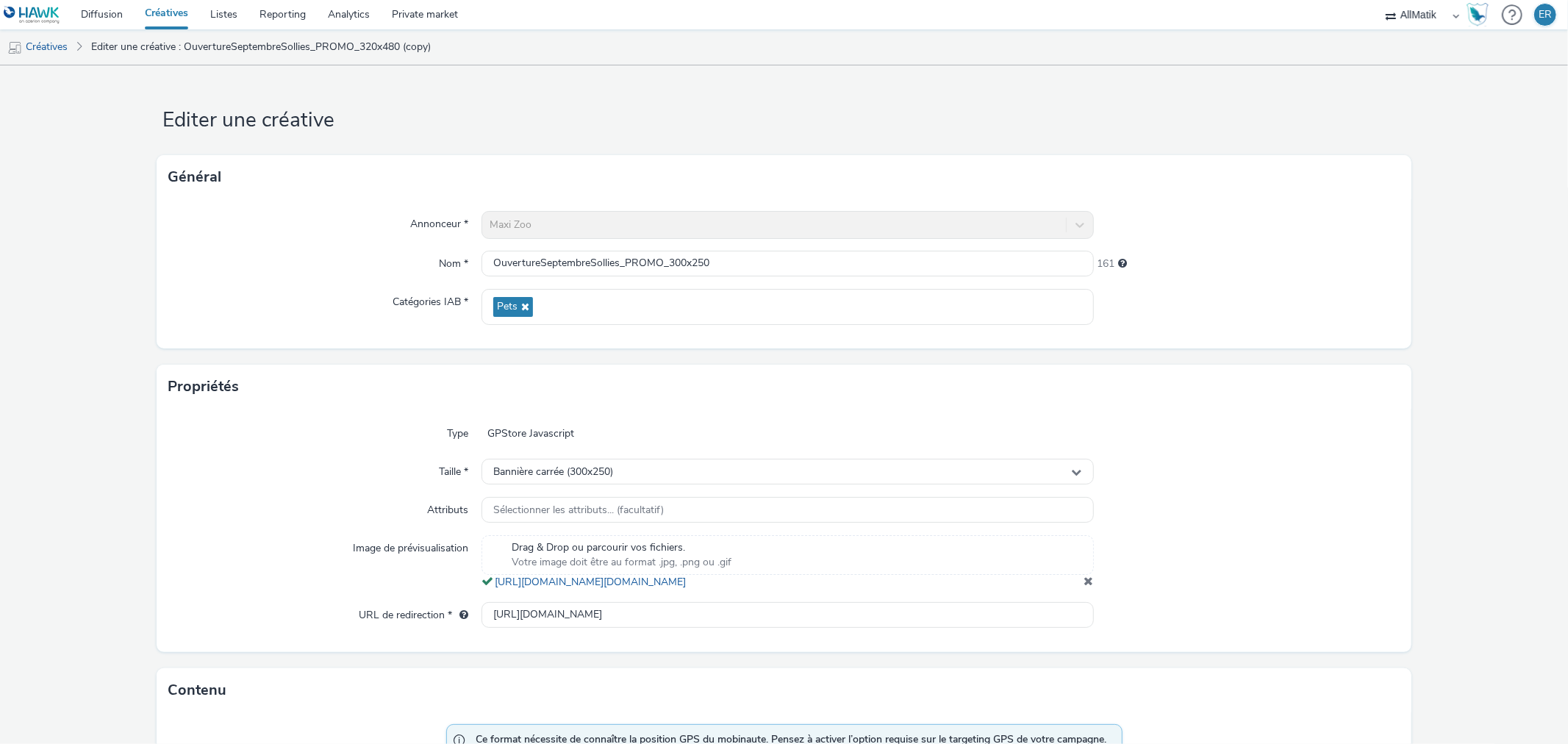
click at [1146, 433] on div at bounding box center [1247, 433] width 306 height 26
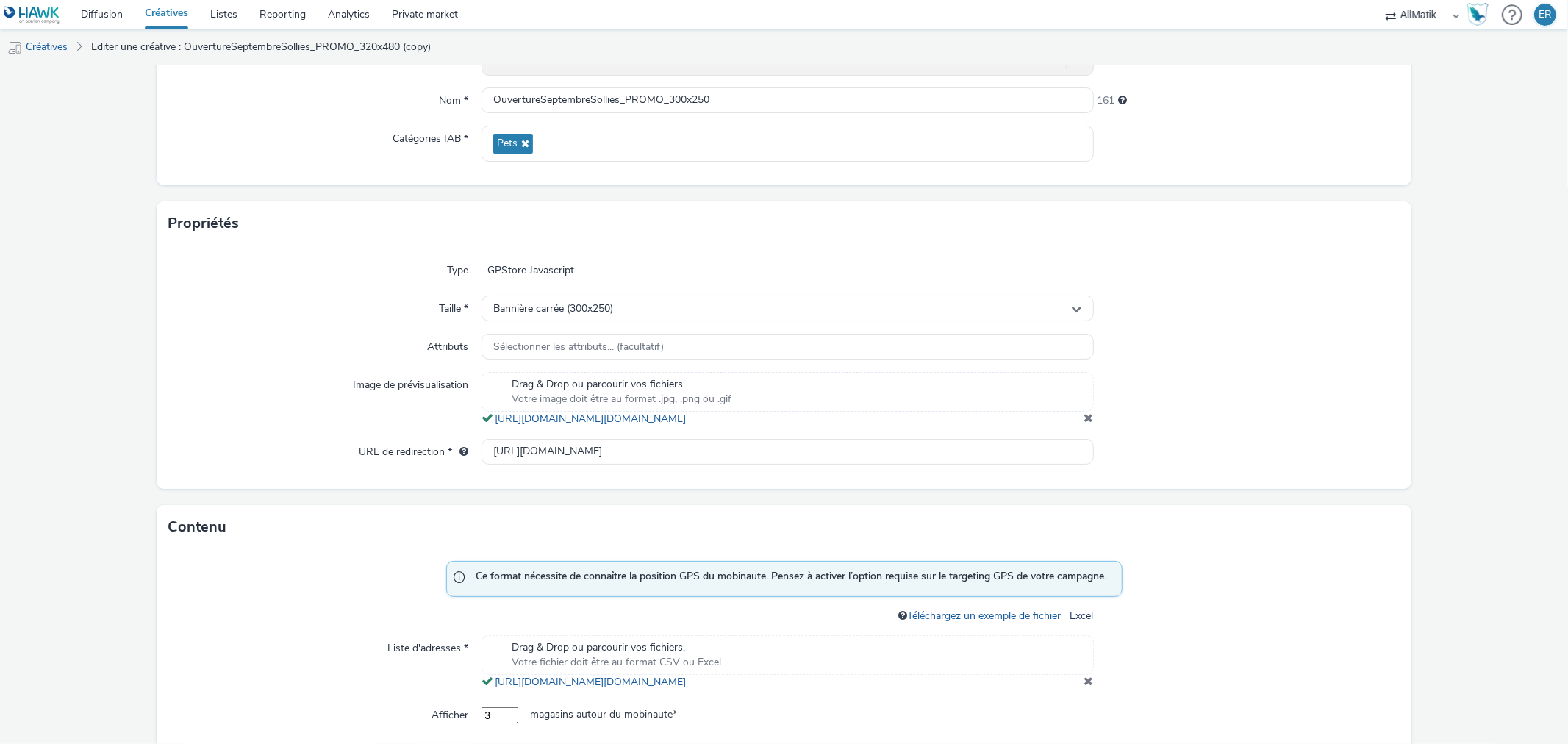
click at [1085, 424] on span at bounding box center [1090, 417] width 10 height 12
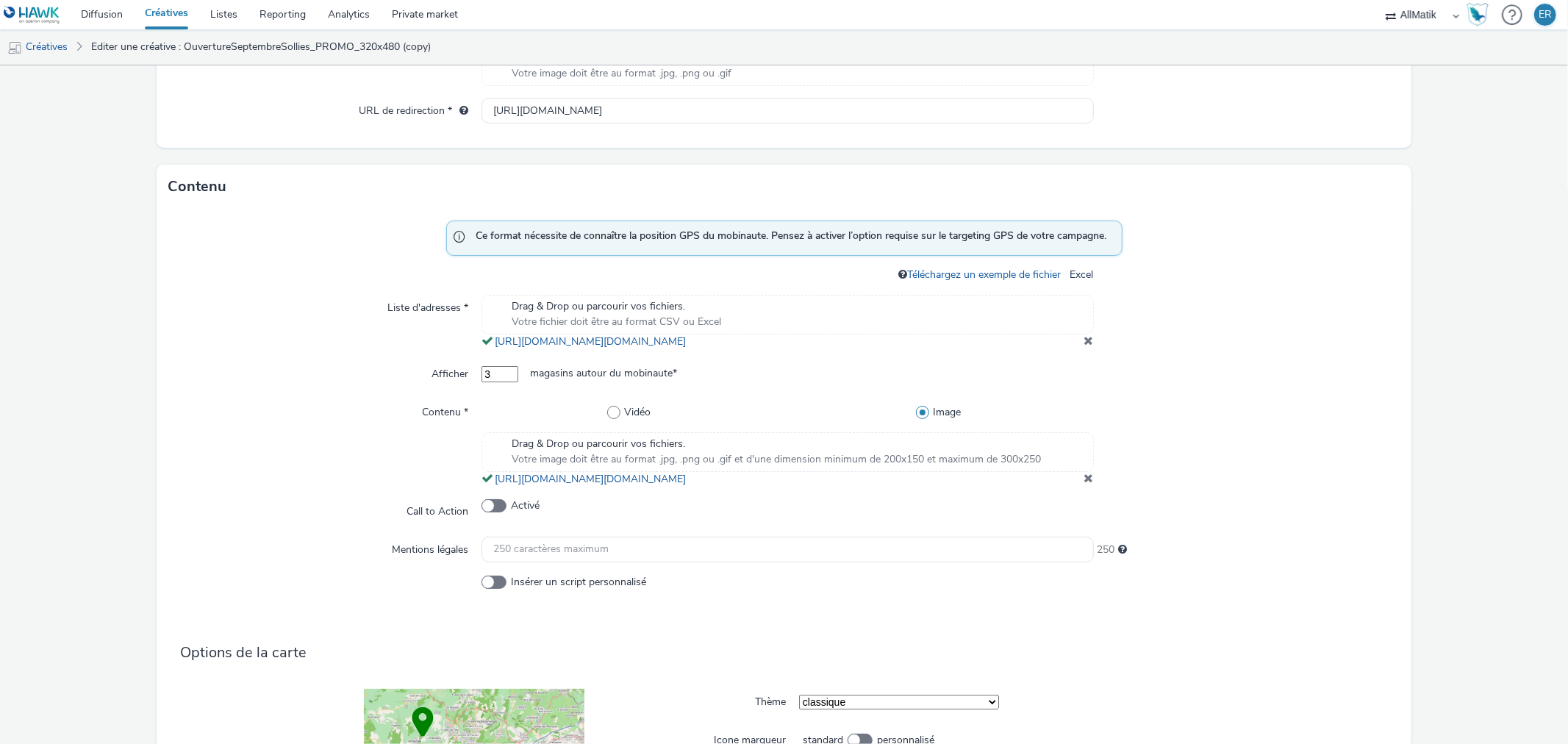
scroll to position [490, 0]
click at [1085, 483] on span at bounding box center [1090, 477] width 10 height 12
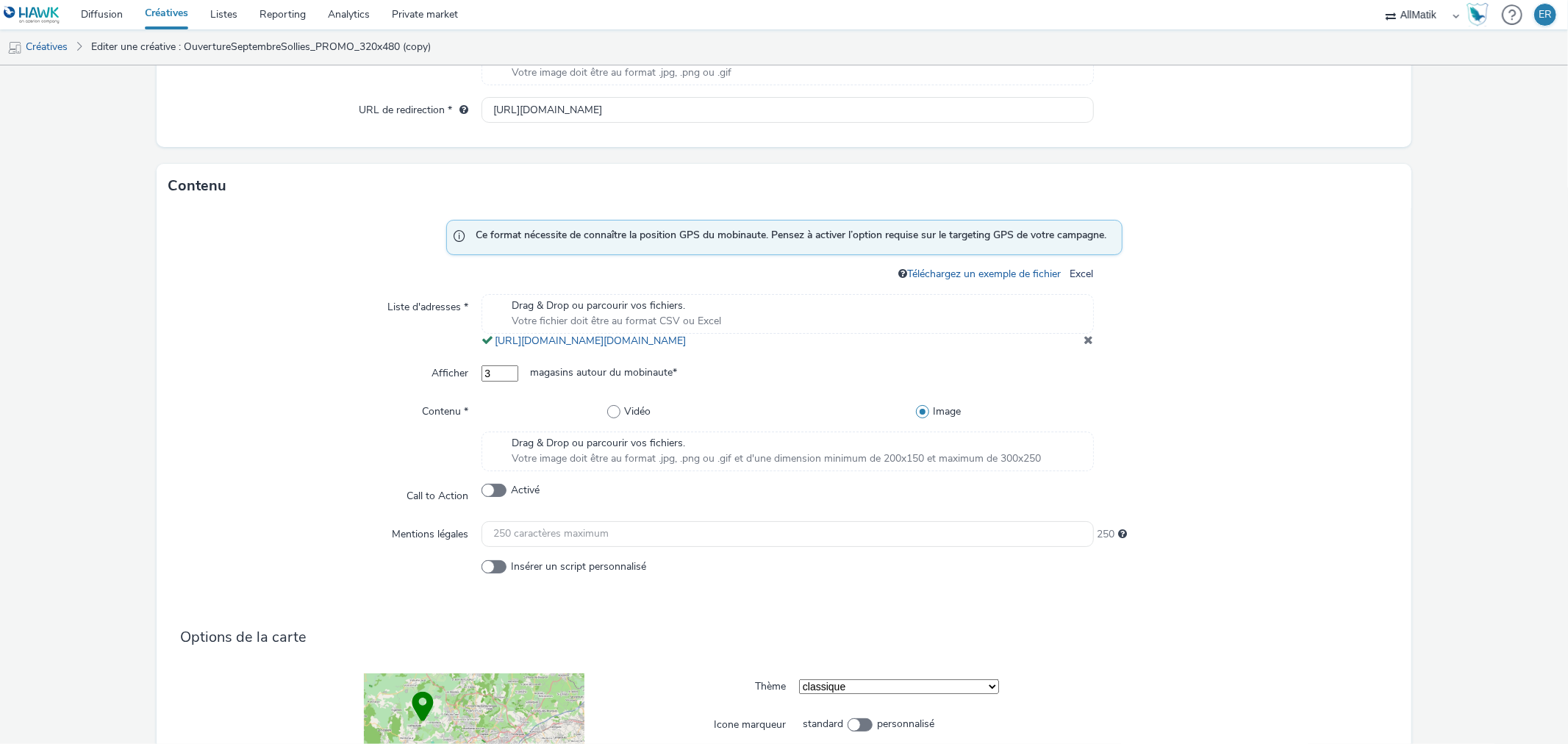
click at [843, 451] on span "Drag & Drop ou parcourir vos fichiers." at bounding box center [776, 443] width 529 height 15
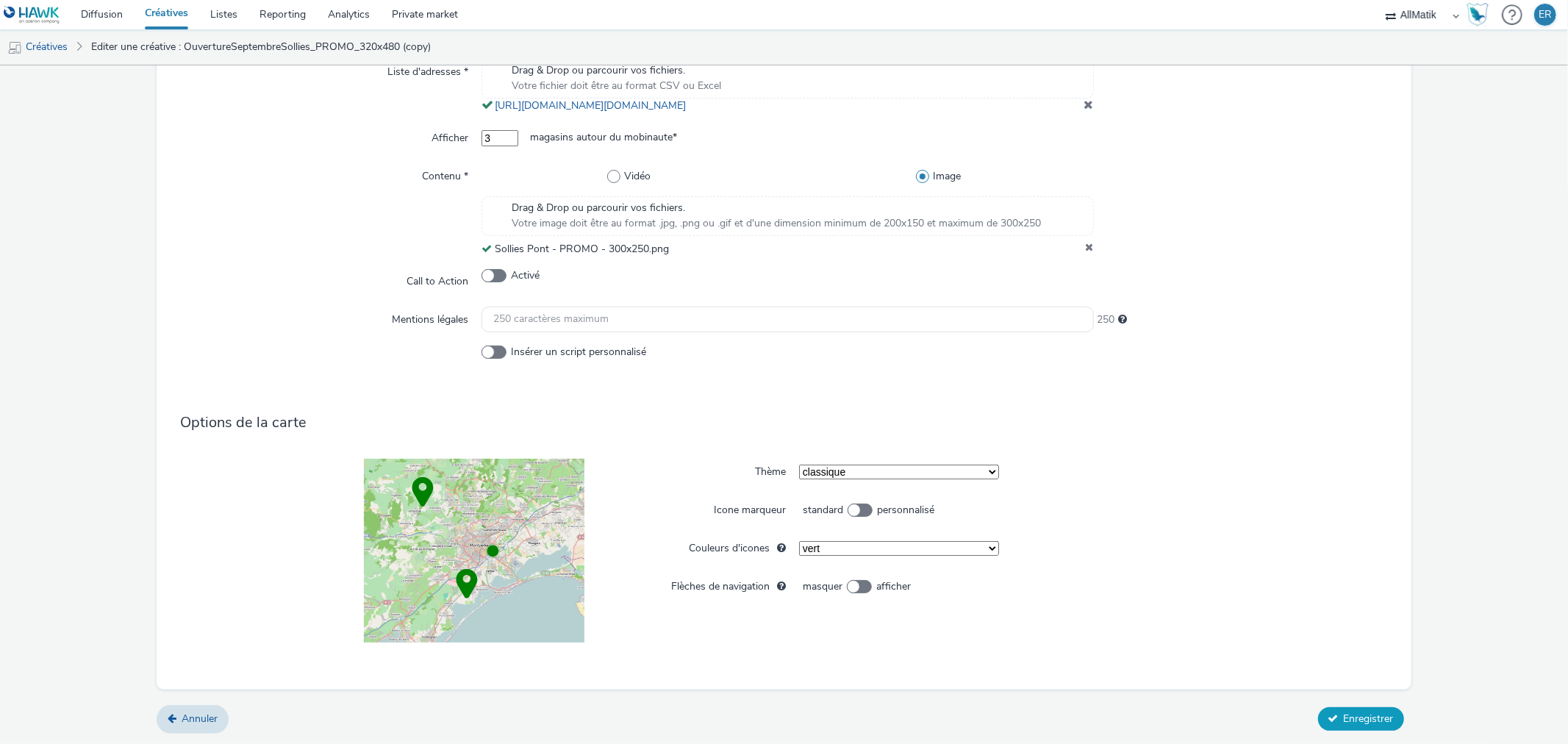
scroll to position [739, 0]
click at [1339, 728] on button "Enregistrer" at bounding box center [1361, 719] width 86 height 23
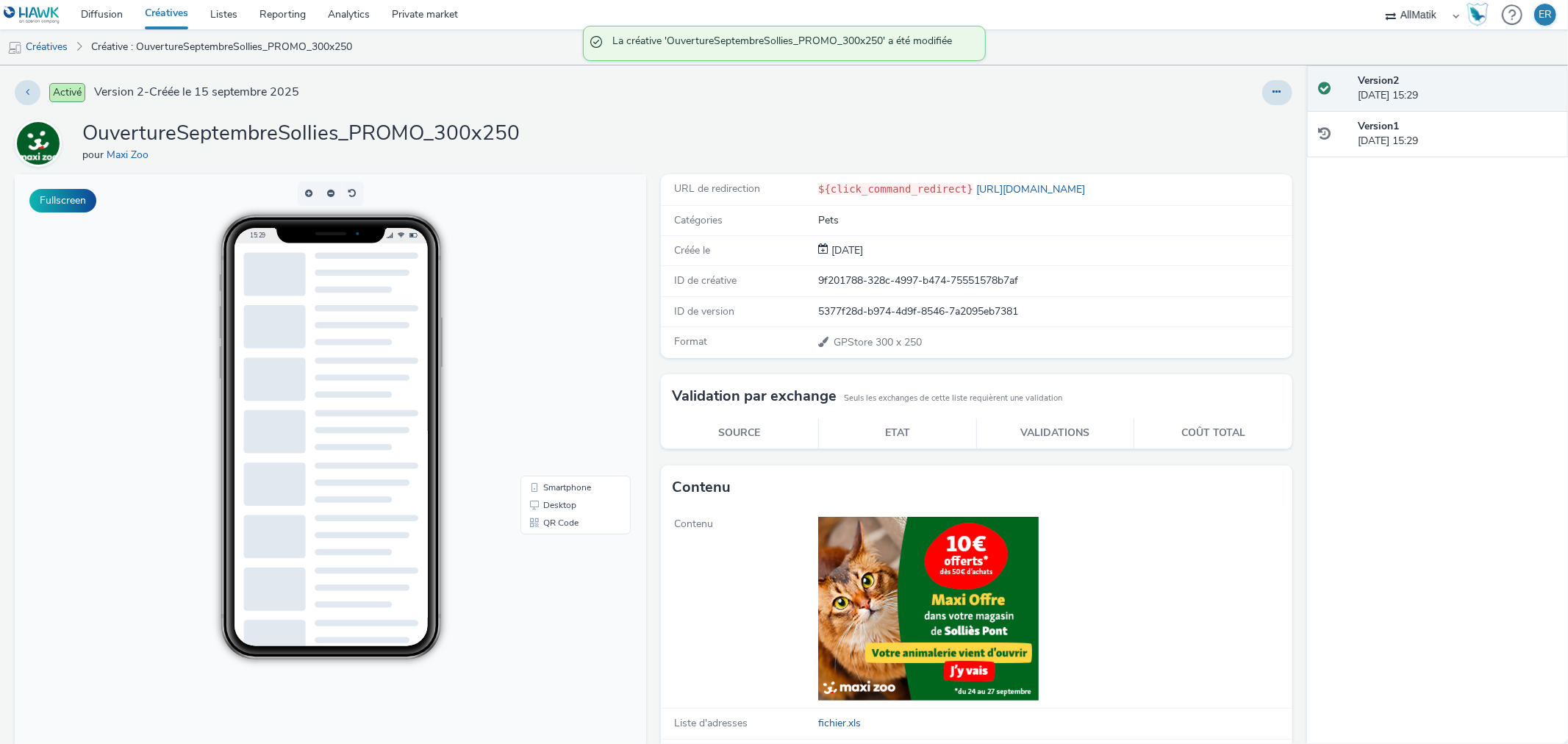
click at [1265, 105] on div "Activé Version 2 - Créée le [DATE] OuvertureSeptembreSollies_PROMO_300x250 pour…" at bounding box center [653, 404] width 1308 height 678
click at [1265, 100] on button at bounding box center [1277, 93] width 30 height 25
click at [1251, 148] on link "Dupliquer" at bounding box center [1238, 151] width 110 height 29
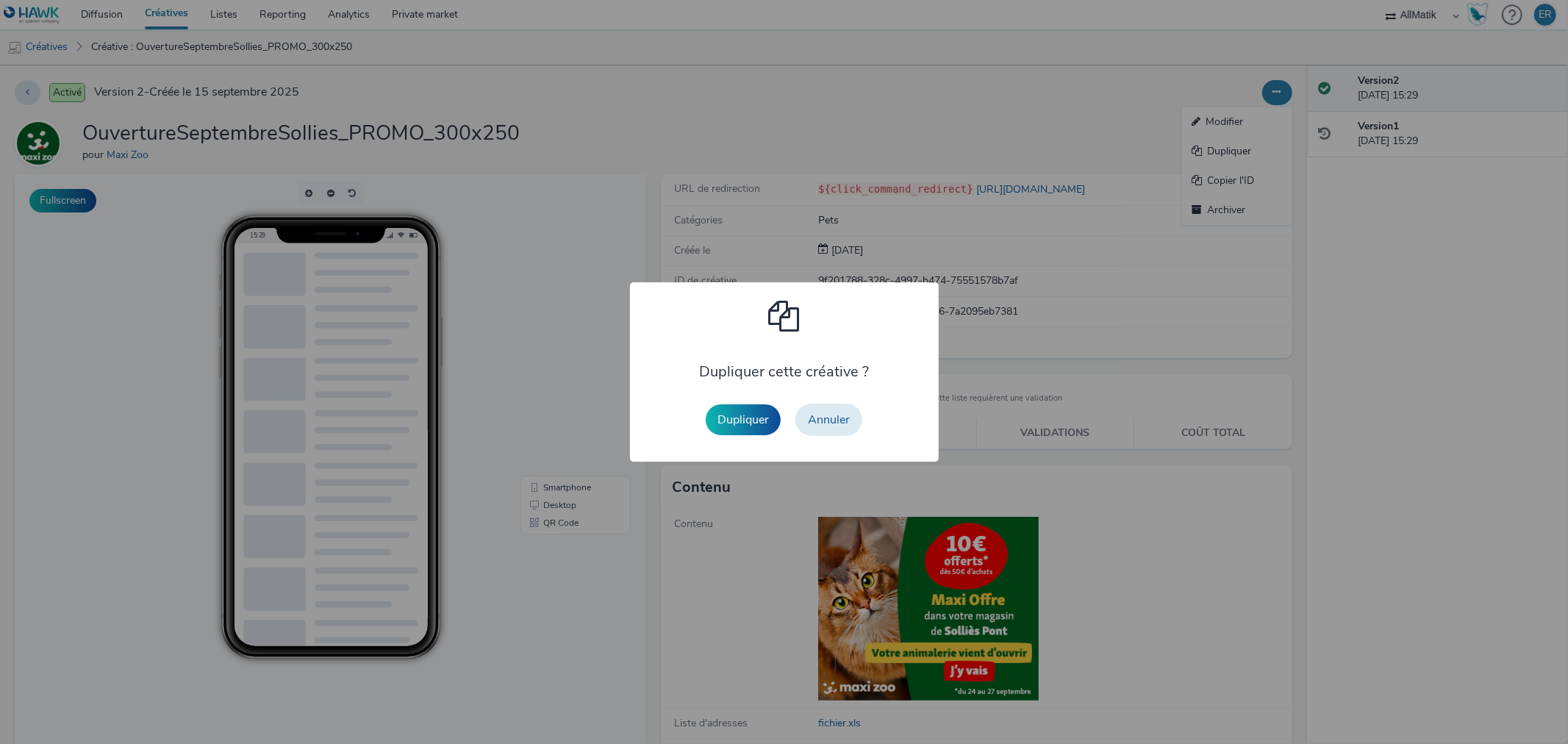
click at [755, 423] on button "Dupliquer" at bounding box center [742, 420] width 75 height 31
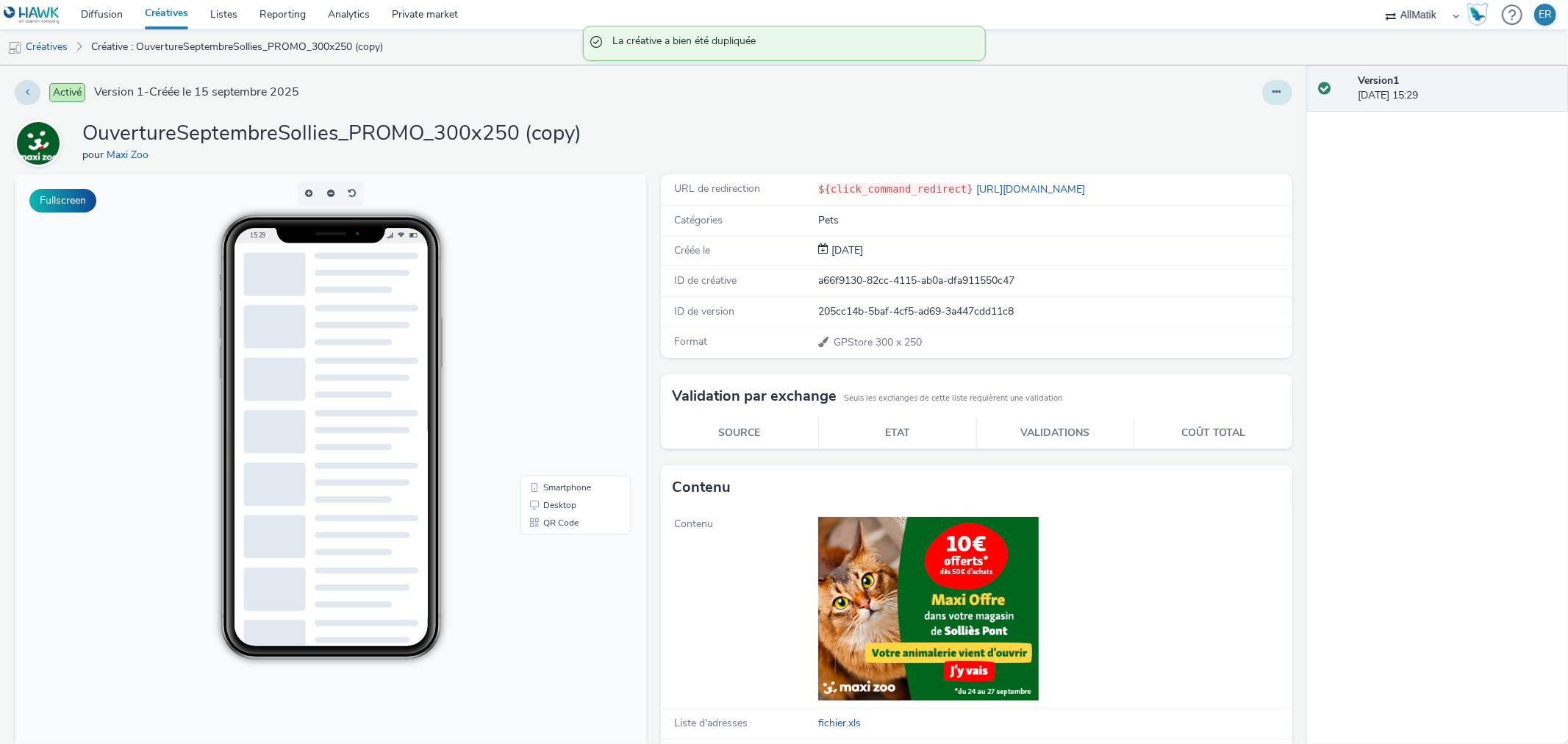
click at [1274, 91] on icon at bounding box center [1278, 92] width 8 height 11
click at [1256, 116] on link "Modifier" at bounding box center [1238, 122] width 110 height 29
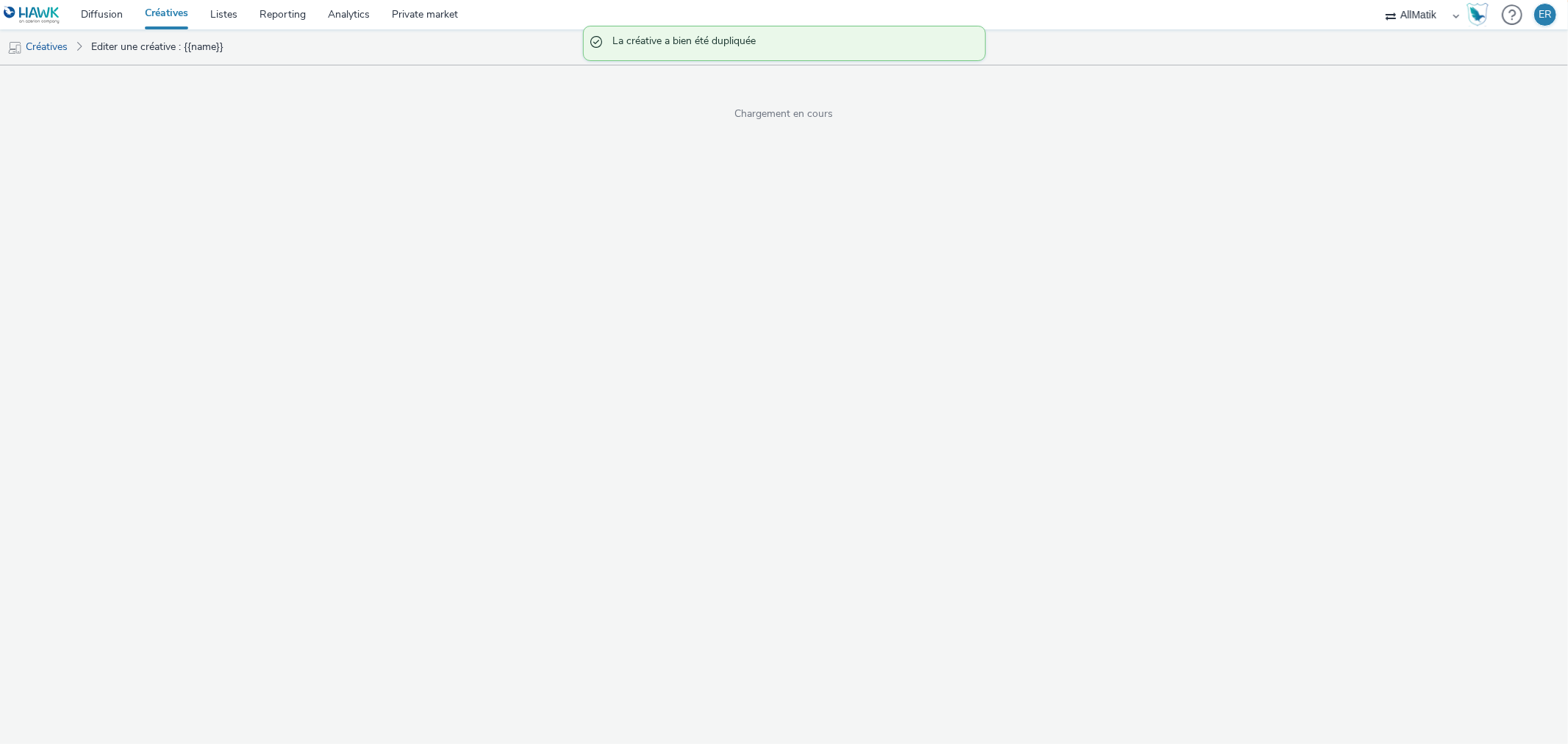
select select "1"
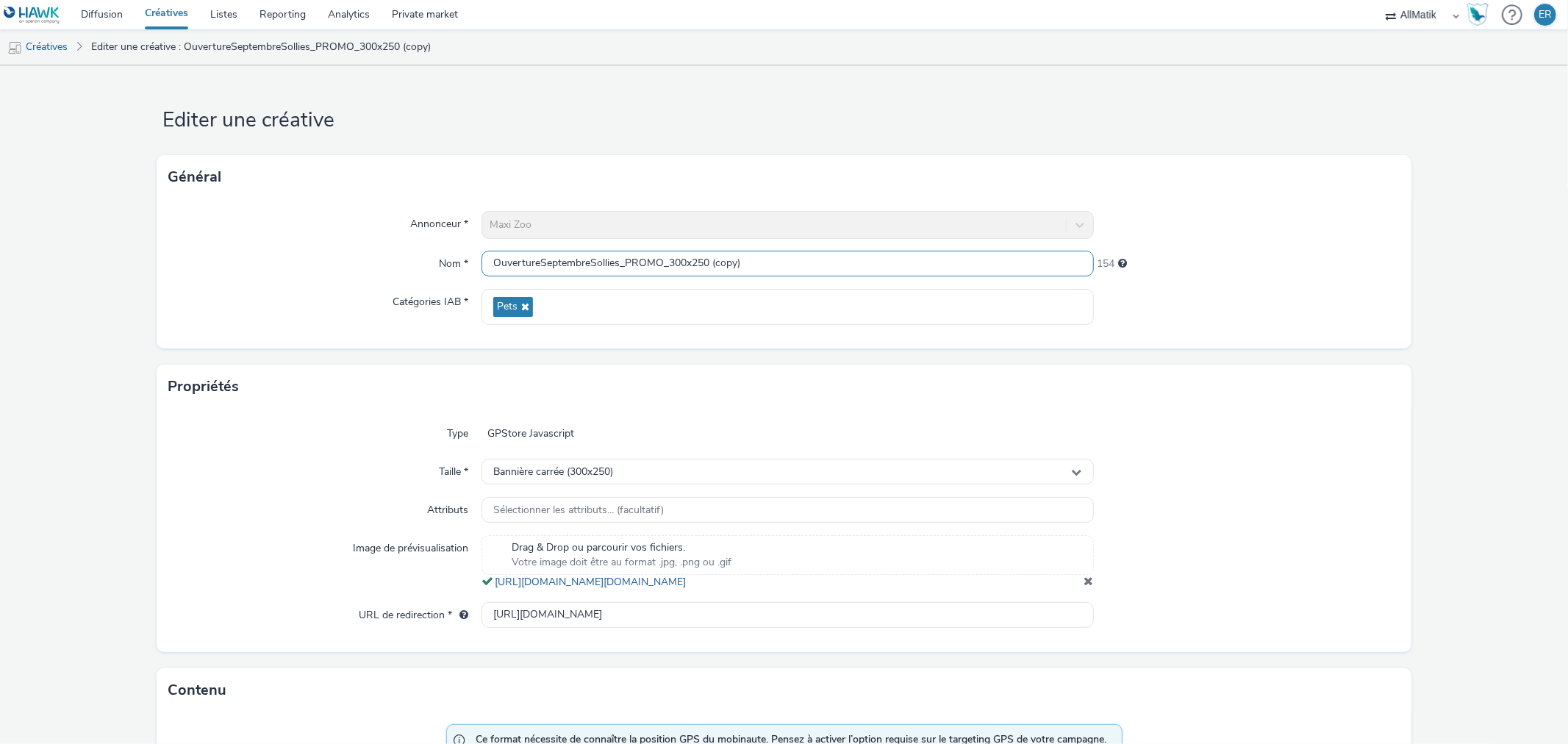
click at [617, 267] on input "OuvertureSeptembreSollies_PROMO_300x250 (copy)" at bounding box center [788, 263] width 612 height 26
drag, startPoint x: 615, startPoint y: 261, endPoint x: 589, endPoint y: 262, distance: 26.0
click at [589, 262] on input "OuvertureSeptembreSollies_PROMO_300x250 (copy)" at bounding box center [788, 263] width 612 height 26
paste input "Haudainville"
drag, startPoint x: 733, startPoint y: 261, endPoint x: 800, endPoint y: 261, distance: 67.0
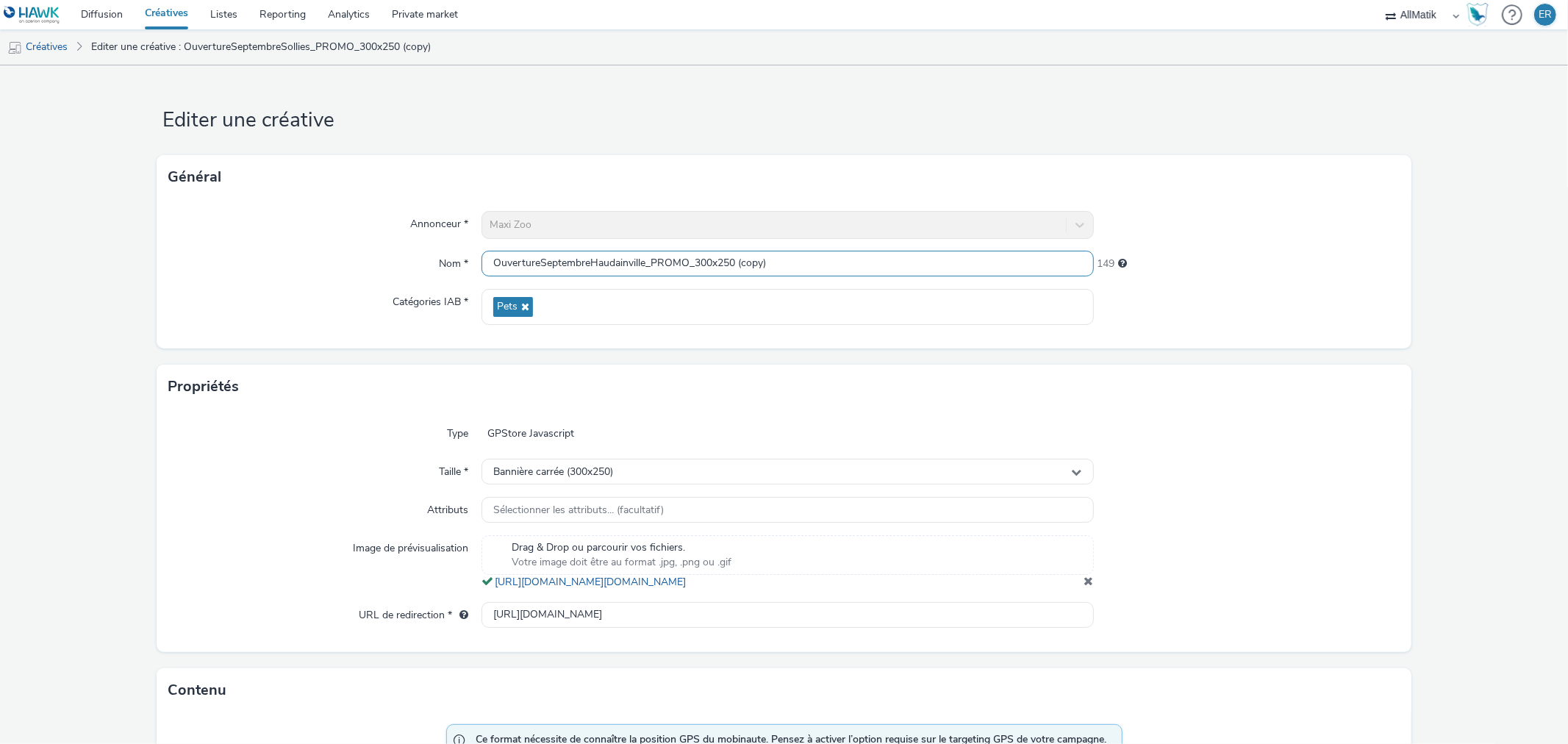
click at [800, 261] on input "OuvertureSeptembreHaudainville_PROMO_300x250 (copy)" at bounding box center [788, 263] width 612 height 26
type input "OuvertureSeptembreHaudainville_PROMO_300x250"
click at [1085, 586] on span at bounding box center [1090, 580] width 10 height 12
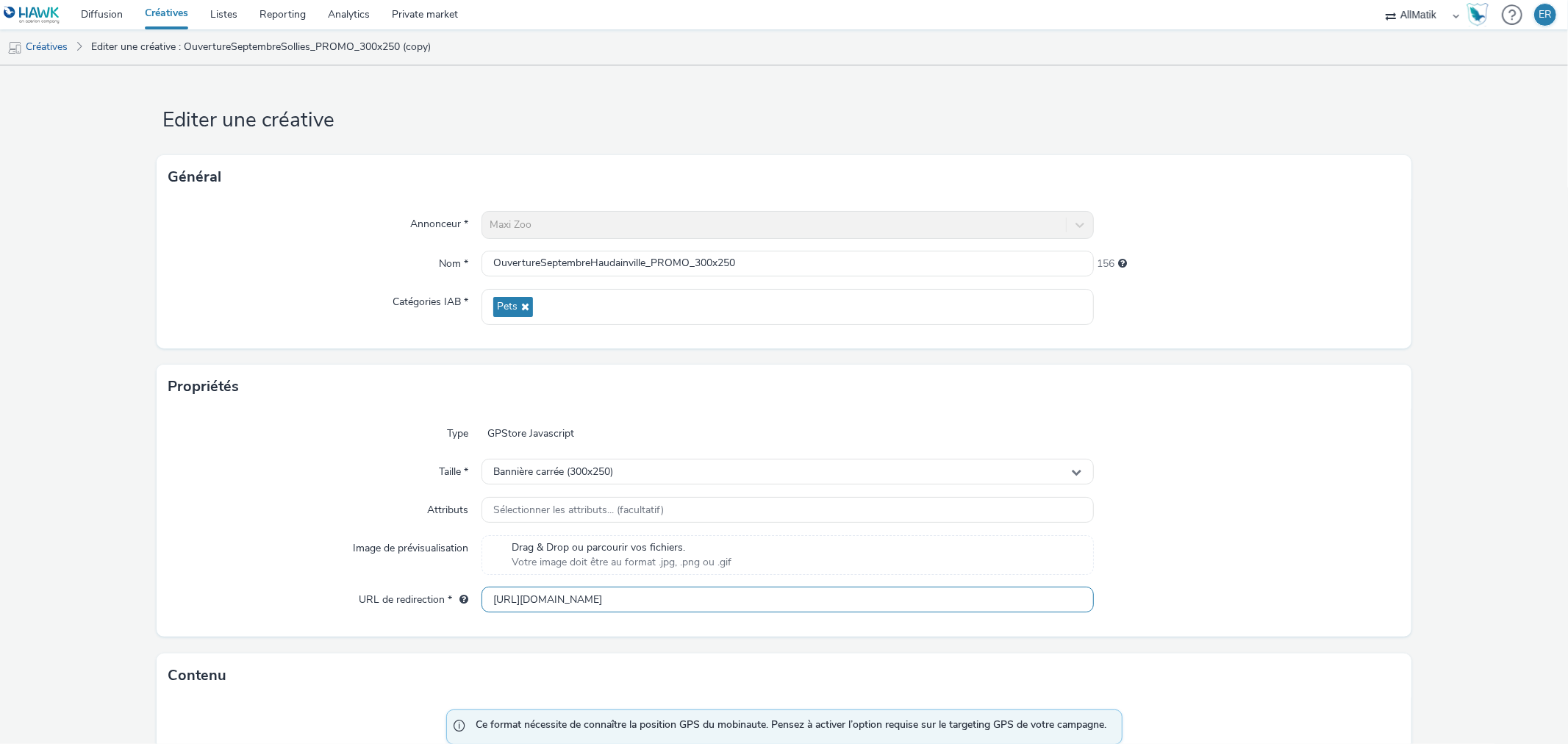
click at [571, 600] on input "[URL][DOMAIN_NAME]" at bounding box center [788, 599] width 612 height 26
paste input "haudainville/?utm_campaign=OuvertureOctobreHaudainville&utm_source=Hawk&utm_med…"
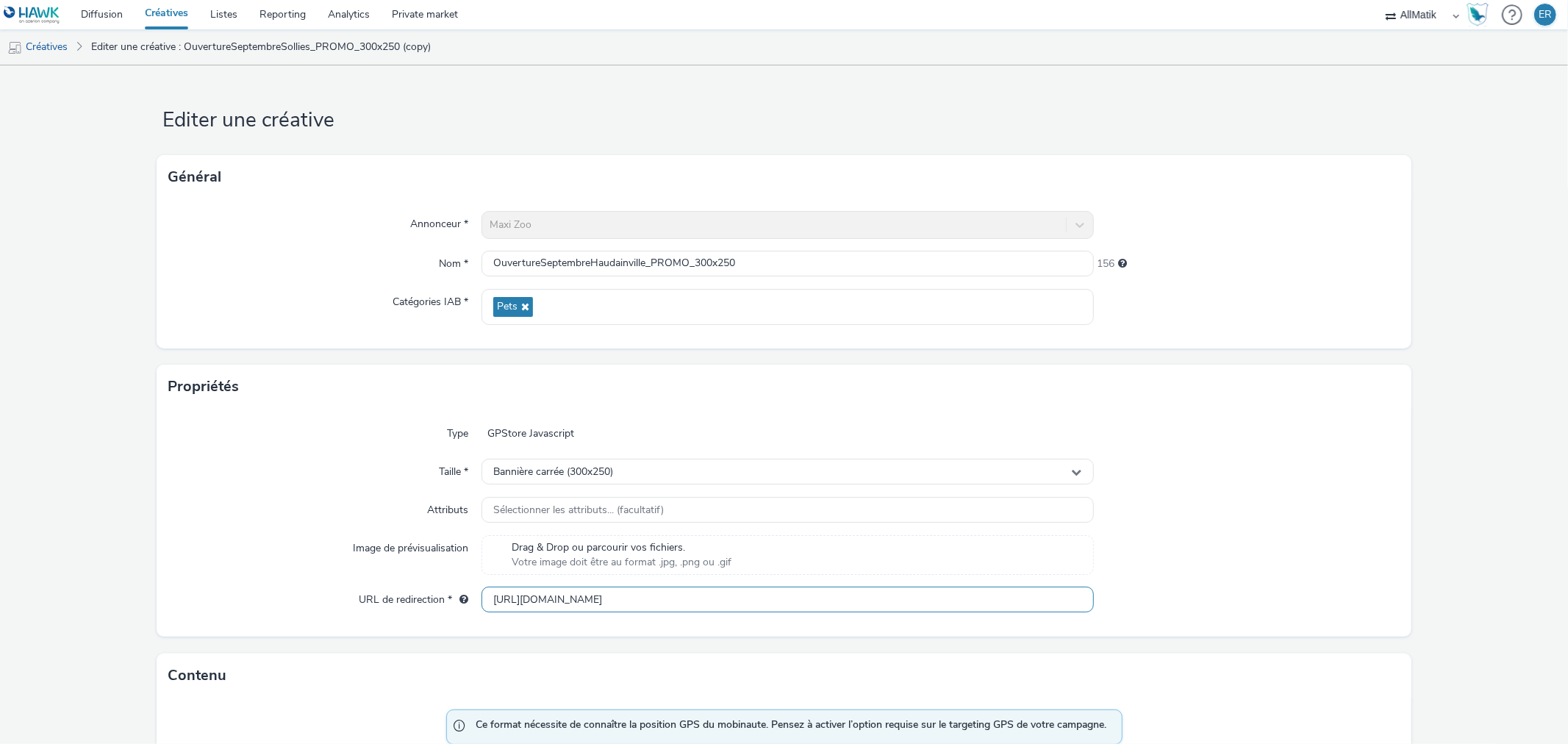
drag, startPoint x: 993, startPoint y: 598, endPoint x: 1140, endPoint y: 597, distance: 147.0
click at [1140, 597] on div "URL de redirection * [URL][DOMAIN_NAME]" at bounding box center [784, 599] width 1231 height 26
type input "[URL][DOMAIN_NAME]"
click at [1189, 564] on div at bounding box center [1247, 554] width 306 height 40
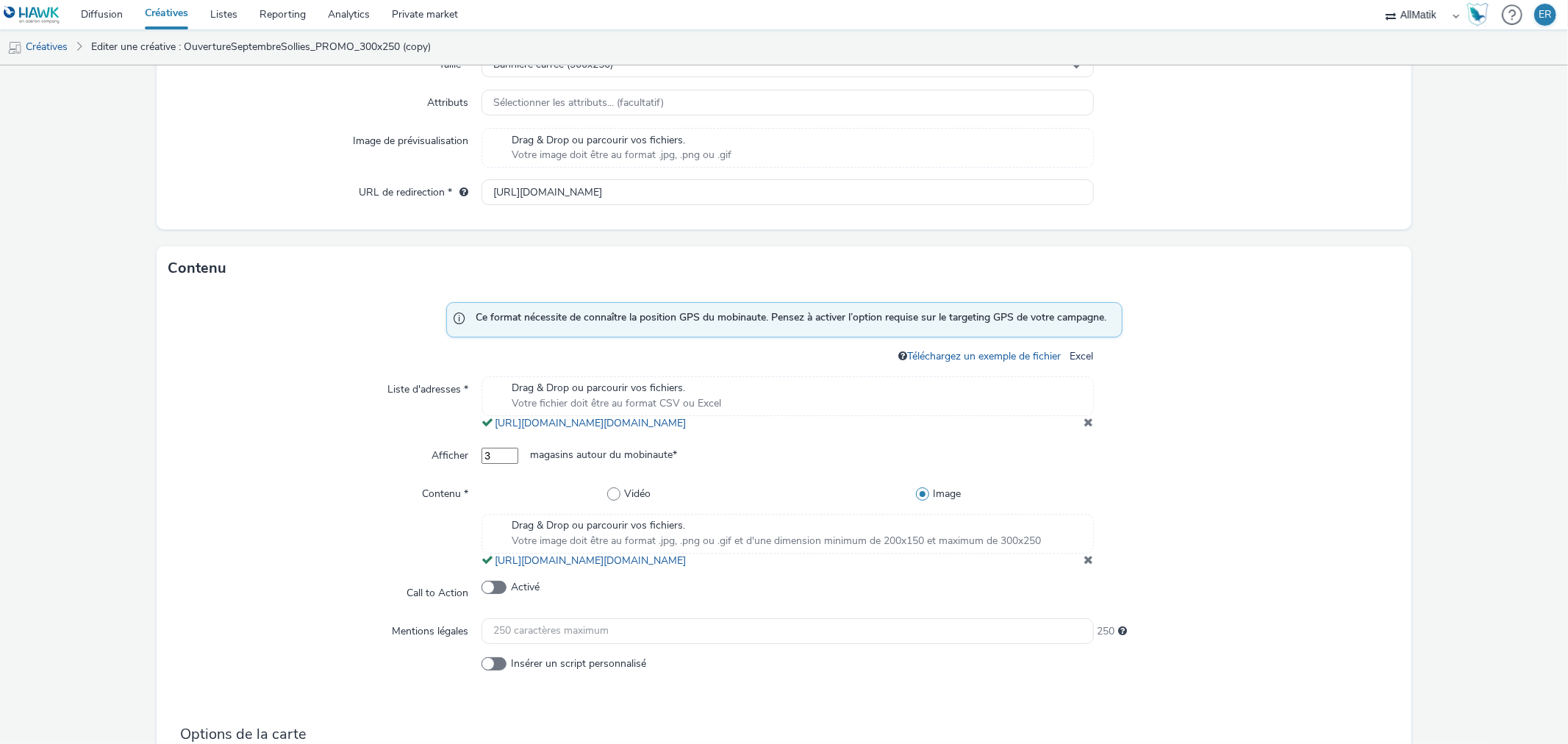
scroll to position [408, 0]
click at [1085, 427] on span at bounding box center [1090, 421] width 10 height 12
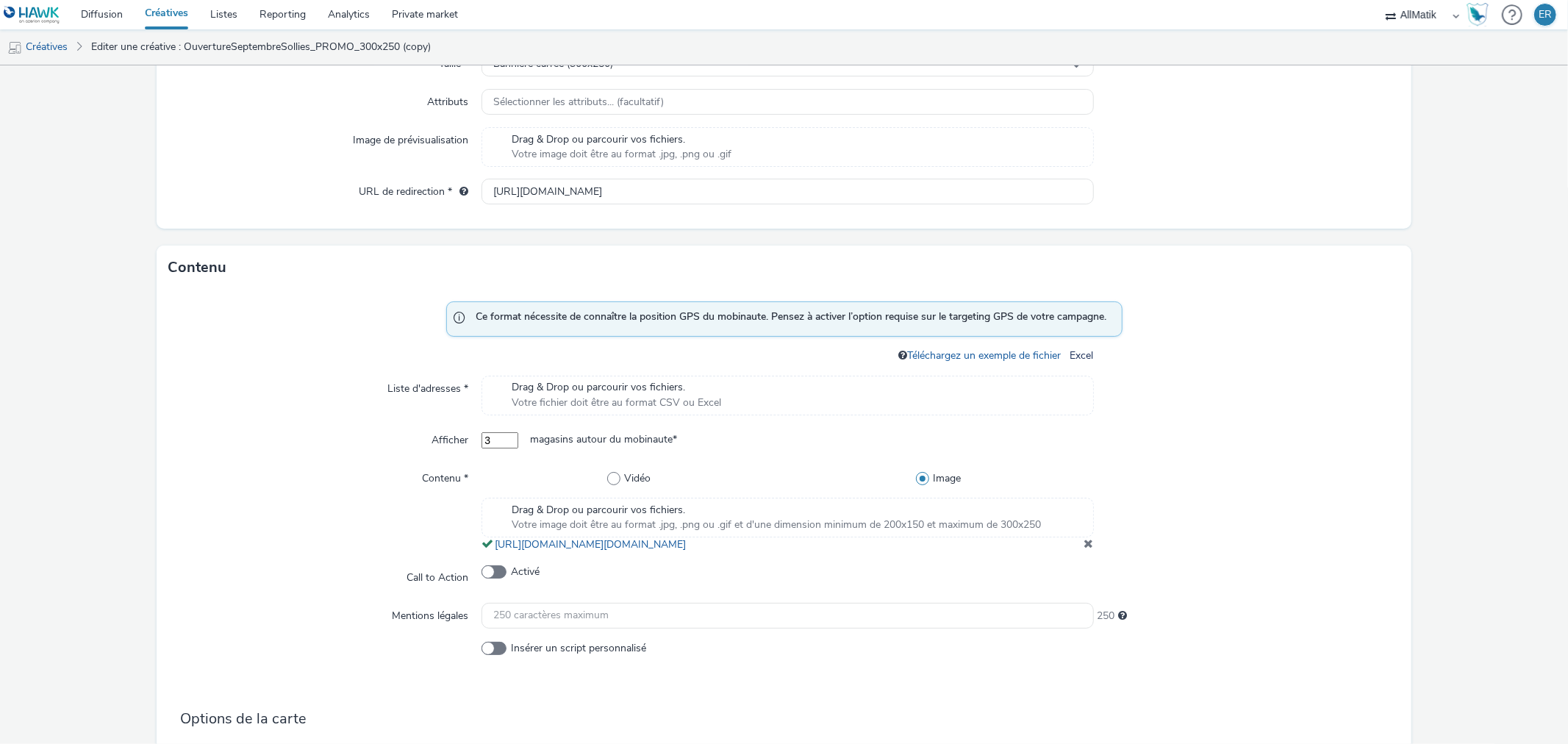
drag, startPoint x: 1083, startPoint y: 559, endPoint x: 1039, endPoint y: 521, distance: 58.1
click at [1085, 550] on span at bounding box center [1090, 543] width 10 height 12
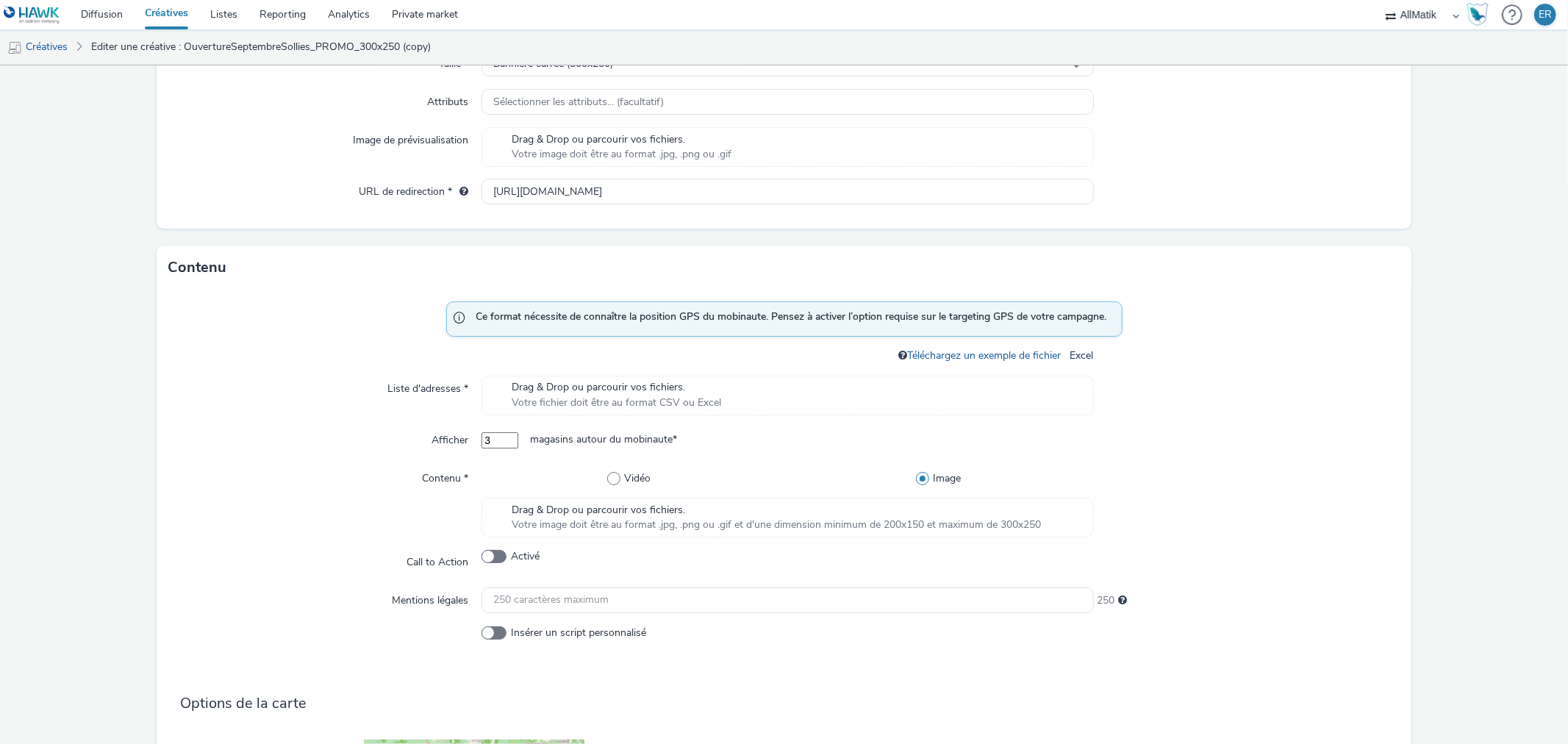
click at [904, 404] on div "Drag & Drop ou parcourir vos fichiers. Votre fichier doit être au format CSV ou…" at bounding box center [788, 395] width 612 height 40
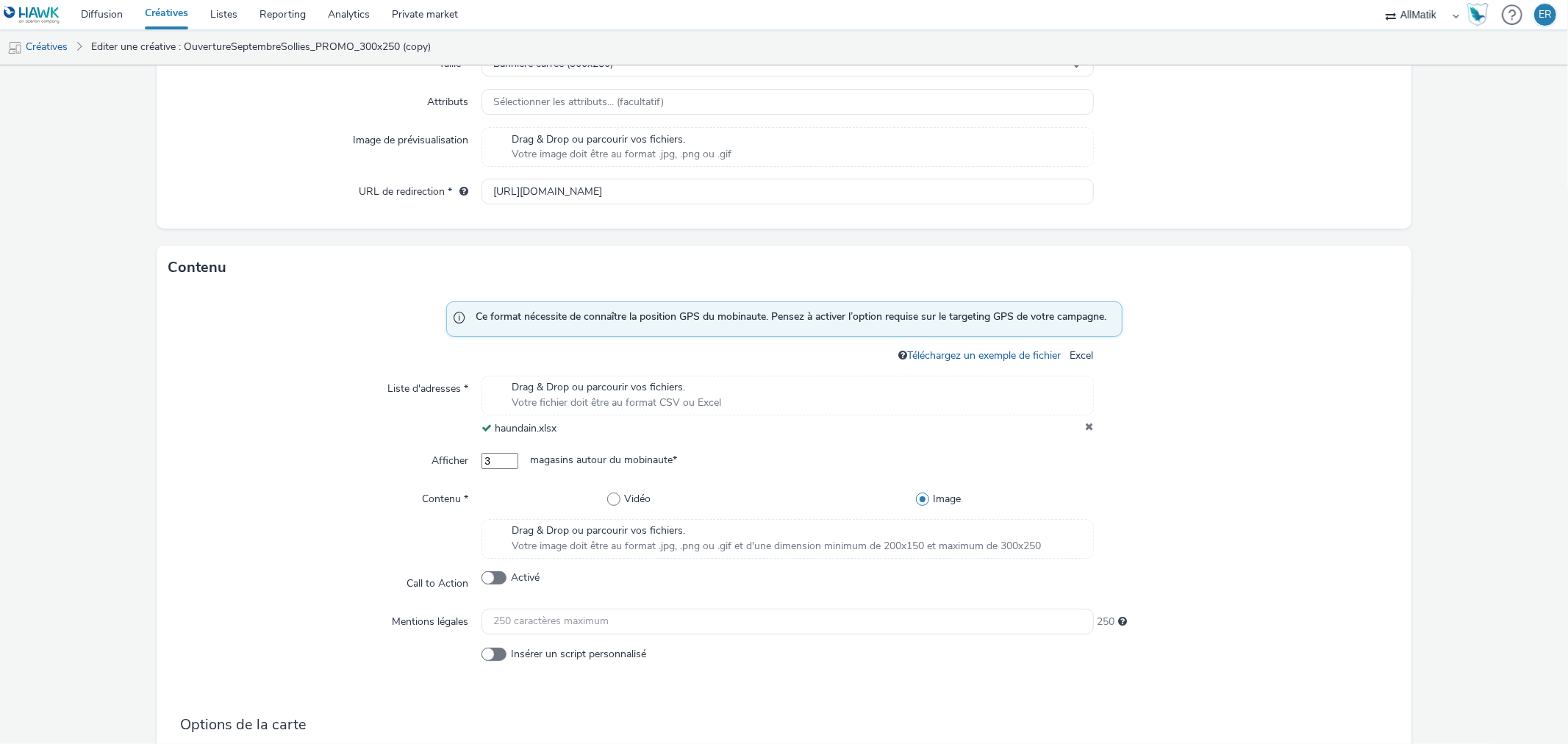
click at [696, 540] on span "Votre image doit être au format .jpg, .png ou .gif et d'une dimension minimum d…" at bounding box center [776, 546] width 529 height 15
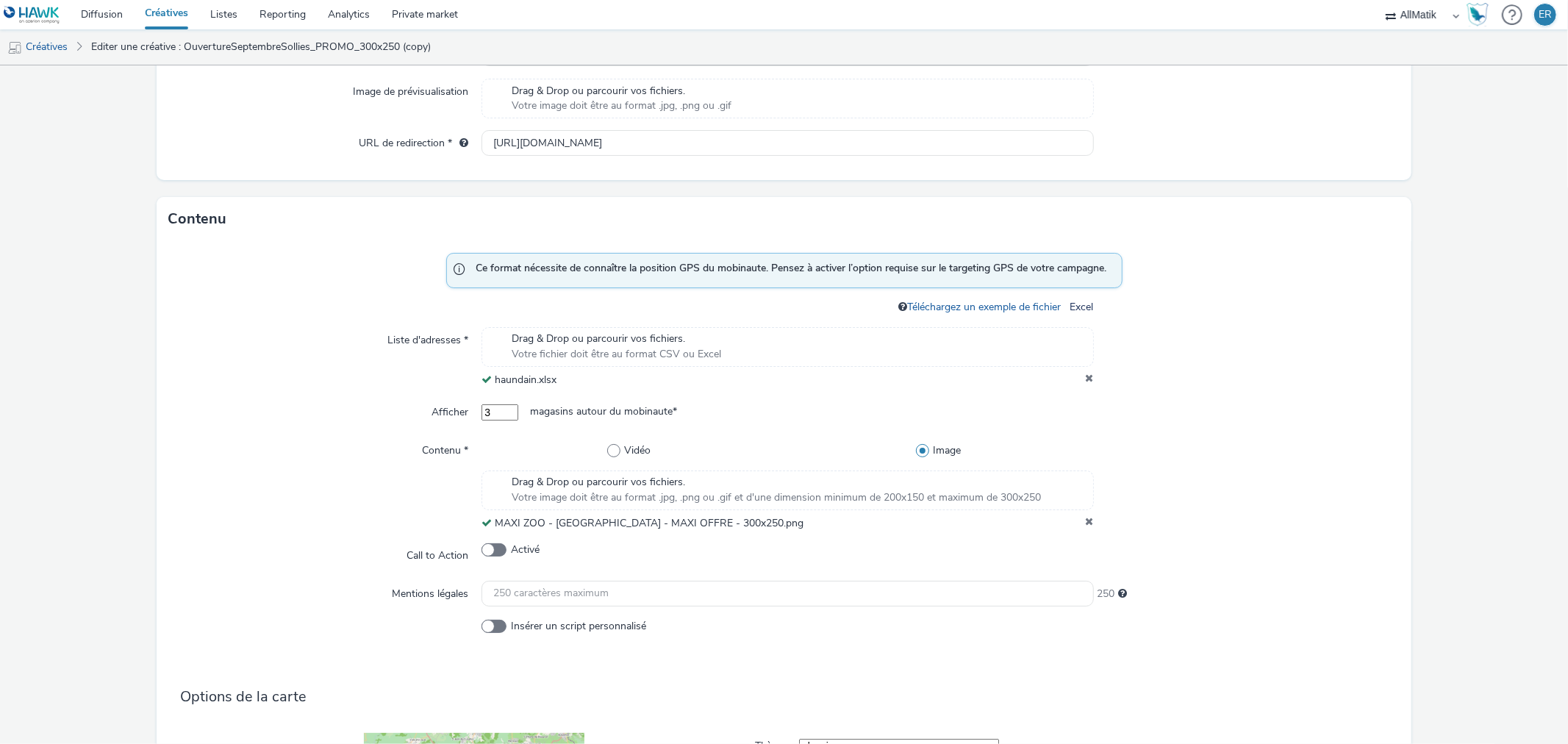
scroll to position [730, 0]
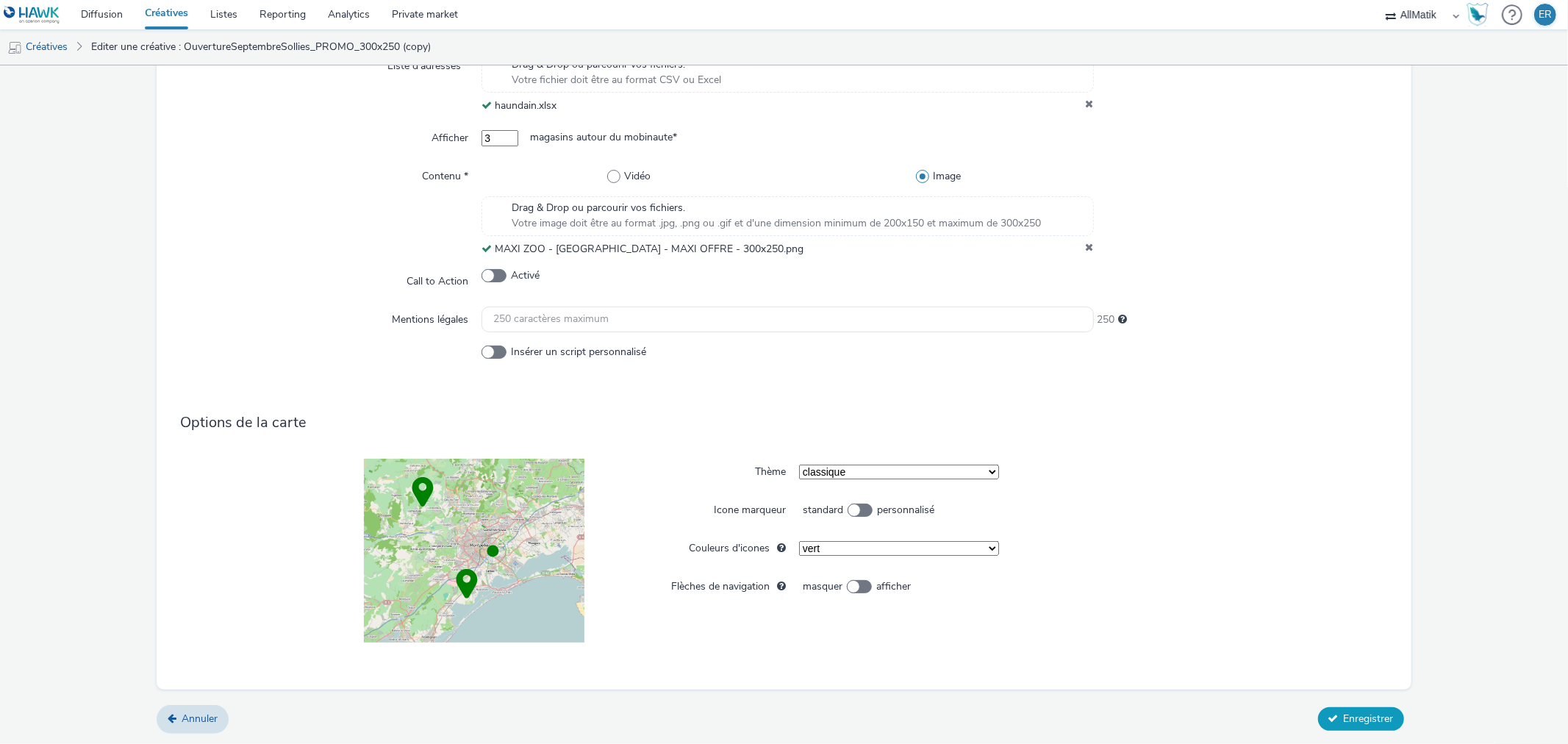
click at [1329, 713] on icon at bounding box center [1334, 718] width 11 height 11
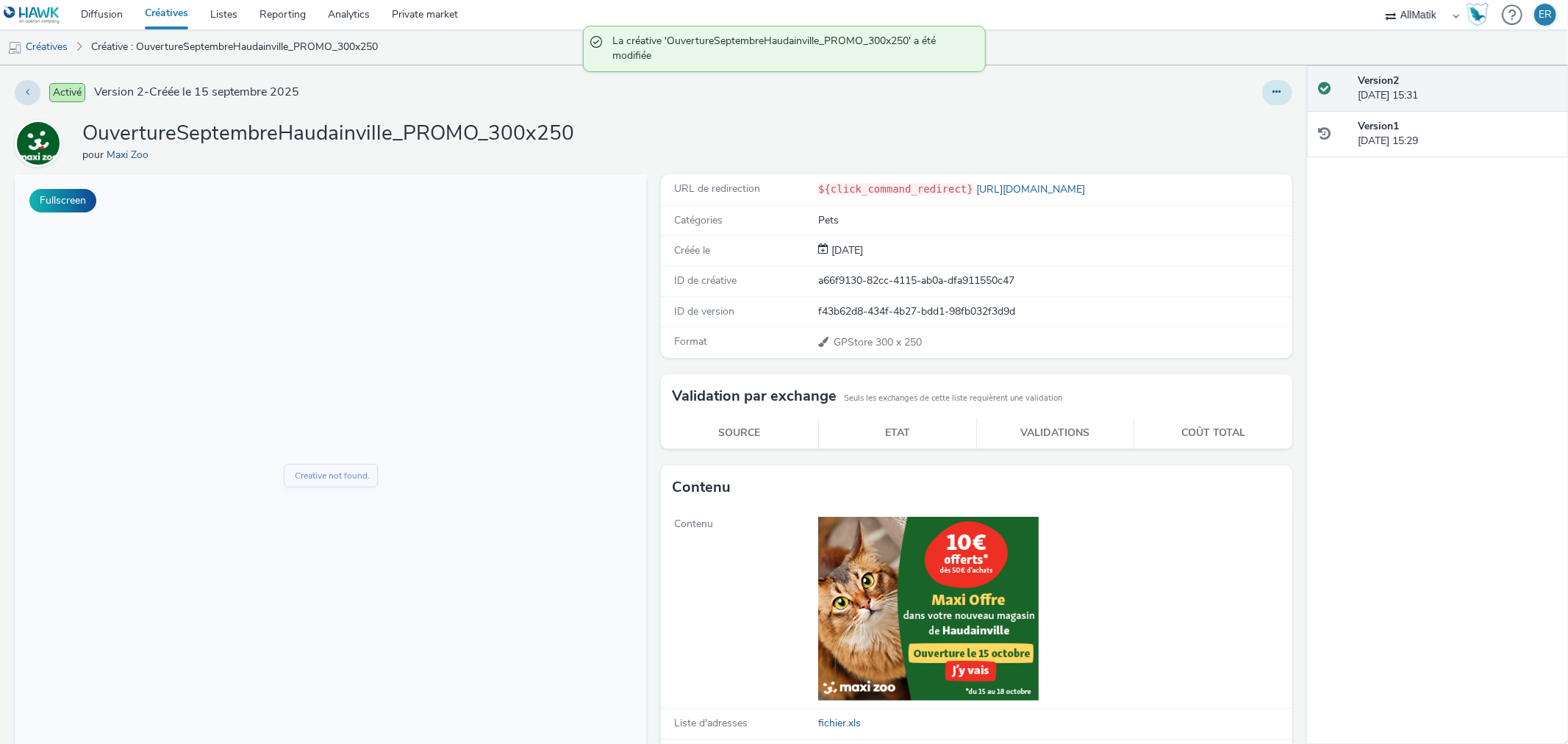
click at [1262, 96] on button at bounding box center [1277, 93] width 30 height 25
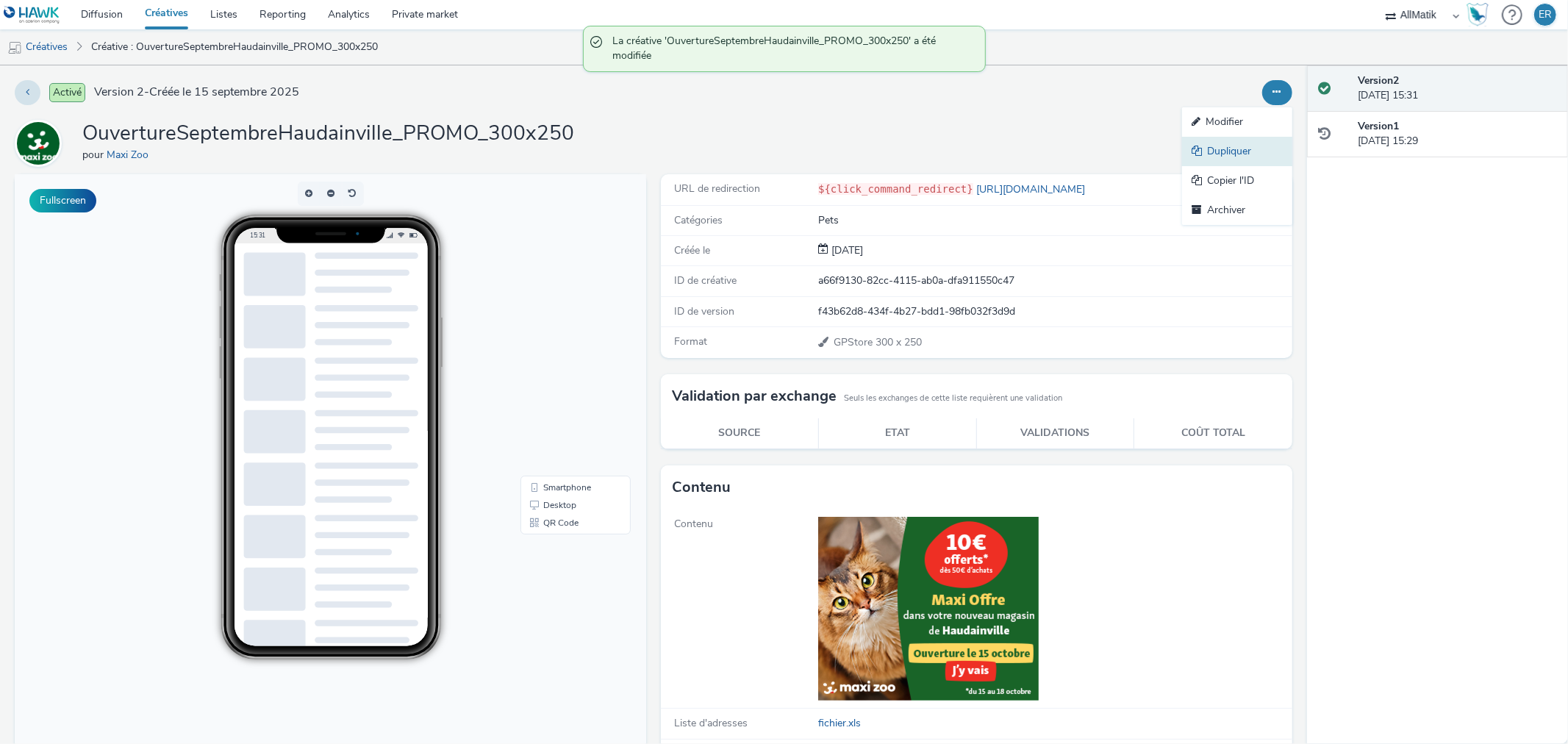
click at [1251, 148] on link "Dupliquer" at bounding box center [1238, 151] width 110 height 29
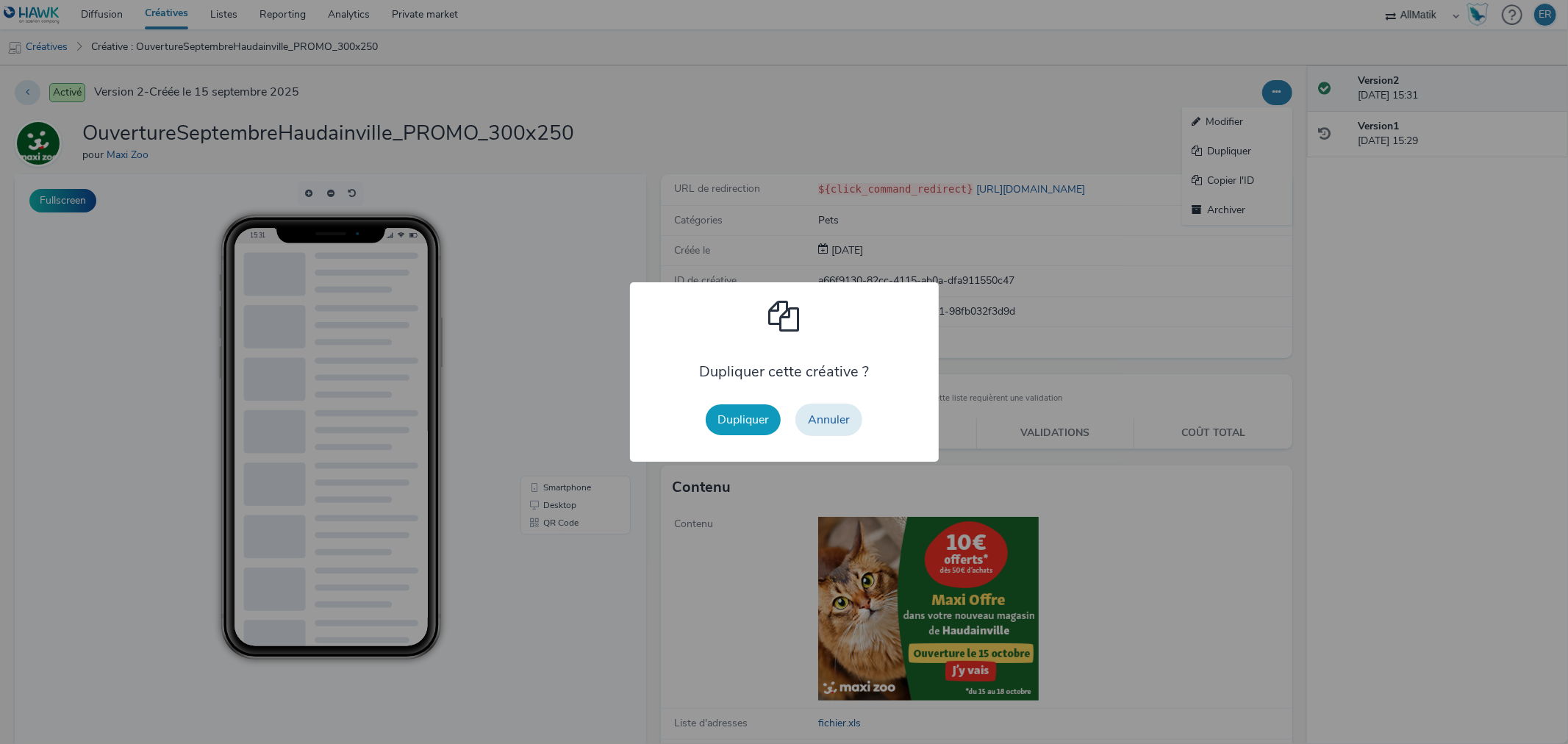
click at [747, 417] on button "Dupliquer" at bounding box center [742, 420] width 75 height 31
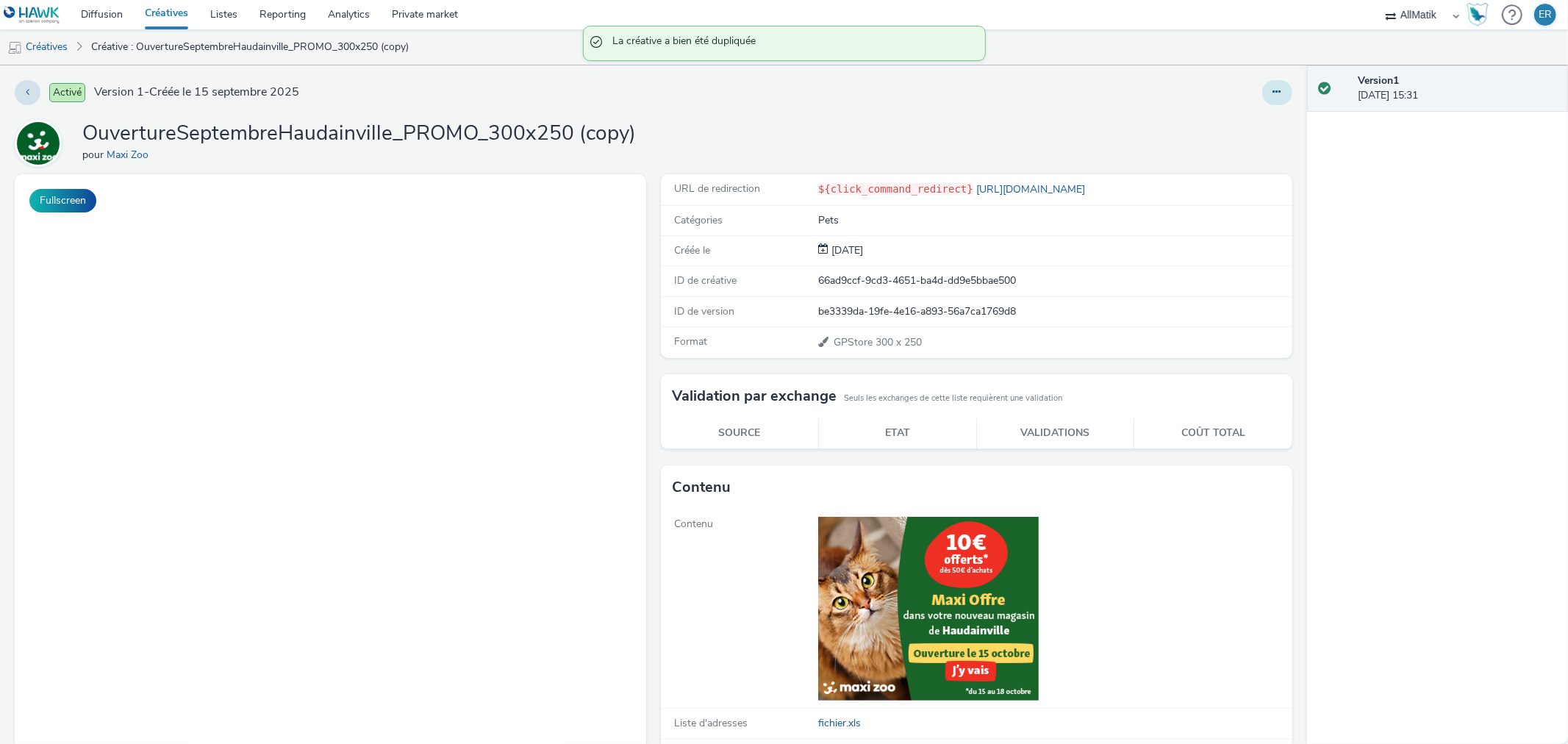
click at [1274, 87] on icon at bounding box center [1278, 92] width 8 height 11
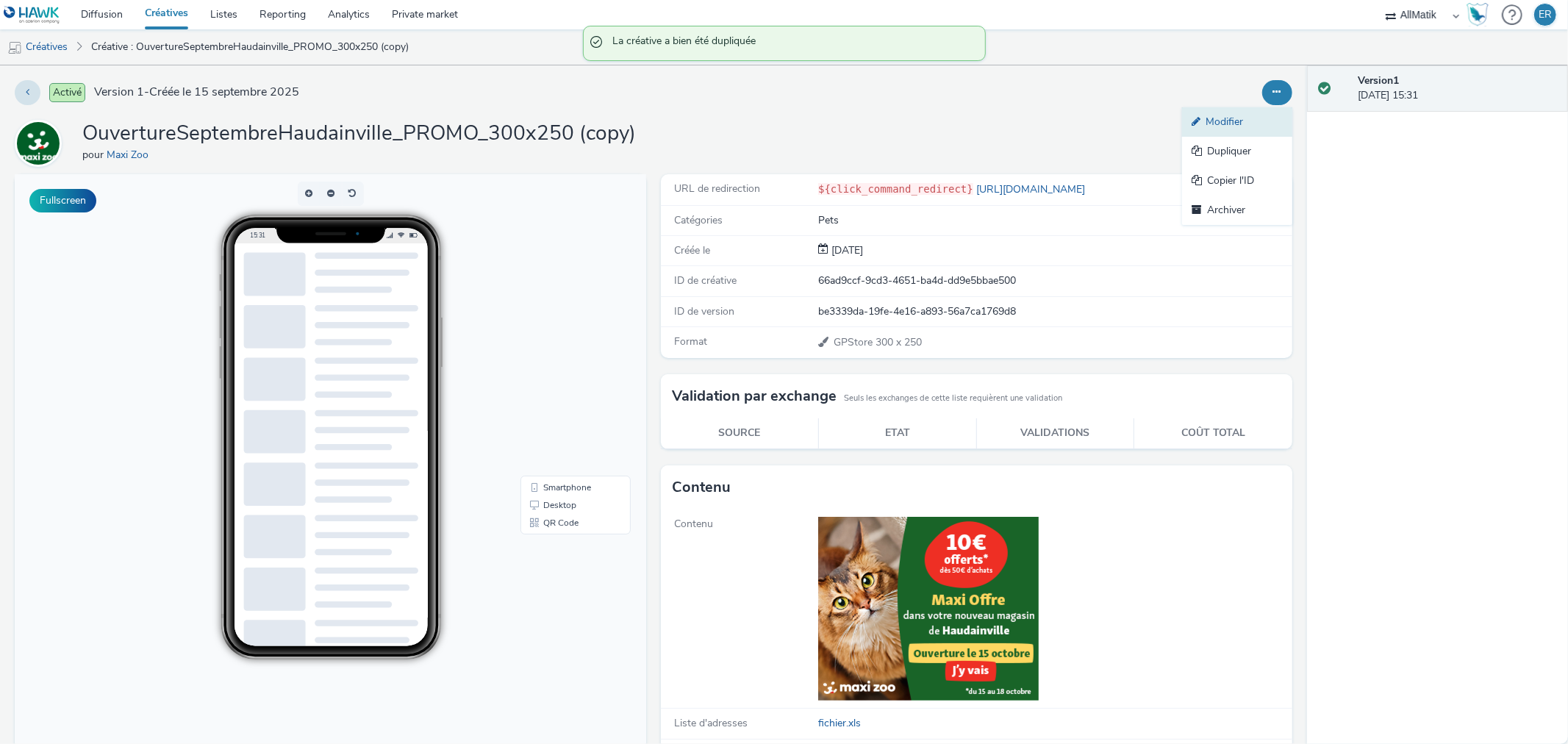
click at [1265, 121] on link "Modifier" at bounding box center [1238, 122] width 110 height 29
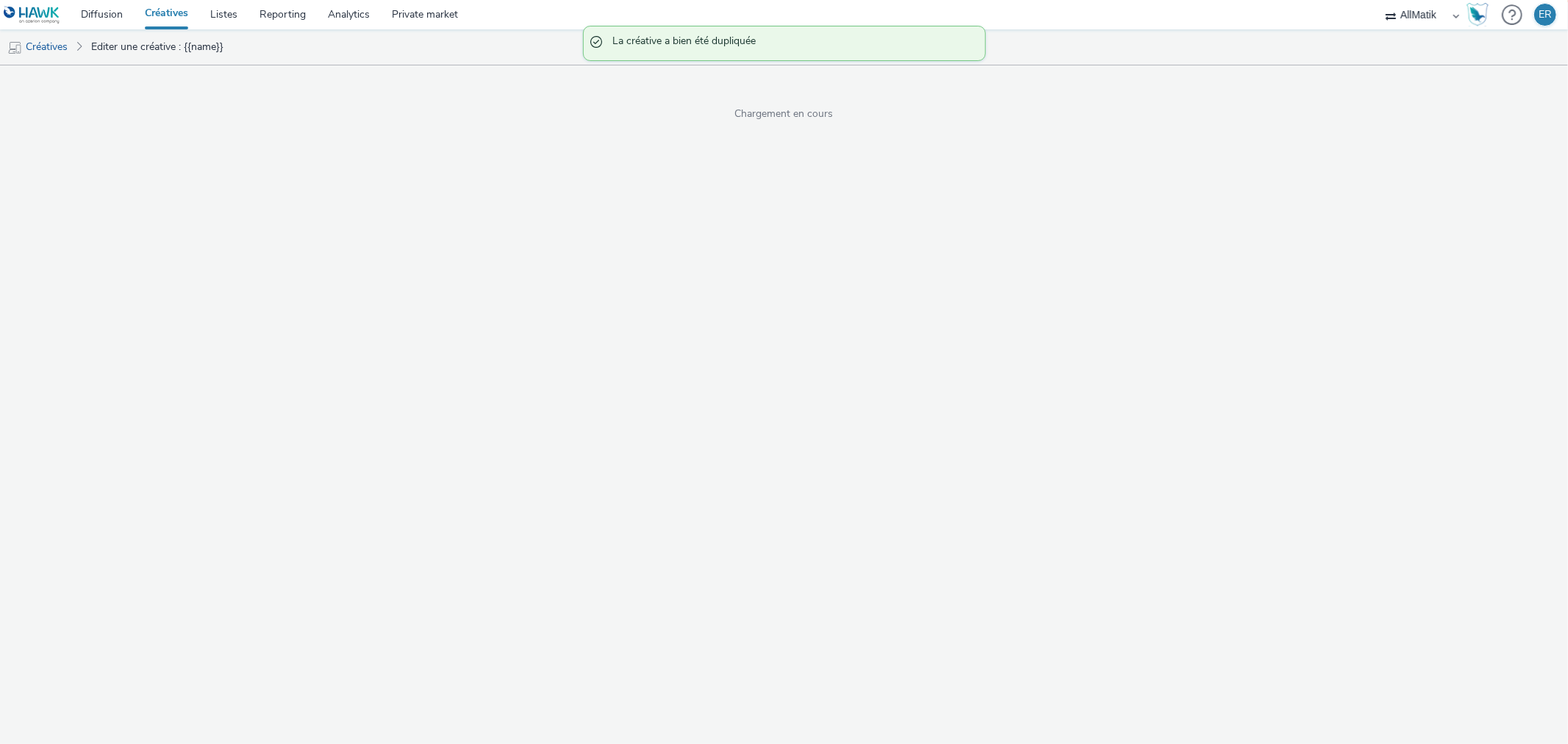
select select "1"
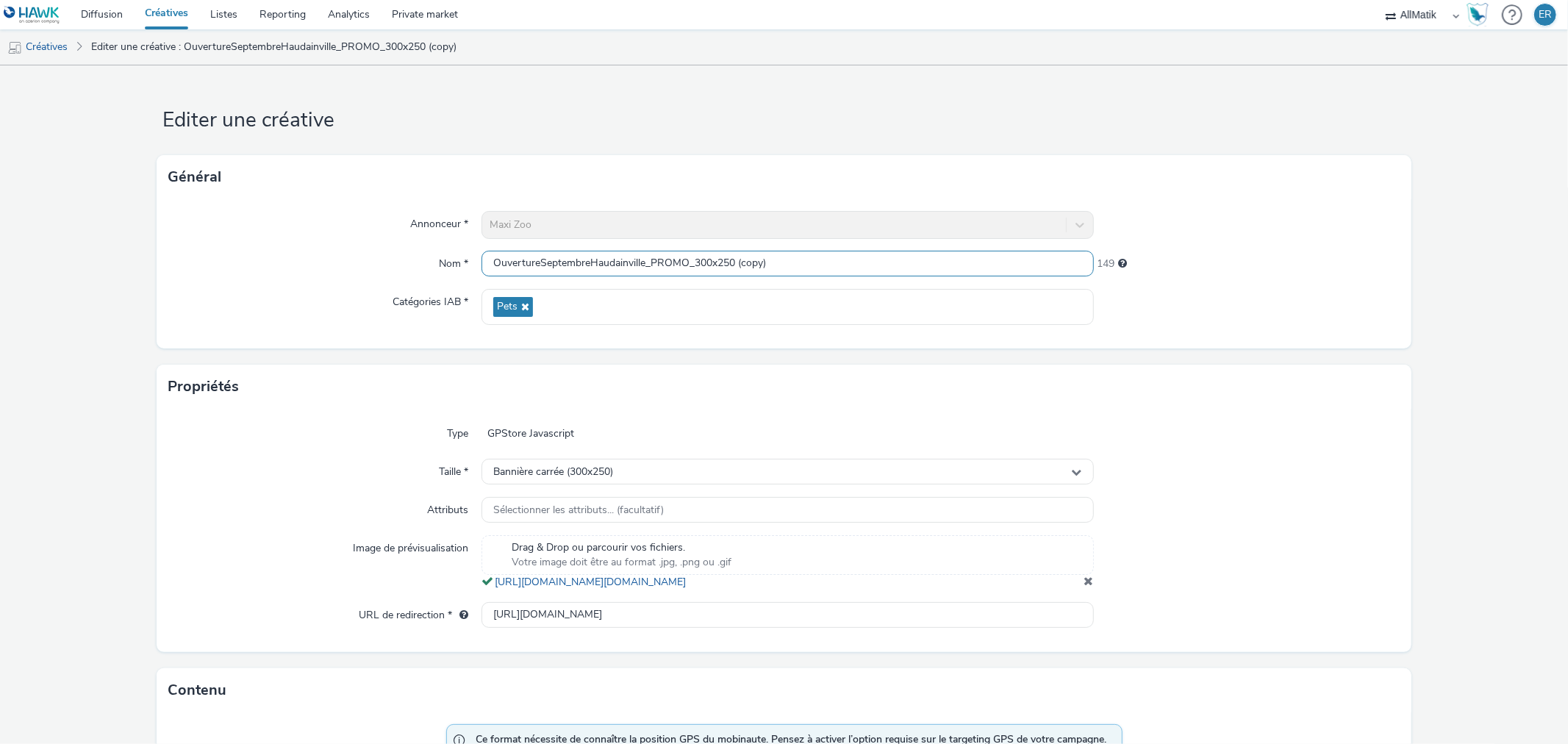
drag, startPoint x: 700, startPoint y: 263, endPoint x: 806, endPoint y: 264, distance: 106.0
click at [806, 264] on input "OuvertureSeptembreHaudainville_PROMO_300x250 (copy)" at bounding box center [788, 263] width 612 height 26
drag, startPoint x: 696, startPoint y: 262, endPoint x: 843, endPoint y: 252, distance: 147.3
click at [841, 253] on input "OuvertureSeptembreHaudainville_PROMO_300x250 (copy)" at bounding box center [788, 263] width 612 height 26
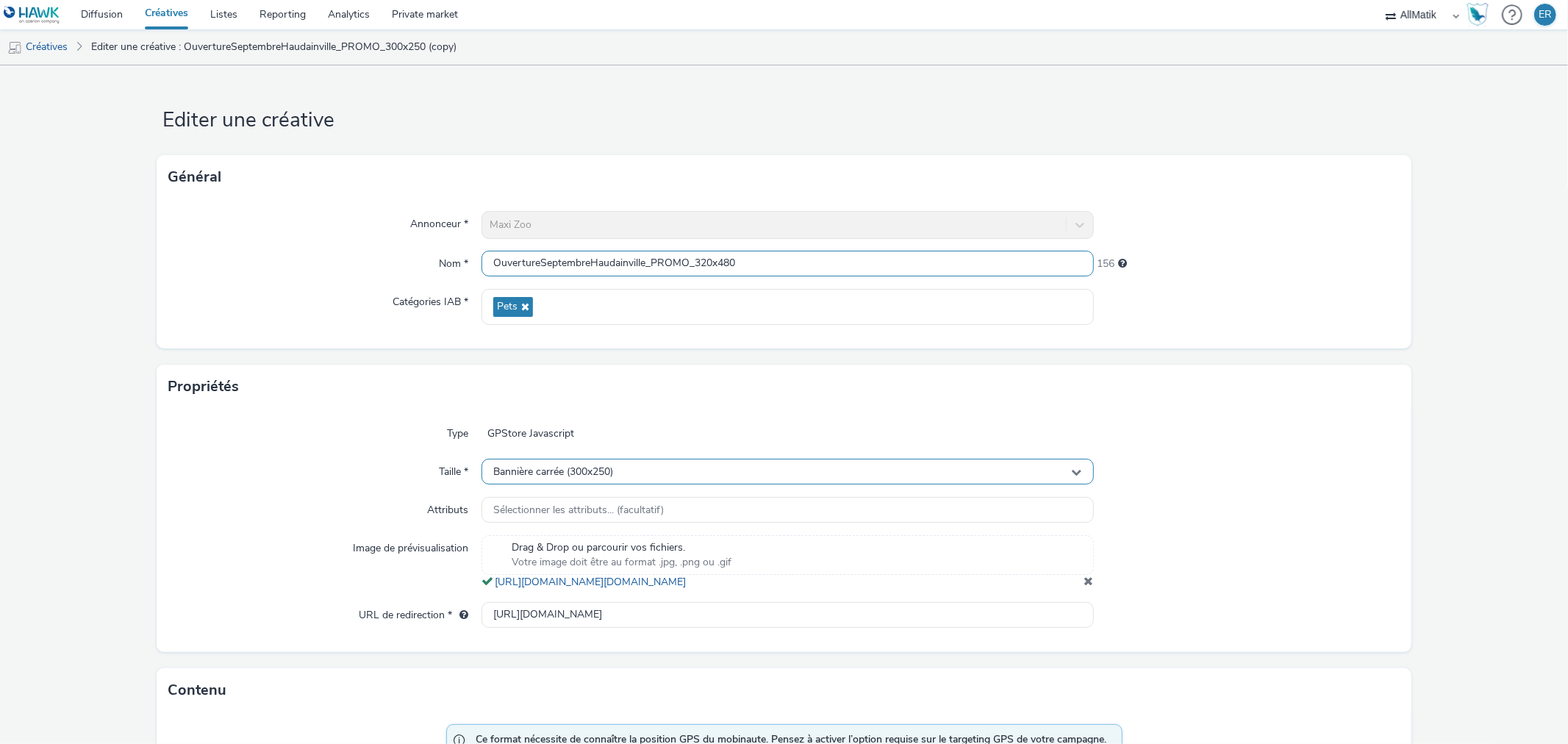
type input "OuvertureSeptembreHaudainville_PROMO_320x480"
click at [765, 479] on div "Bannière carrée (300x250)" at bounding box center [788, 471] width 612 height 26
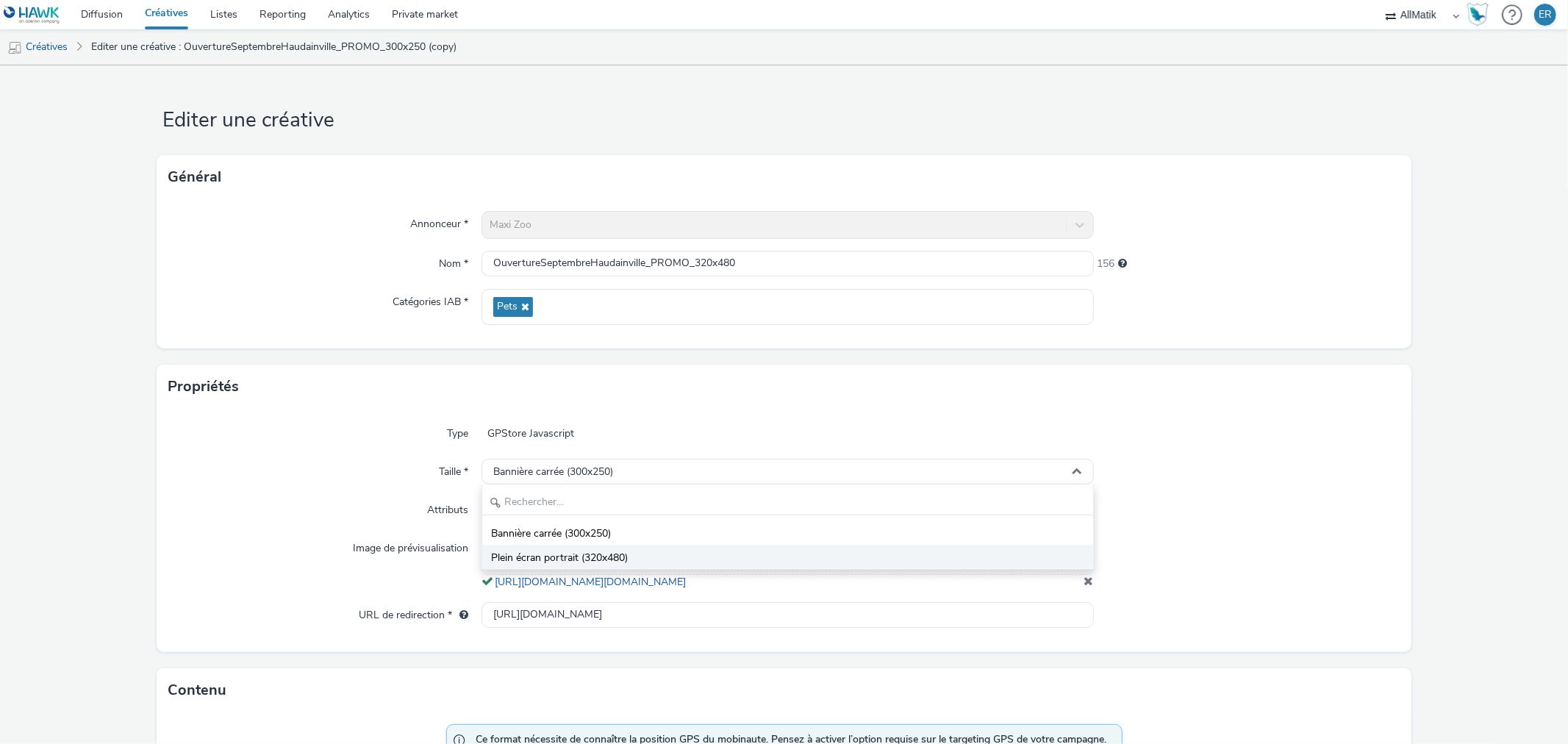
click at [745, 554] on li "Plein écran portrait (320x480)" at bounding box center [787, 556] width 611 height 24
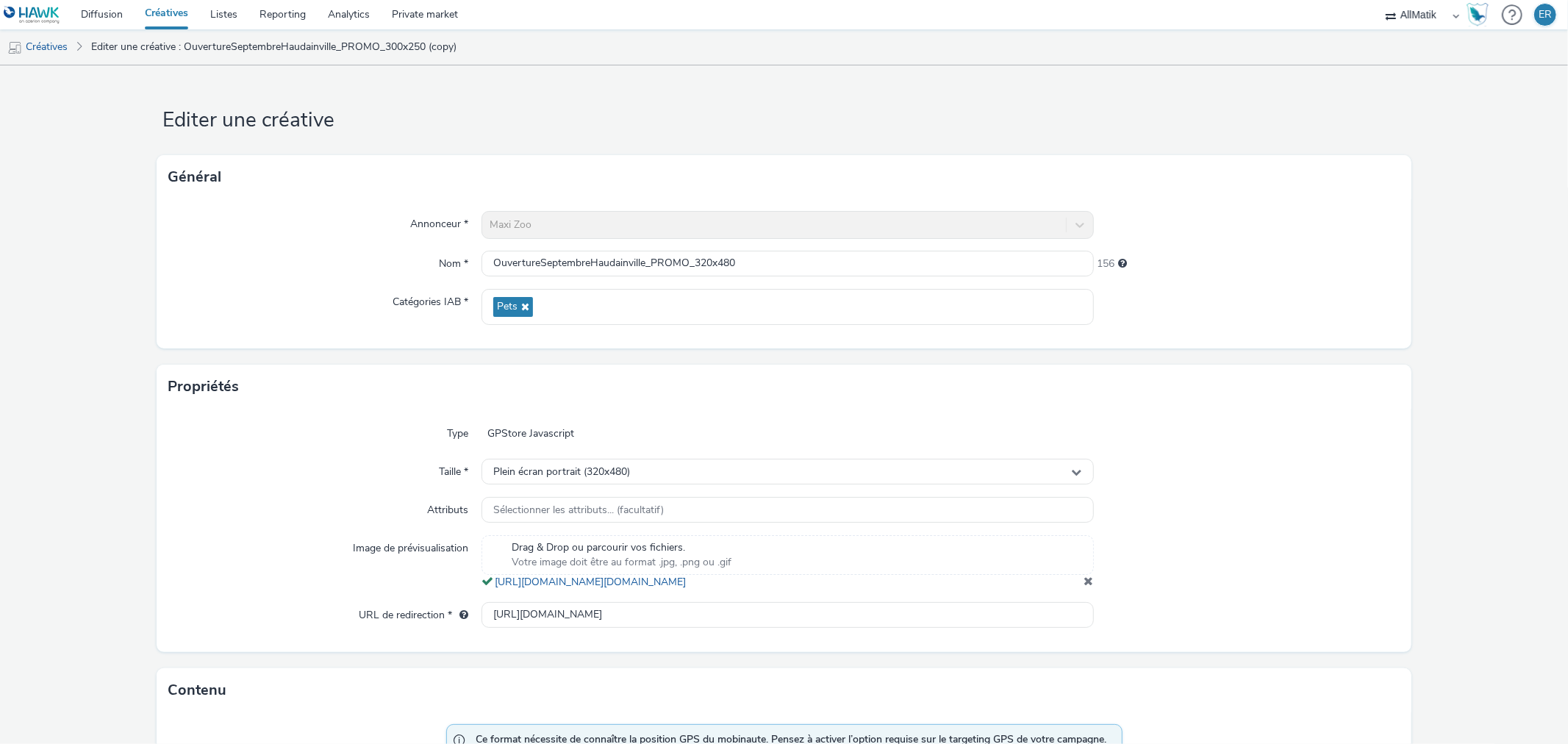
click at [1085, 586] on span at bounding box center [1090, 580] width 10 height 12
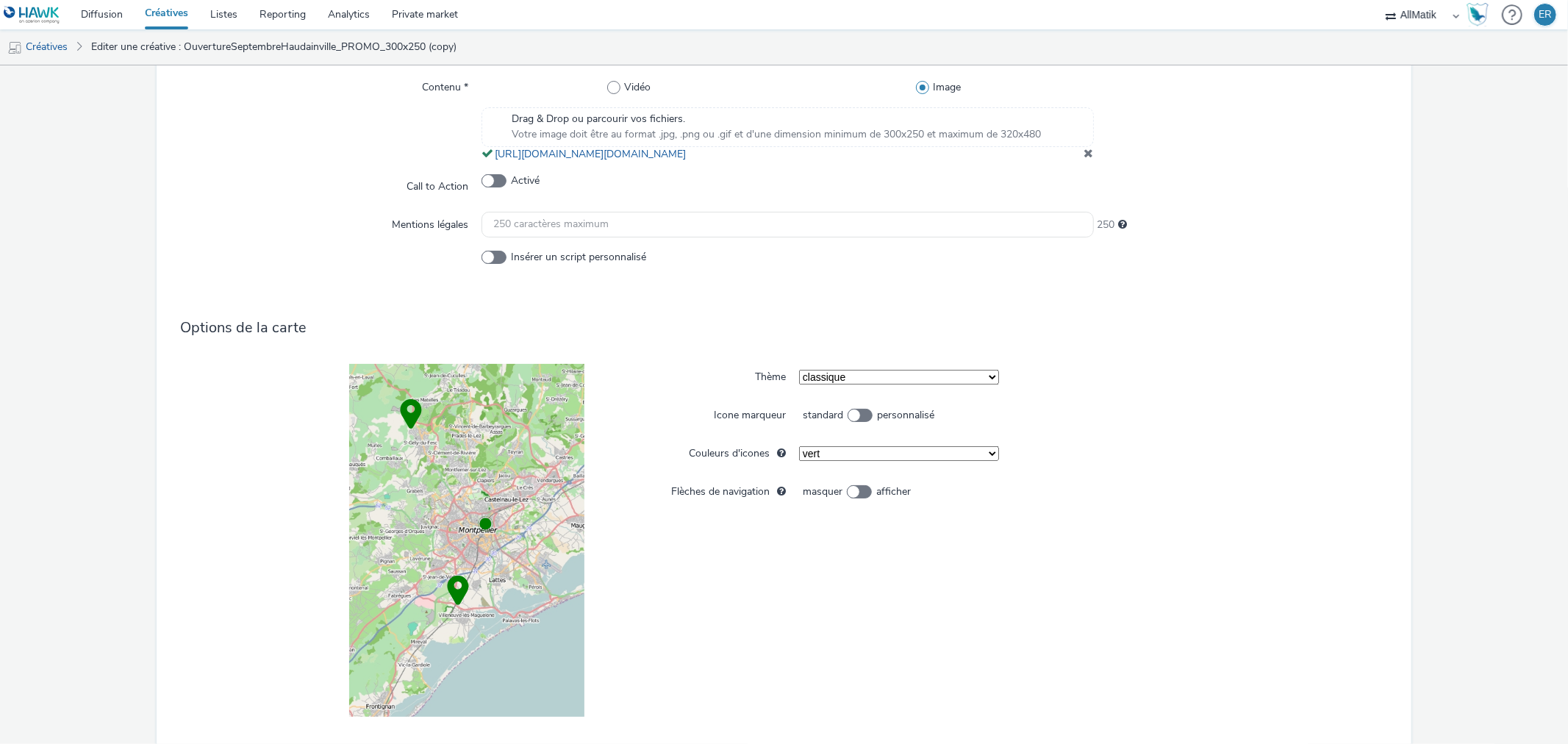
scroll to position [817, 0]
click at [822, 139] on span "Votre image doit être au format .jpg, .png ou .gif et d'une dimension minimum d…" at bounding box center [776, 131] width 529 height 15
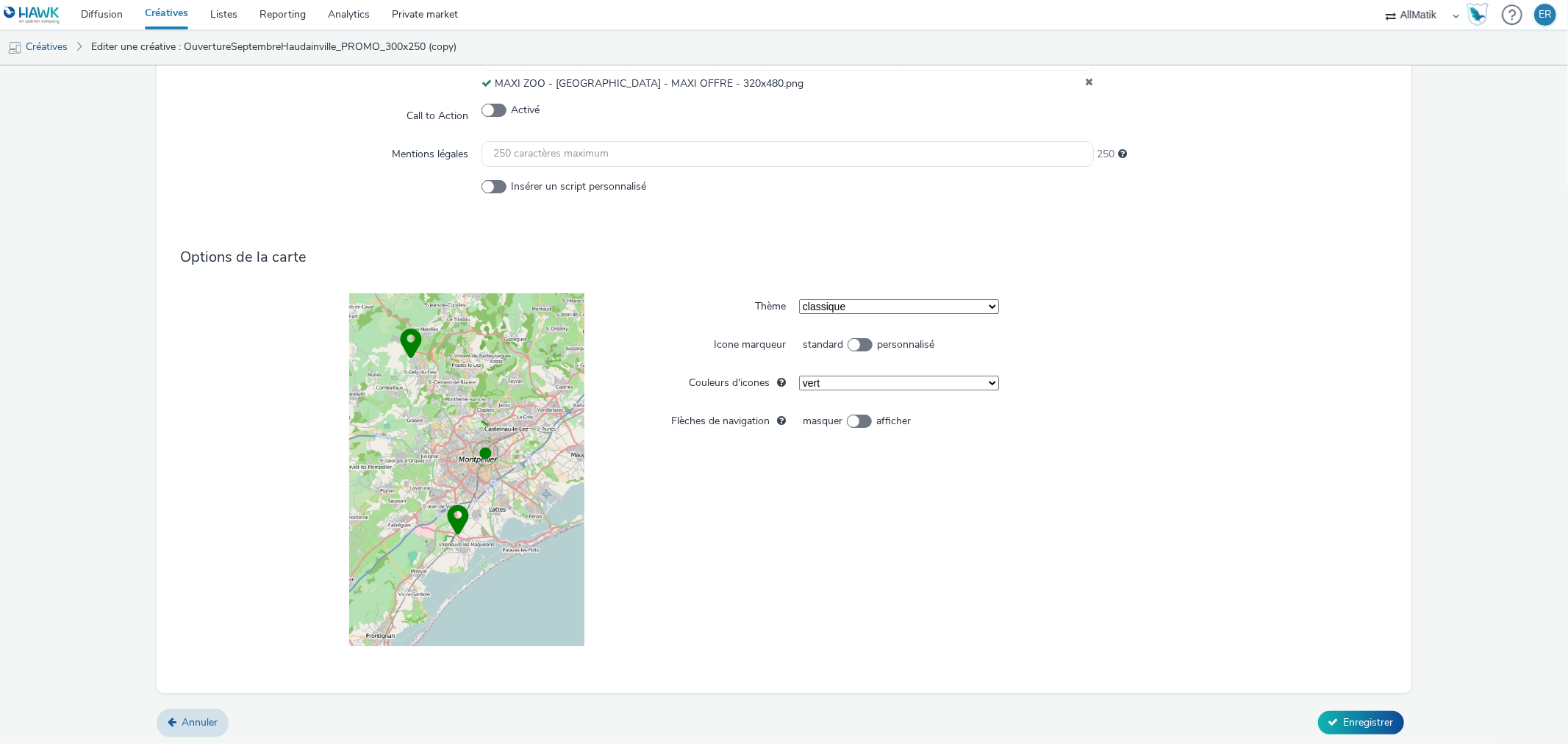
scroll to position [908, 0]
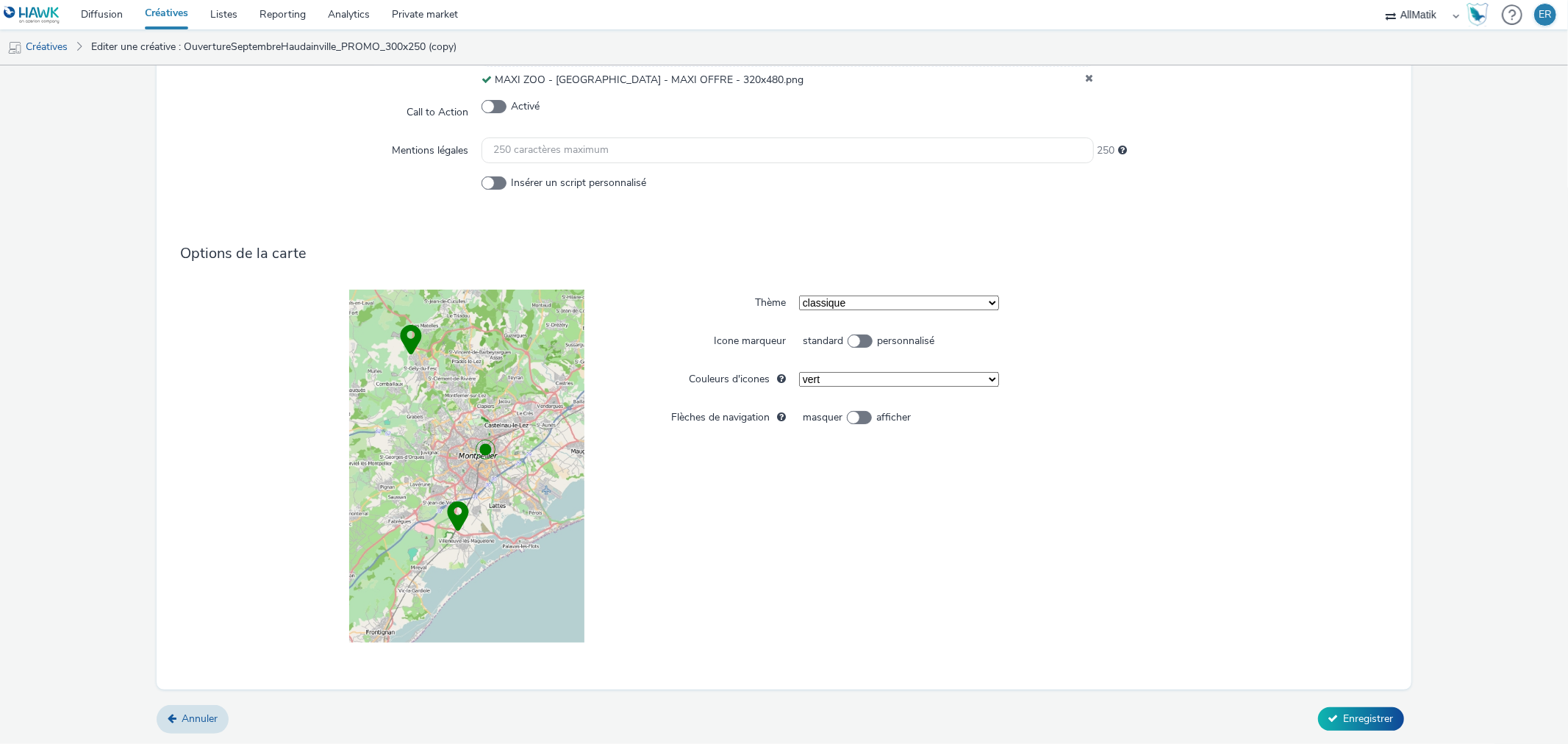
click at [1342, 705] on div "Annuler Enregistrer" at bounding box center [784, 718] width 1254 height 26
click at [1348, 711] on span "Enregistrer" at bounding box center [1370, 718] width 50 height 14
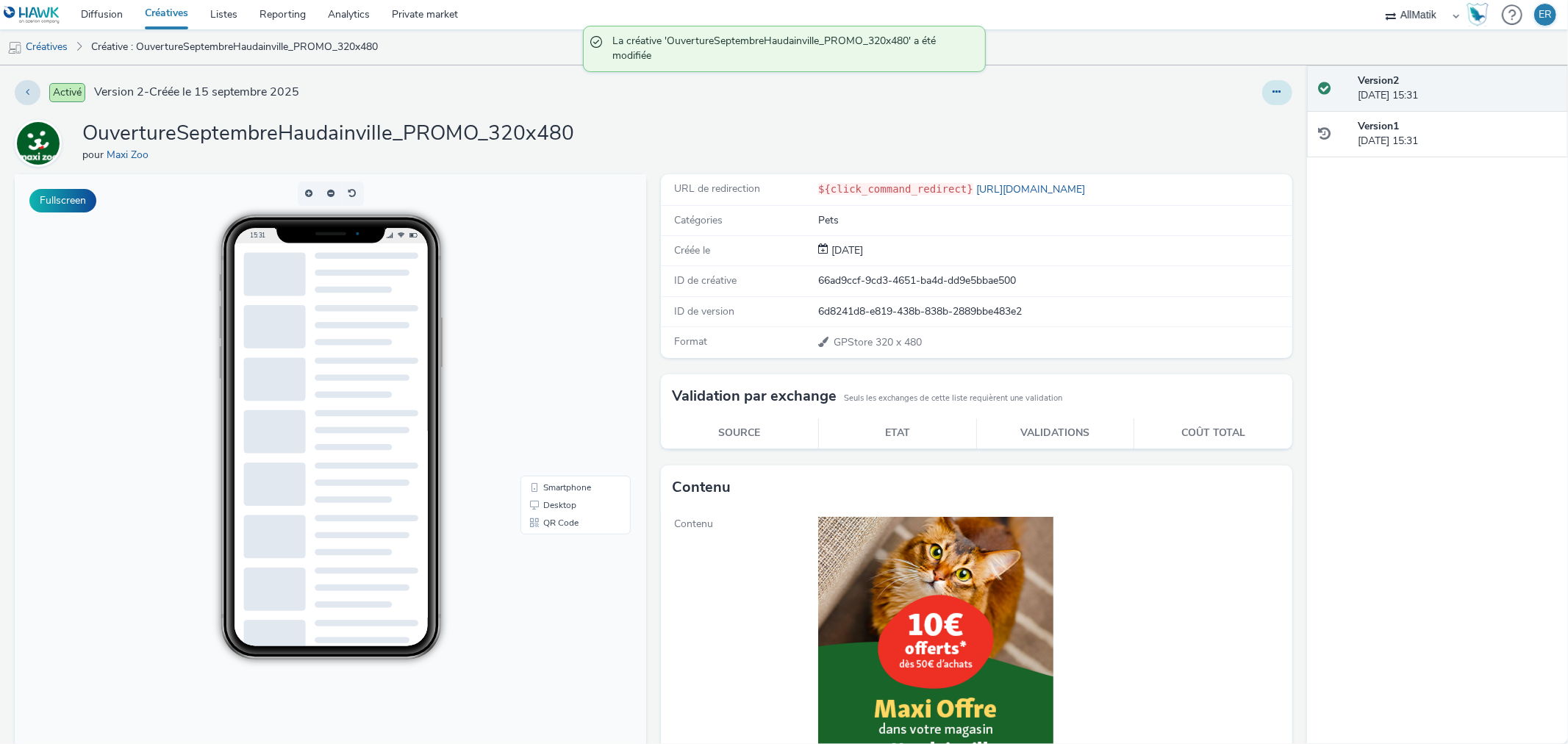
click at [1274, 94] on icon at bounding box center [1278, 92] width 8 height 11
click at [1249, 145] on link "Dupliquer" at bounding box center [1238, 151] width 110 height 29
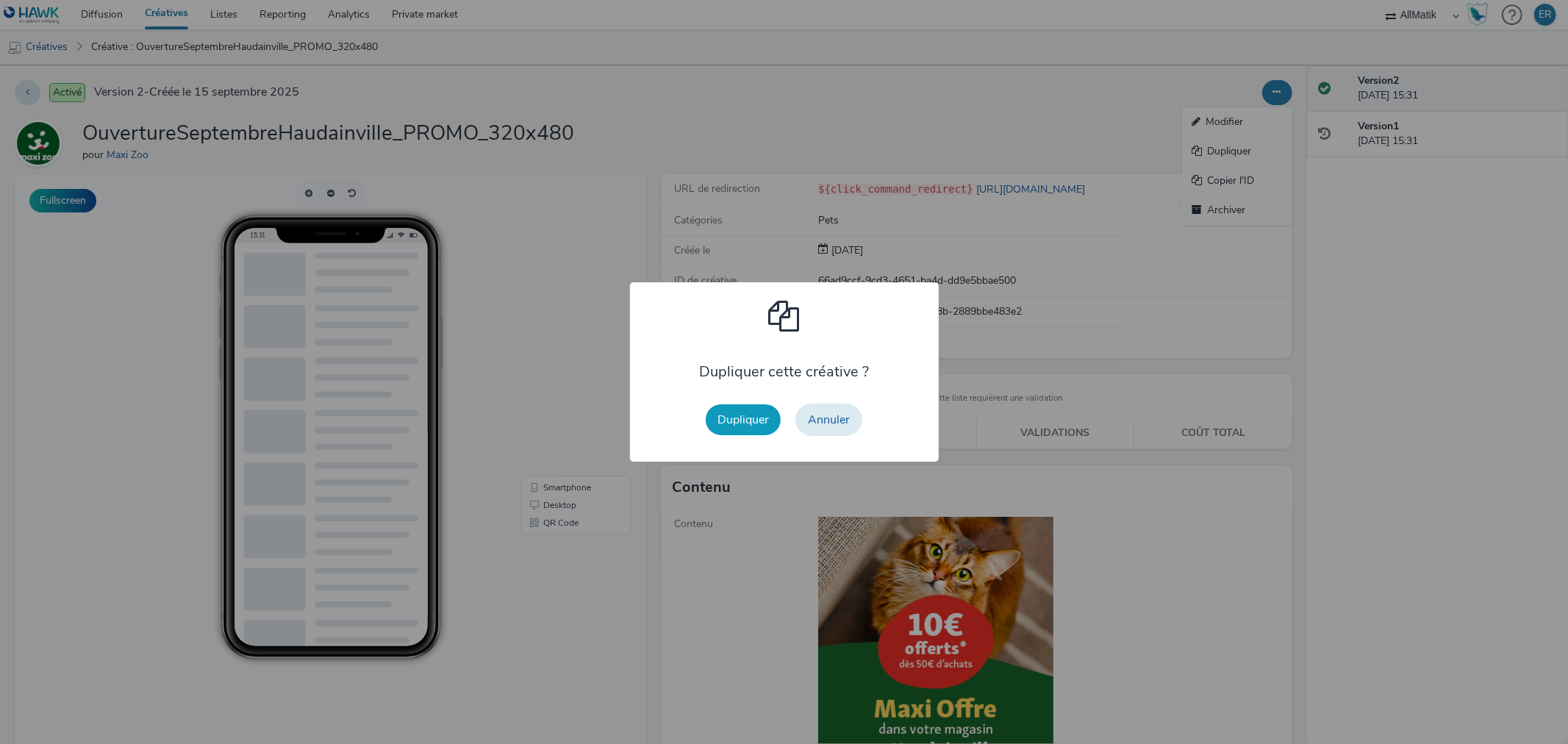
click at [772, 418] on button "Dupliquer" at bounding box center [742, 420] width 75 height 31
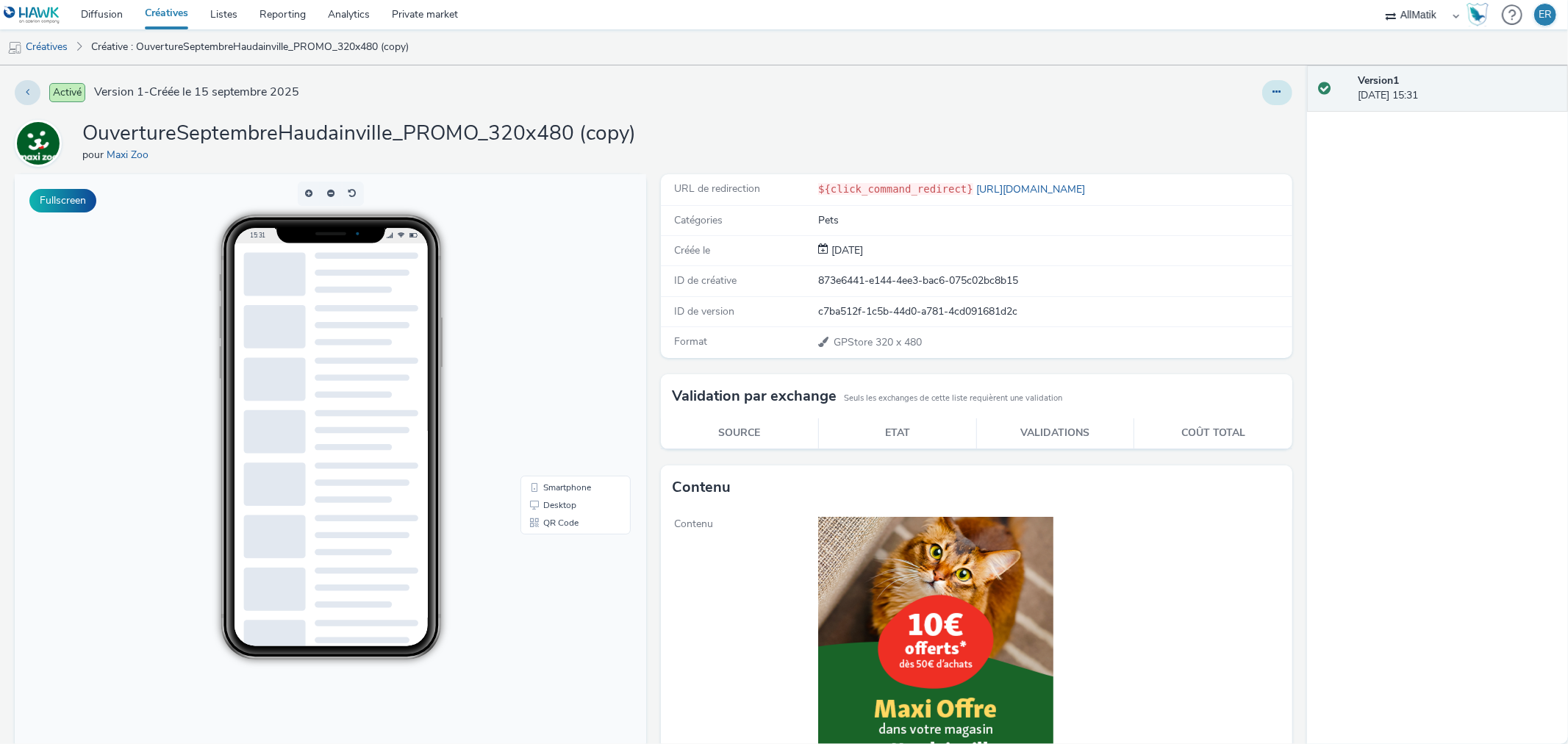
click at [1275, 93] on button at bounding box center [1277, 93] width 30 height 25
click at [1251, 124] on link "Modifier" at bounding box center [1238, 122] width 110 height 29
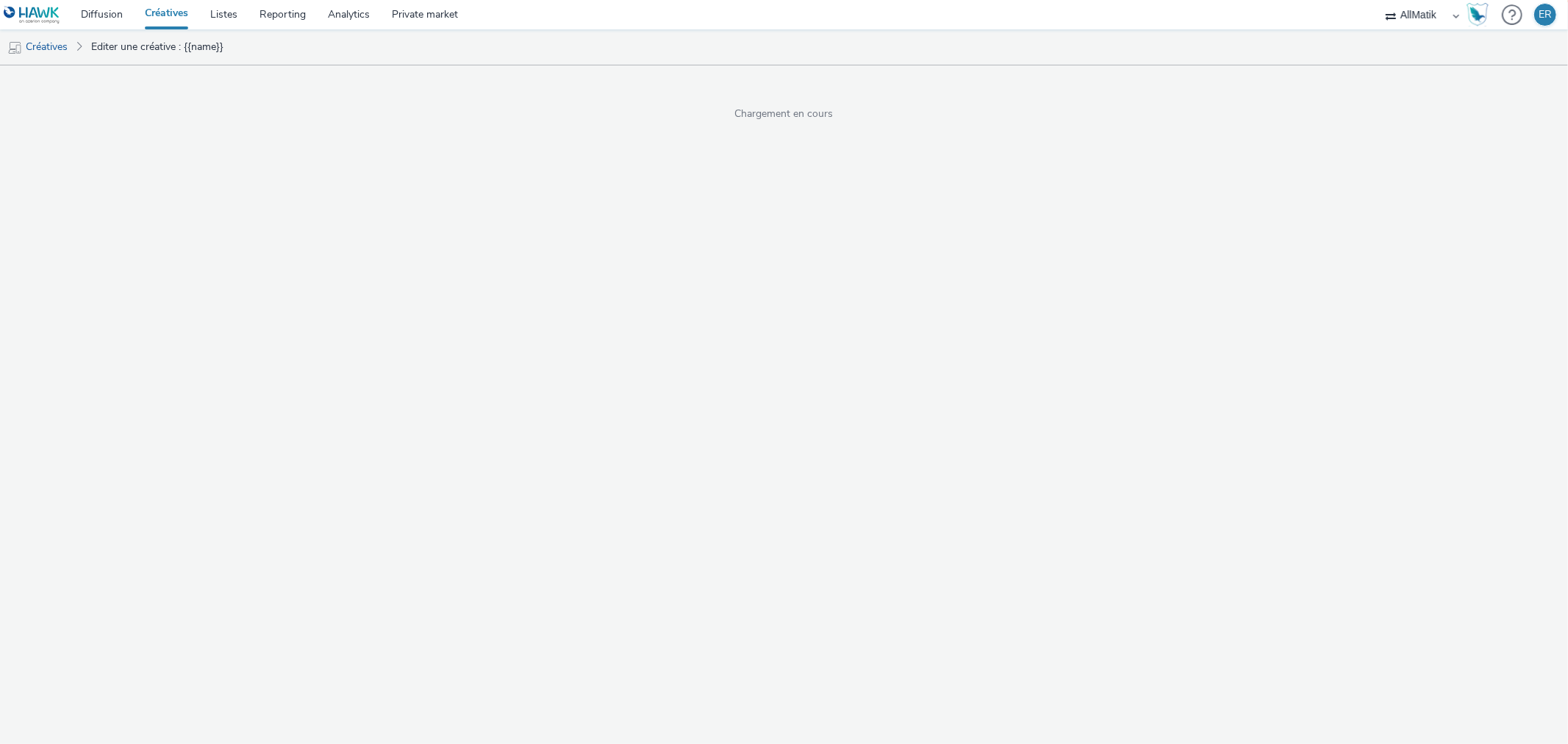
select select "1"
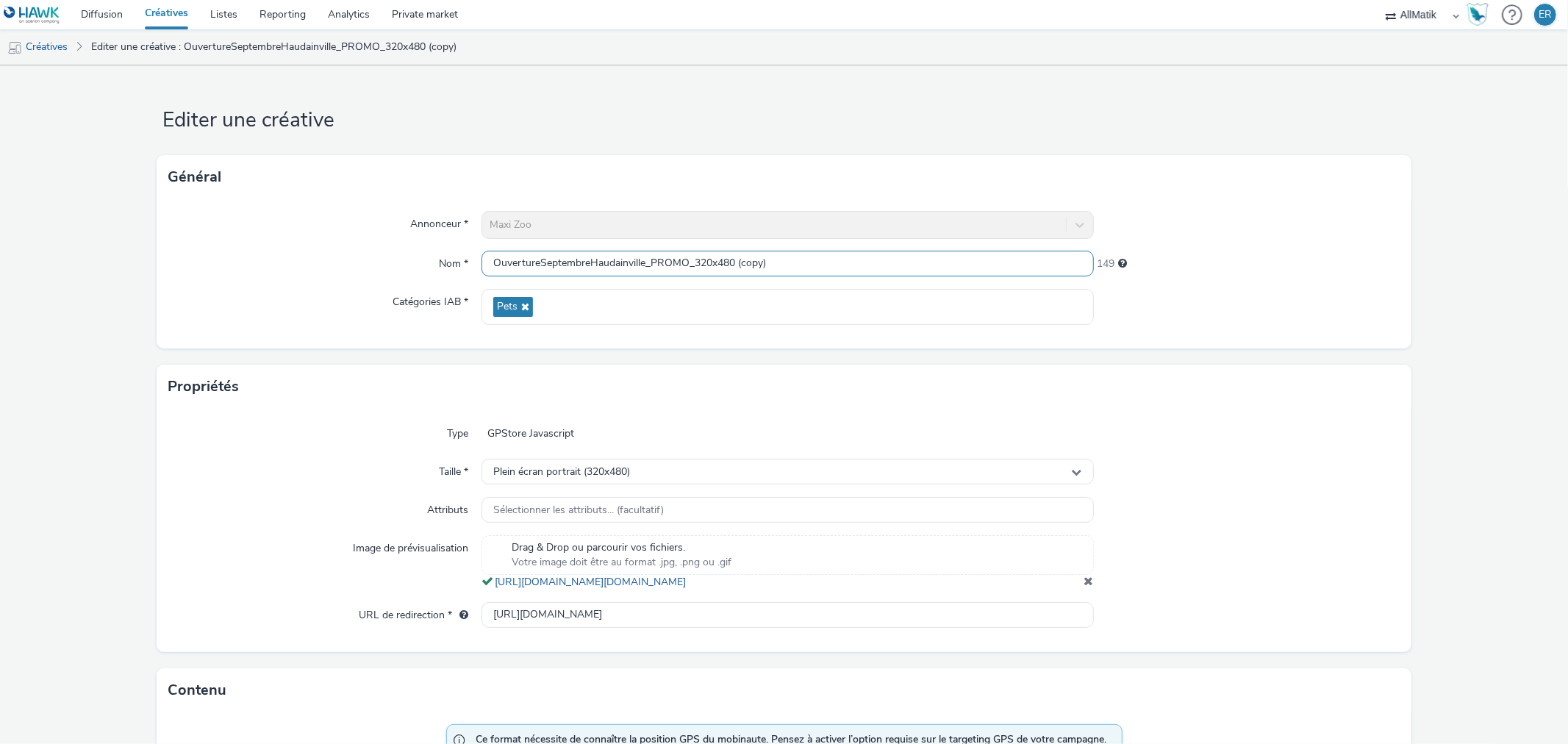
scroll to position [1, 0]
drag, startPoint x: 734, startPoint y: 259, endPoint x: 840, endPoint y: 275, distance: 107.2
click at [840, 275] on input "OuvertureSeptembreHaudainville_PROMO_320x480 (copy)" at bounding box center [788, 263] width 612 height 26
drag, startPoint x: 585, startPoint y: 263, endPoint x: 645, endPoint y: 261, distance: 60.0
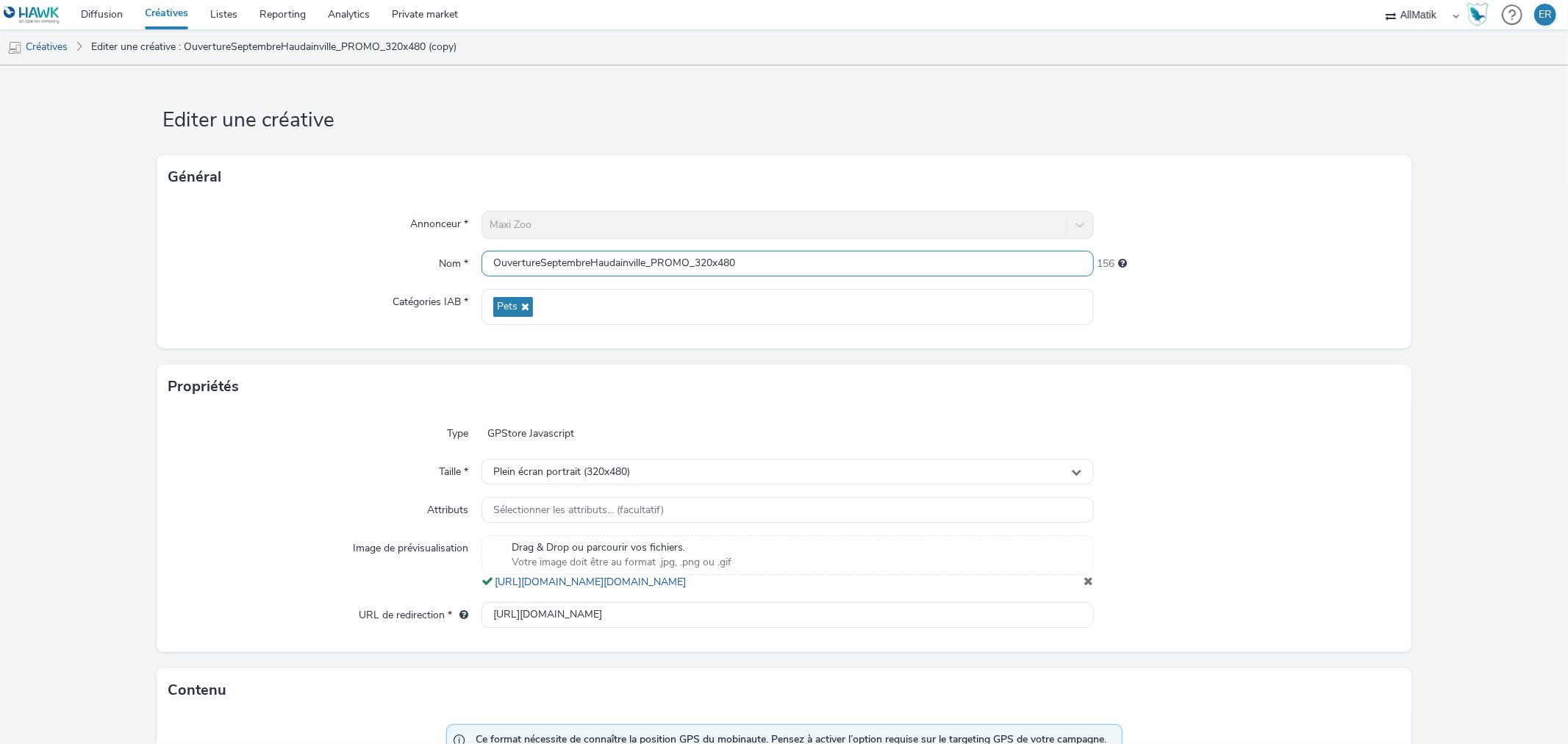
click at [645, 261] on input "OuvertureSeptembreHaudainville_PROMO_320x480" at bounding box center [788, 263] width 612 height 26
drag, startPoint x: 542, startPoint y: 263, endPoint x: 643, endPoint y: 258, distance: 101.1
click at [643, 258] on input "OuvertureSeptembreHaudainville_PROMO_320x480" at bounding box center [788, 263] width 612 height 26
type input "OuvertureOctobreChateauGontier_PROMO_320x480"
click at [1085, 586] on span at bounding box center [1090, 580] width 10 height 12
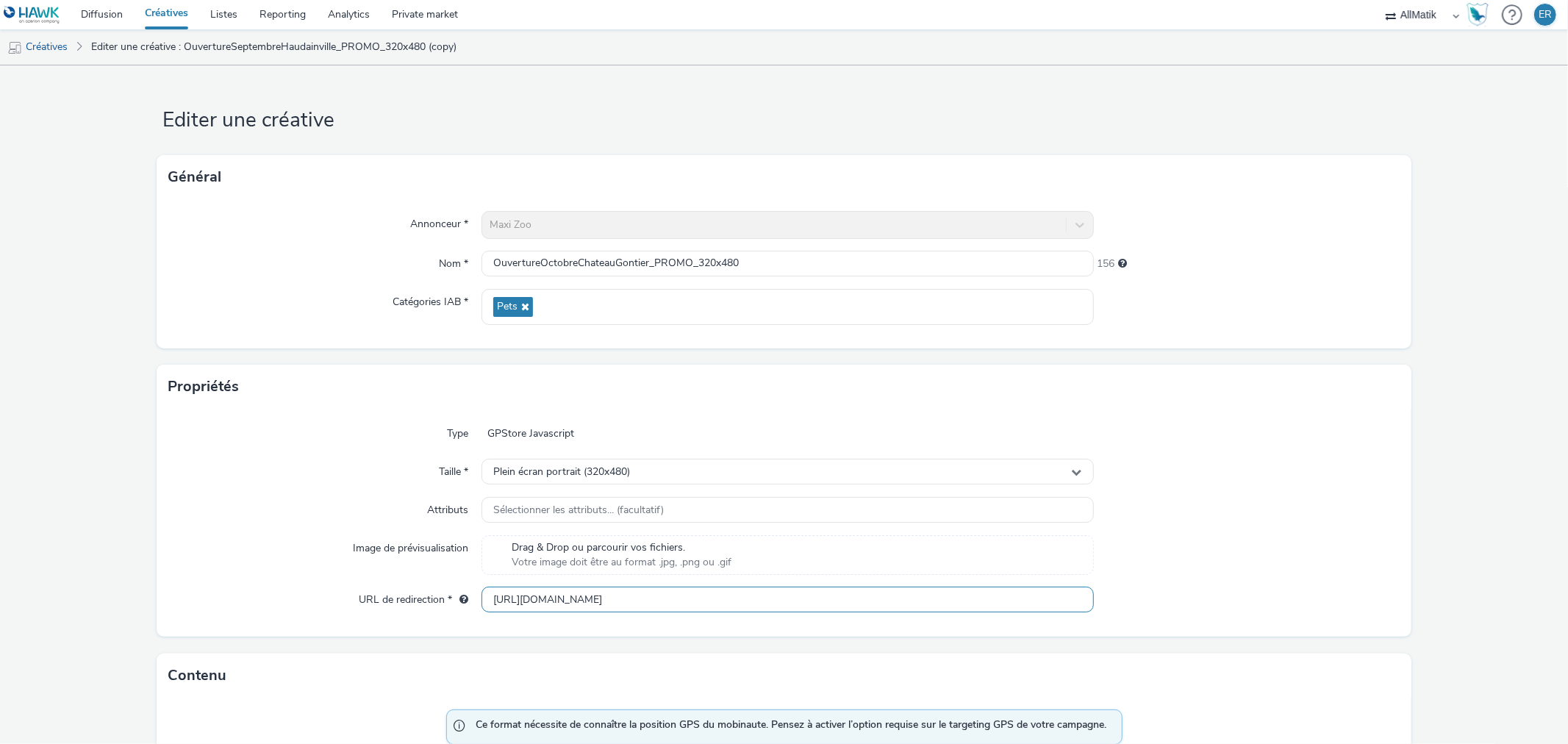
click at [666, 597] on input "[URL][DOMAIN_NAME]" at bounding box center [788, 599] width 612 height 26
paste input "chateau-gontier-sur-[GEOGRAPHIC_DATA]/?utm_campaign=OuvertureOctobreChateau-Gon…"
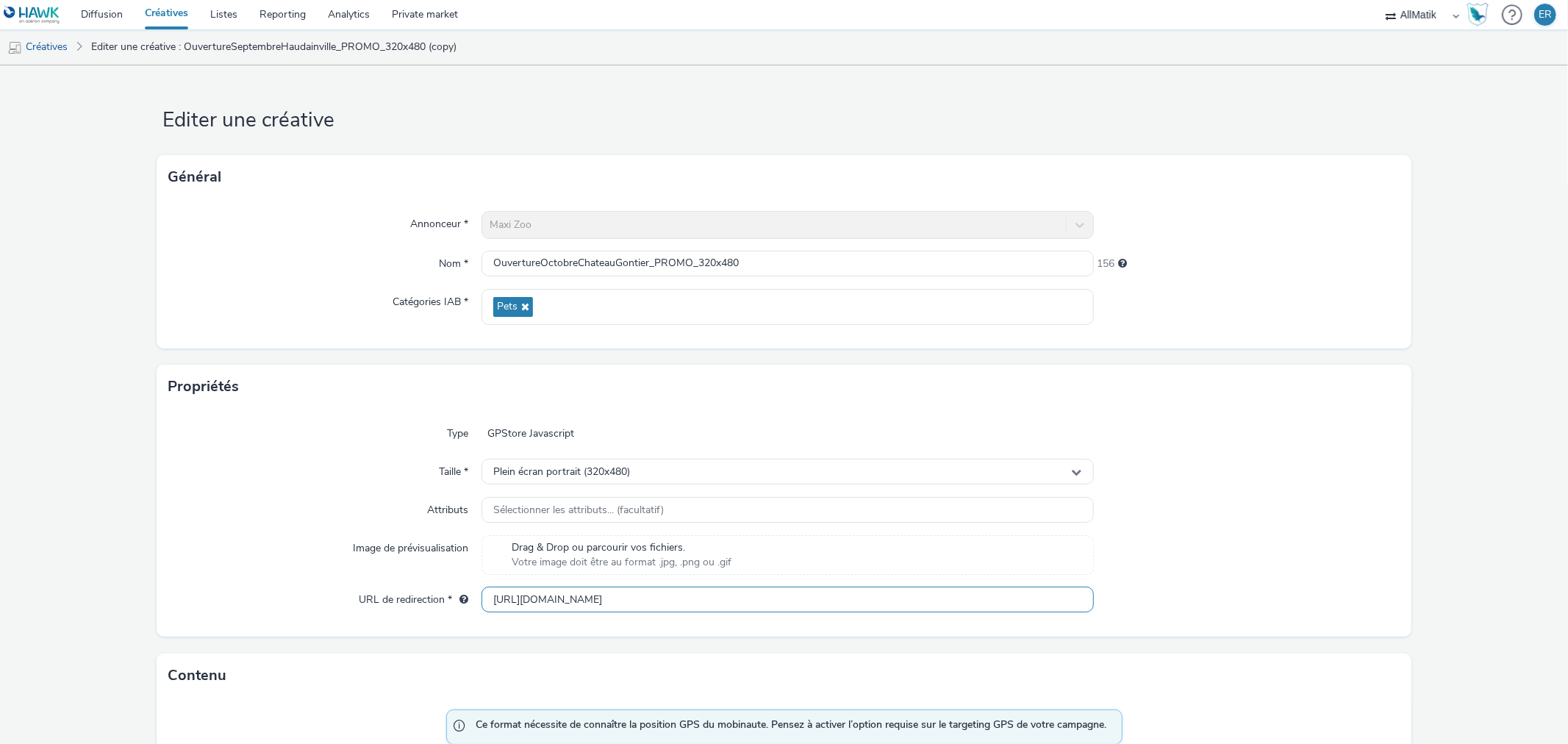
drag, startPoint x: 991, startPoint y: 599, endPoint x: 1128, endPoint y: 599, distance: 137.0
click at [1128, 599] on div "URL de redirection * [URL][DOMAIN_NAME]" at bounding box center [784, 599] width 1231 height 26
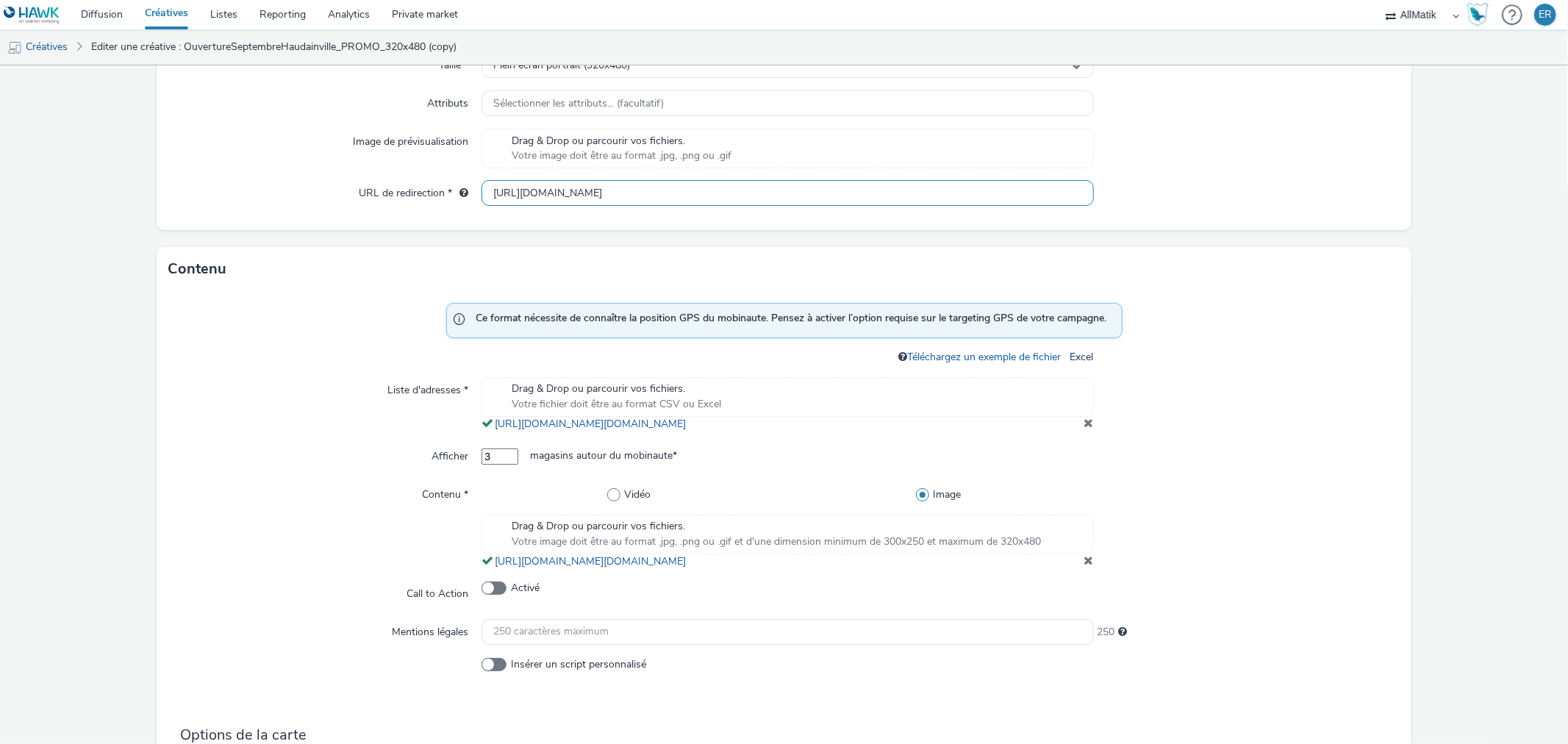
scroll to position [407, 0]
type input "[URL][DOMAIN_NAME]"
click at [846, 391] on div "Drag & Drop ou parcourir vos fichiers. Votre fichier doit être au format CSV ou…" at bounding box center [788, 396] width 612 height 40
click at [1085, 571] on span at bounding box center [1090, 565] width 10 height 12
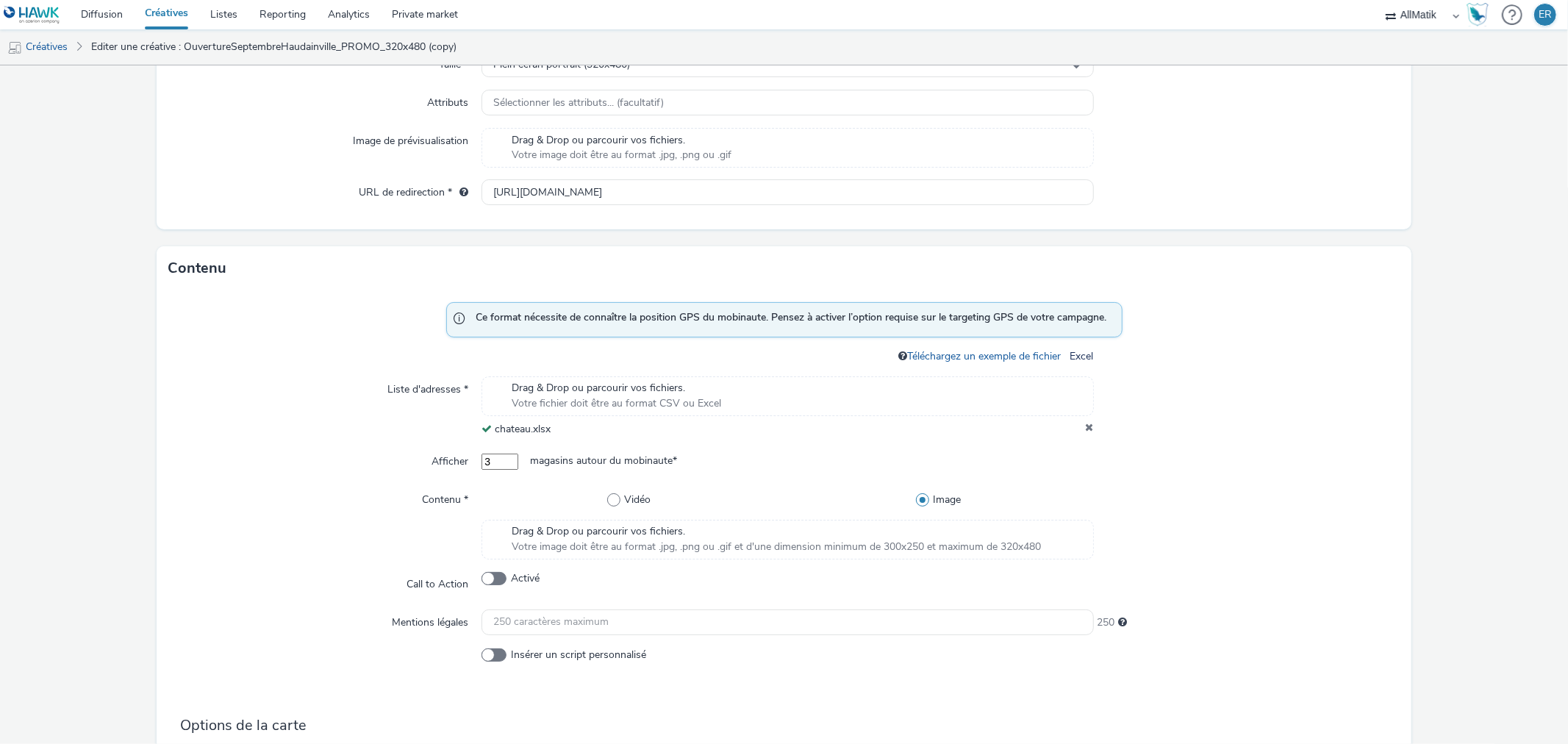
click at [801, 540] on span "Votre image doit être au format .jpg, .png ou .gif et d'une dimension minimum d…" at bounding box center [776, 547] width 529 height 15
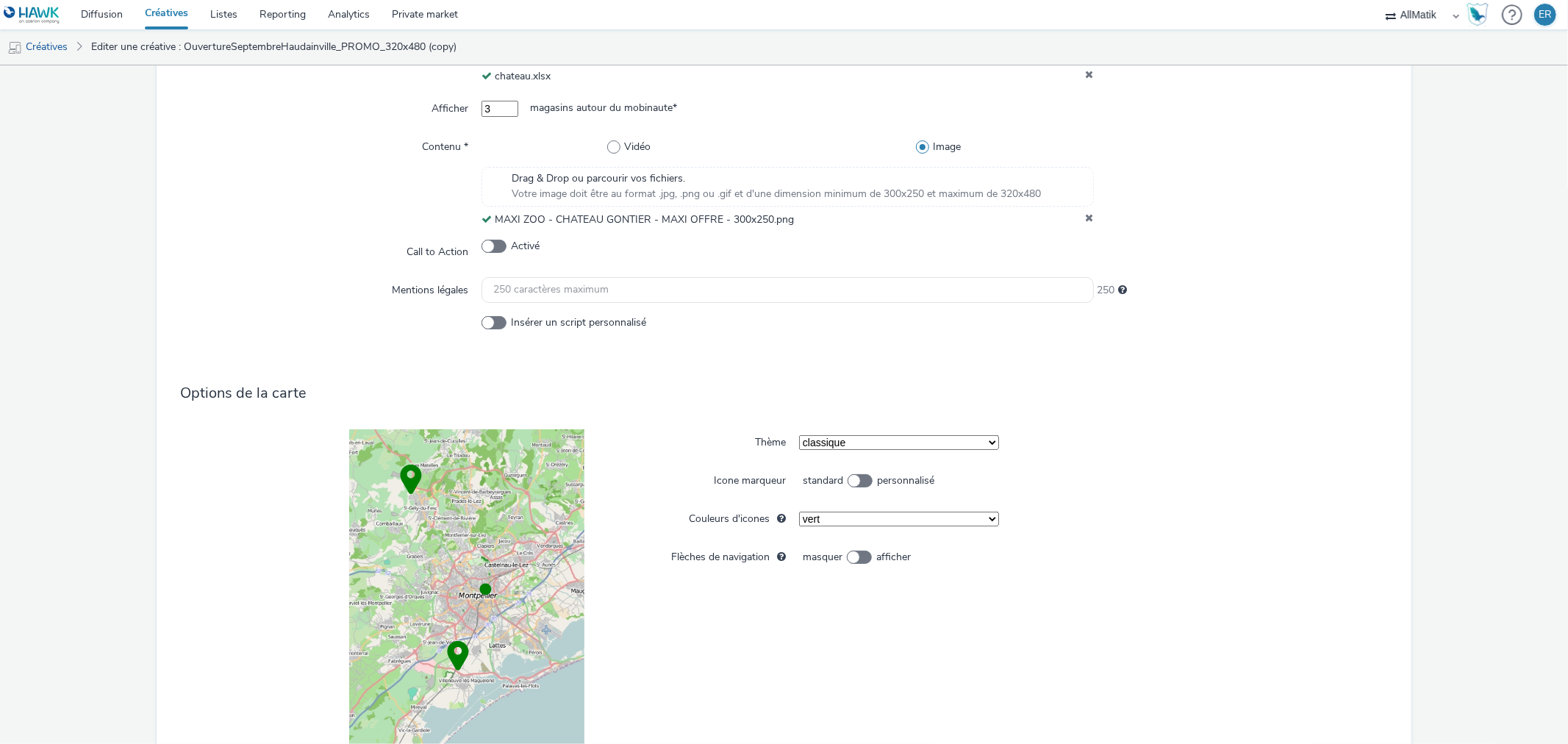
scroll to position [759, 0]
click at [769, 185] on span "Drag & Drop ou parcourir vos fichiers." at bounding box center [776, 180] width 529 height 15
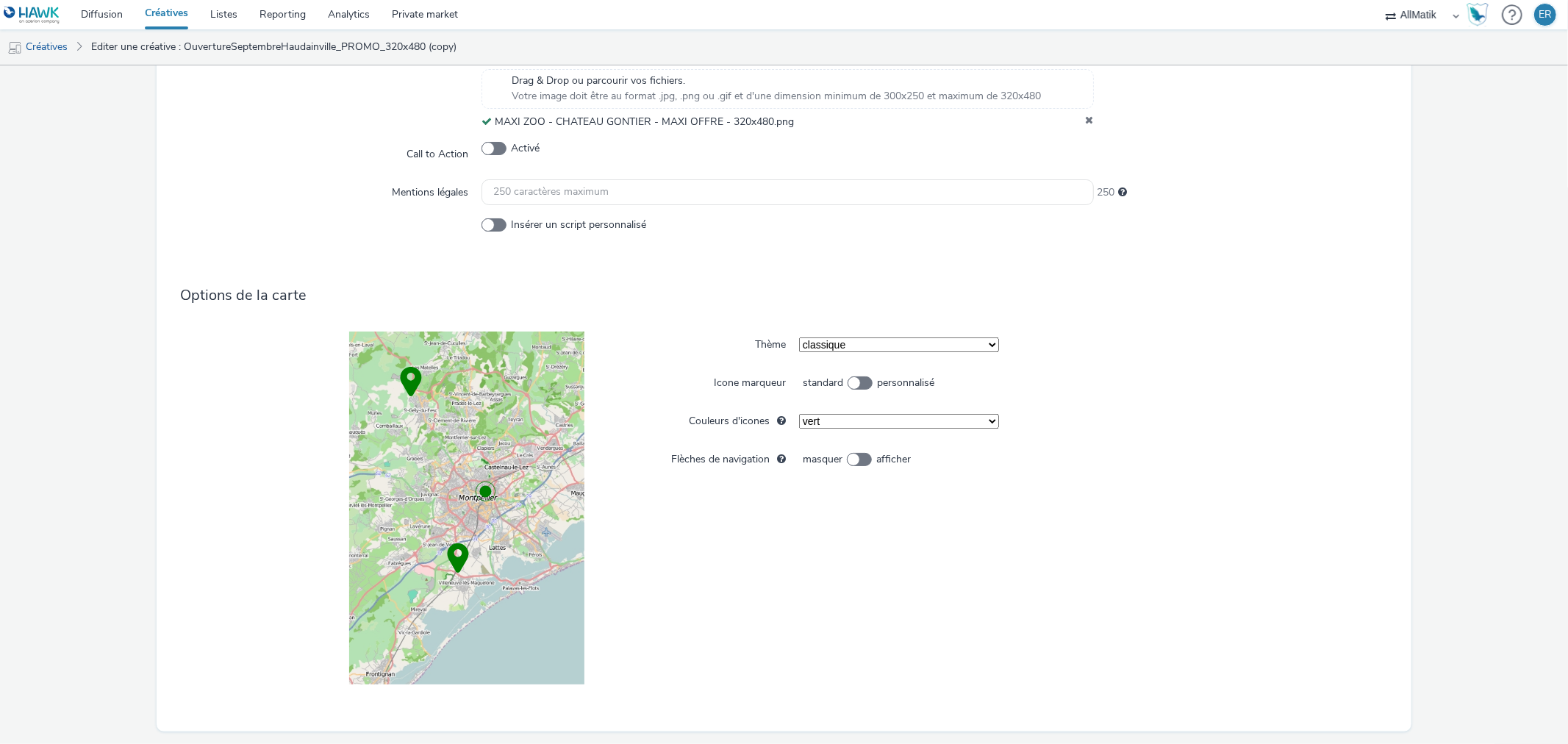
scroll to position [900, 0]
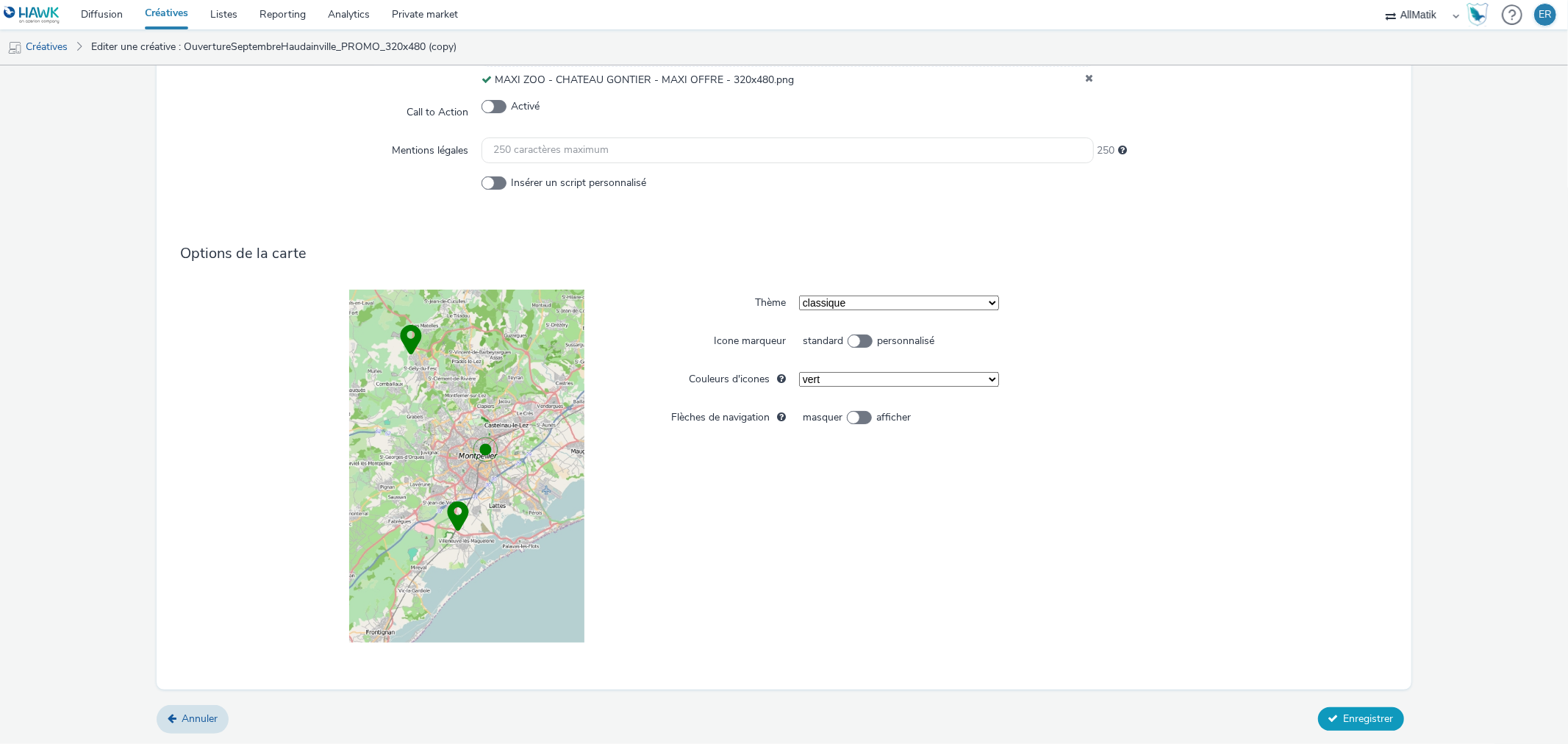
click at [1348, 727] on button "Enregistrer" at bounding box center [1361, 719] width 86 height 23
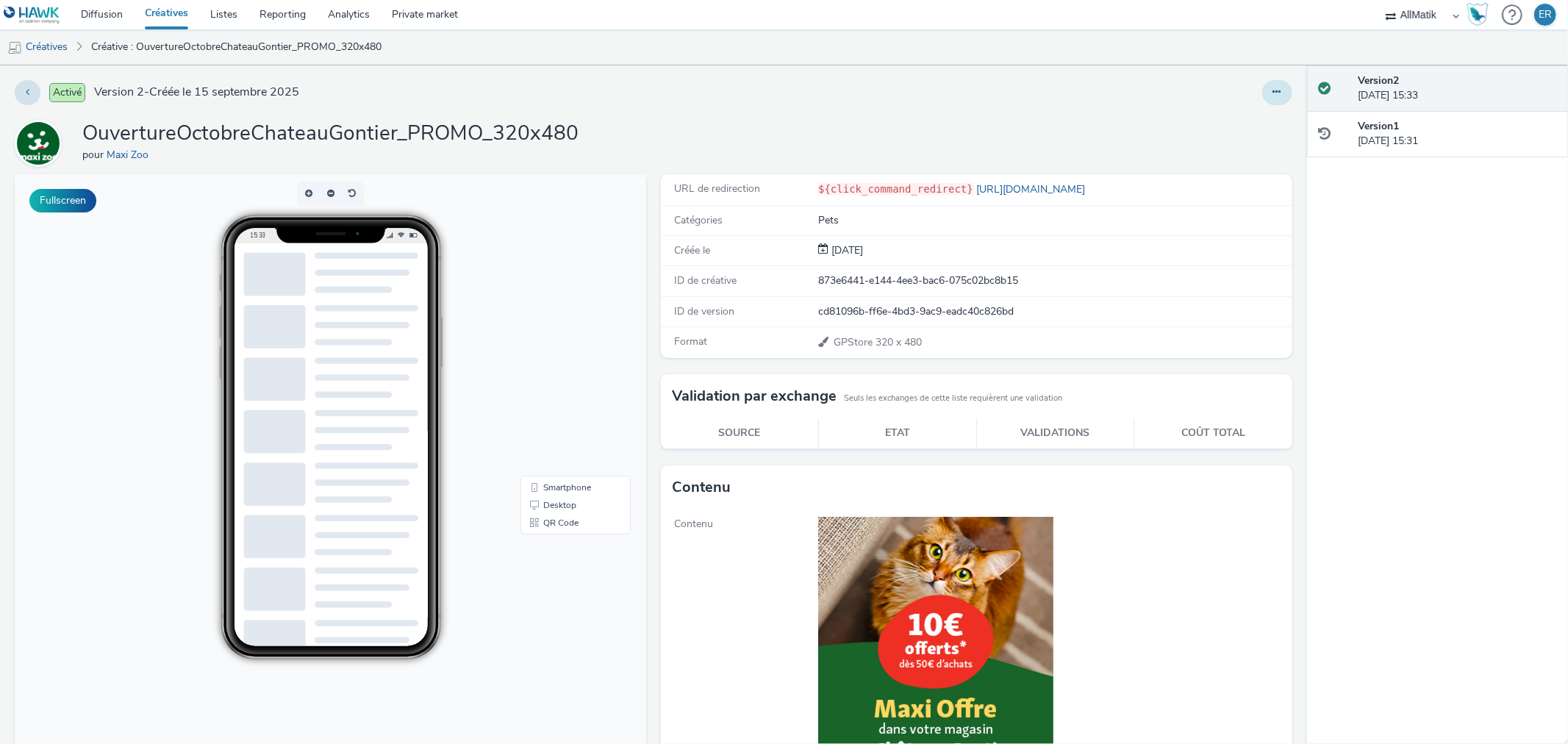
click at [1274, 93] on icon at bounding box center [1278, 92] width 8 height 11
click at [1248, 145] on link "Dupliquer" at bounding box center [1238, 151] width 110 height 29
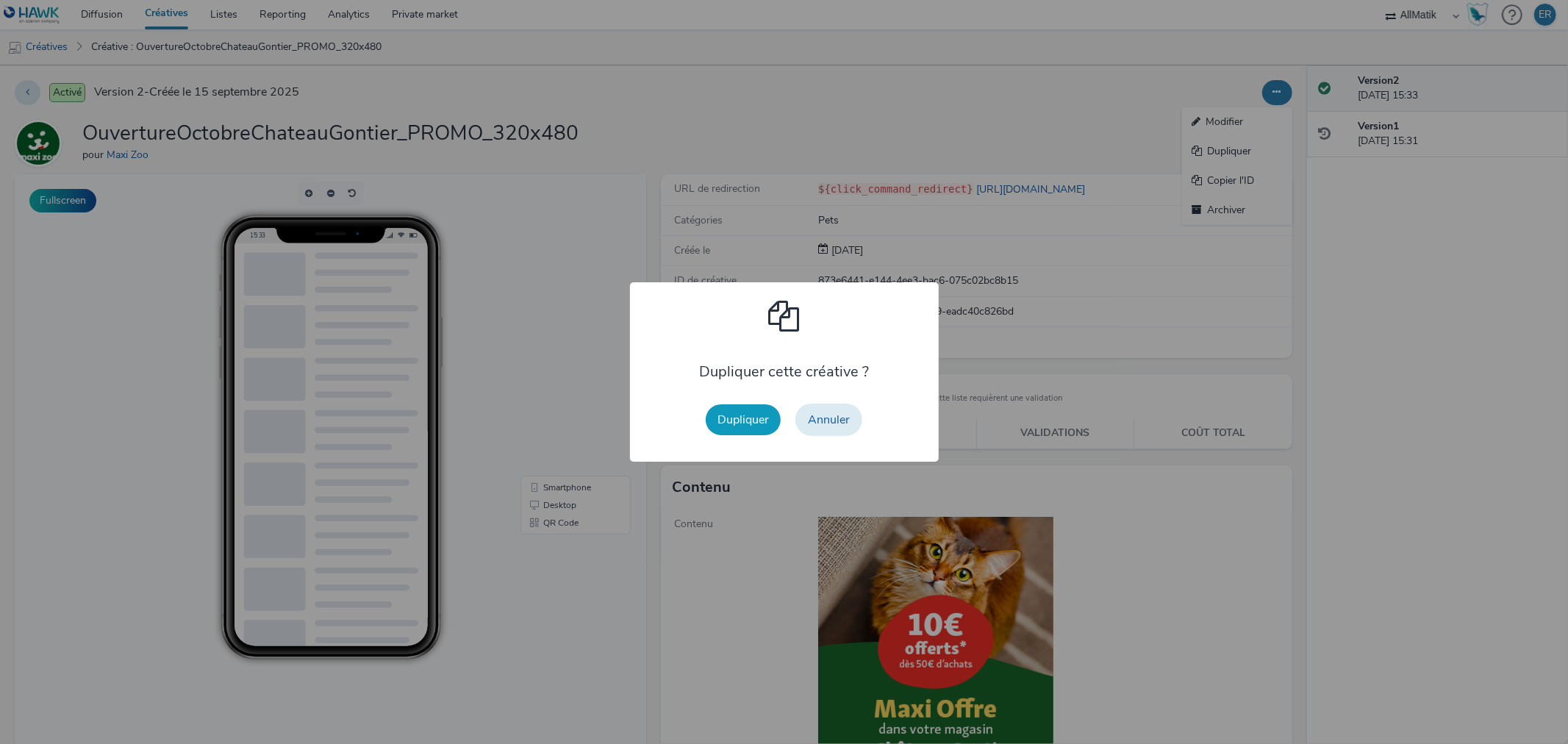
click at [729, 423] on button "Dupliquer" at bounding box center [742, 420] width 75 height 31
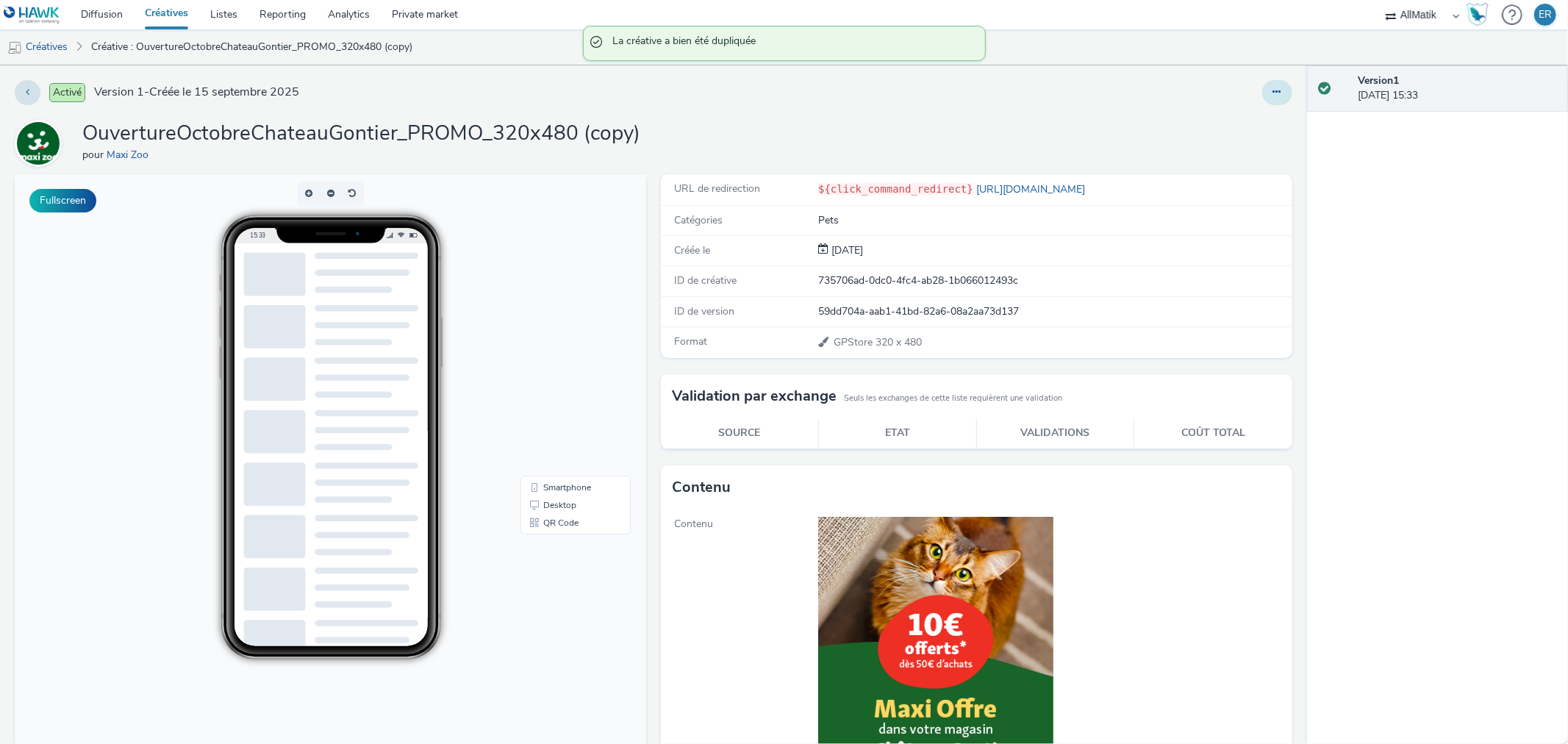
click at [1278, 92] on button at bounding box center [1277, 93] width 30 height 25
click at [1249, 129] on link "Modifier" at bounding box center [1238, 122] width 110 height 29
select select "1"
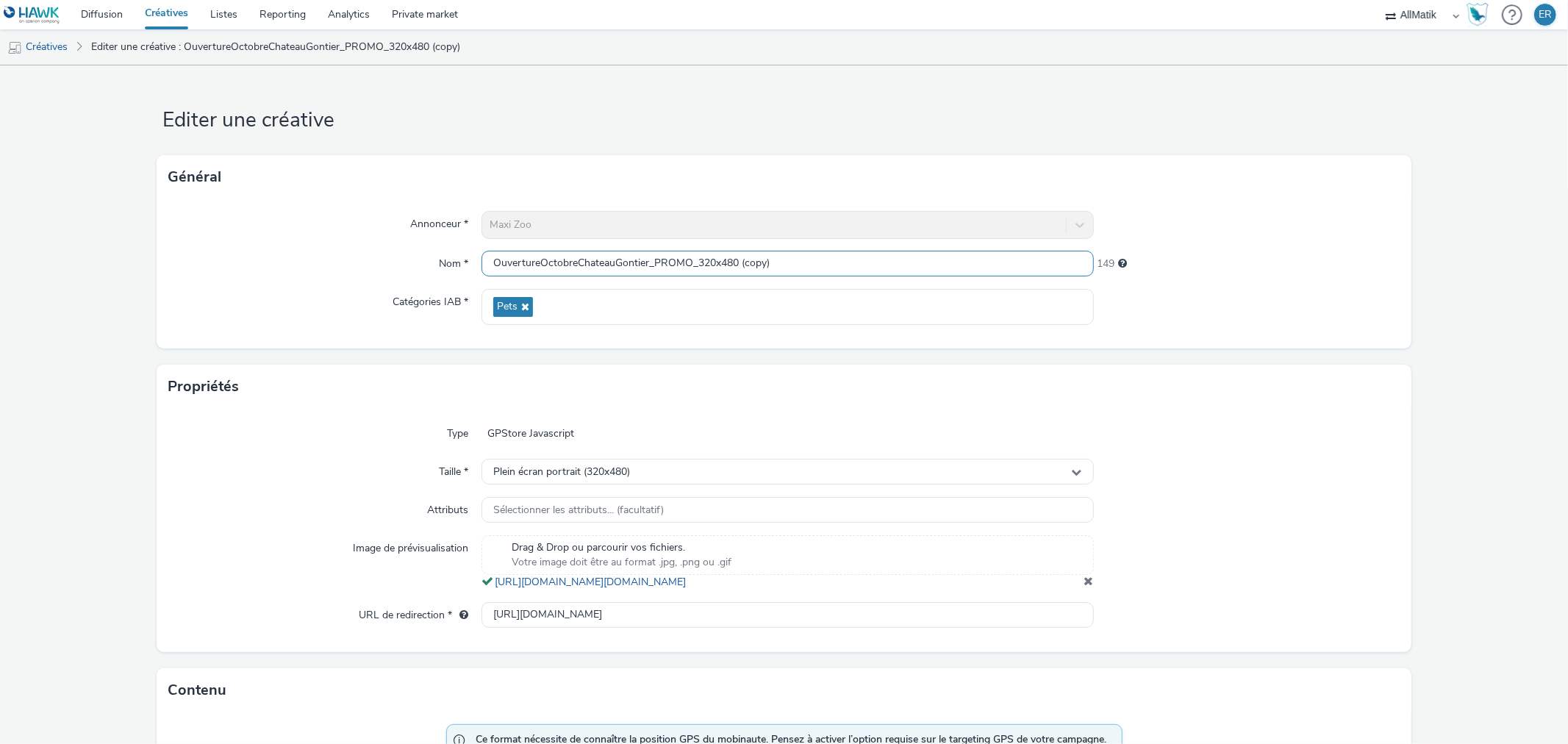
drag, startPoint x: 699, startPoint y: 267, endPoint x: 802, endPoint y: 273, distance: 103.2
click at [775, 268] on input "OuvertureOctobreChateauGontier_PROMO_320x480 (copy)" at bounding box center [788, 263] width 612 height 26
type input "OuvertureOctobreChateauGontier_PROMO_300x250"
drag, startPoint x: 1024, startPoint y: 467, endPoint x: 986, endPoint y: 476, distance: 39.1
click at [1024, 465] on div "Plein écran portrait (320x480)" at bounding box center [788, 471] width 612 height 26
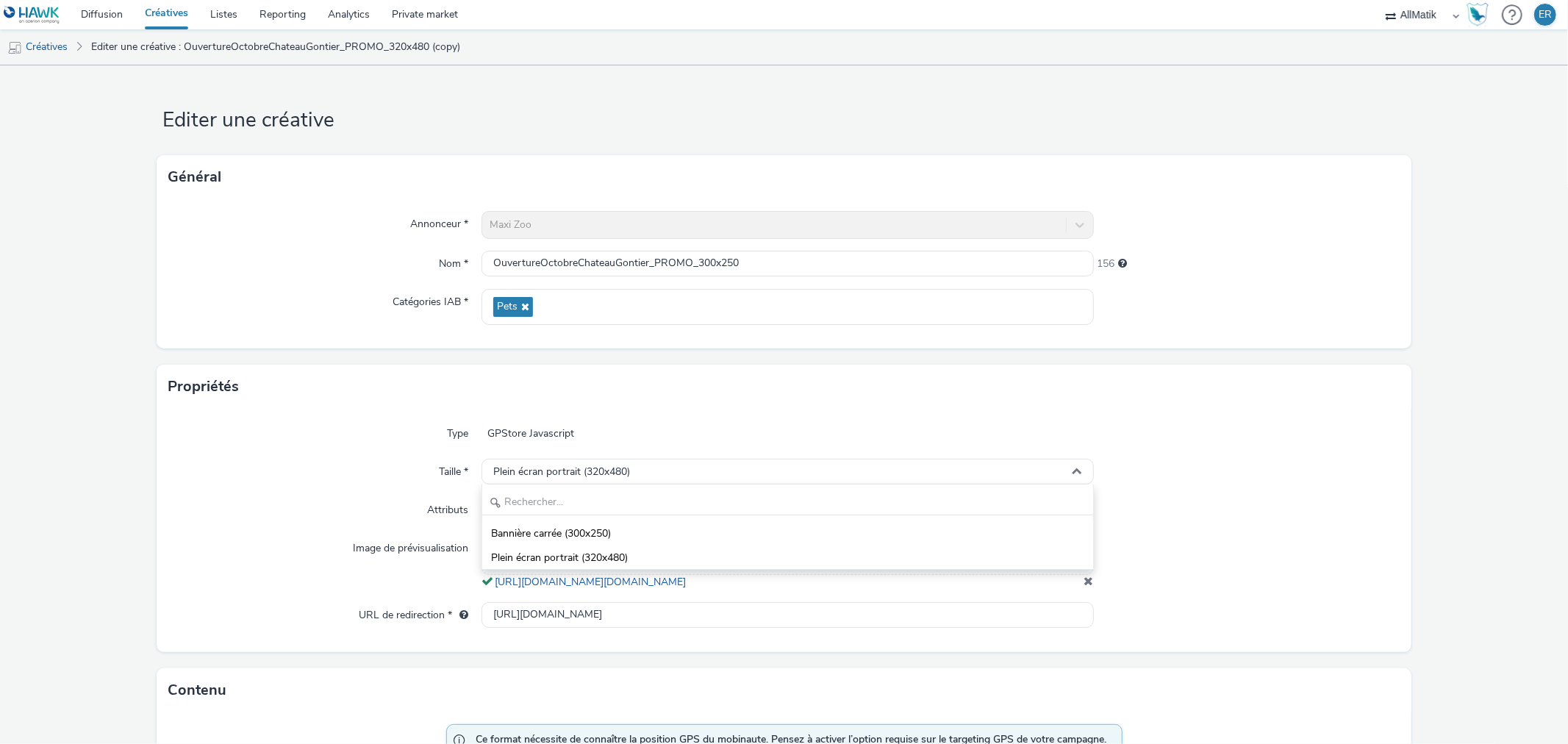
click at [730, 519] on div "Bannière carrée (300x250) Plein écran portrait (320x480)" at bounding box center [788, 527] width 612 height 85
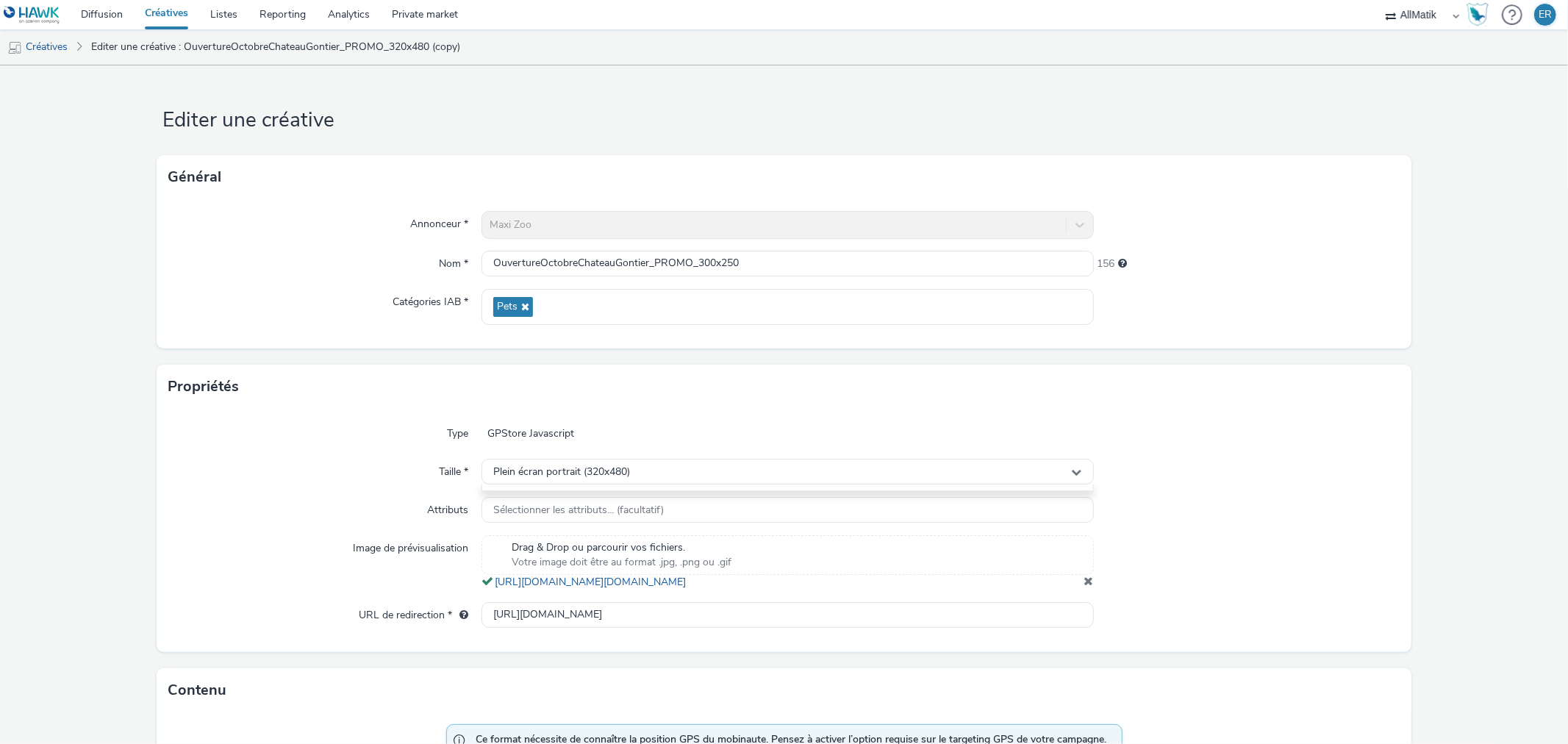
click at [726, 523] on div "Sélectionner les attributs... (facultatif)" at bounding box center [788, 510] width 612 height 26
click at [809, 476] on div "Plein écran portrait (320x480)" at bounding box center [788, 471] width 612 height 26
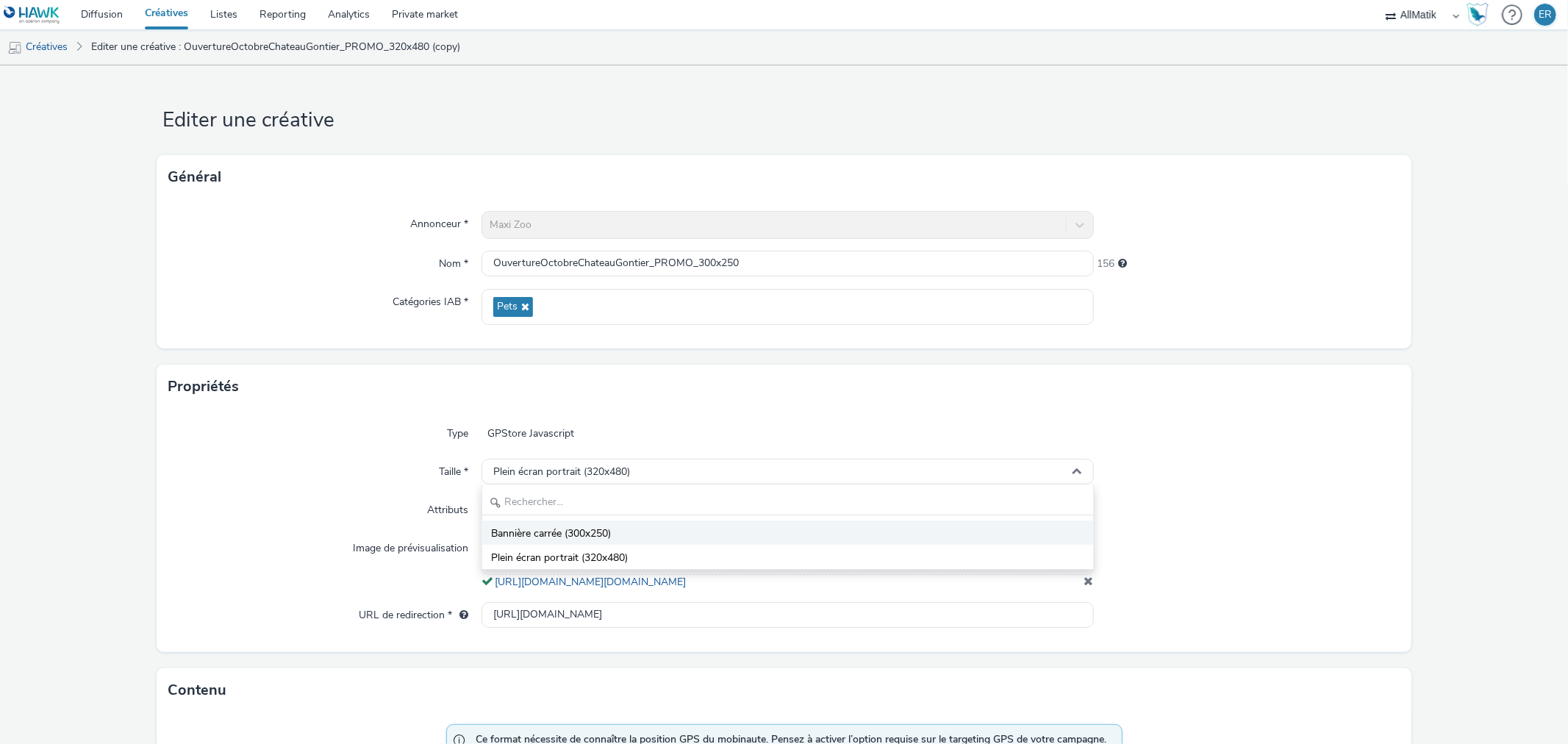
click at [702, 527] on li "Bannière carrée (300x250)" at bounding box center [787, 532] width 611 height 24
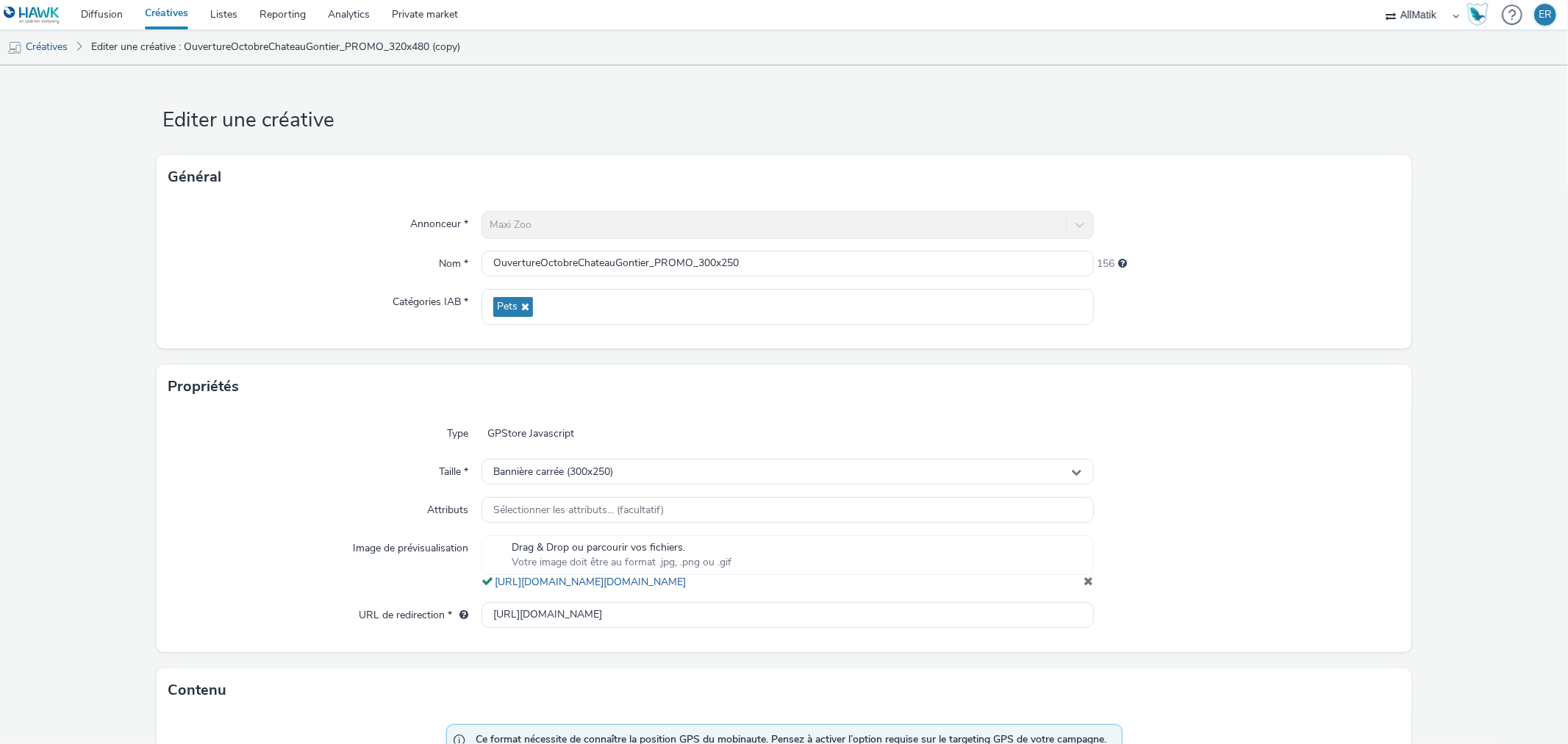
click at [1085, 586] on span at bounding box center [1090, 580] width 10 height 12
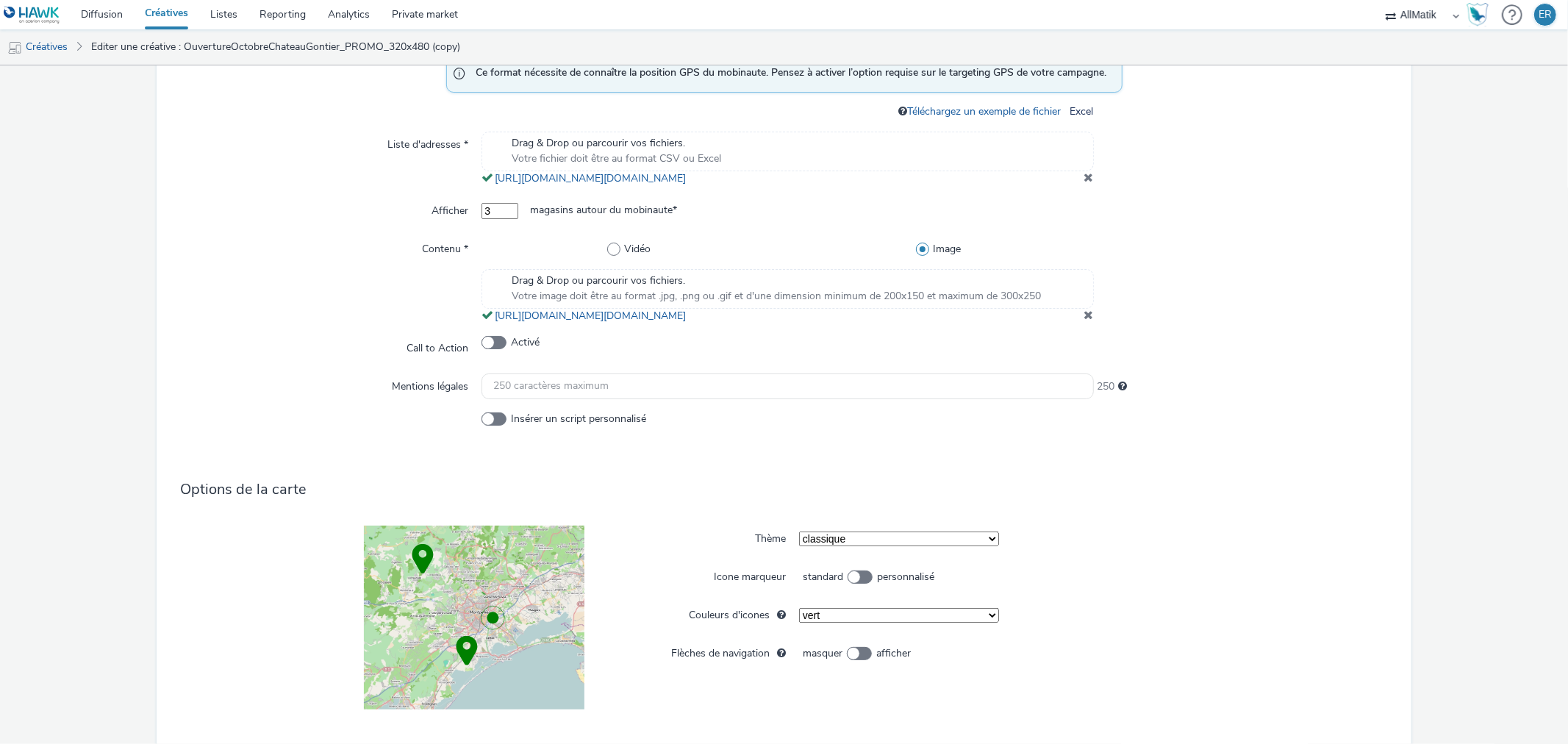
click at [1054, 307] on div "Drag & Drop ou parcourir vos fichiers. Votre image doit être au format .jpg, .p…" at bounding box center [788, 288] width 612 height 40
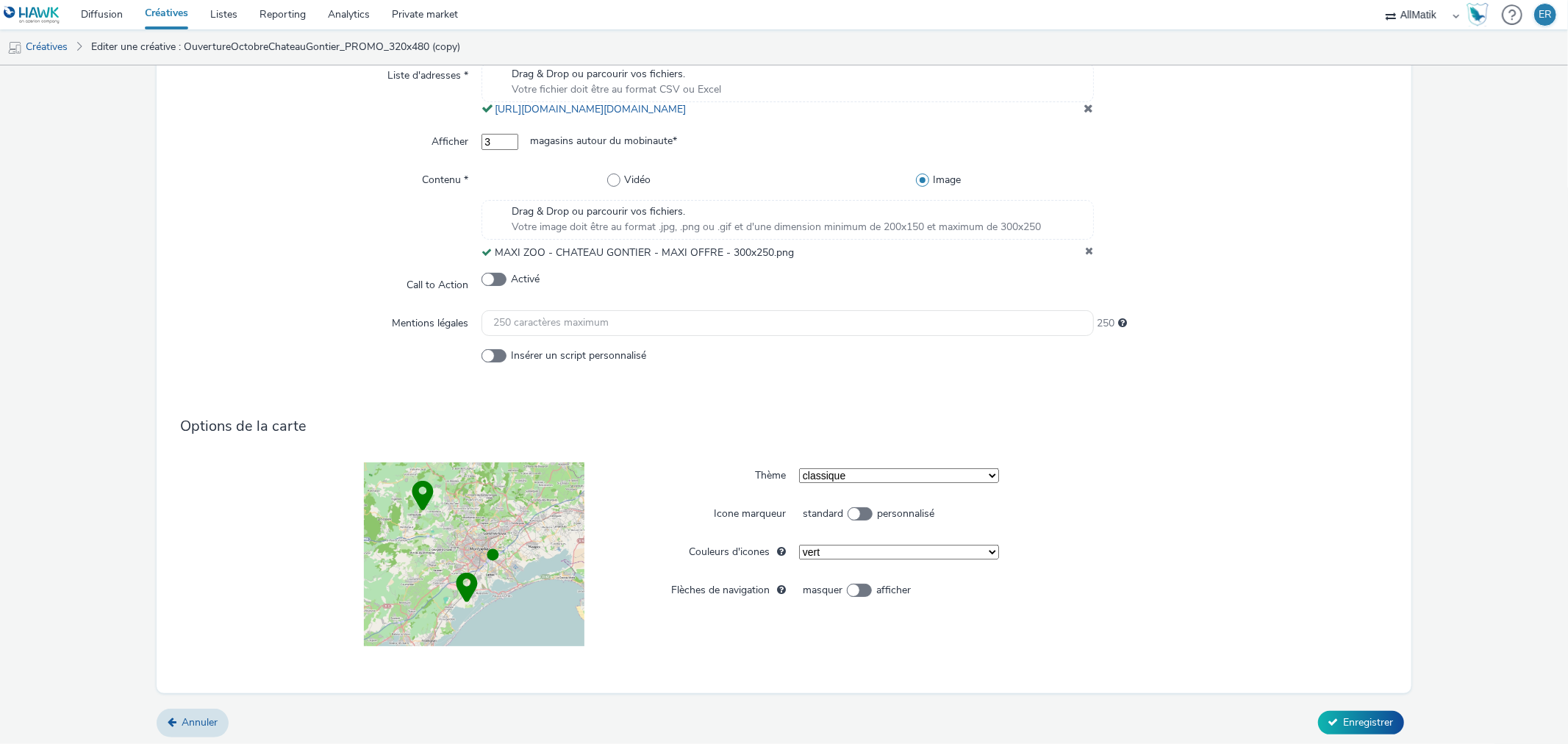
scroll to position [739, 0]
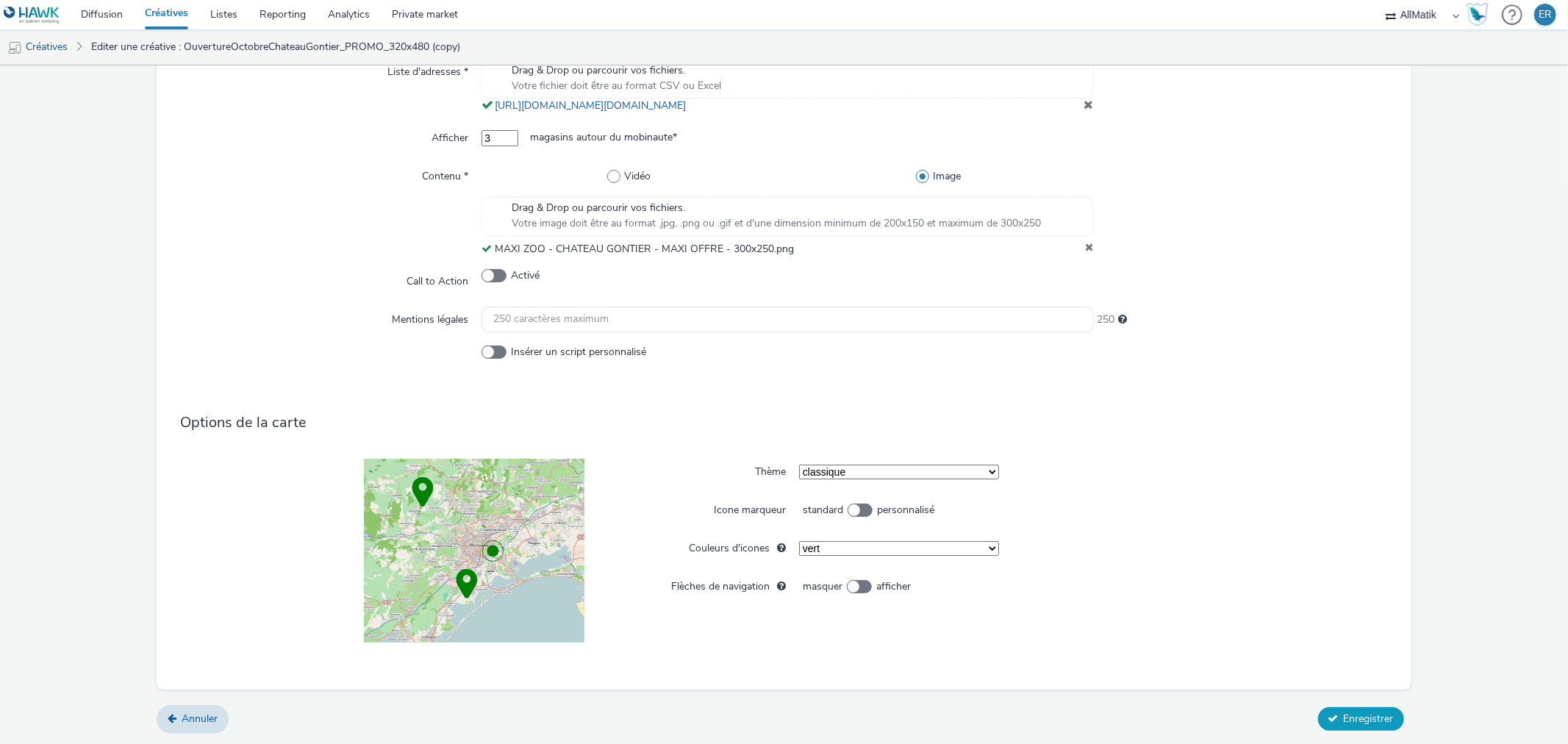
click at [1329, 717] on icon at bounding box center [1334, 718] width 11 height 11
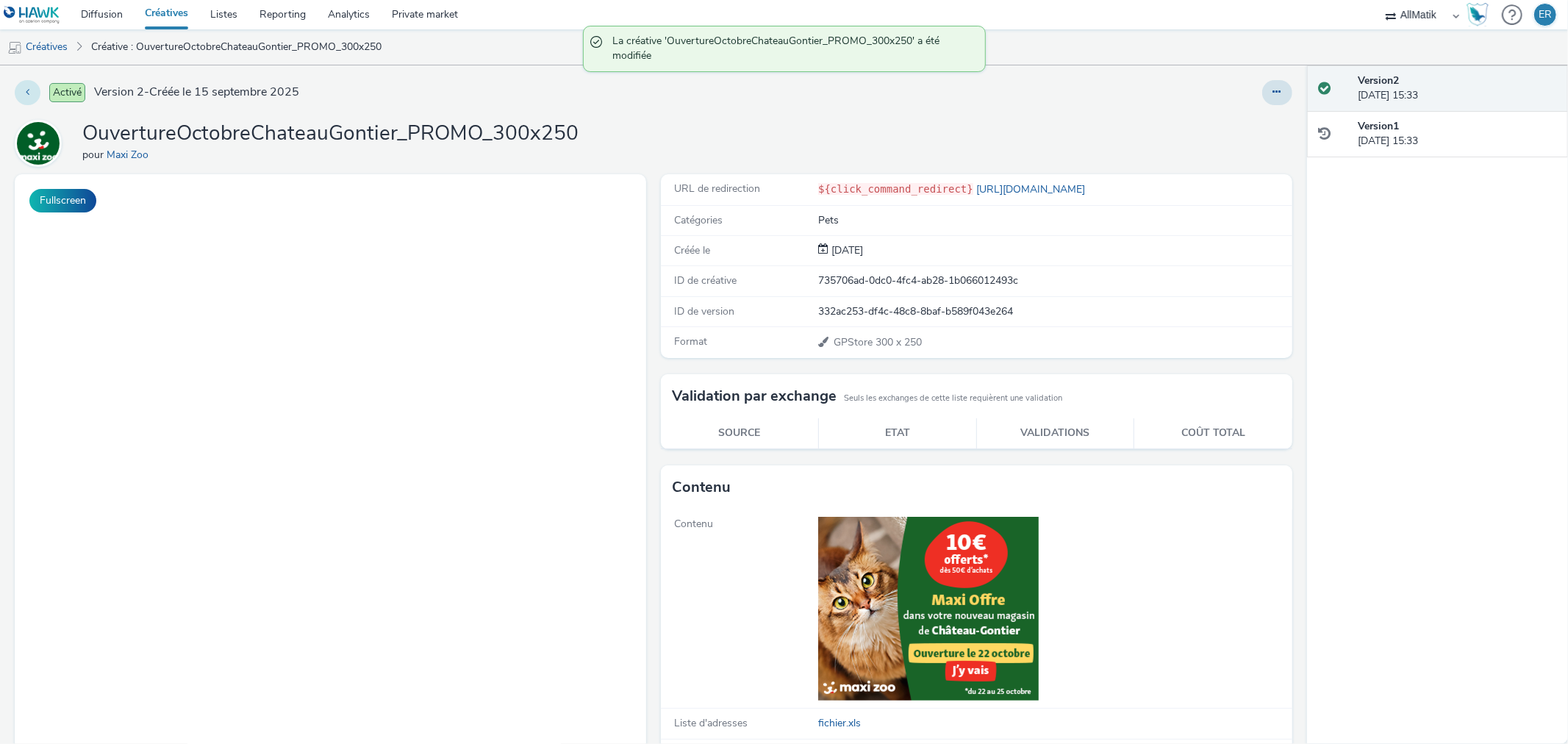
click at [35, 101] on button at bounding box center [27, 93] width 26 height 25
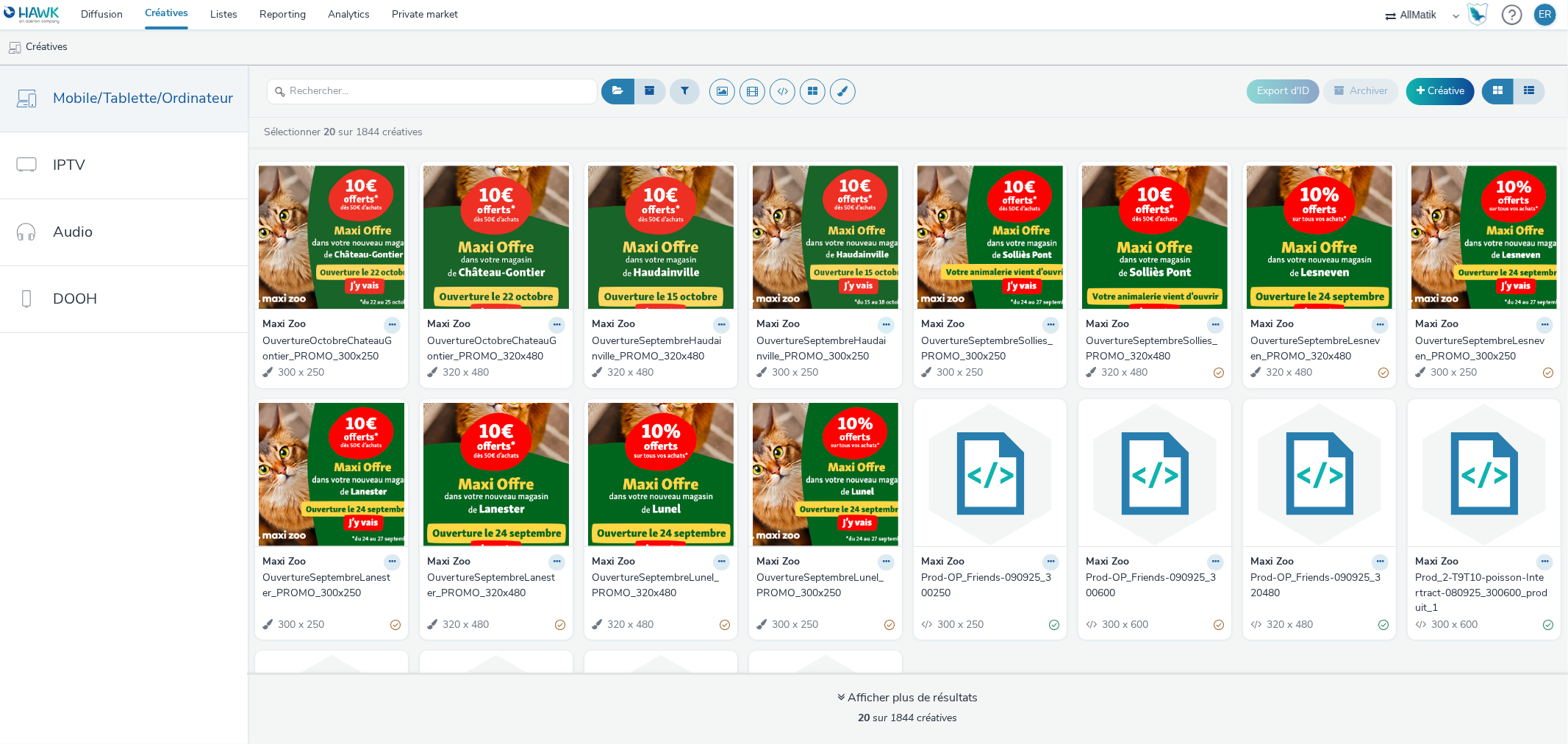
click at [883, 325] on icon at bounding box center [886, 324] width 7 height 9
click at [864, 344] on link "Modifier" at bounding box center [840, 350] width 110 height 29
select select "1"
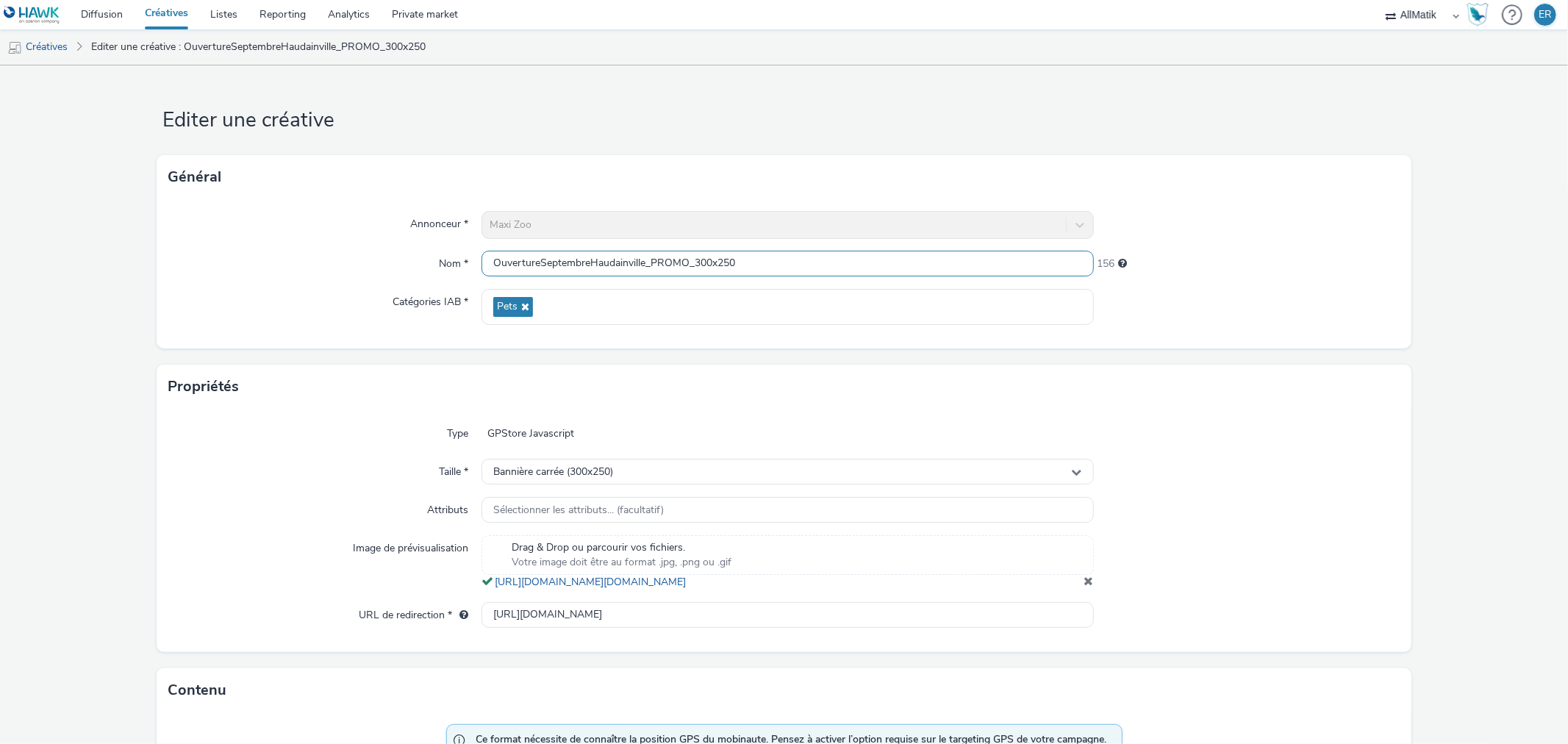
drag, startPoint x: 584, startPoint y: 262, endPoint x: 539, endPoint y: 263, distance: 45.0
click at [539, 263] on input "OuvertureSeptembreHaudainville_PROMO_300x250" at bounding box center [788, 263] width 612 height 26
type input "OuvertureOctobreHaudainville_PROMO_300x250"
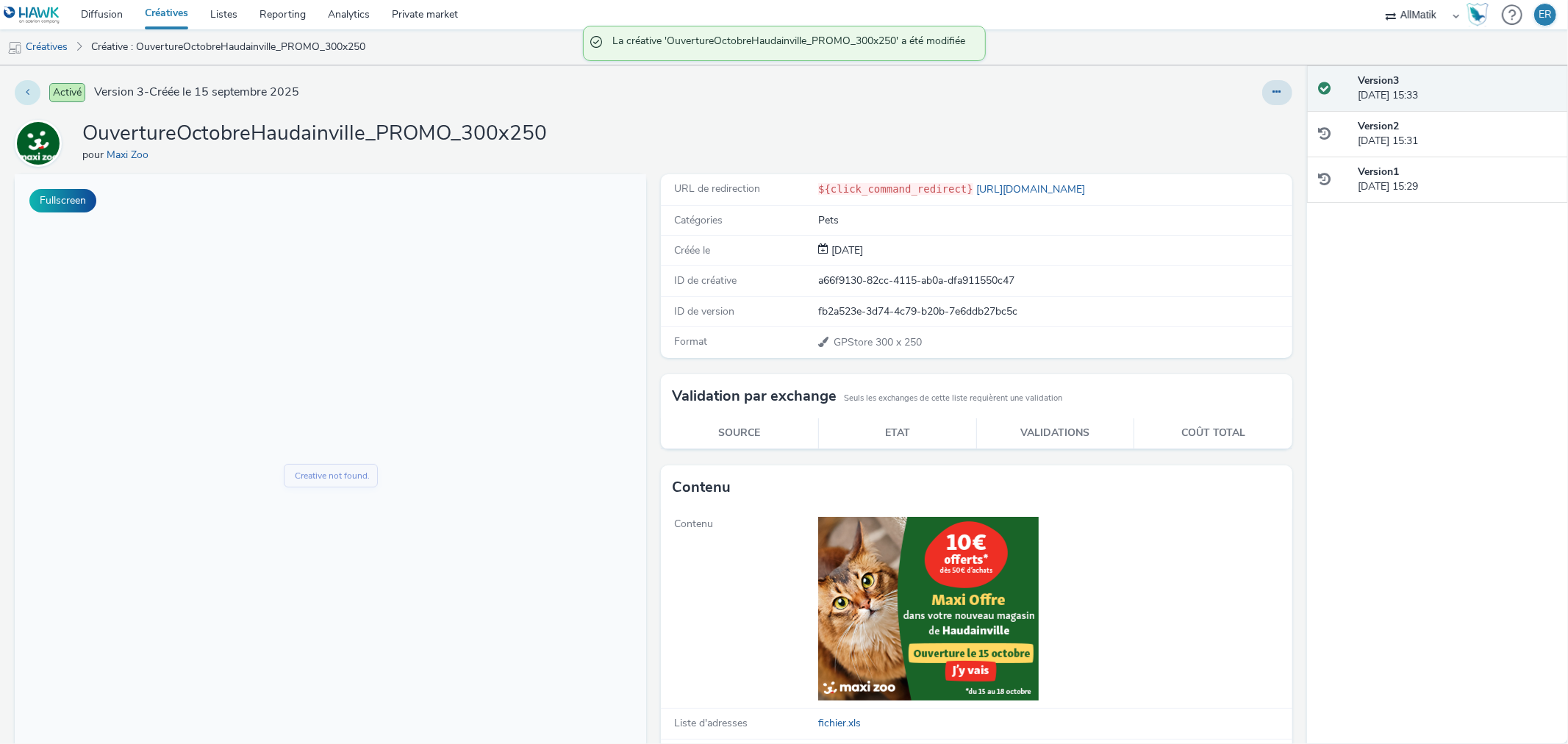
click at [22, 90] on button at bounding box center [27, 93] width 26 height 25
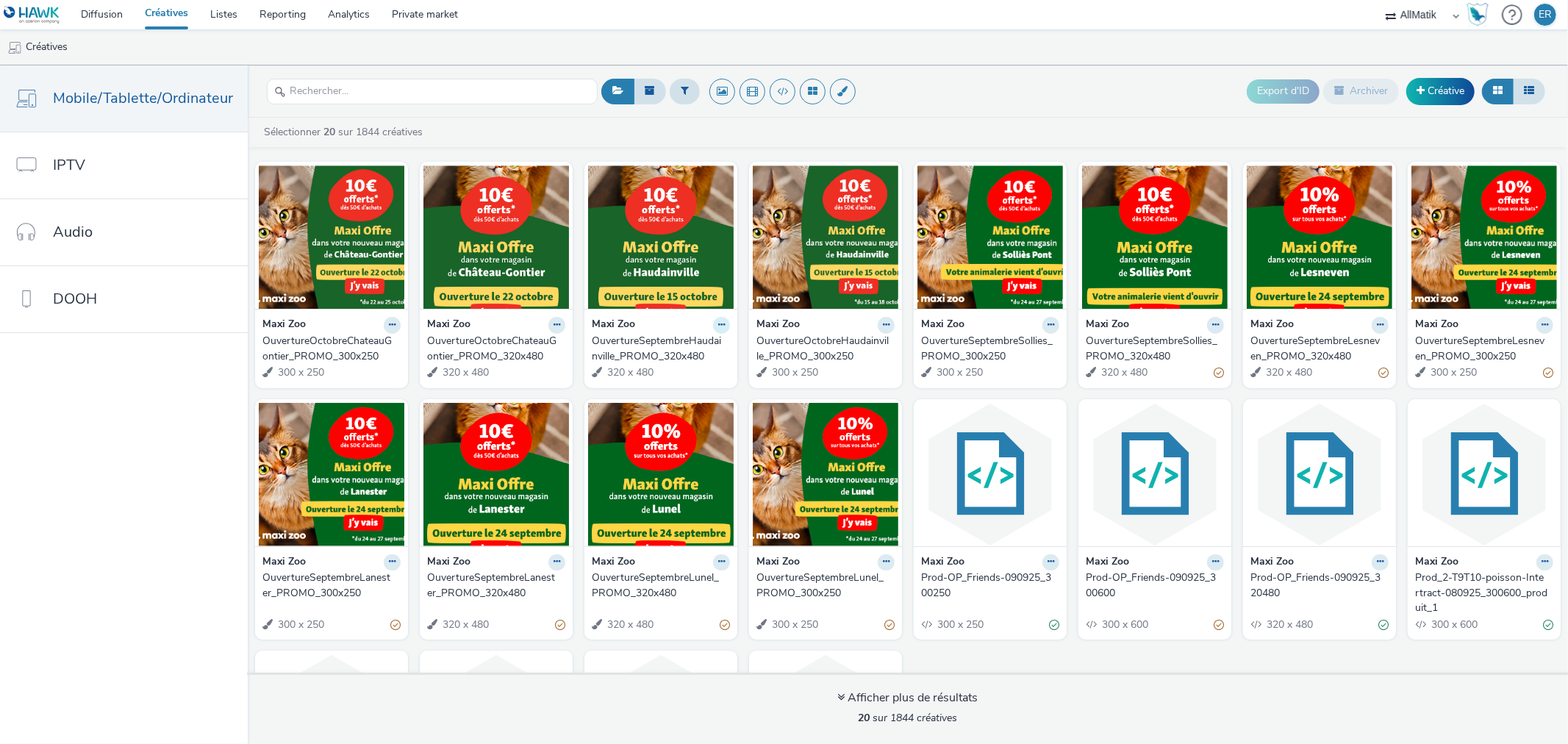
click at [718, 325] on icon at bounding box center [721, 324] width 7 height 9
click at [710, 342] on link "Modifier" at bounding box center [675, 350] width 110 height 29
select select "1"
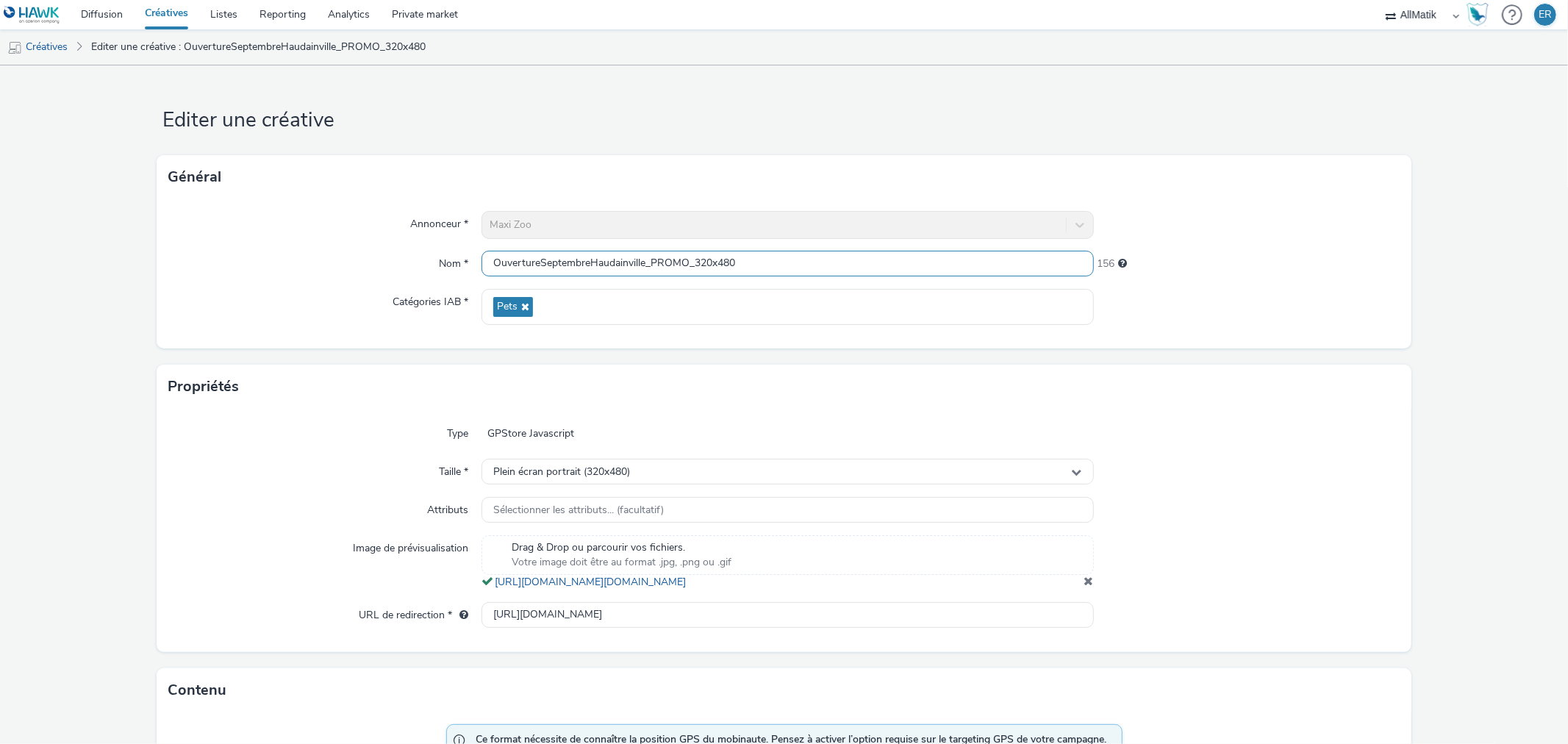
drag, startPoint x: 586, startPoint y: 263, endPoint x: 539, endPoint y: 264, distance: 47.0
click at [539, 264] on input "OuvertureSeptembreHaudainville_PROMO_320x480" at bounding box center [788, 263] width 612 height 26
type input "OuvertureOctobreHaudainville_PROMO_320x480"
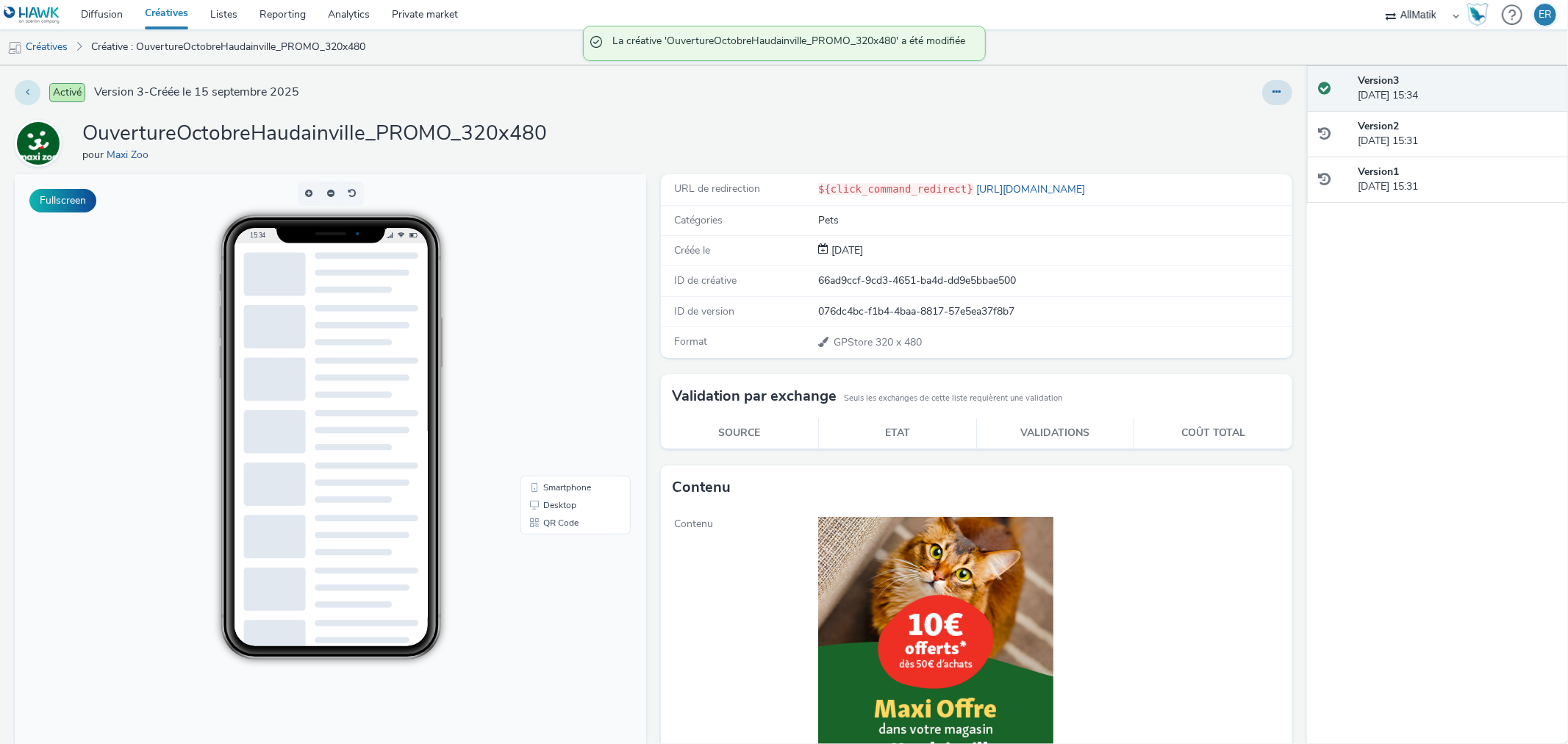
click at [28, 98] on button at bounding box center [27, 93] width 26 height 25
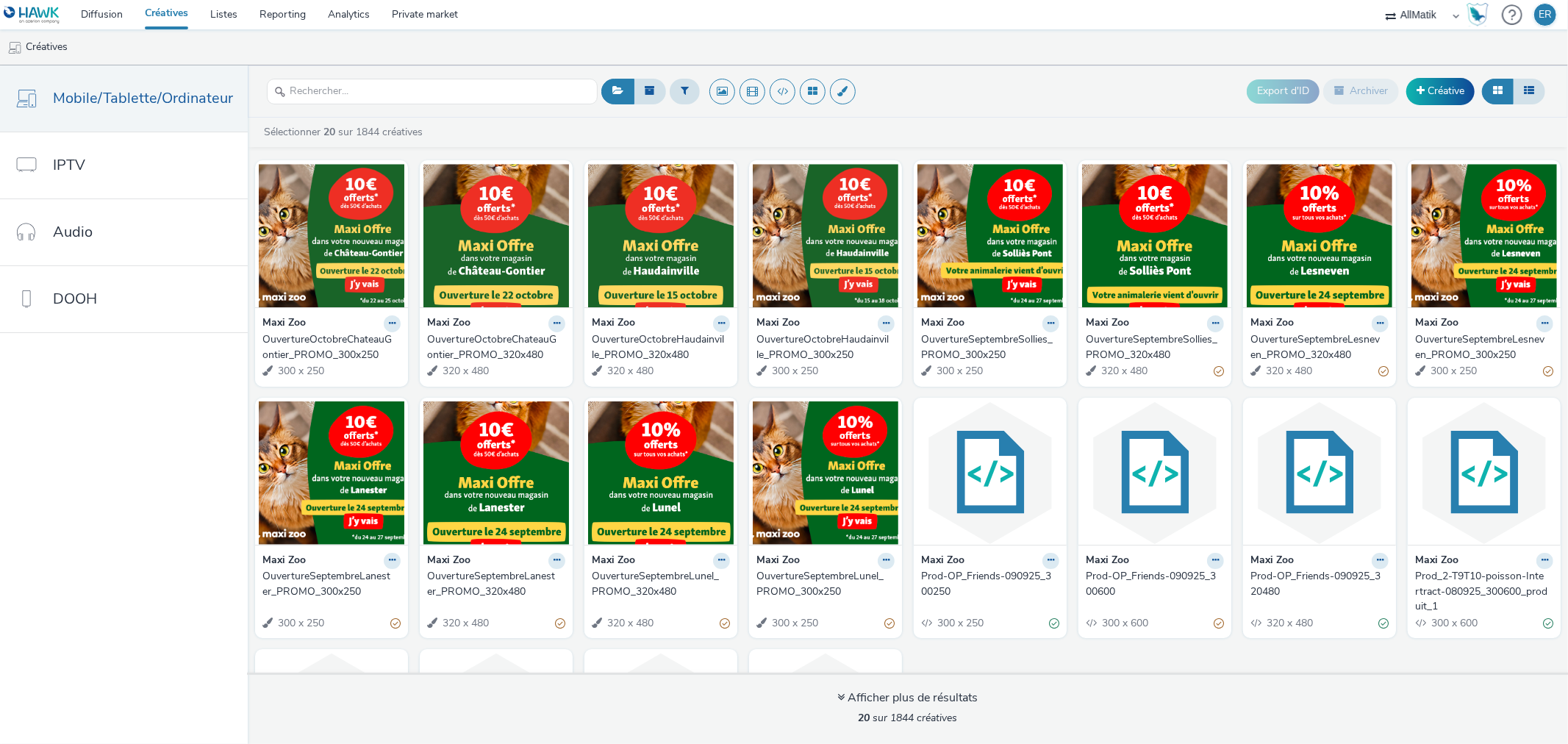
scroll to position [2, 0]
click at [389, 323] on icon at bounding box center [392, 322] width 7 height 9
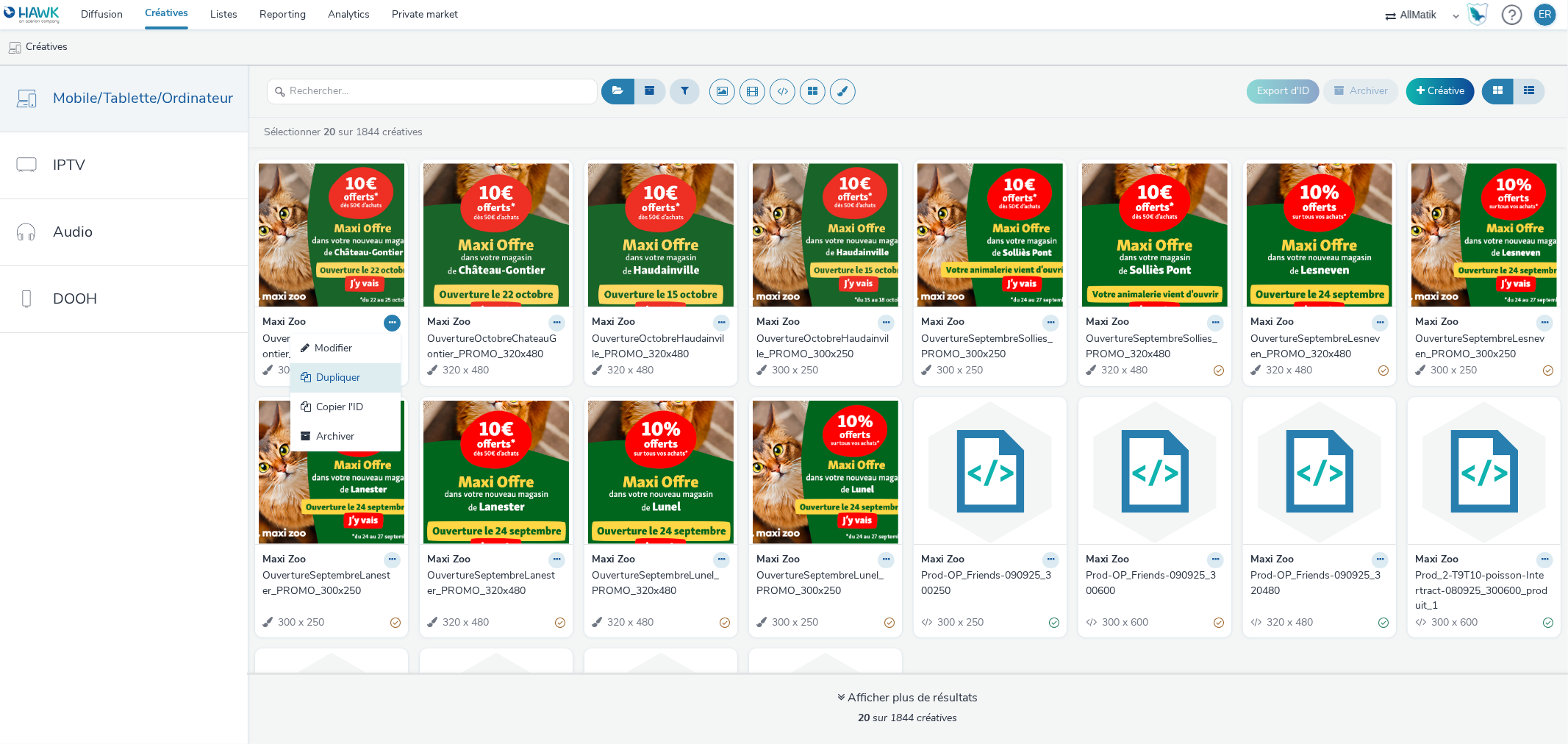
click at [380, 372] on link "Dupliquer" at bounding box center [346, 377] width 110 height 29
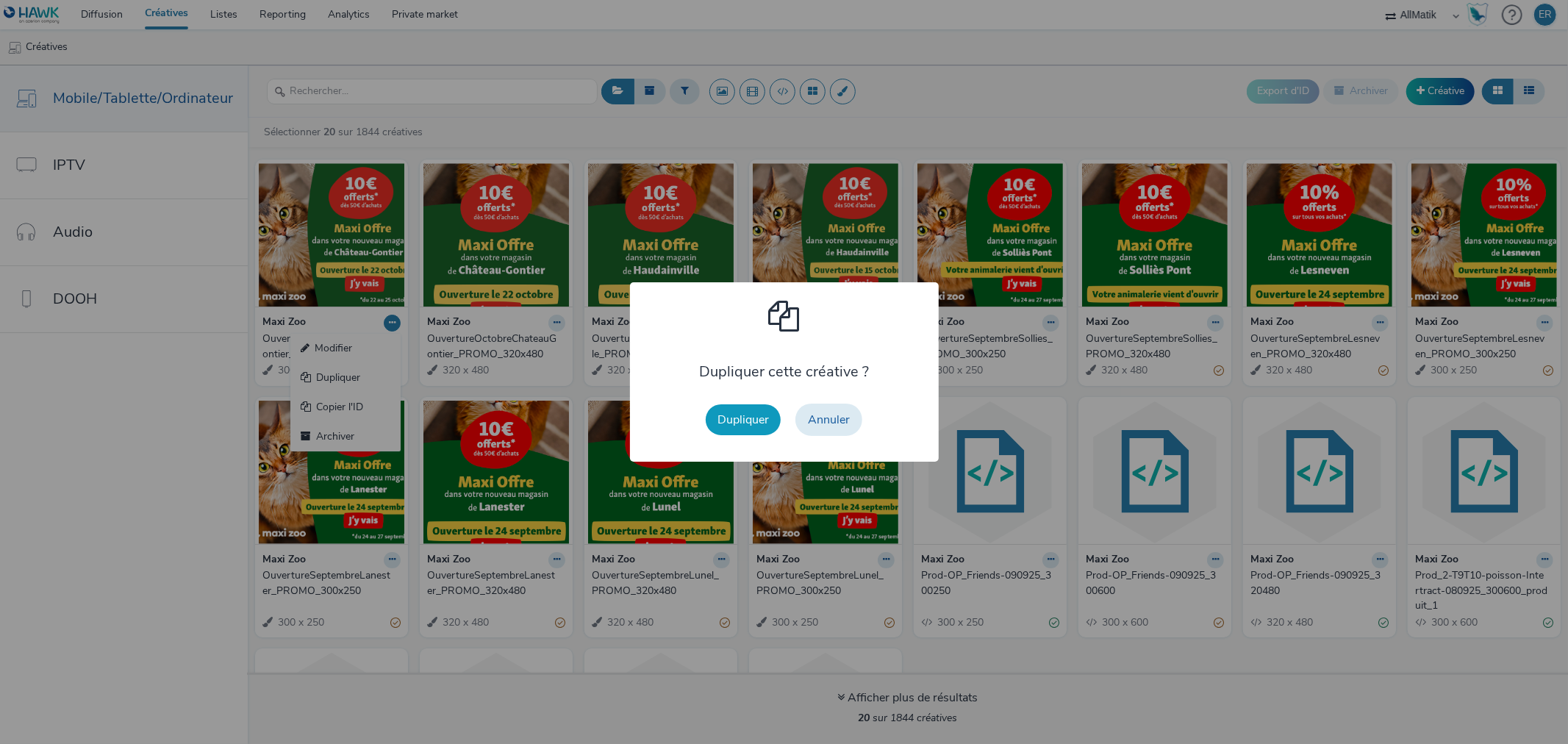
click at [732, 417] on button "Dupliquer" at bounding box center [742, 420] width 75 height 31
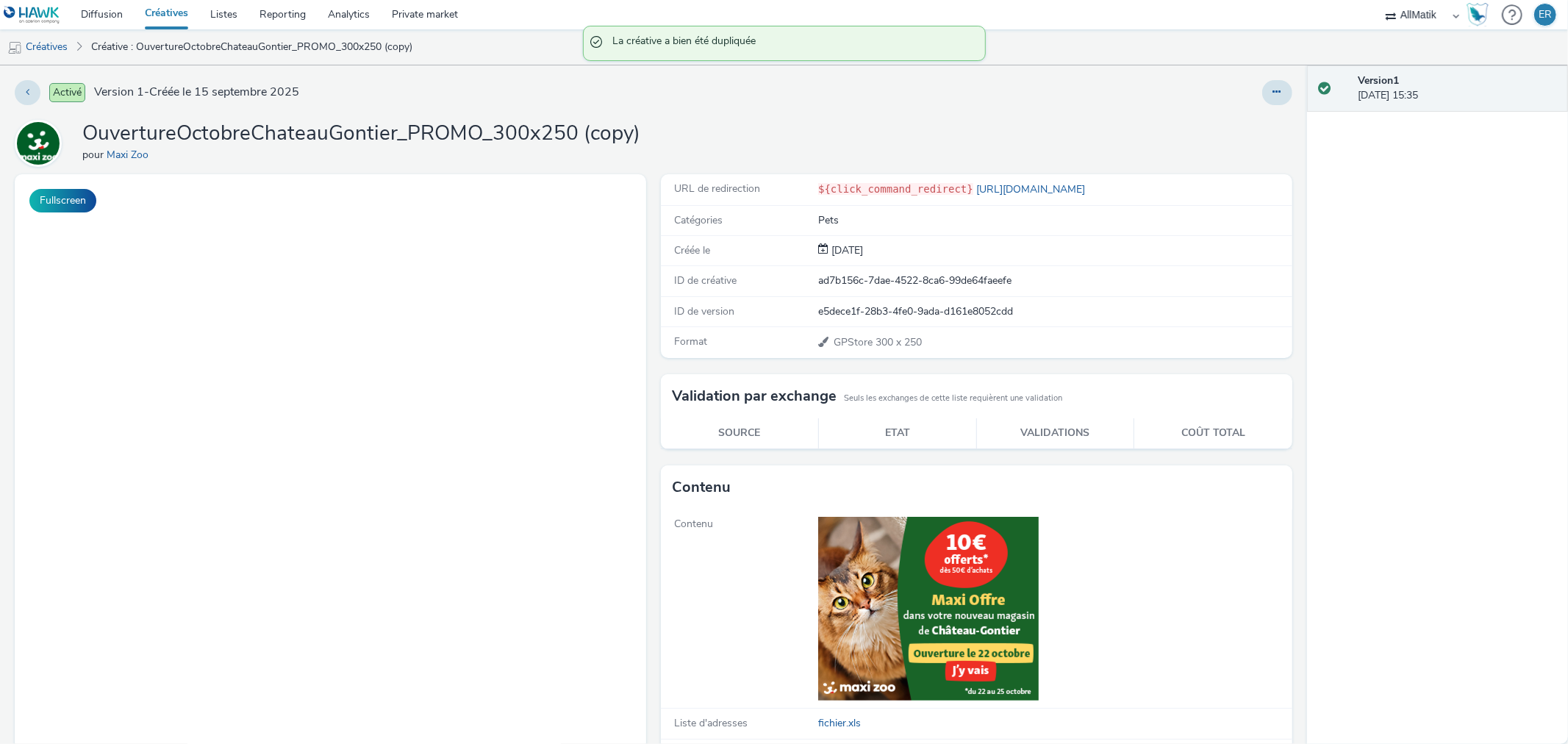
click at [1290, 88] on div "Activé Version 1 - Créée le [DATE] OuvertureOctobreChateauGontier_PROMO_300x250…" at bounding box center [653, 404] width 1308 height 678
click at [1274, 91] on icon at bounding box center [1278, 92] width 8 height 11
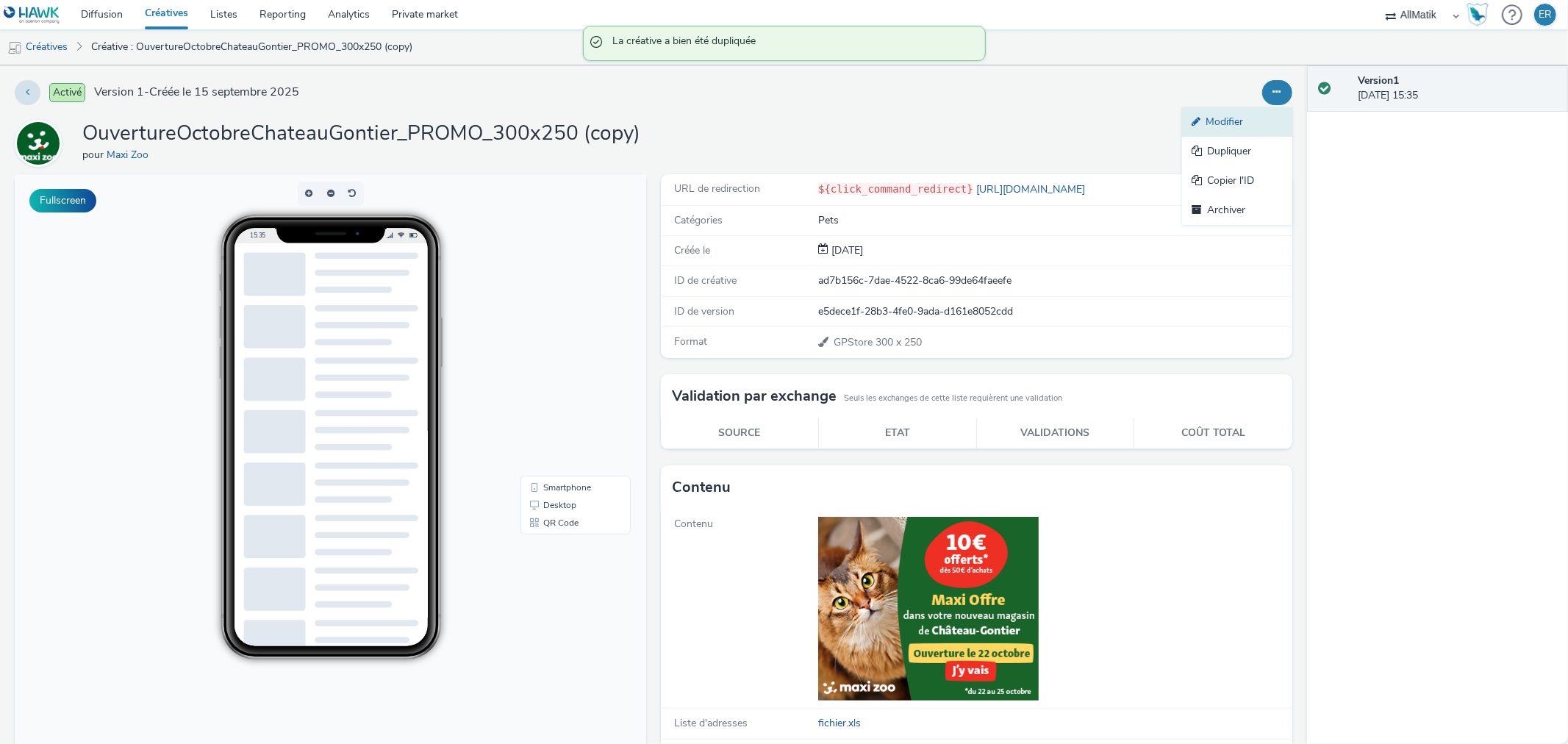
click at [1251, 110] on link "Modifier" at bounding box center [1238, 122] width 110 height 29
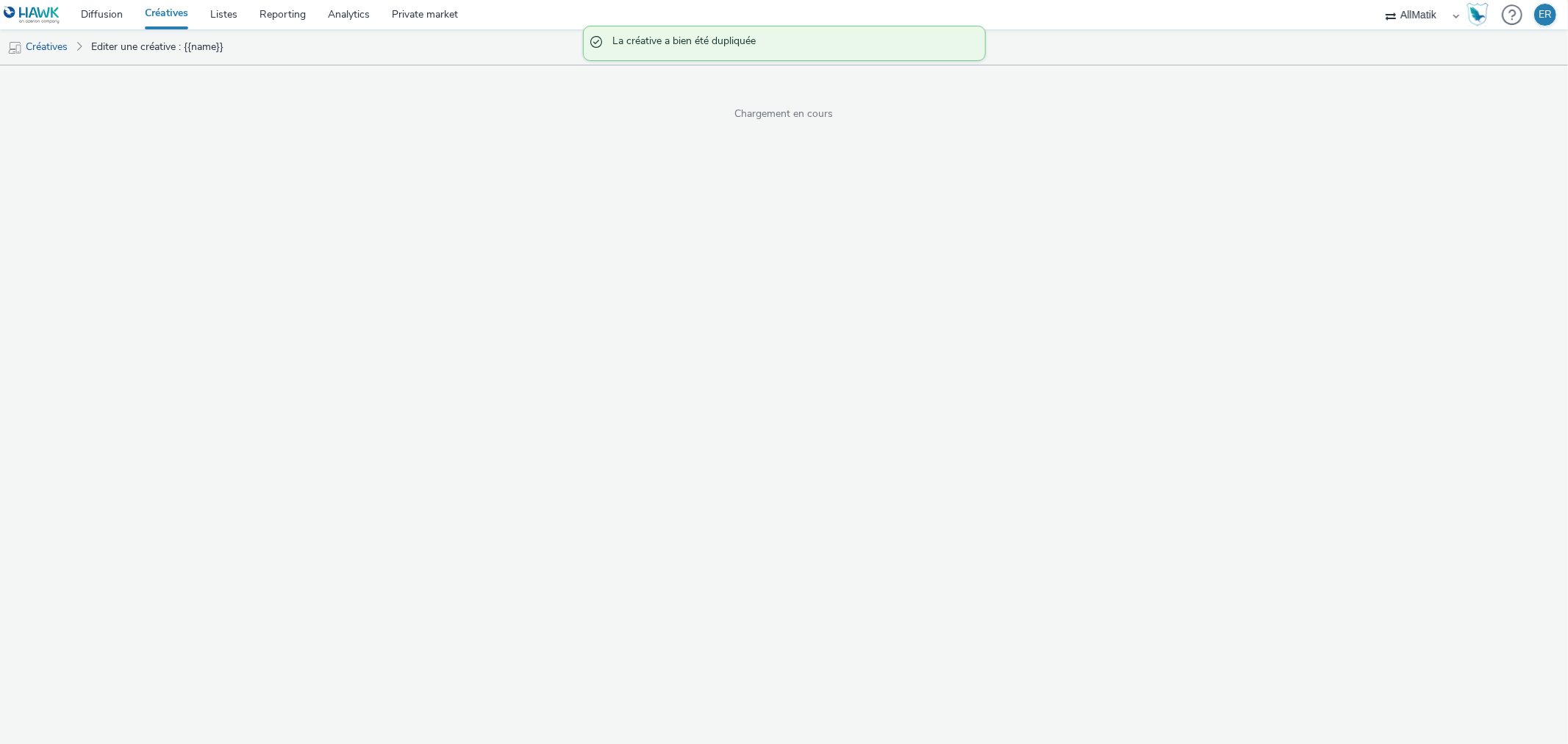
select select "1"
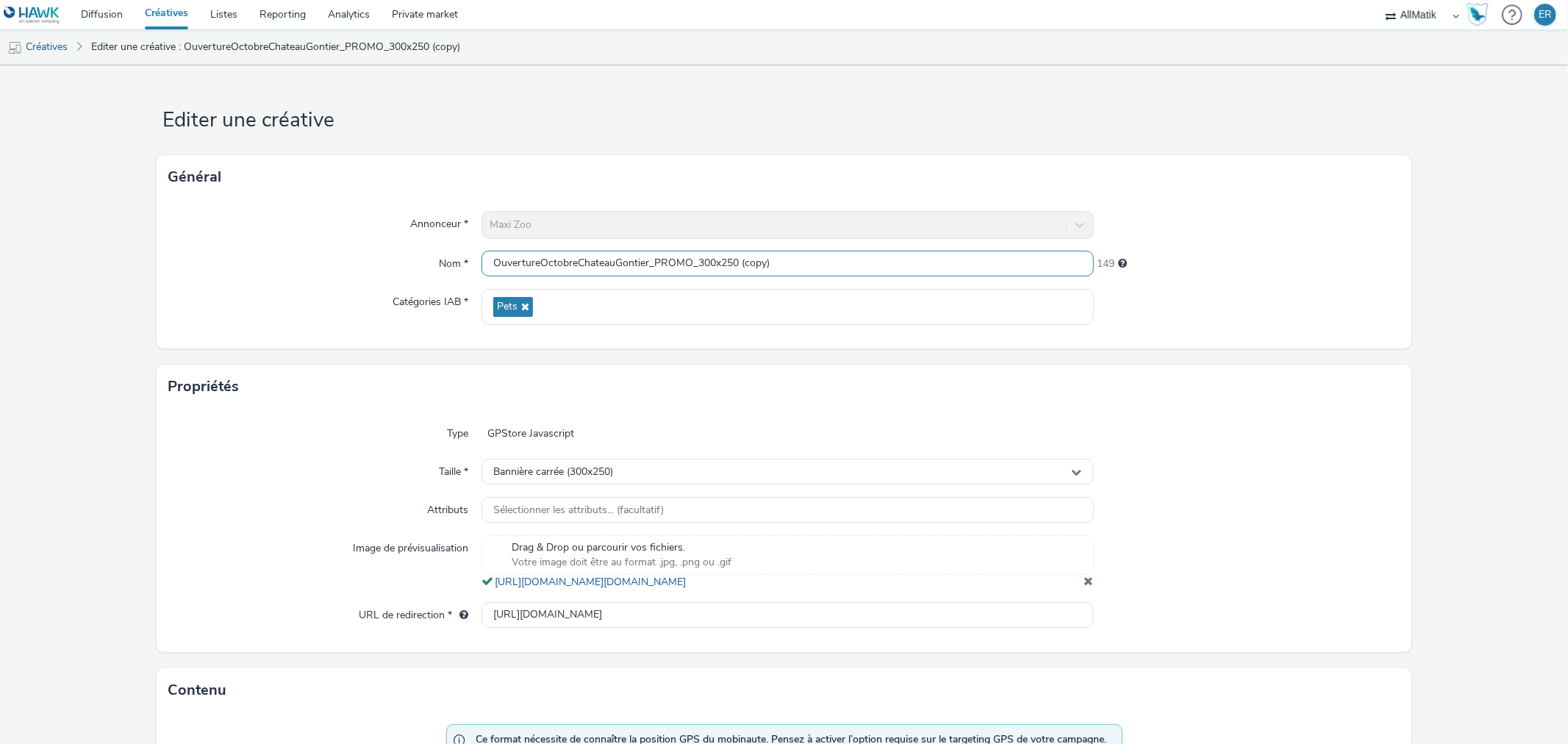
drag, startPoint x: 648, startPoint y: 267, endPoint x: 574, endPoint y: 267, distance: 74.0
click at [574, 267] on input "OuvertureOctobreChateauGontier_PROMO_300x250 (copy)" at bounding box center [788, 263] width 612 height 26
drag, startPoint x: 690, startPoint y: 261, endPoint x: 809, endPoint y: 255, distance: 119.2
click at [809, 255] on input "OuvertureOctobreThiais_PROMO_300x250 (copy)" at bounding box center [788, 263] width 612 height 26
type input "OuvertureOctobreThiais_PROMO_300x250"
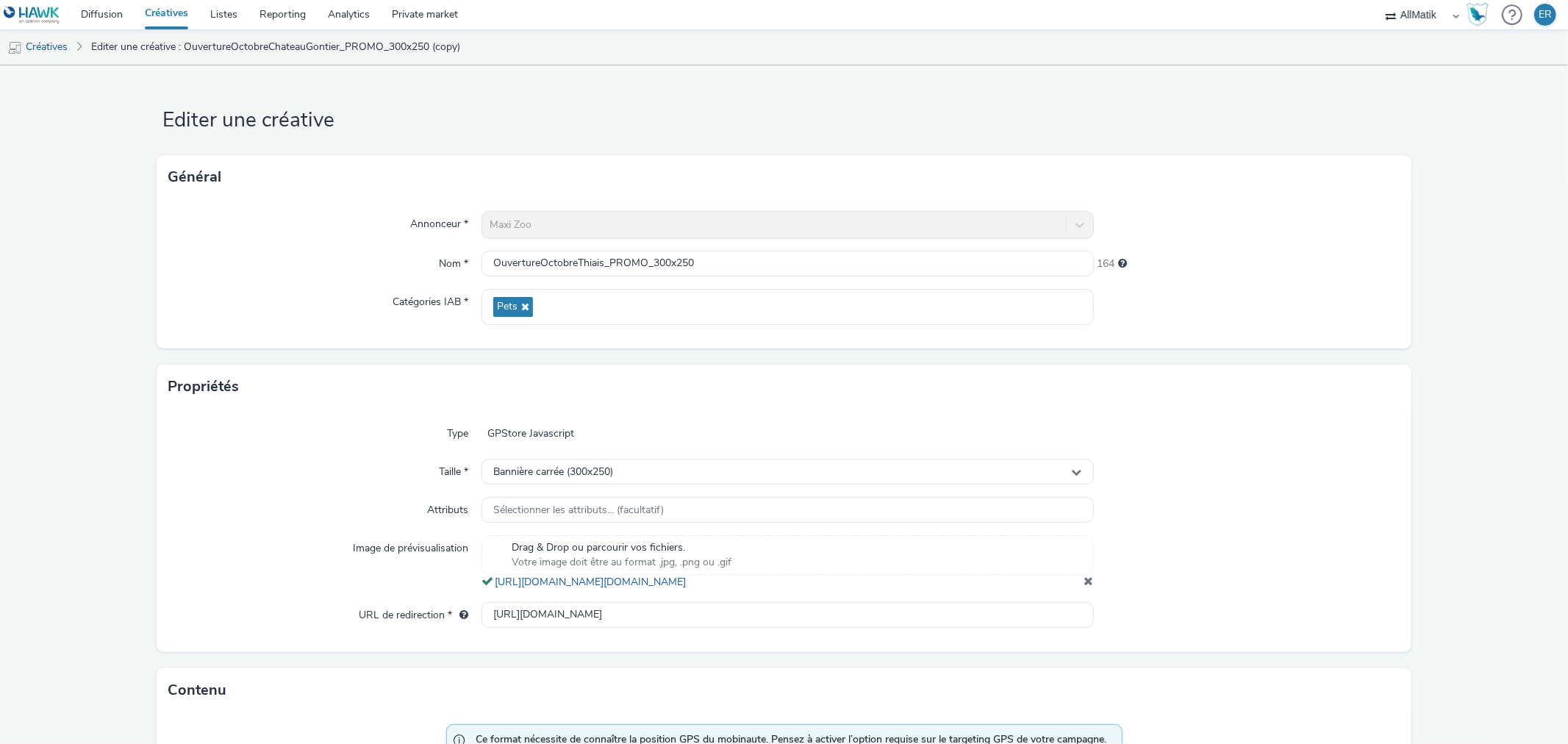
click at [1072, 589] on div "Drag & Drop ou parcourir vos fichiers. Votre image doit être au format .jpg, .p…" at bounding box center [788, 562] width 612 height 54
click at [1085, 586] on span at bounding box center [1090, 580] width 10 height 12
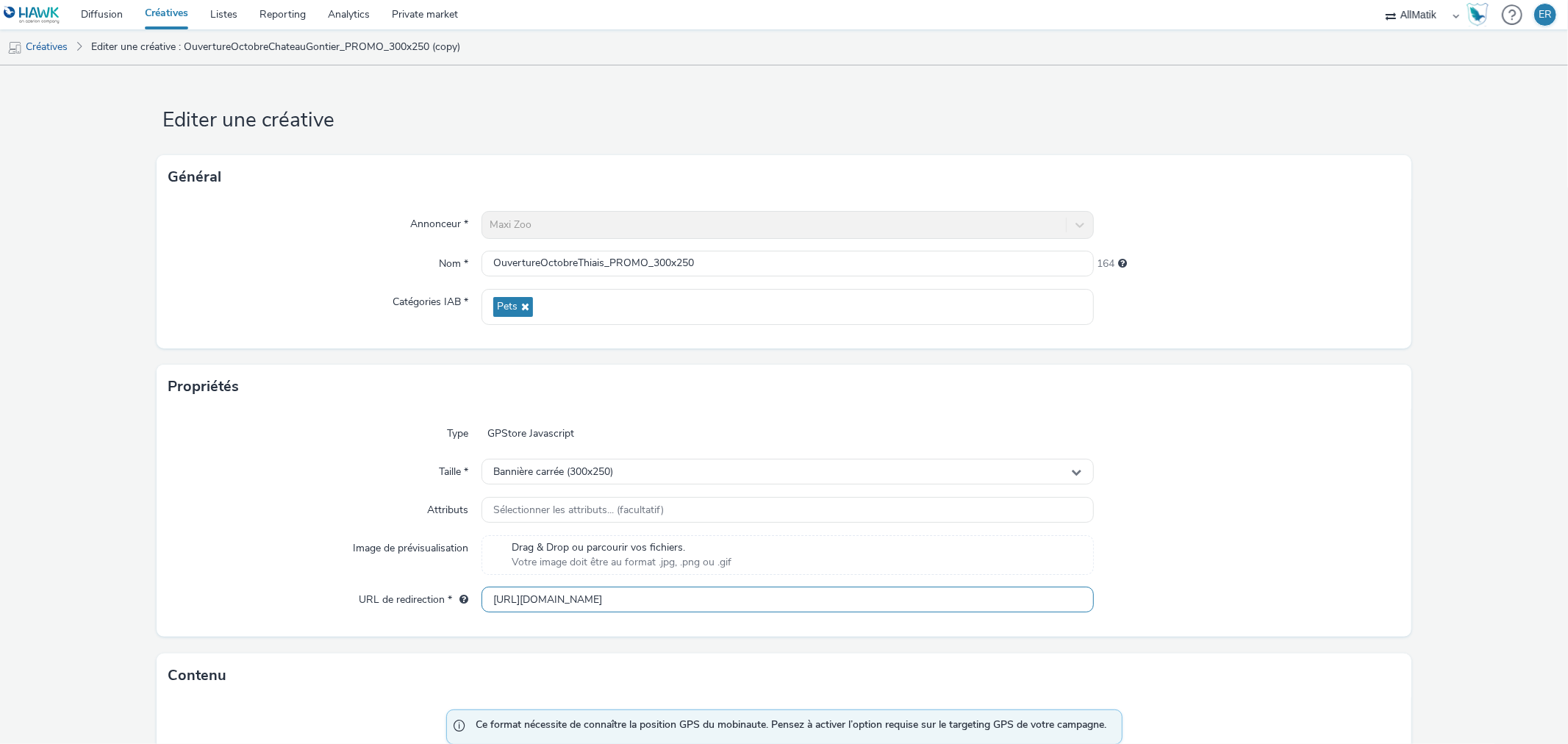
click at [572, 586] on input "[URL][DOMAIN_NAME]" at bounding box center [788, 599] width 612 height 26
paste input "thiais-village/?utm_campaign=TeasingOuvertureOctobreThiaisVillage&utm_source=Ha…"
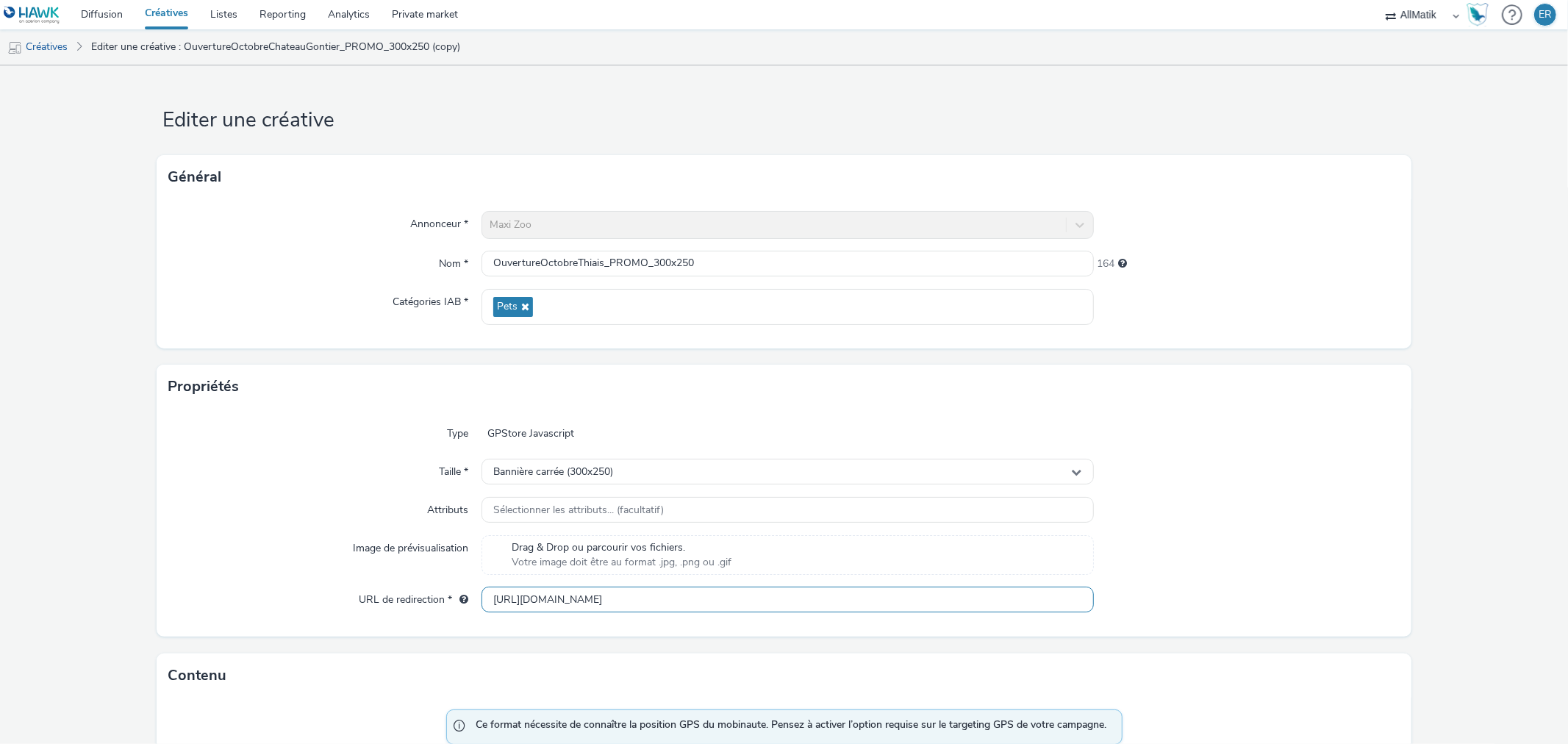
drag, startPoint x: 979, startPoint y: 603, endPoint x: 1151, endPoint y: 596, distance: 172.1
click at [1151, 596] on div "URL de redirection * [URL][DOMAIN_NAME]" at bounding box center [784, 599] width 1231 height 26
type input "[URL][DOMAIN_NAME]"
click at [1155, 483] on div at bounding box center [1247, 471] width 306 height 26
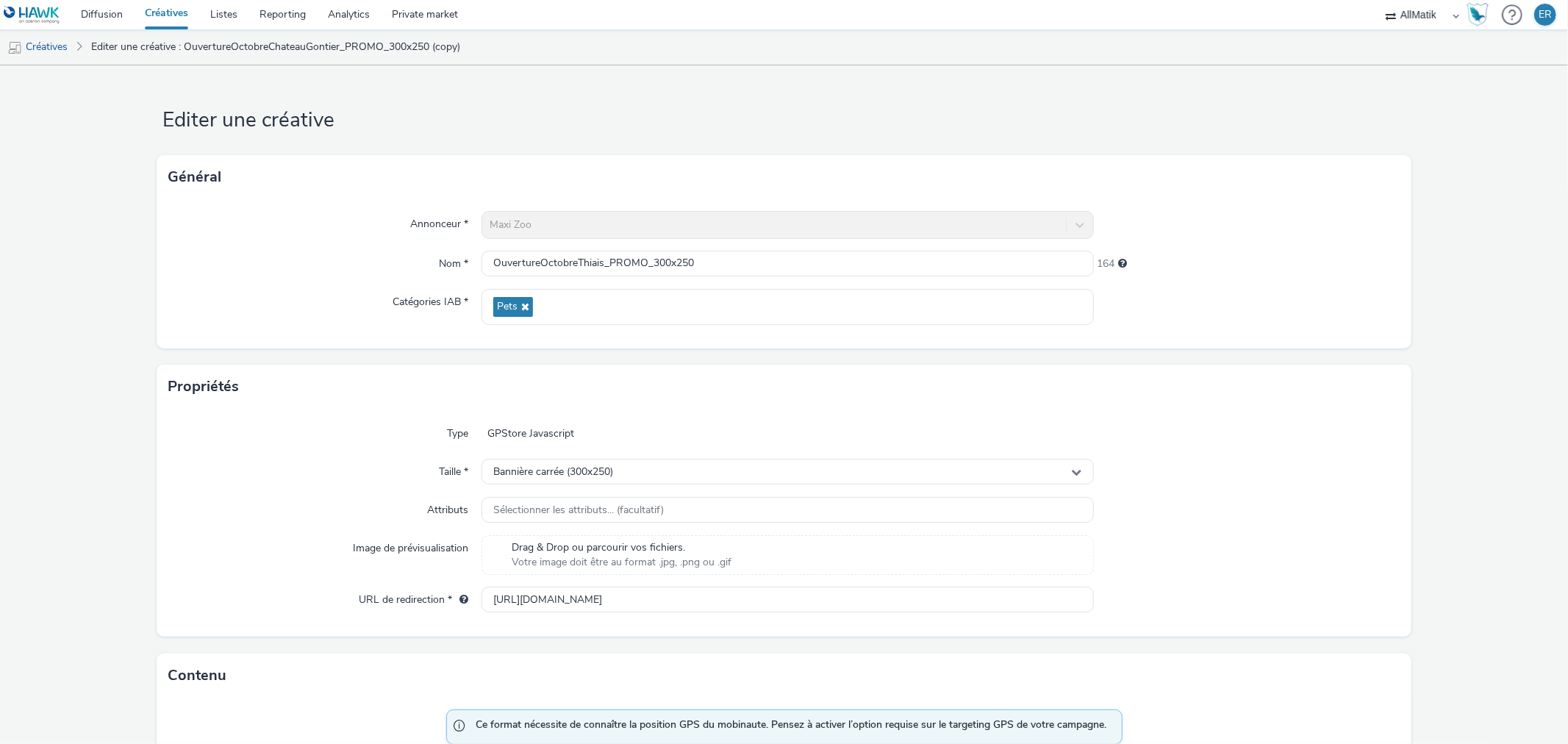
scroll to position [0, 0]
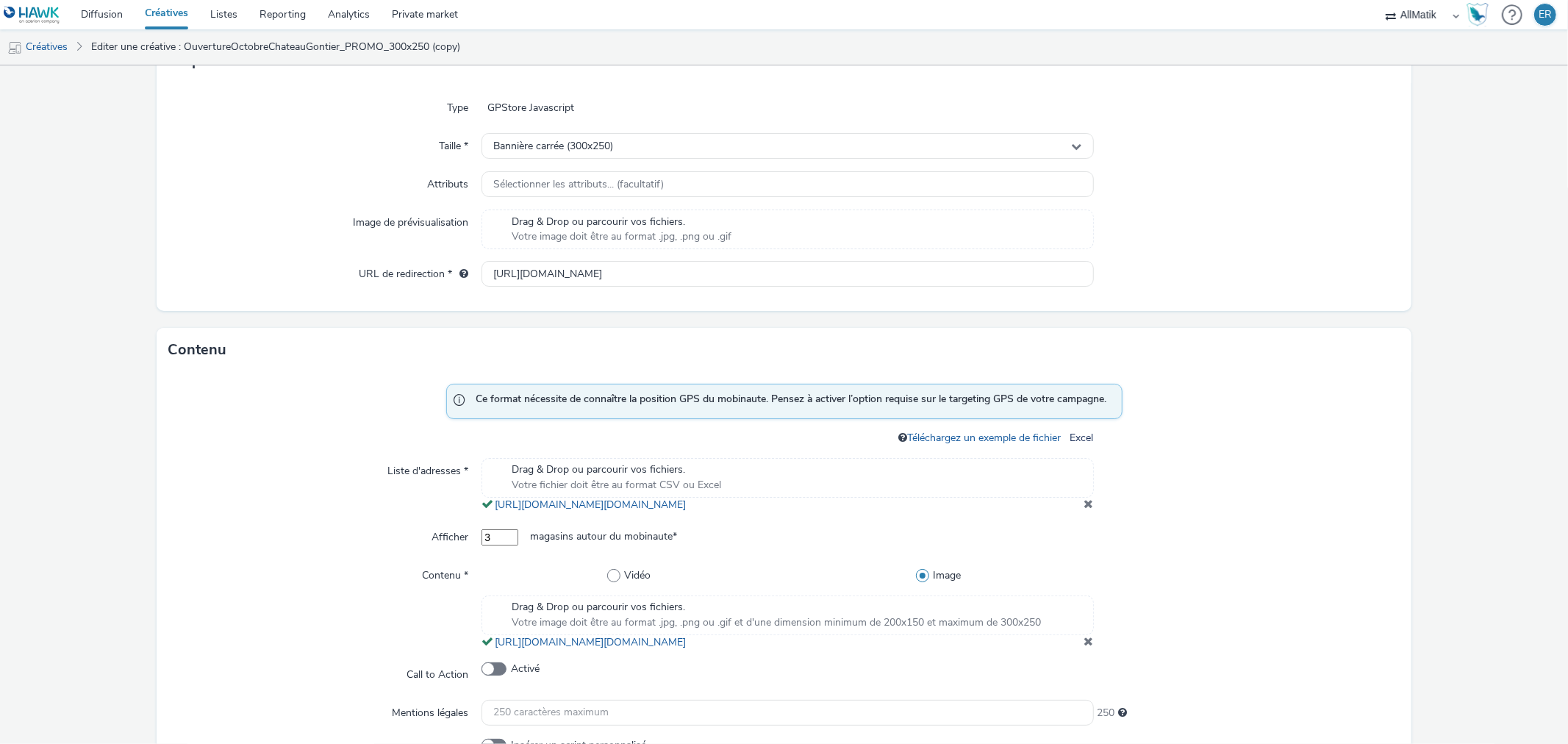
click at [1085, 509] on span at bounding box center [1090, 503] width 10 height 12
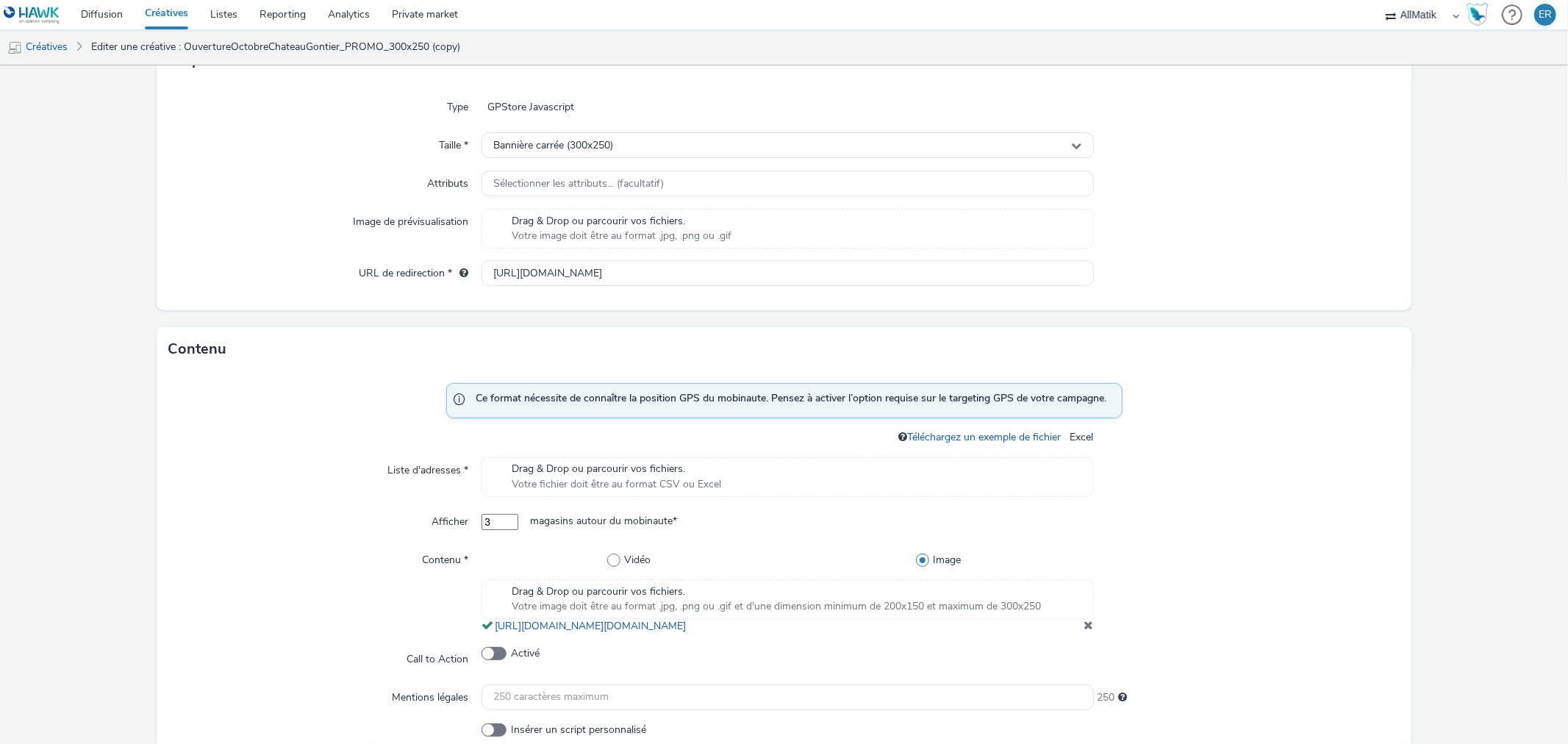
click at [1094, 635] on div at bounding box center [1247, 590] width 306 height 87
click at [1085, 631] on span at bounding box center [1090, 625] width 10 height 12
click at [995, 476] on div "Drag & Drop ou parcourir vos fichiers. Votre fichier doit être au format CSV ou…" at bounding box center [788, 477] width 612 height 40
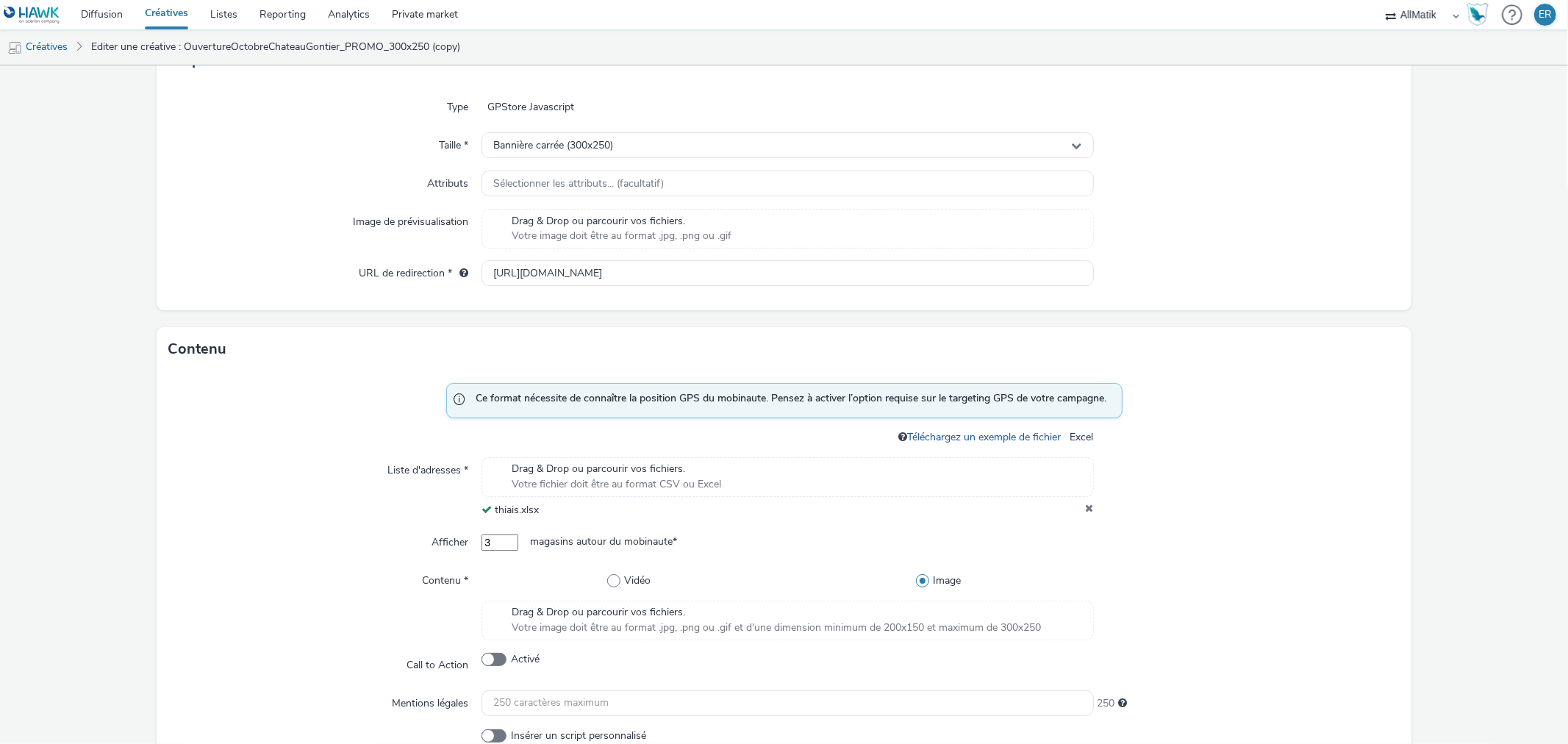
click at [725, 621] on span "Votre image doit être au format .jpg, .png ou .gif et d'une dimension minimum d…" at bounding box center [776, 627] width 529 height 15
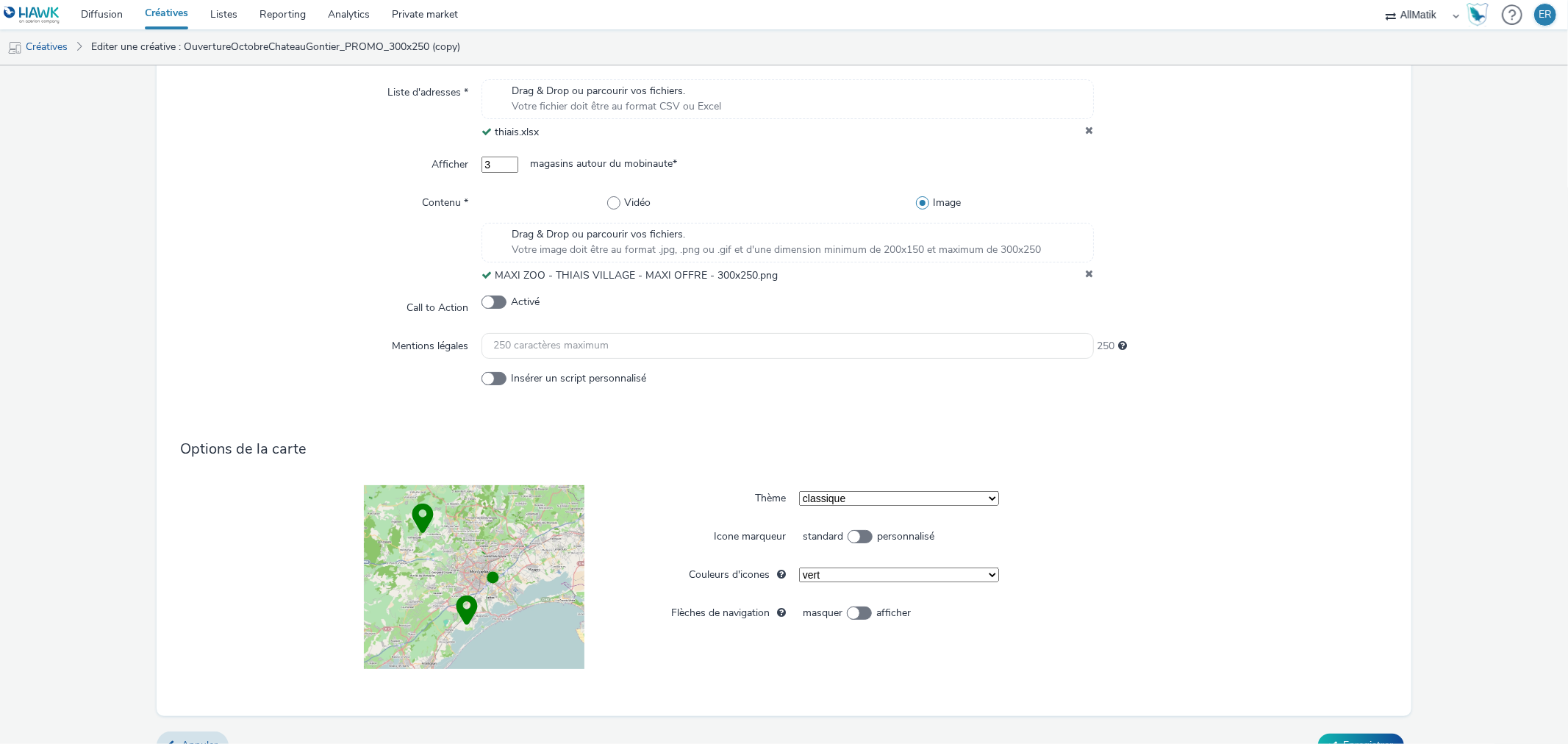
scroll to position [730, 0]
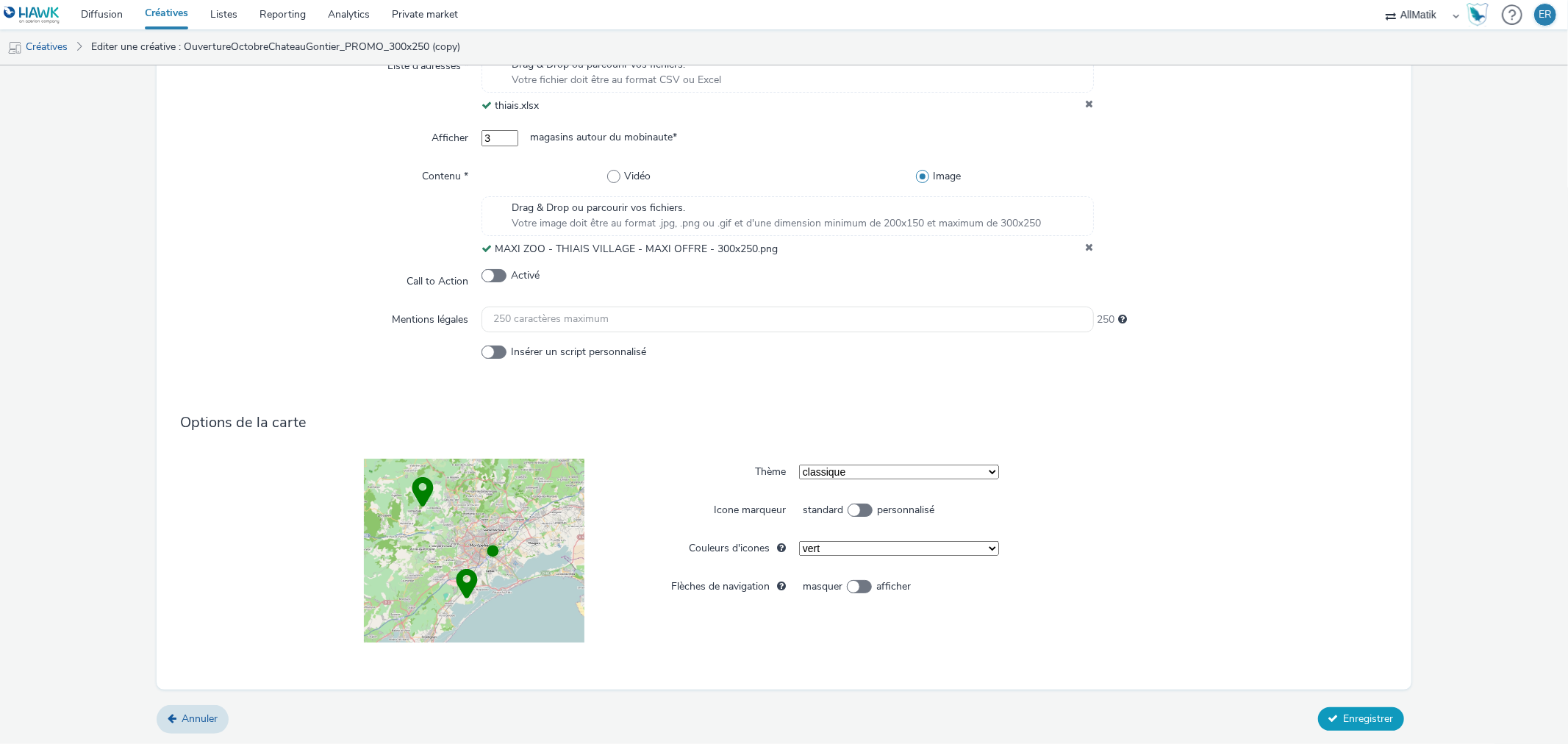
click at [1334, 725] on button "Enregistrer" at bounding box center [1361, 719] width 86 height 23
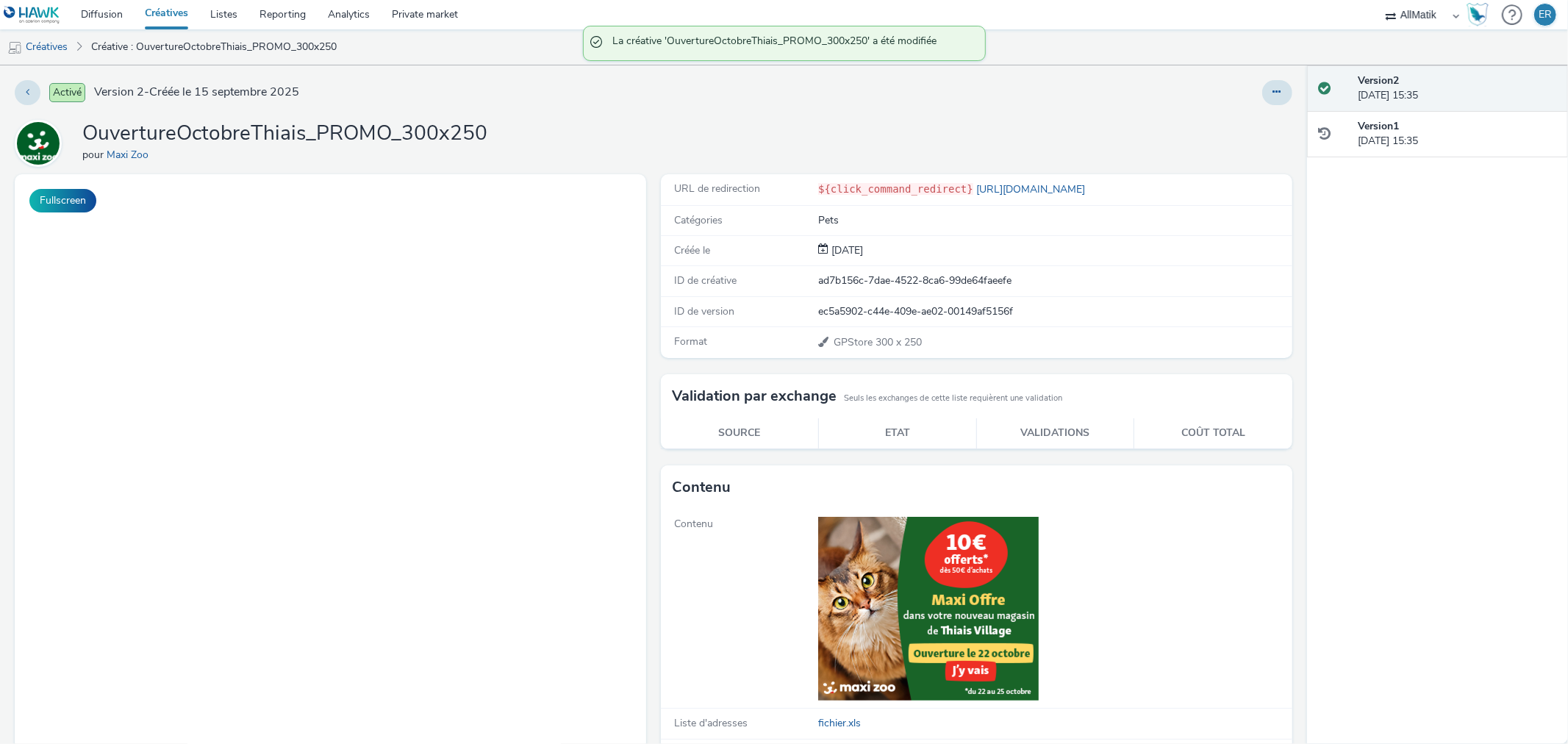
click at [1281, 102] on div "Activé Version 2 - Créée le [DATE] OuvertureOctobreThiais_PROMO_300x250 pour Ma…" at bounding box center [653, 404] width 1308 height 678
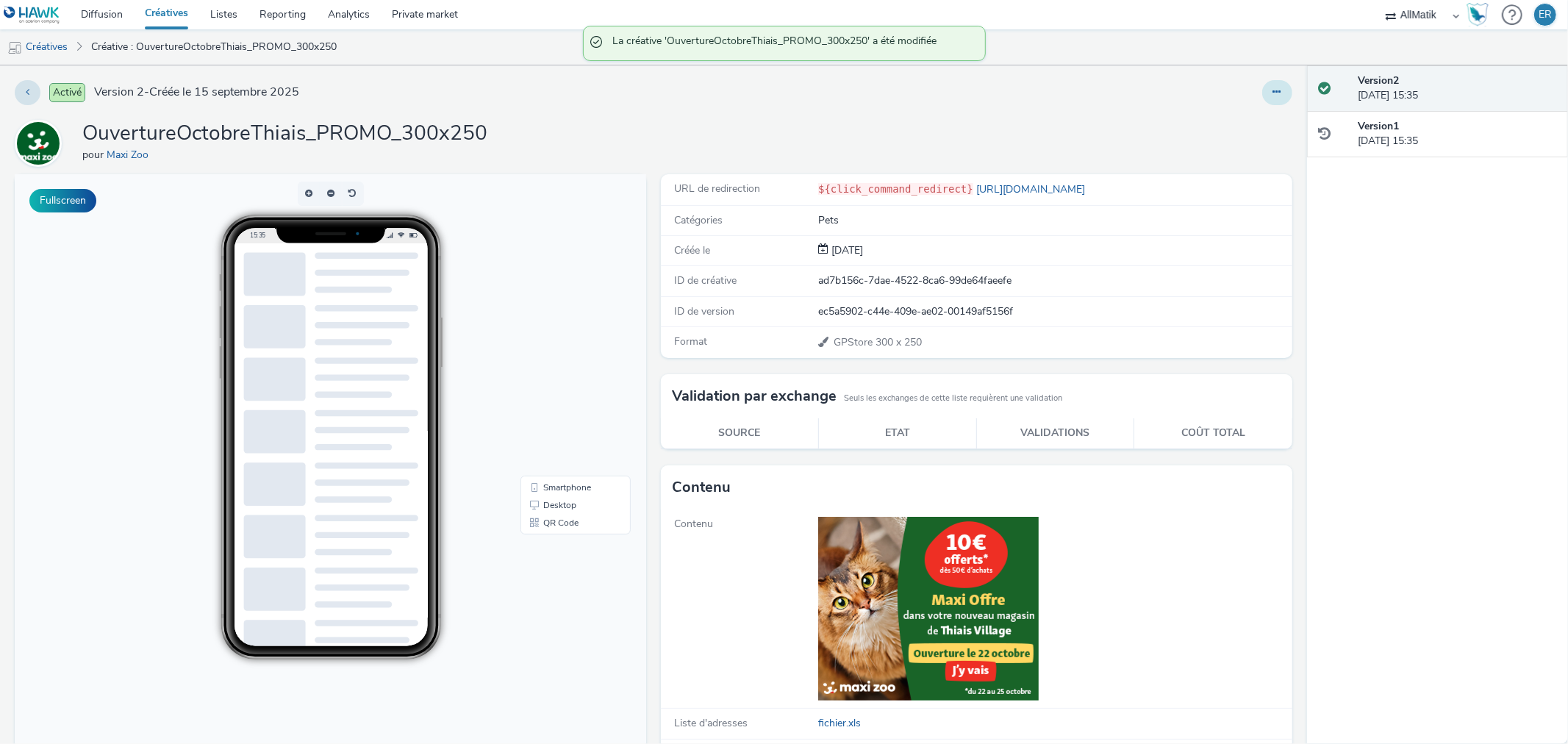
click at [1275, 97] on button at bounding box center [1277, 93] width 30 height 25
click at [1240, 144] on link "Dupliquer" at bounding box center [1238, 151] width 110 height 29
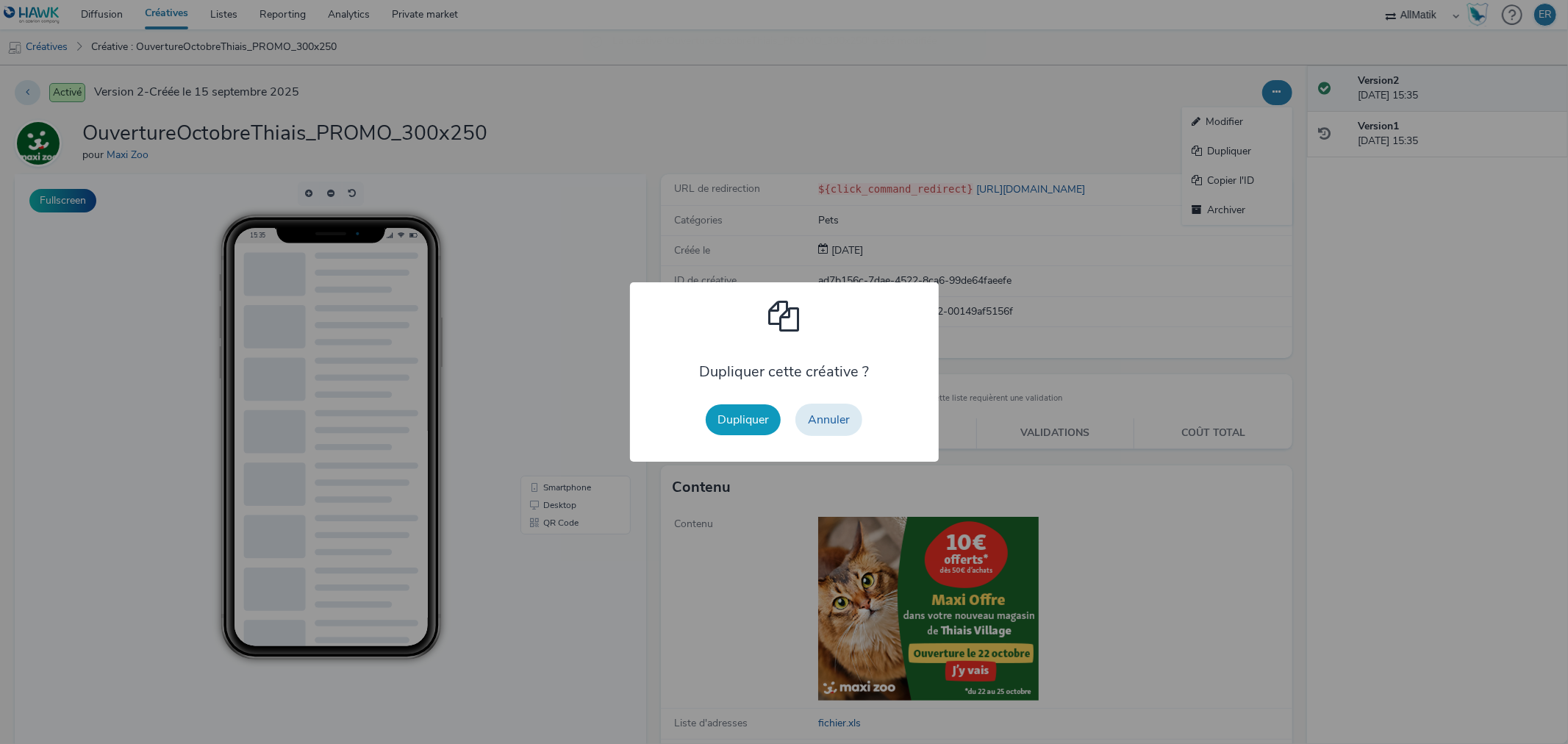
click at [724, 418] on button "Dupliquer" at bounding box center [742, 420] width 75 height 31
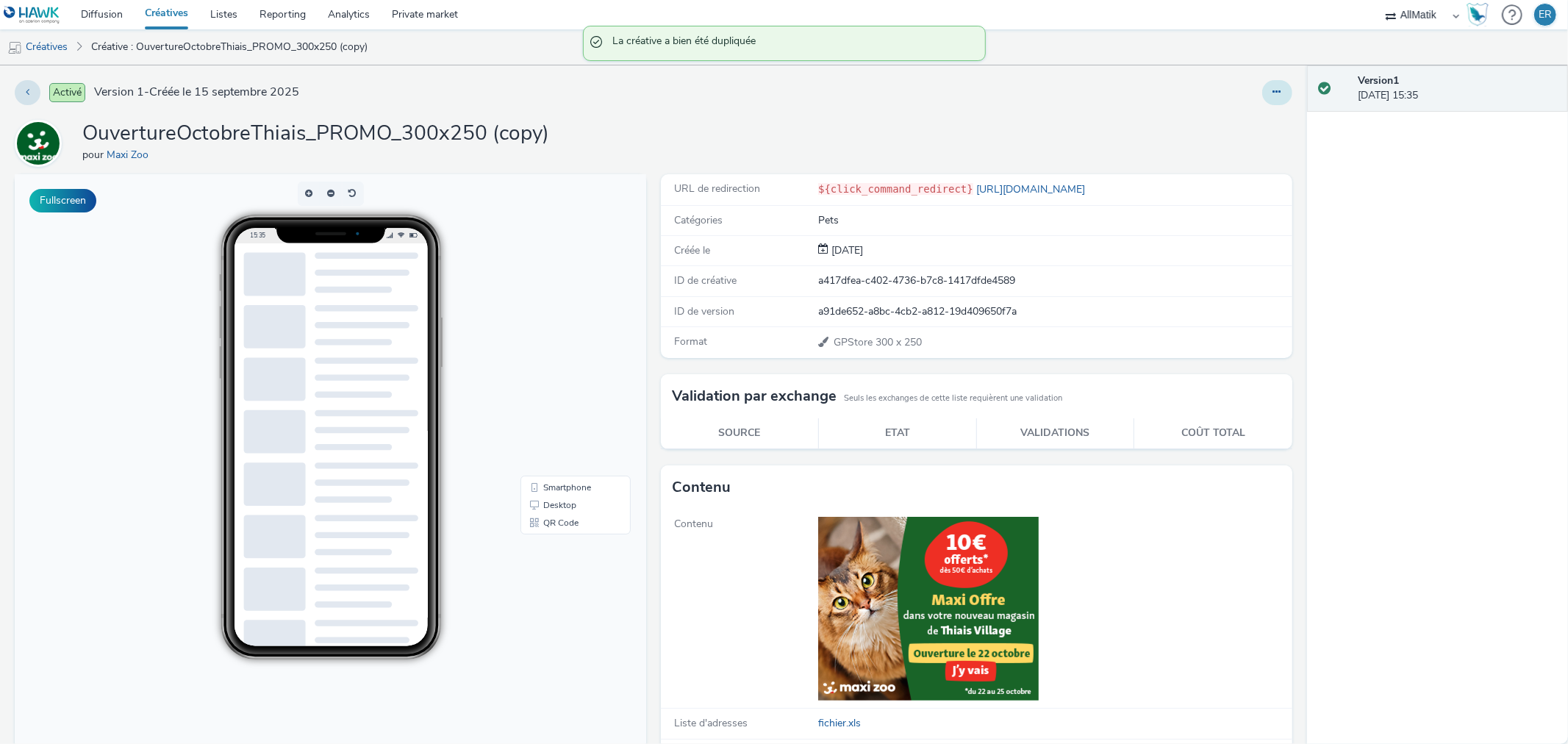
click at [1274, 90] on icon at bounding box center [1278, 92] width 8 height 11
click at [1263, 107] on link "Modifier" at bounding box center [1238, 122] width 110 height 29
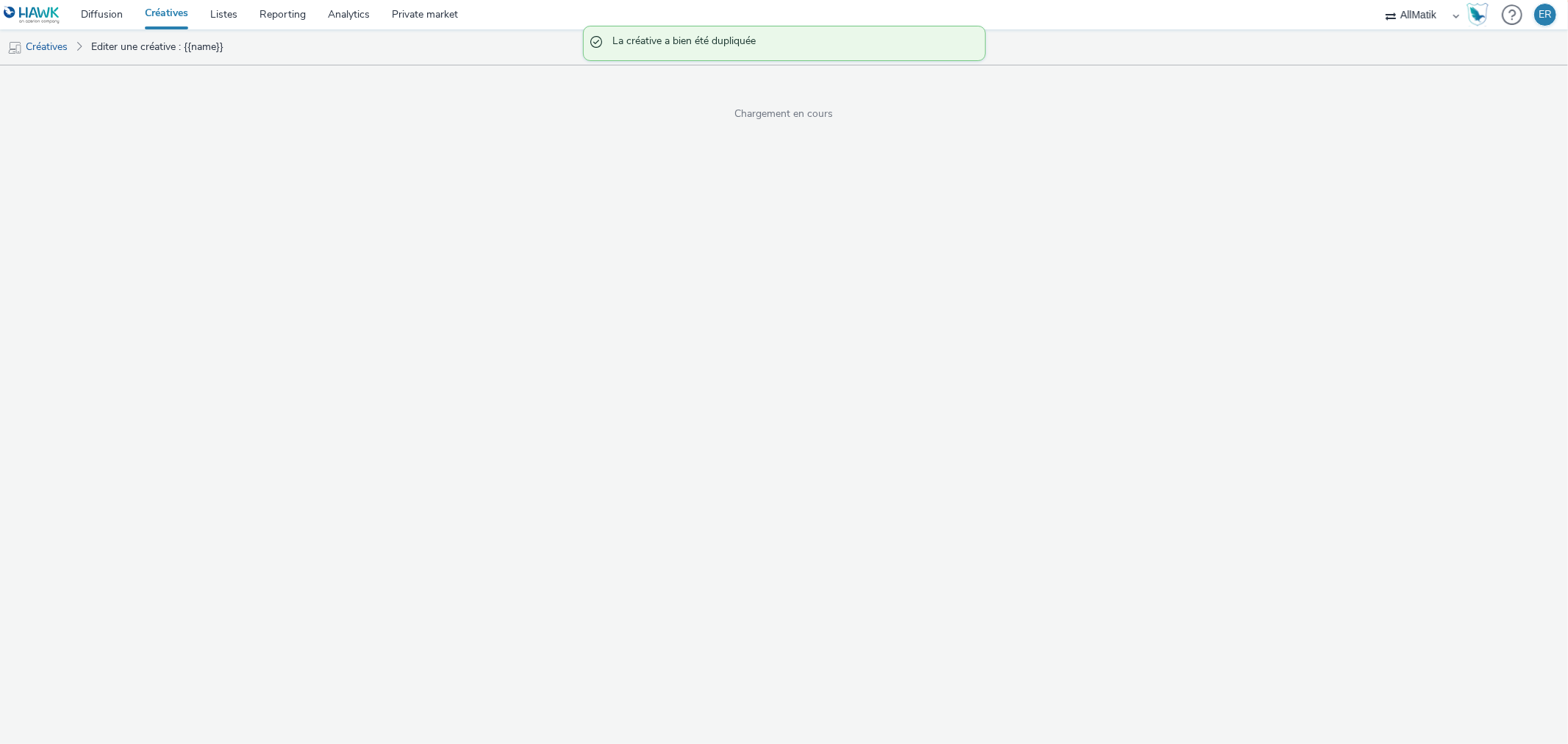
select select "1"
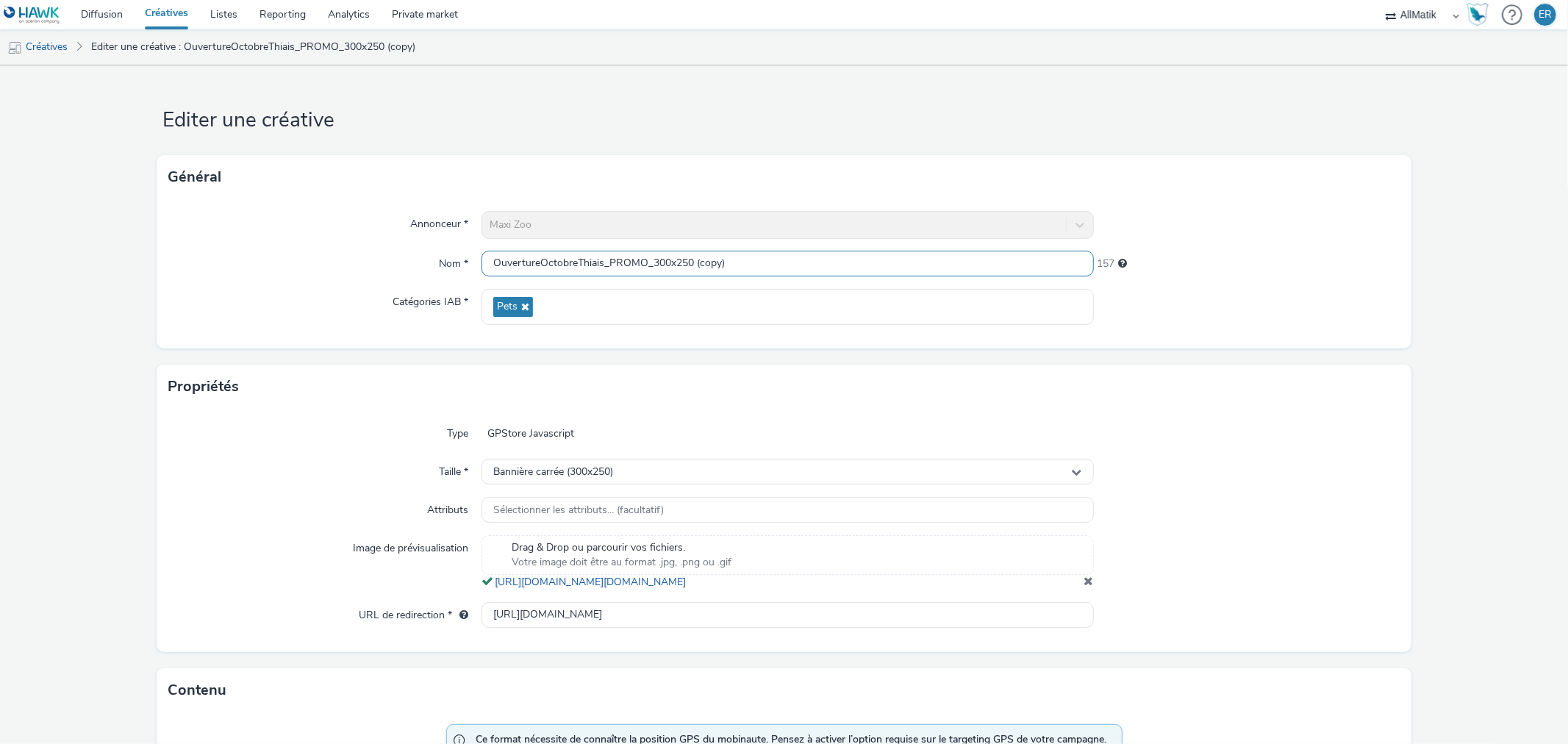
drag, startPoint x: 653, startPoint y: 264, endPoint x: 795, endPoint y: 259, distance: 142.1
click at [782, 258] on input "OuvertureOctobreThiais_PROMO_300x250 (copy)" at bounding box center [788, 263] width 612 height 26
type input "OuvertureOctobreThiais_PROMO_320x480"
click at [1085, 586] on span at bounding box center [1090, 580] width 10 height 12
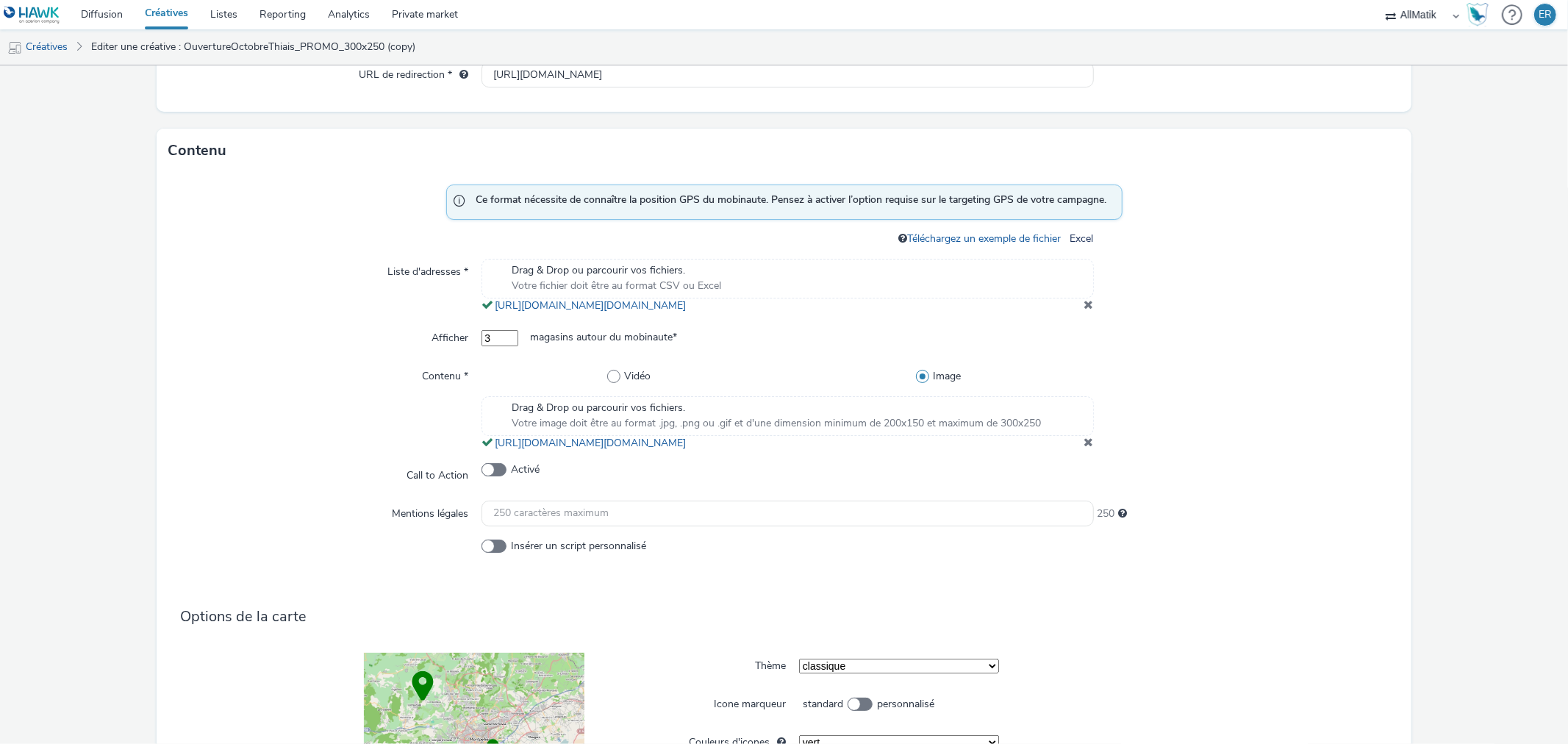
scroll to position [523, 0]
click at [1085, 449] on span at bounding box center [1090, 443] width 10 height 12
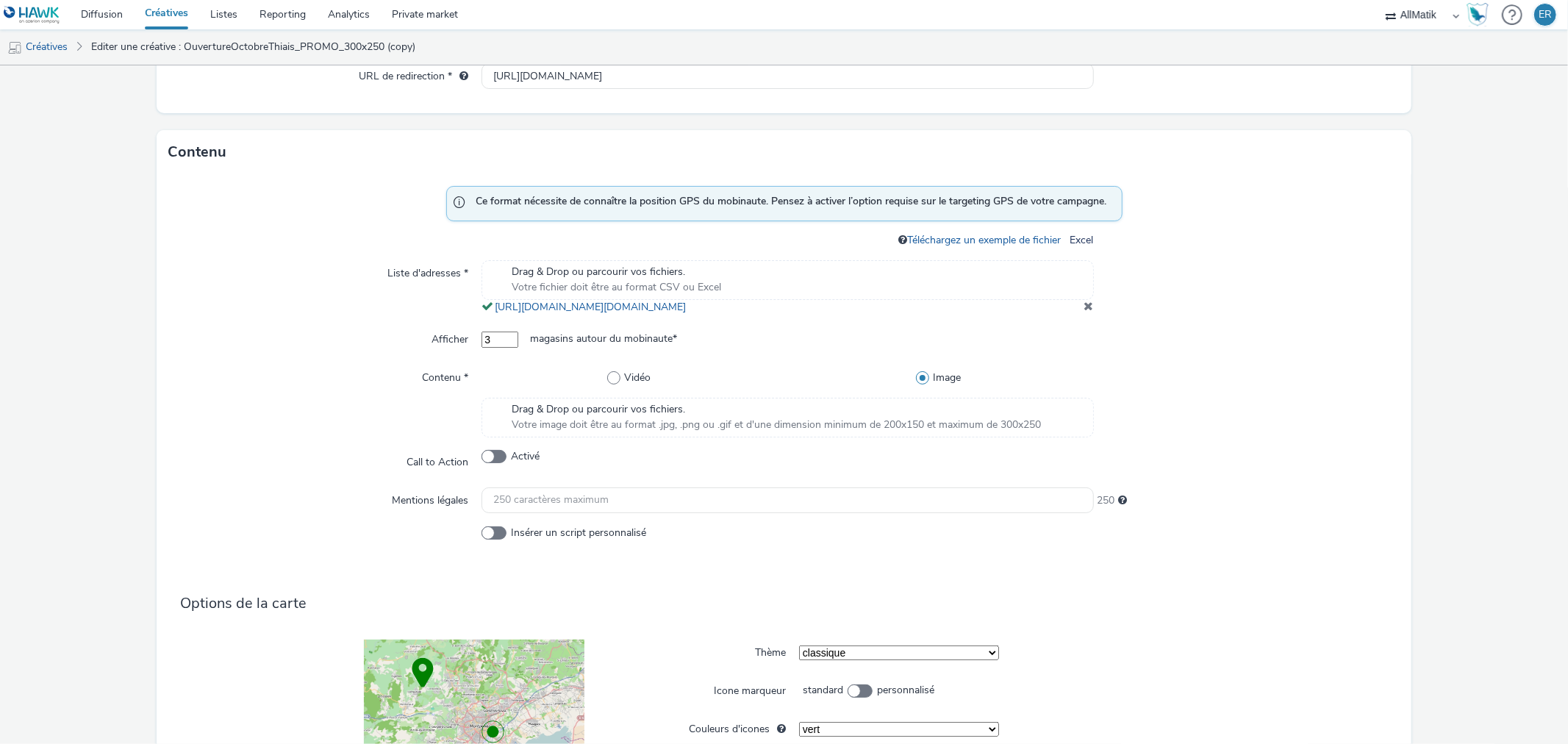
click at [859, 432] on span "Votre image doit être au format .jpg, .png ou .gif et d'une dimension minimum d…" at bounding box center [776, 425] width 529 height 15
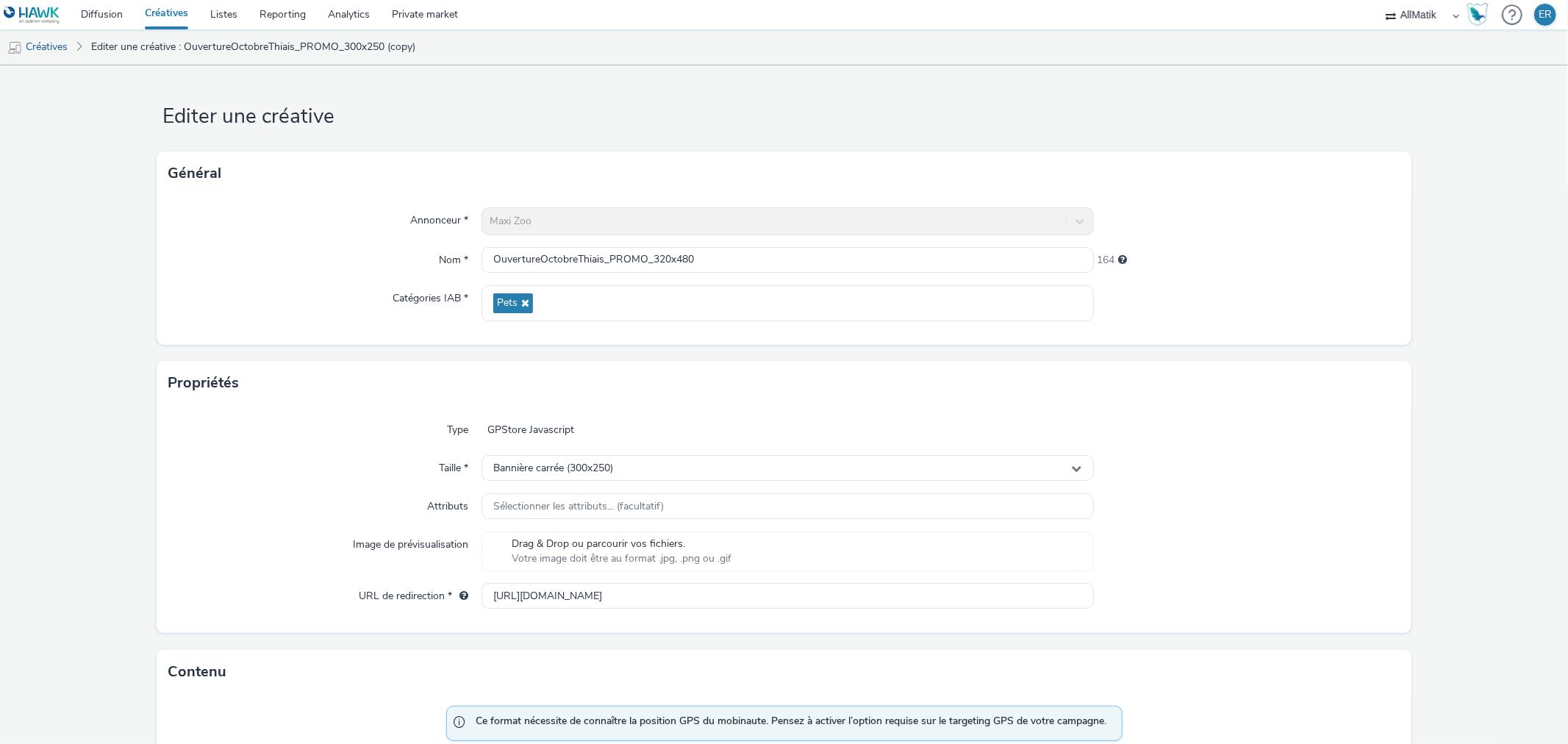
scroll to position [0, 0]
drag, startPoint x: 1067, startPoint y: 465, endPoint x: 1057, endPoint y: 471, distance: 11.7
click at [1072, 466] on icon at bounding box center [1077, 471] width 11 height 11
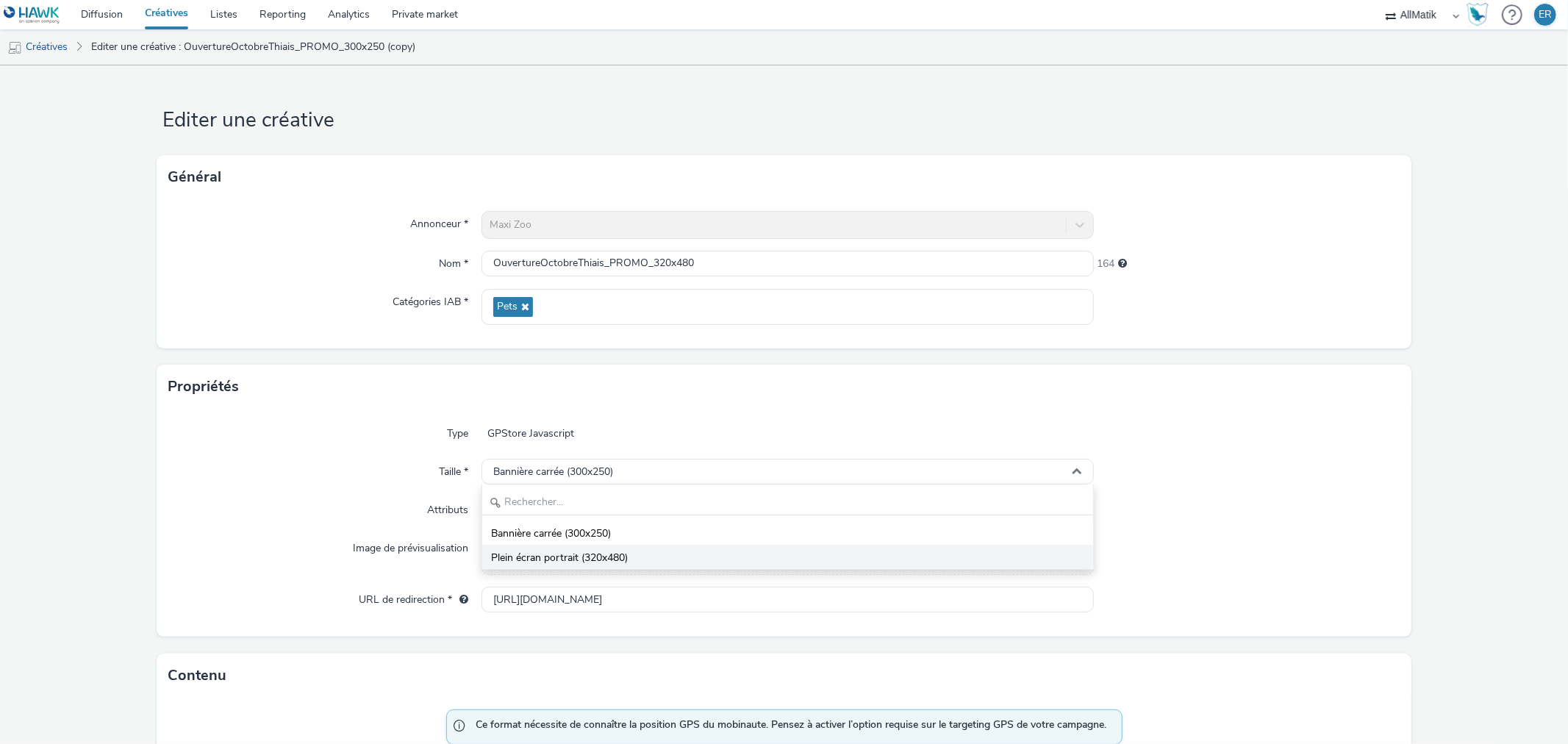
drag, startPoint x: 654, startPoint y: 551, endPoint x: 675, endPoint y: 547, distance: 21.4
click at [654, 552] on li "Plein écran portrait (320x480)" at bounding box center [787, 556] width 611 height 24
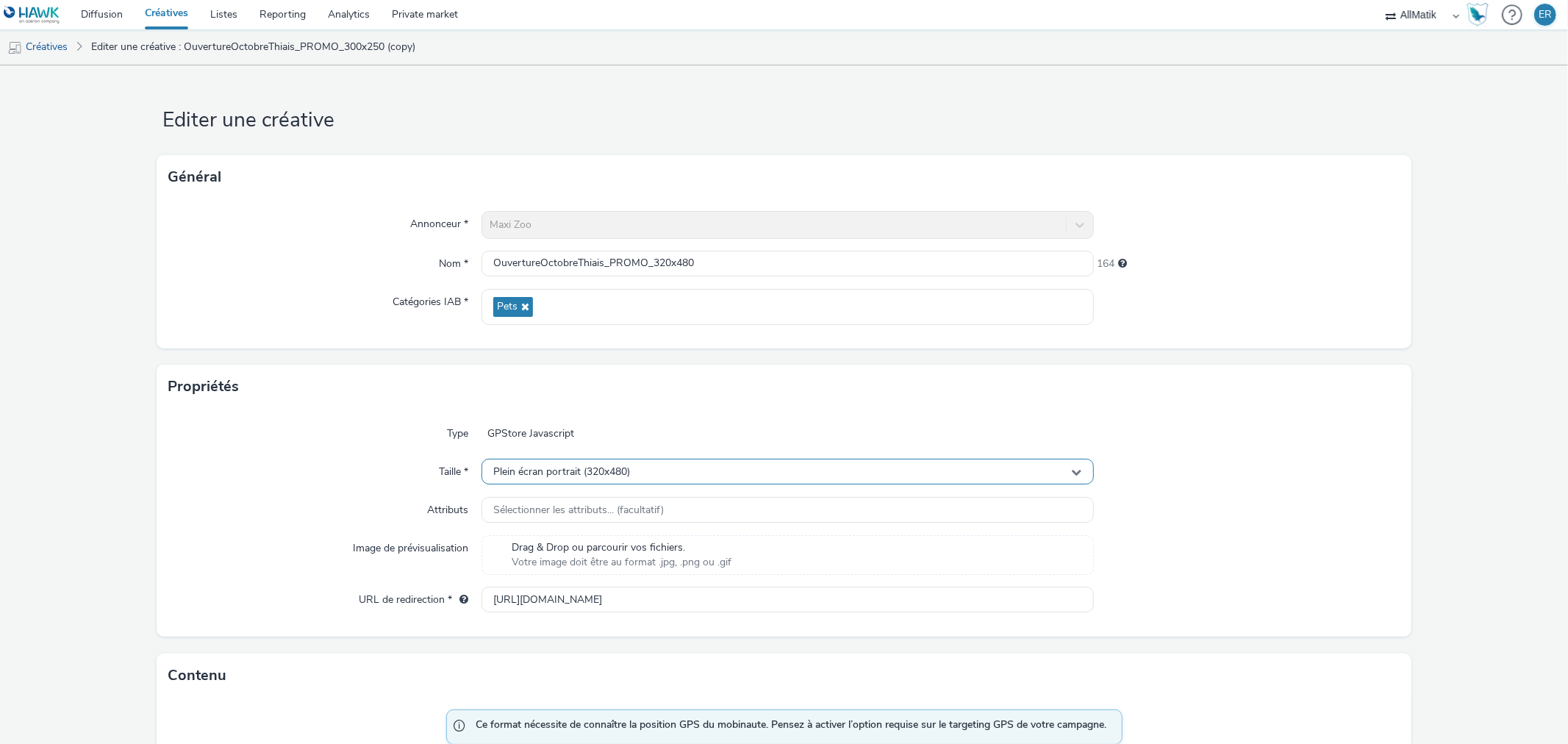
click at [877, 472] on div "Plein écran portrait (320x480)" at bounding box center [788, 471] width 612 height 26
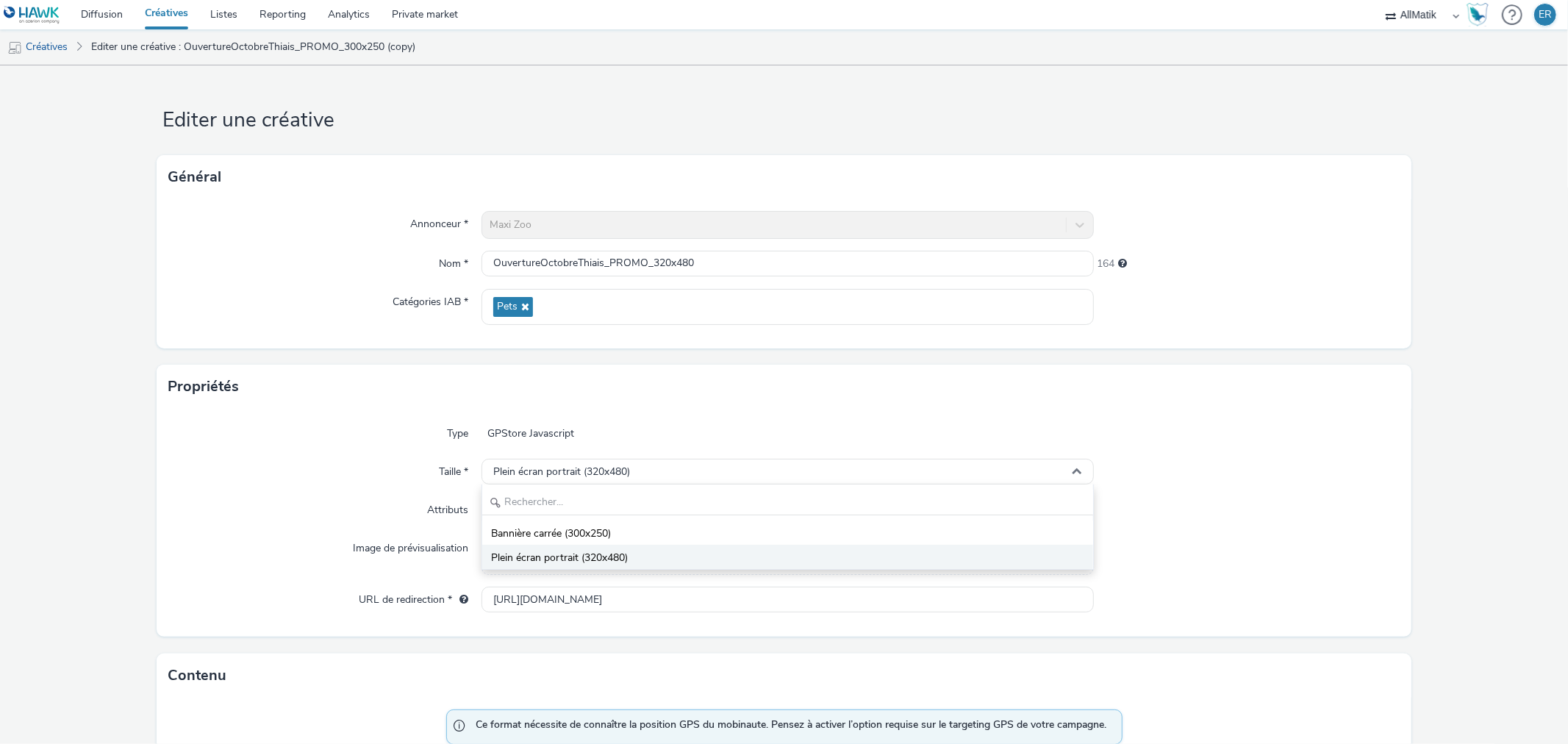
click at [659, 556] on li "Plein écran portrait (320x480)" at bounding box center [787, 556] width 611 height 24
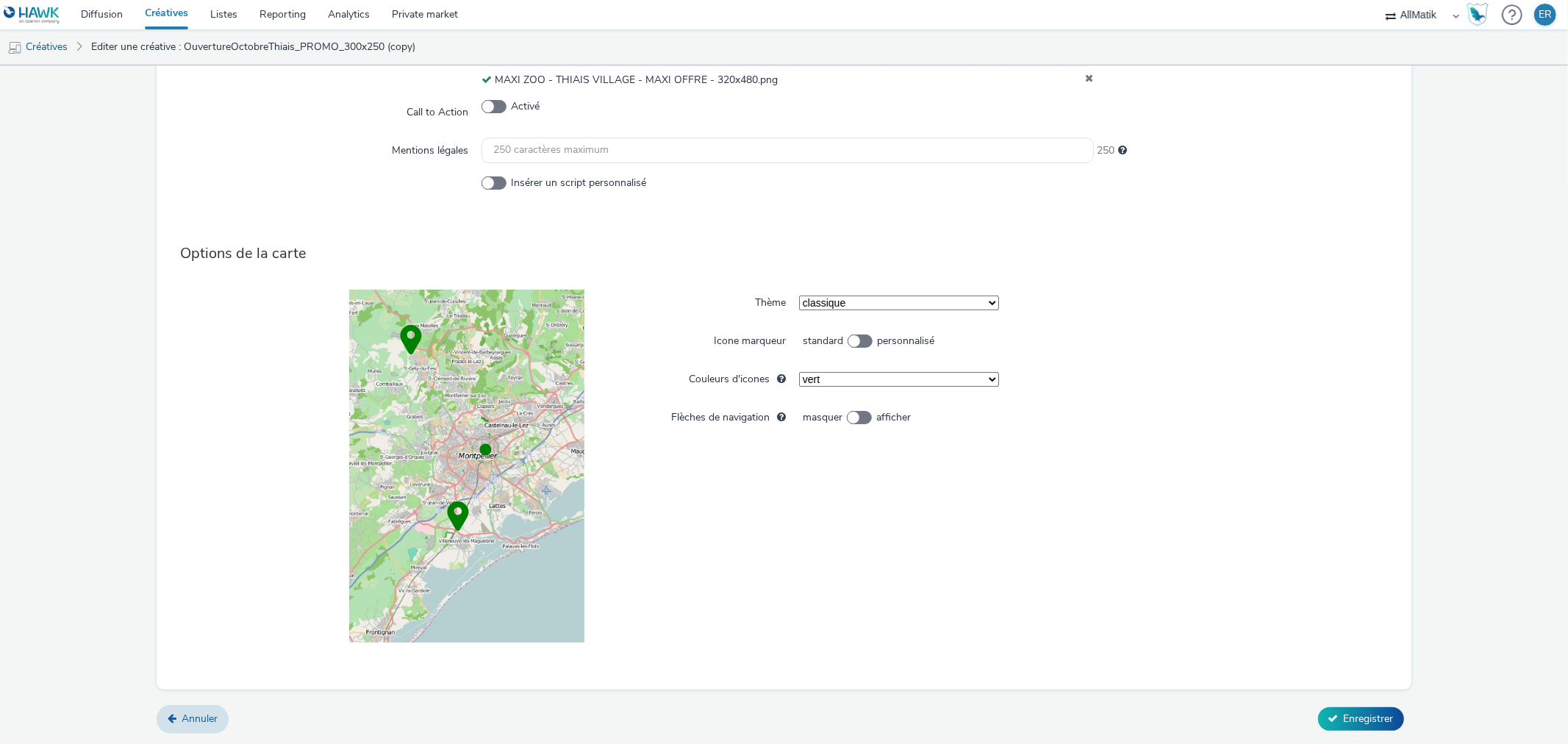
scroll to position [908, 0]
click at [1326, 708] on button "Enregistrer" at bounding box center [1361, 719] width 86 height 23
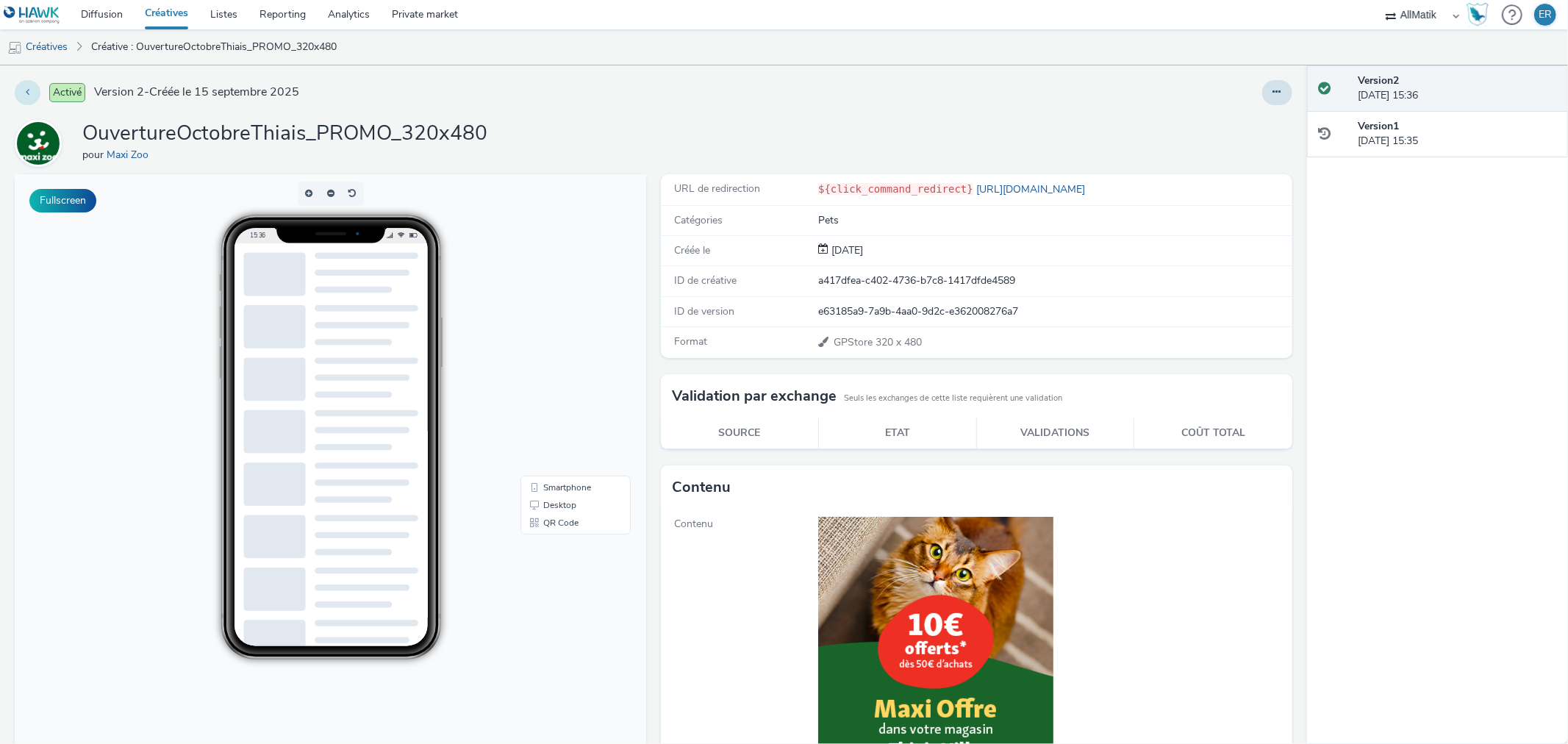
click at [24, 88] on button at bounding box center [27, 93] width 26 height 25
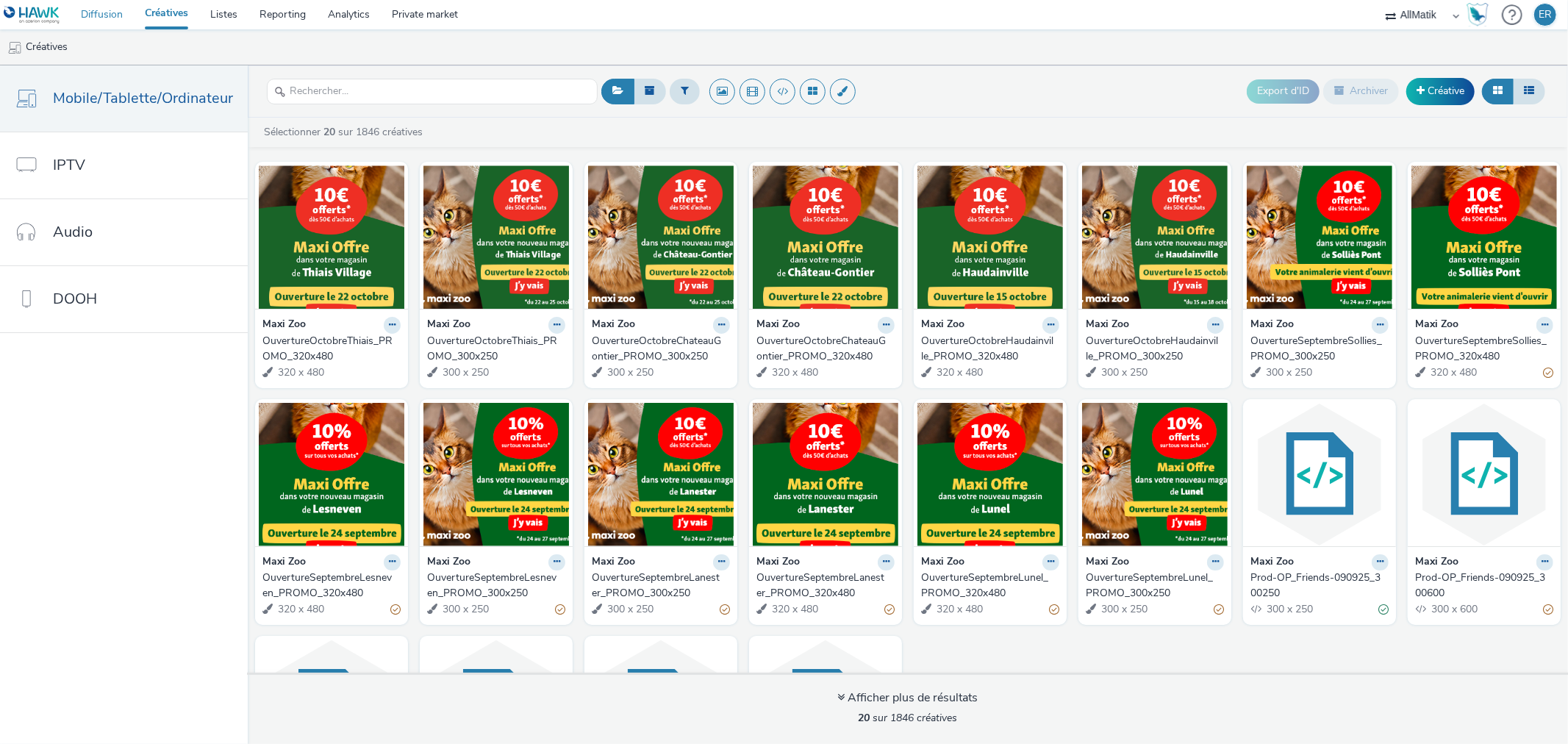
click at [101, 12] on link "Diffusion" at bounding box center [102, 15] width 64 height 29
